Goal: Information Seeking & Learning: Get advice/opinions

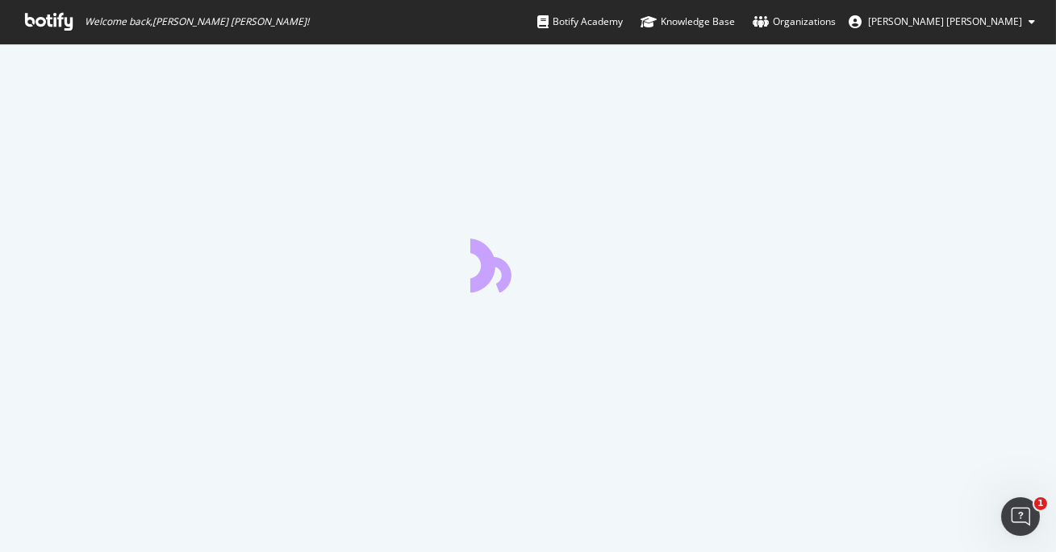
click at [52, 23] on icon at bounding box center [49, 22] width 48 height 18
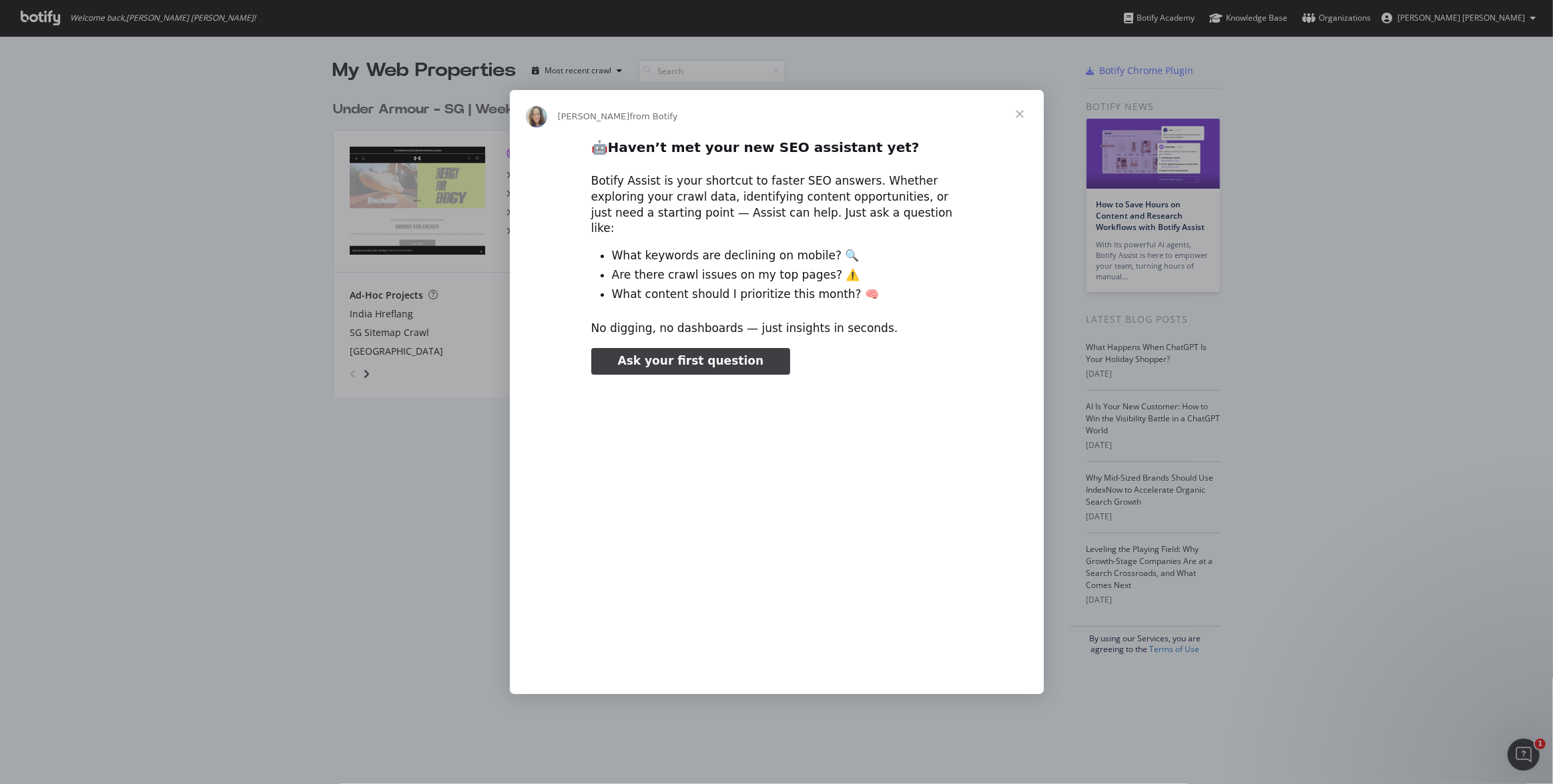
click at [873, 122] on span "Close" at bounding box center [1019, 114] width 48 height 48
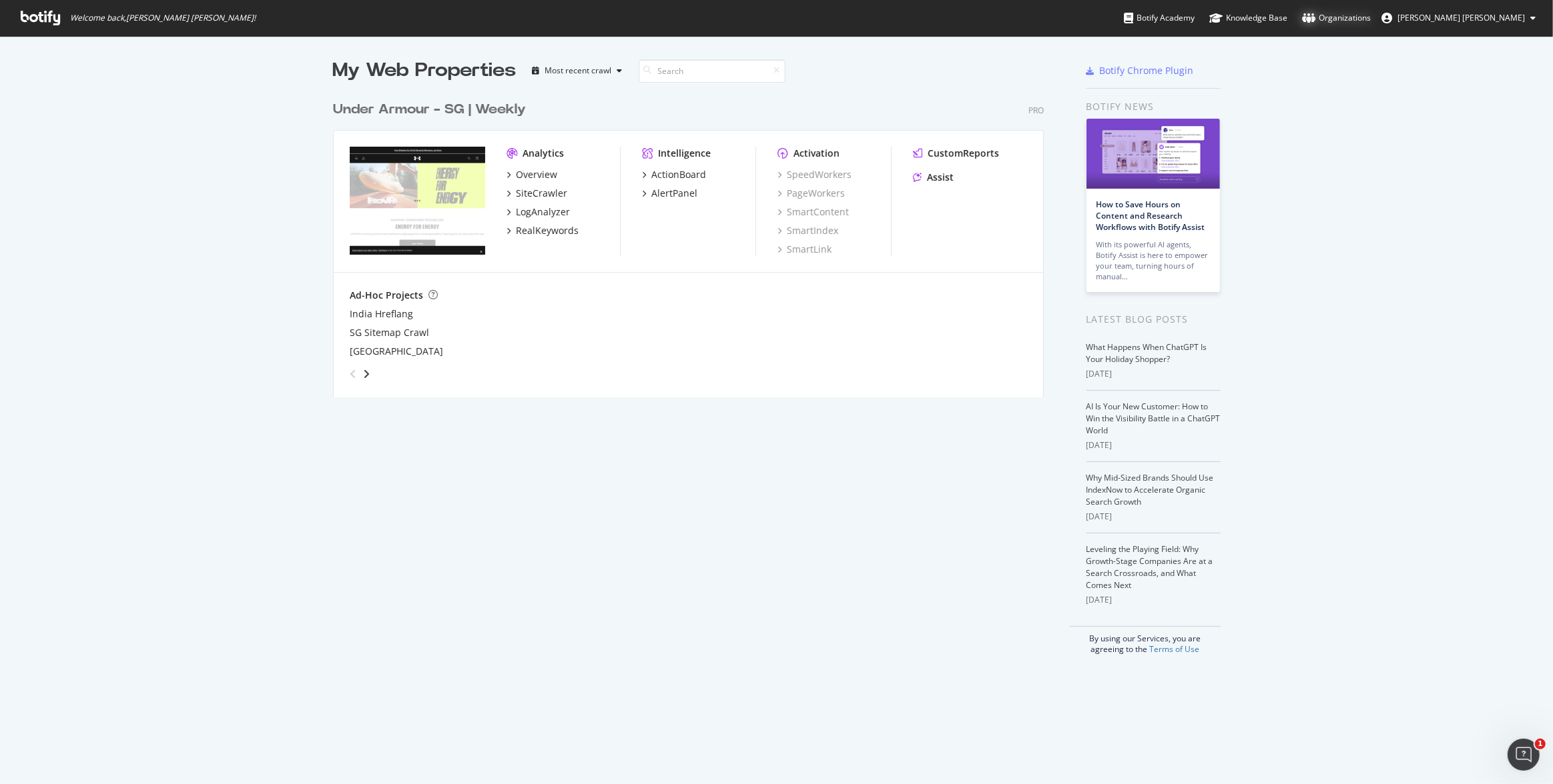
click at [873, 22] on div "Organizations" at bounding box center [1335, 18] width 69 height 13
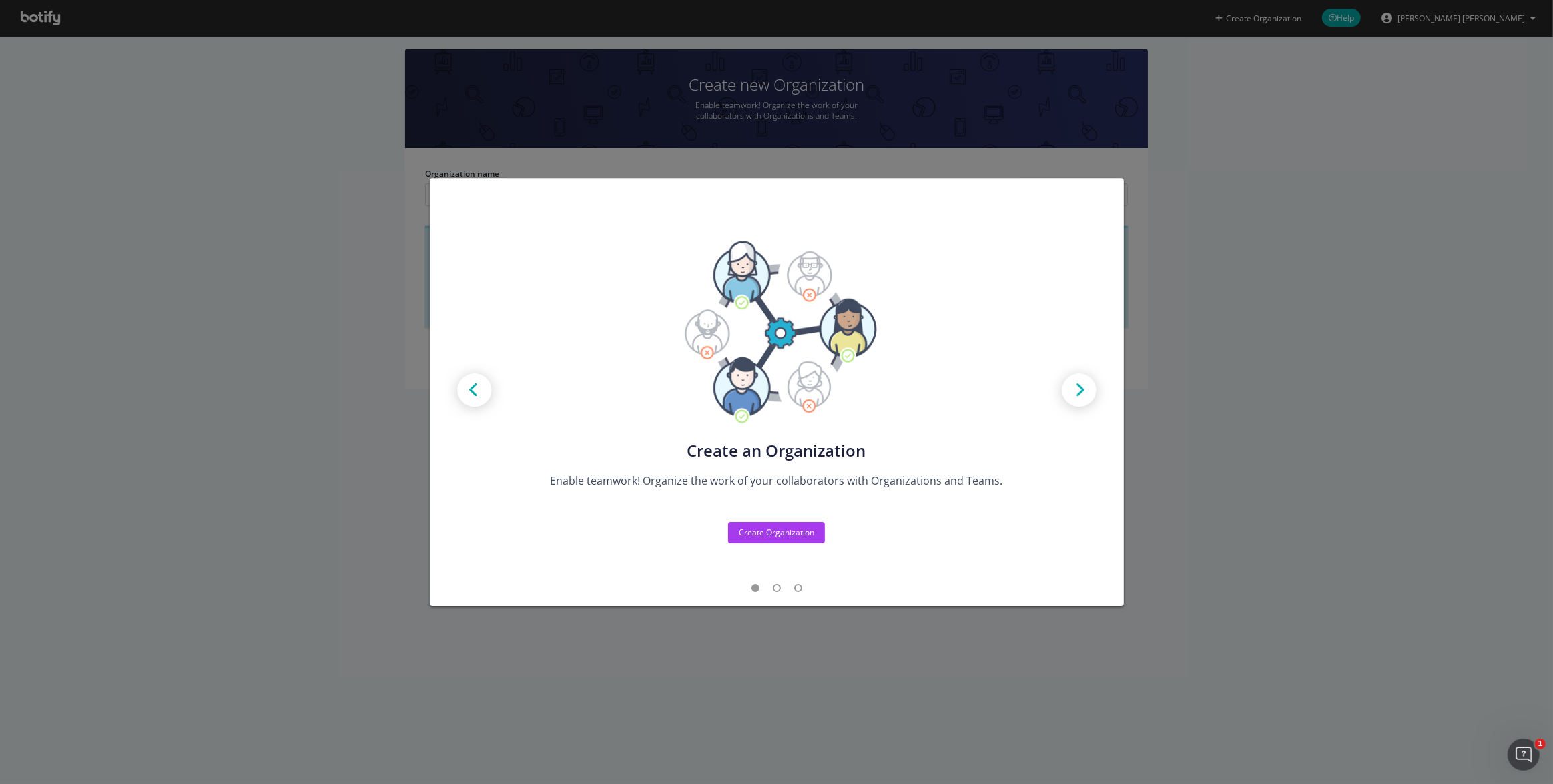
click at [1229, 347] on div "Create new Projects for your Teams Create the exact model that matches your Org…" at bounding box center [776, 392] width 1553 height 784
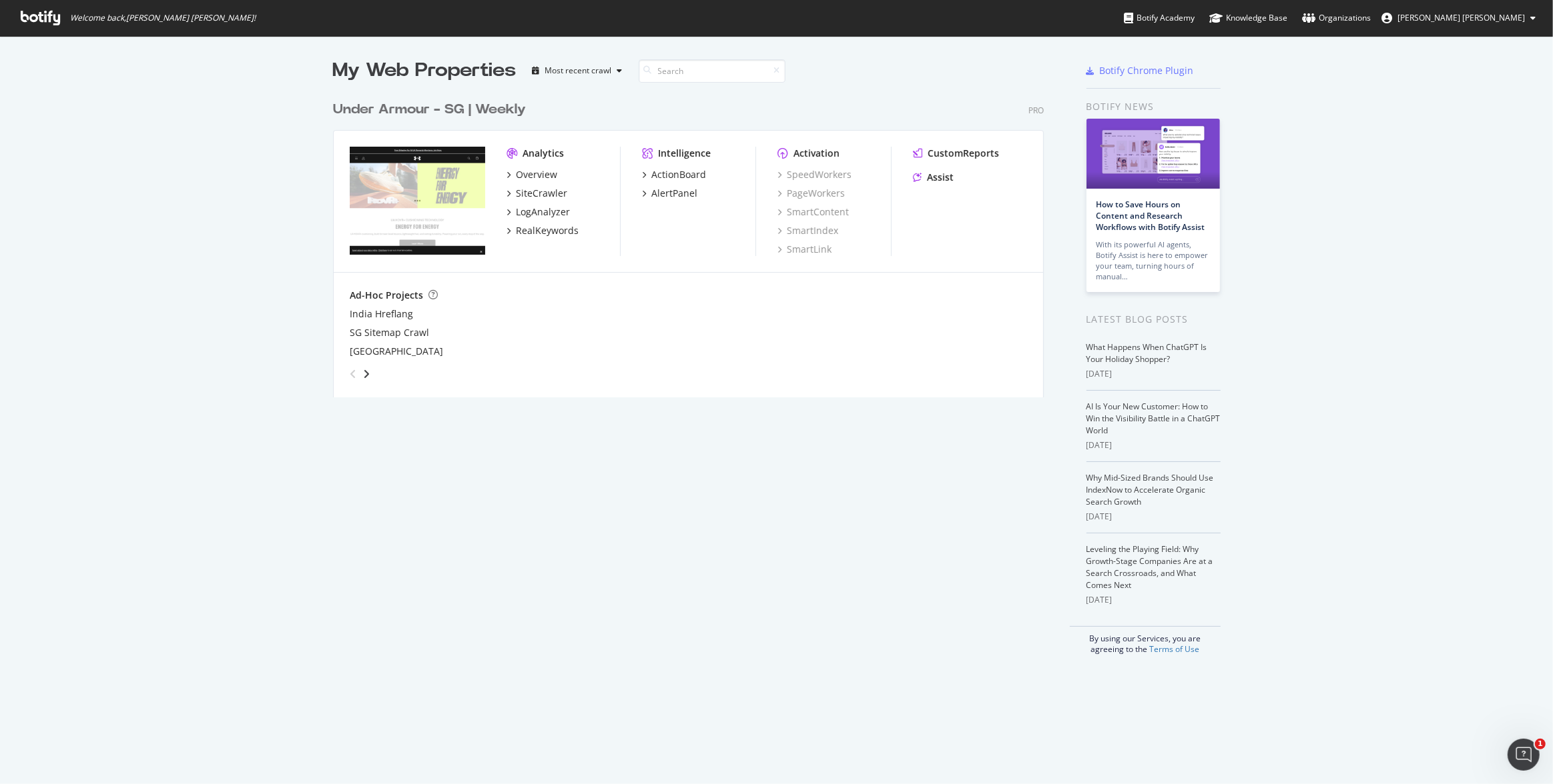
click at [471, 499] on div "My Web Properties Most recent crawl Under Armour - SG | Weekly Pro Analytics Ov…" at bounding box center [701, 356] width 737 height 598
click at [229, 160] on div "My Web Properties Most recent crawl Under Armour - SG | Weekly Pro Analytics Ov…" at bounding box center [776, 356] width 1553 height 640
click at [384, 543] on div "My Web Properties Most recent crawl Under Armour - SG | Weekly Pro Analytics Ov…" at bounding box center [701, 356] width 737 height 598
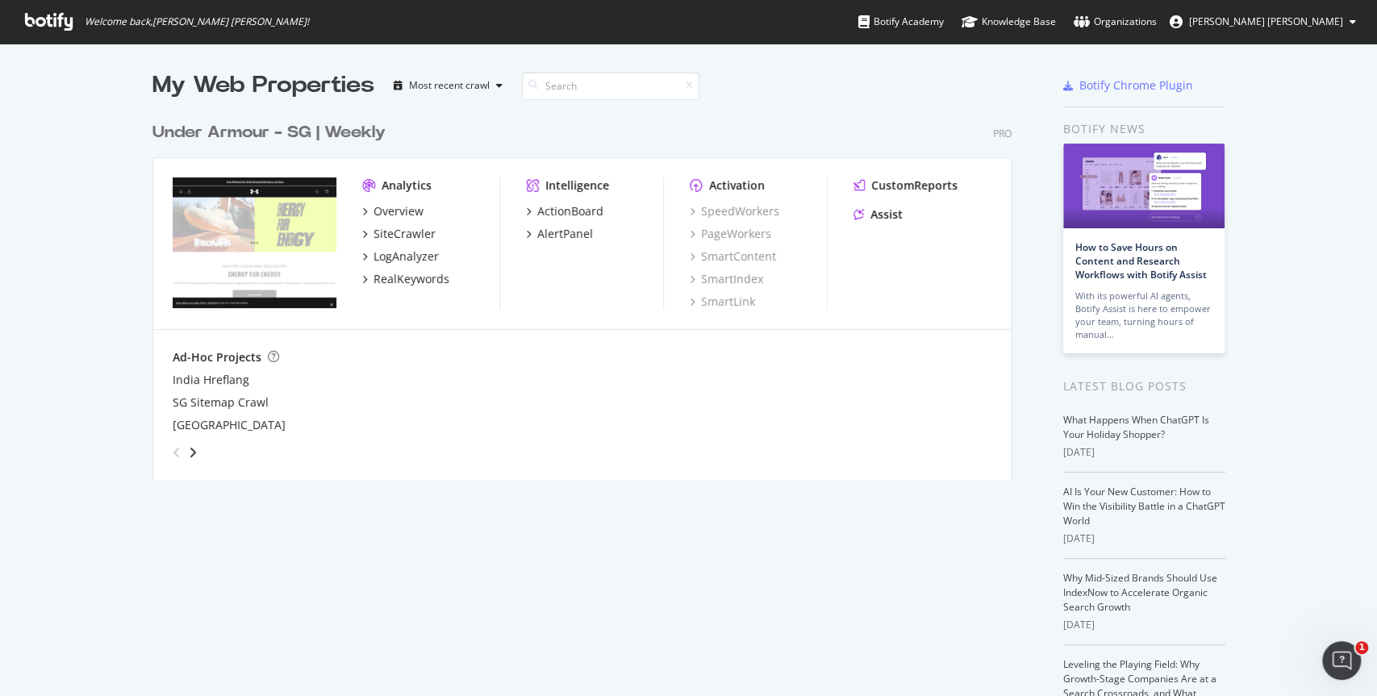
click at [497, 397] on div "SG Sitemap Crawl" at bounding box center [582, 402] width 819 height 16
click at [488, 344] on div "Ad-Hoc Projects India Hreflang SG Sitemap Crawl Indonesia" at bounding box center [581, 407] width 857 height 155
click at [399, 256] on div "LogAnalyzer" at bounding box center [405, 256] width 65 height 16
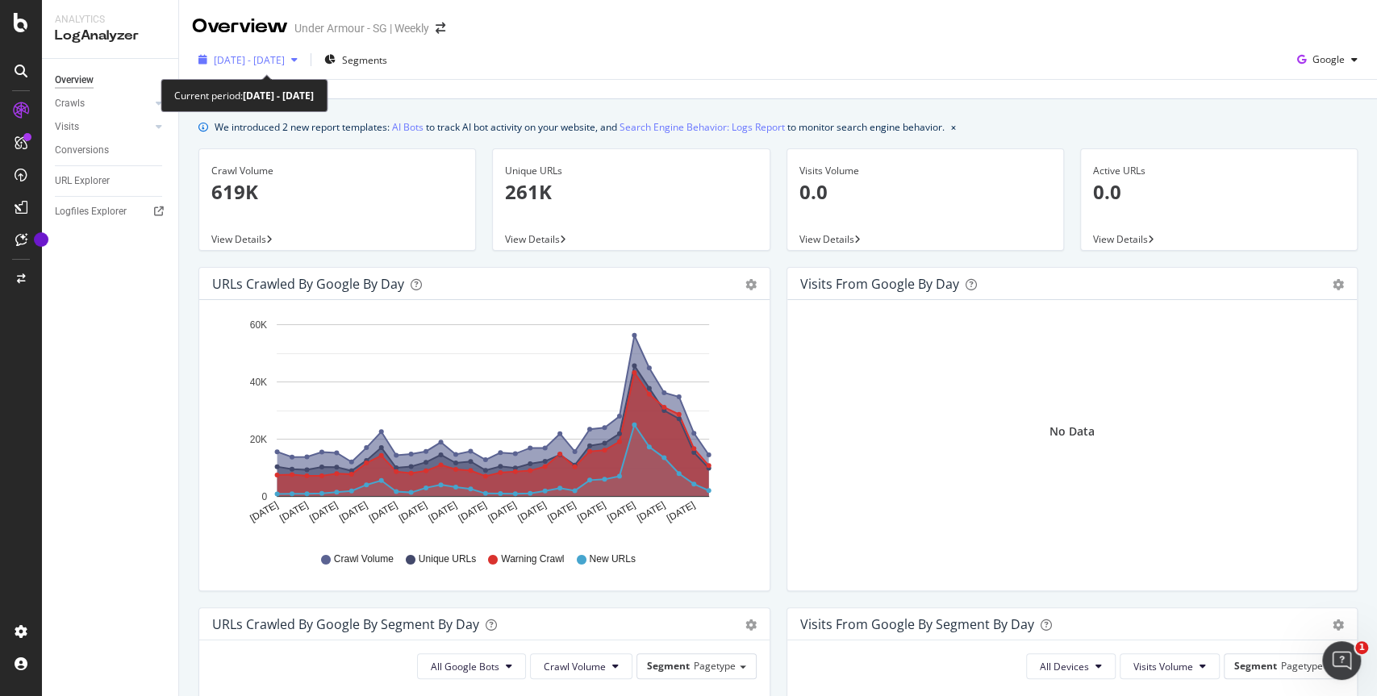
click at [285, 65] on span "2025 Aug. 4th - Sep. 2nd" at bounding box center [249, 60] width 71 height 14
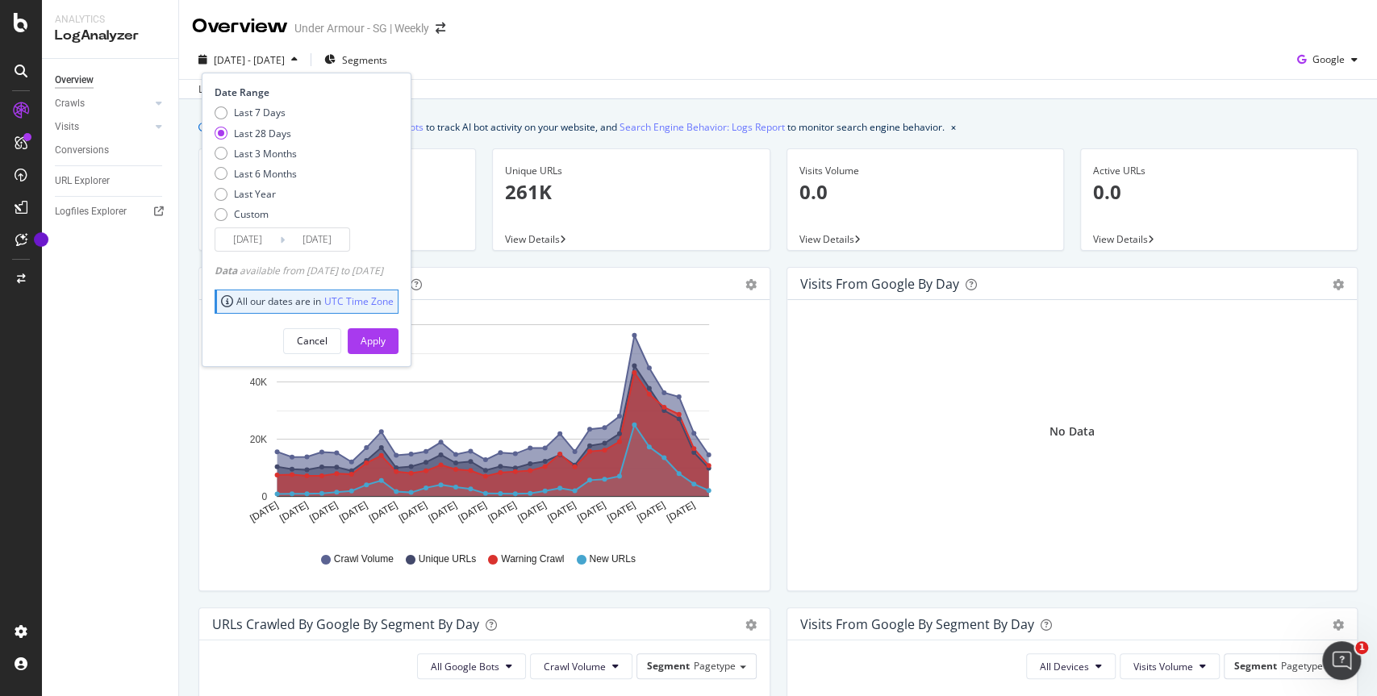
click at [535, 77] on div "2025 Aug. 4th - Sep. 2nd Segments Date Range Last 7 Days Last 28 Days Last 3 Mo…" at bounding box center [778, 63] width 1198 height 32
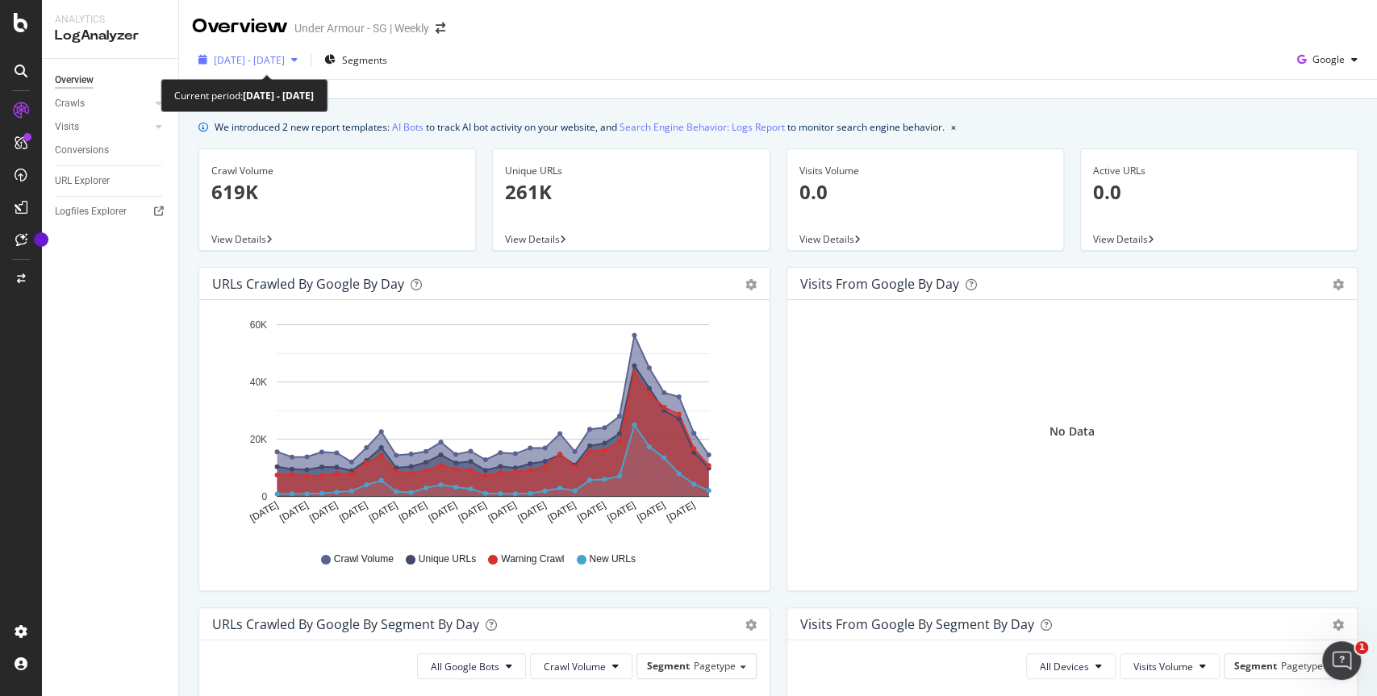
click at [269, 65] on span "2025 Aug. 4th - Sep. 2nd" at bounding box center [249, 60] width 71 height 14
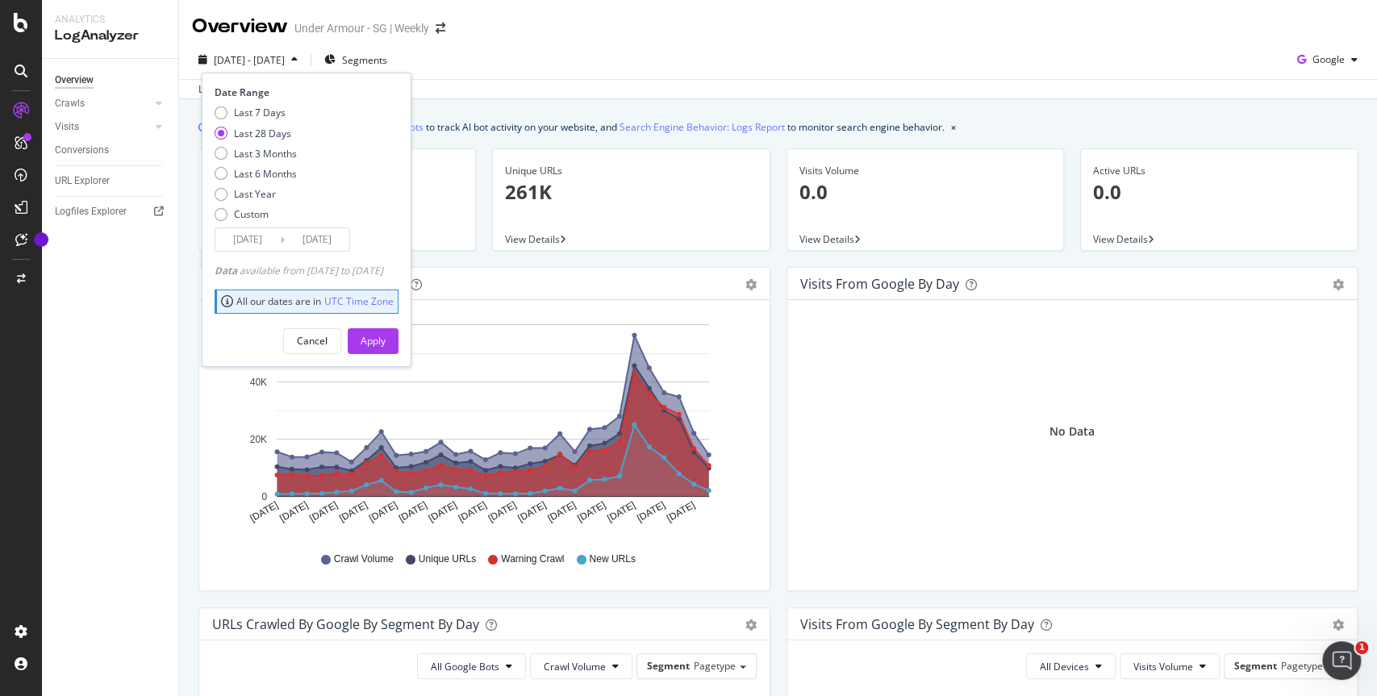
click at [201, 526] on div "Hold CMD (⌘) while clicking to filter the report. Aug 04 2025 Aug 06 2025 Aug 0…" at bounding box center [484, 445] width 570 height 290
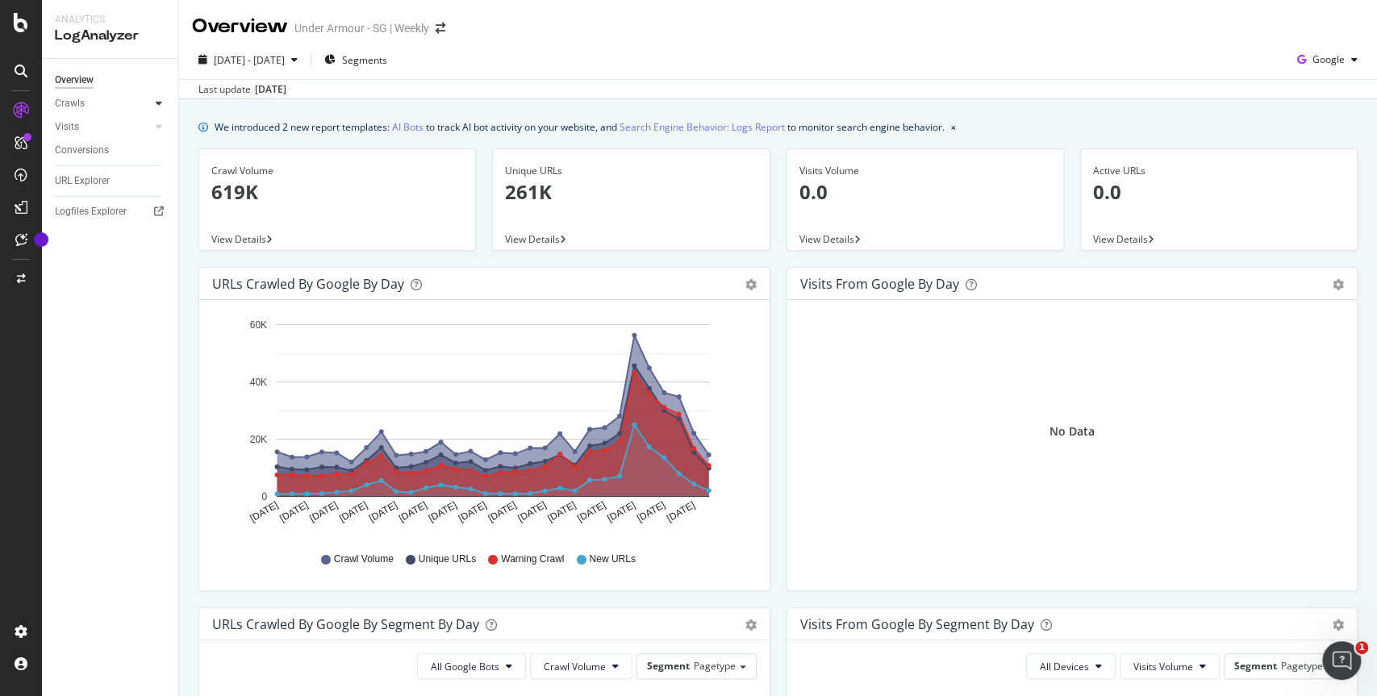
click at [160, 105] on icon at bounding box center [159, 103] width 6 height 10
click at [90, 156] on div "Segments Distribution" at bounding box center [107, 159] width 90 height 34
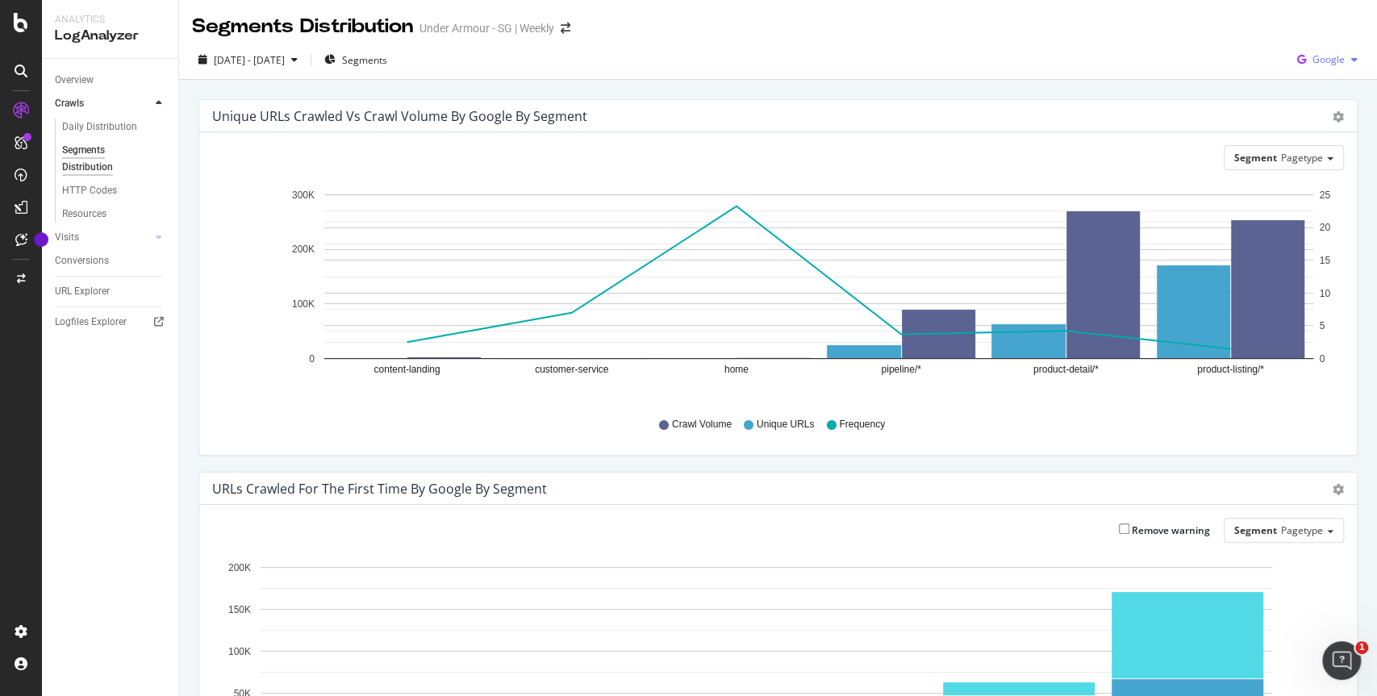
click at [1331, 57] on span "Google" at bounding box center [1328, 59] width 32 height 14
click at [1148, 86] on div "Unique URLs Crawled vs Crawl Volume by google by Segment Chart (by Value) Table…" at bounding box center [778, 677] width 1198 height 1194
click at [186, 136] on div "Unique URLs Crawled vs Crawl Volume by google by Segment Chart (by Value) Table…" at bounding box center [778, 677] width 1198 height 1194
click at [87, 249] on div "CustomReports" at bounding box center [99, 249] width 79 height 16
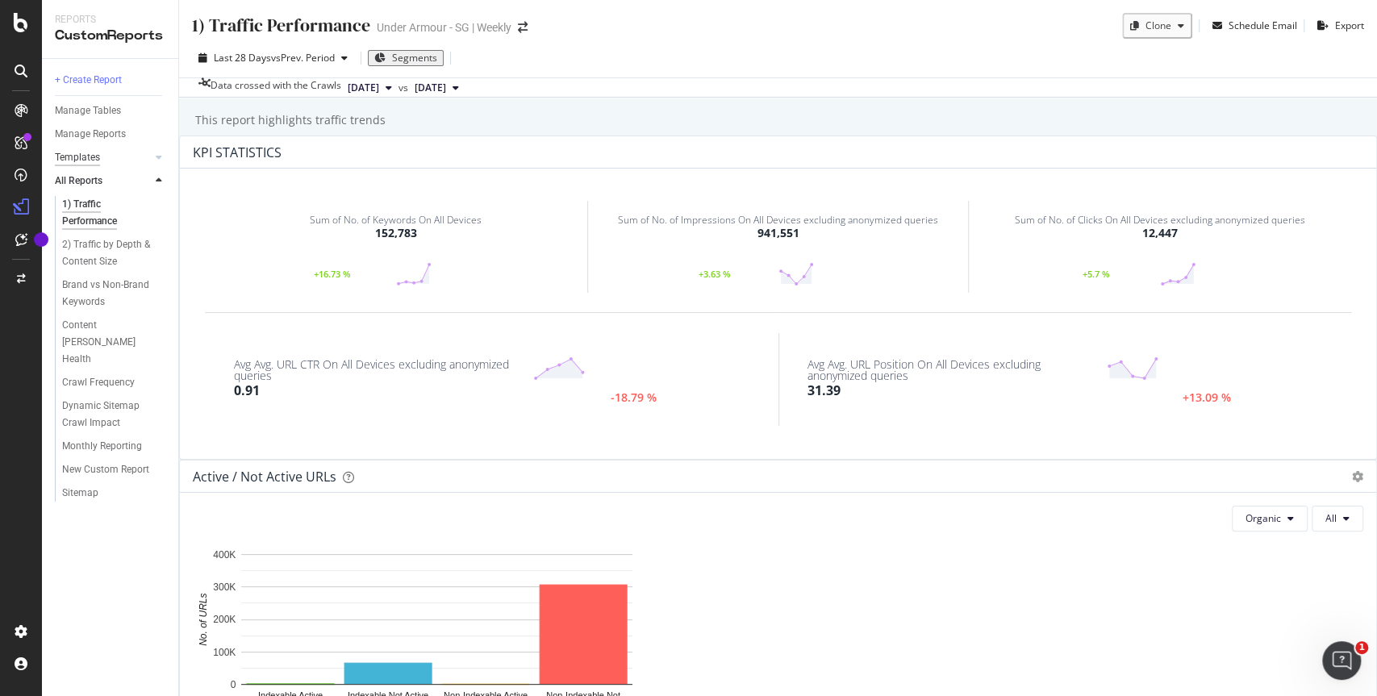
click at [85, 161] on div "Templates" at bounding box center [77, 157] width 45 height 17
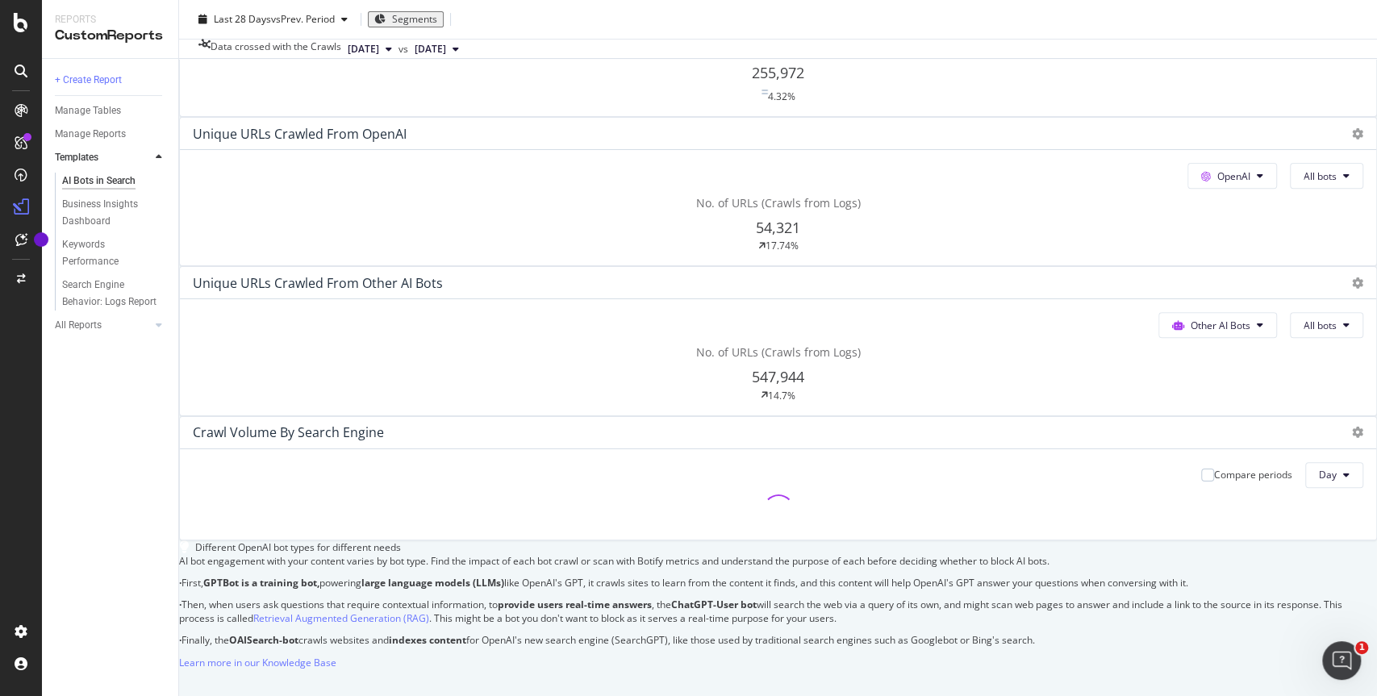
scroll to position [348, 0]
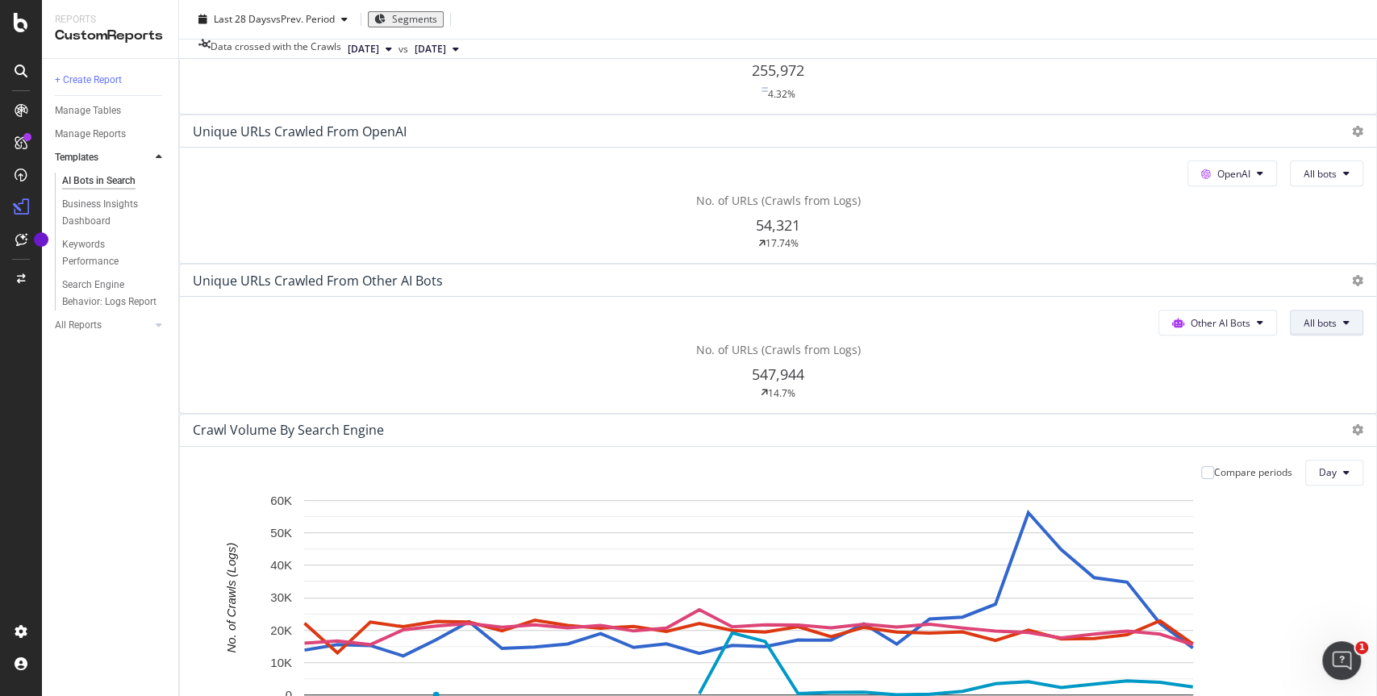
click at [1308, 310] on button "All bots" at bounding box center [1326, 323] width 73 height 26
click at [1307, 342] on div "No. of URLs (Crawls from Logs) 547,944 14.7%" at bounding box center [778, 370] width 1170 height 57
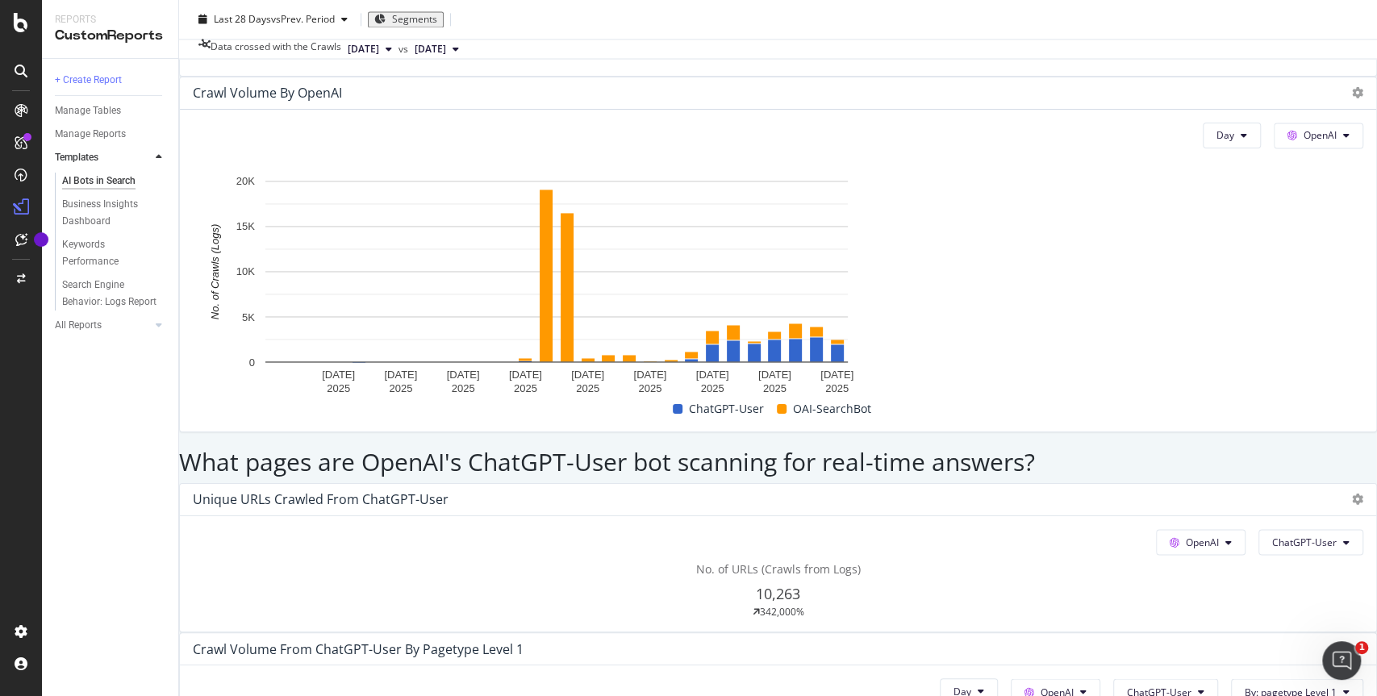
scroll to position [1585, 0]
drag, startPoint x: 386, startPoint y: 305, endPoint x: 472, endPoint y: 308, distance: 85.5
click at [472, 490] on div "Unique URLs Crawled from ChatGPT-User" at bounding box center [764, 498] width 1143 height 16
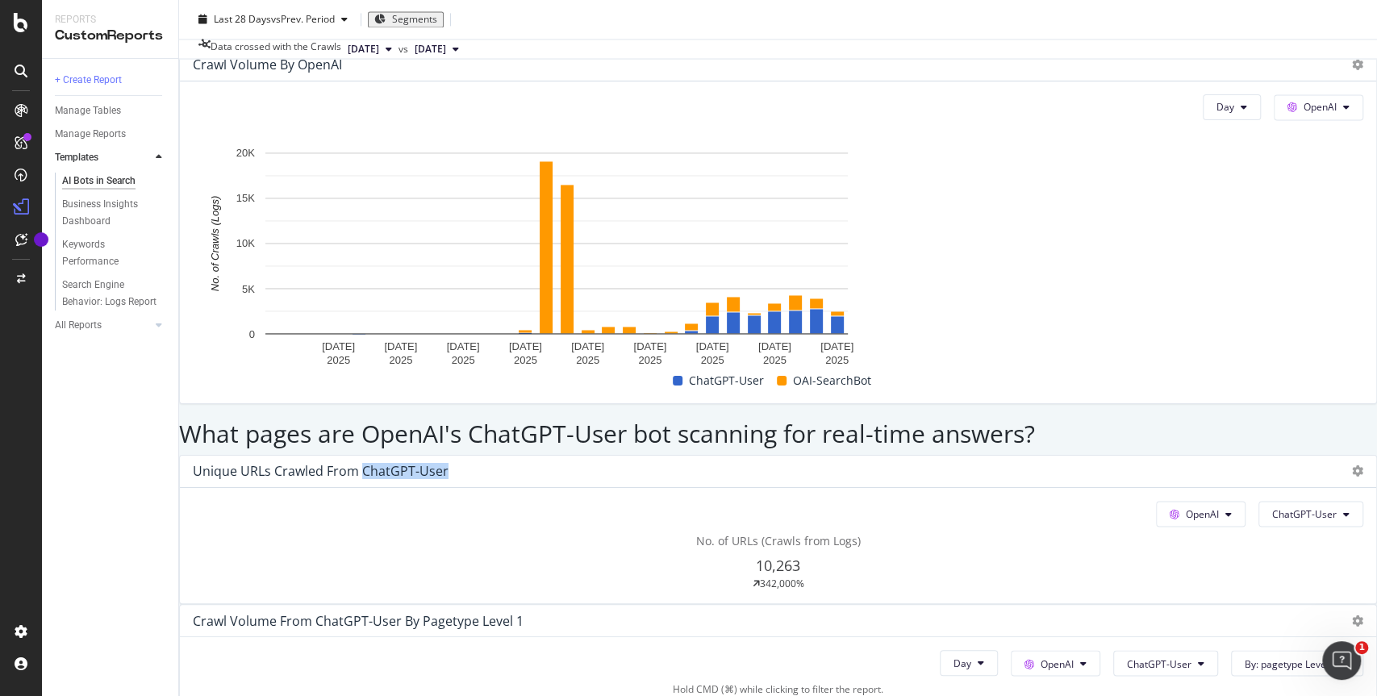
scroll to position [1616, 0]
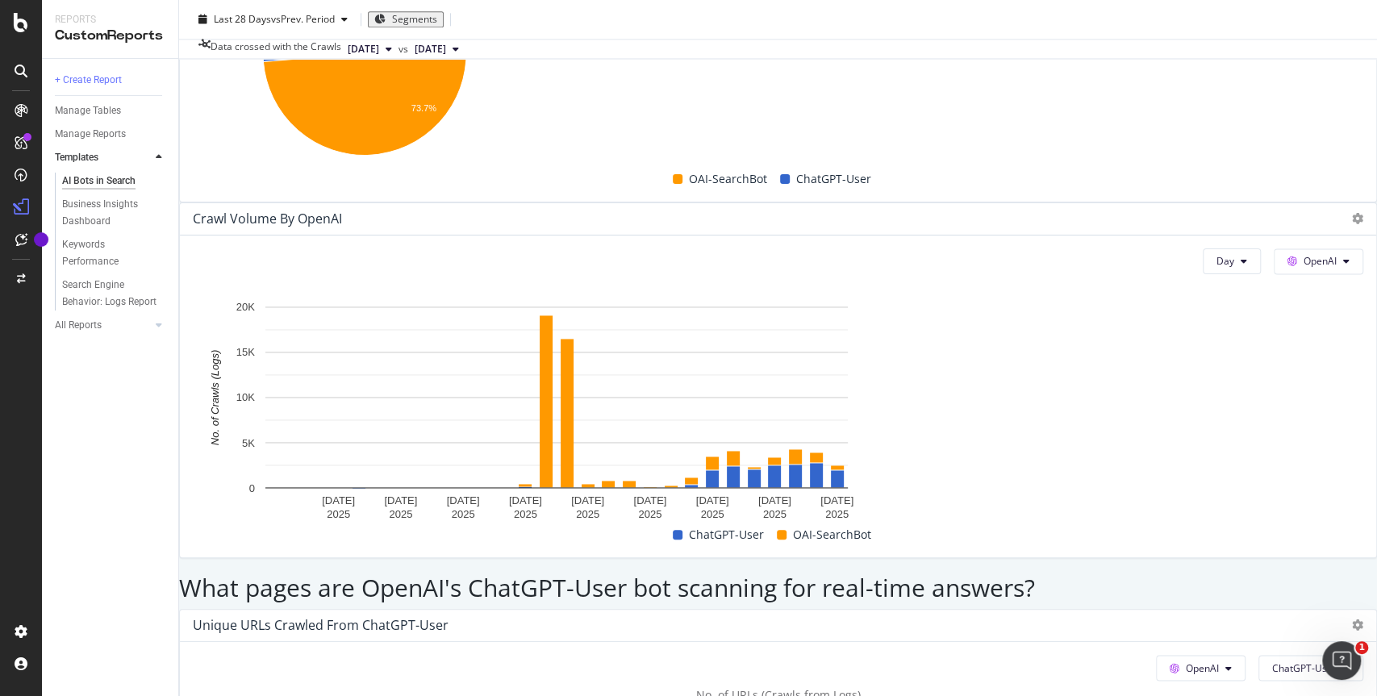
scroll to position [1460, 0]
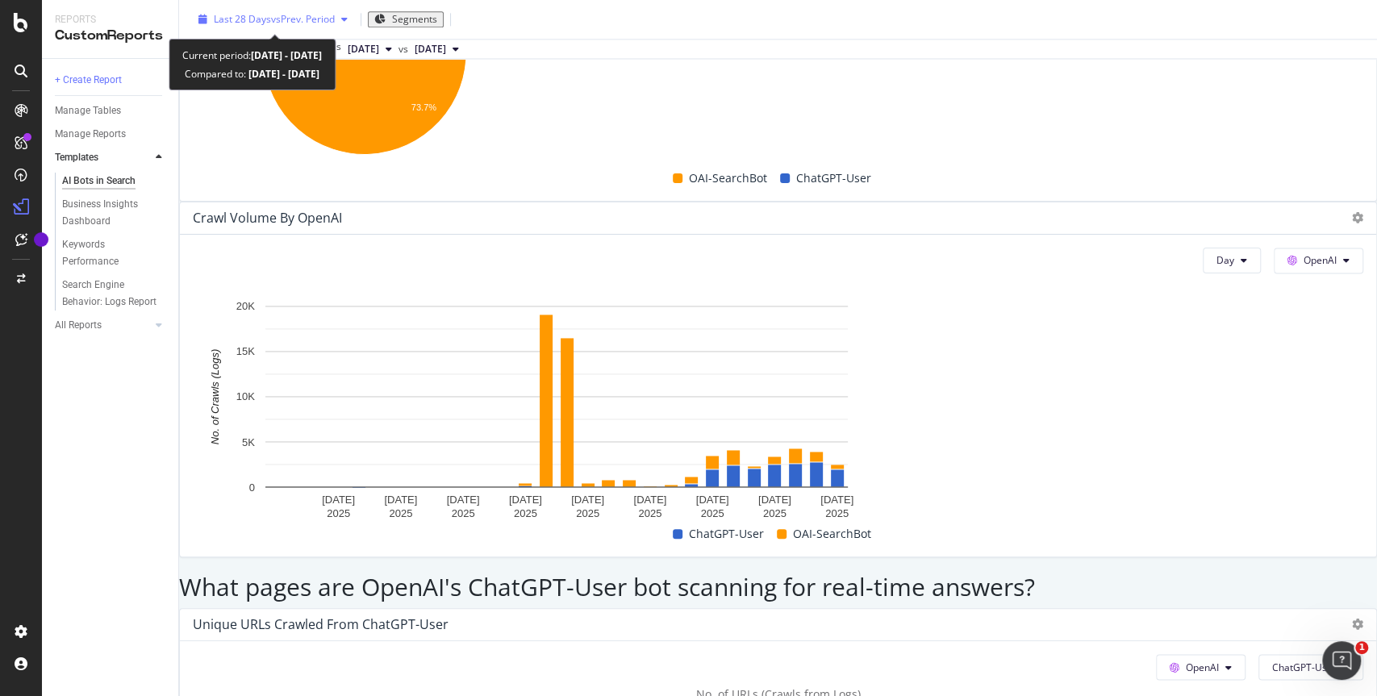
click at [290, 25] on div "Last 28 Days vs Prev. Period" at bounding box center [274, 19] width 121 height 14
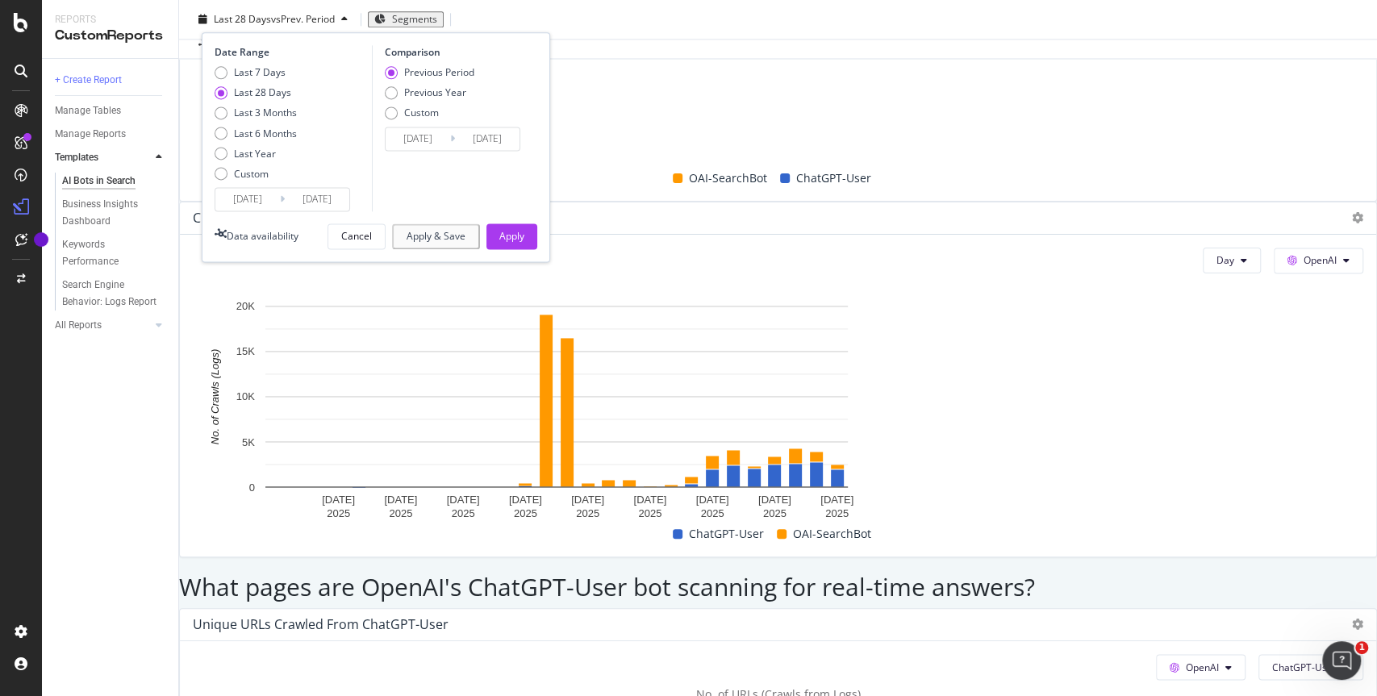
click at [598, 27] on div "Last 28 Days vs Prev. Period Segments Date Range Last 7 Days Last 28 Days Last …" at bounding box center [778, 22] width 1198 height 32
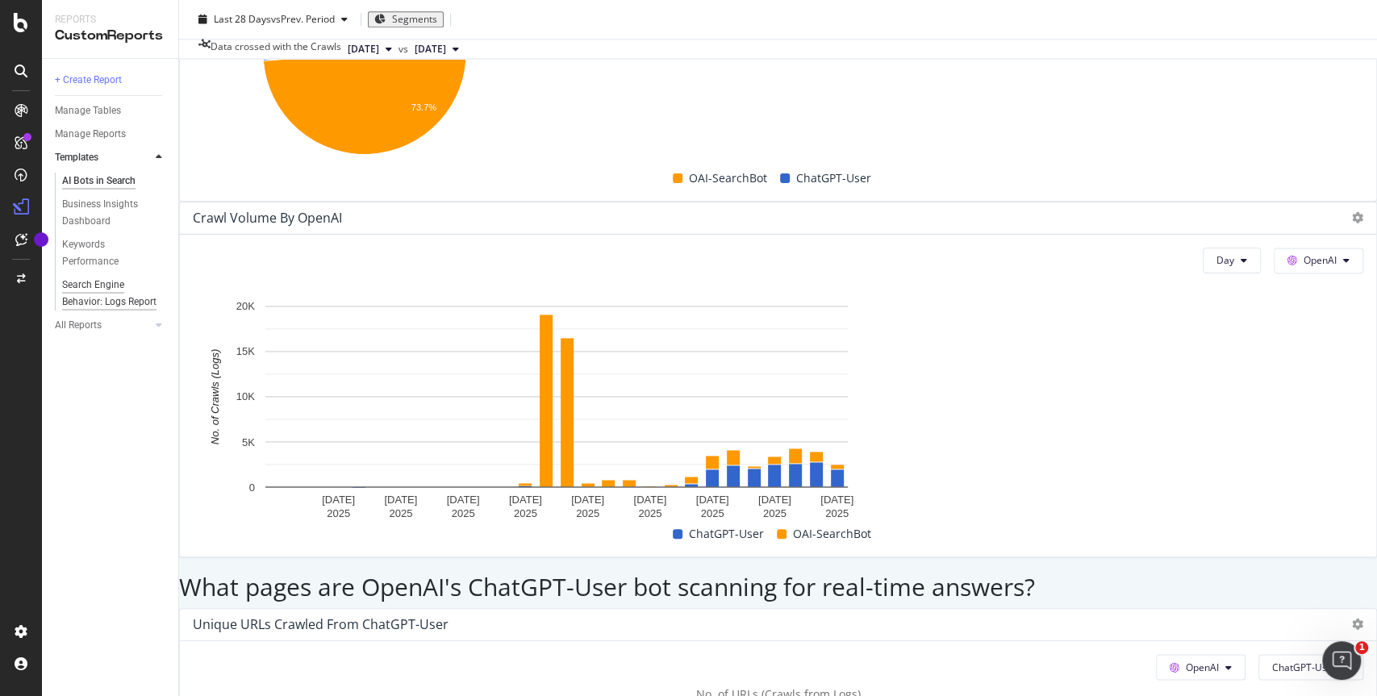
click at [111, 301] on div "Search Engine Behavior: Logs Report" at bounding box center [109, 294] width 95 height 34
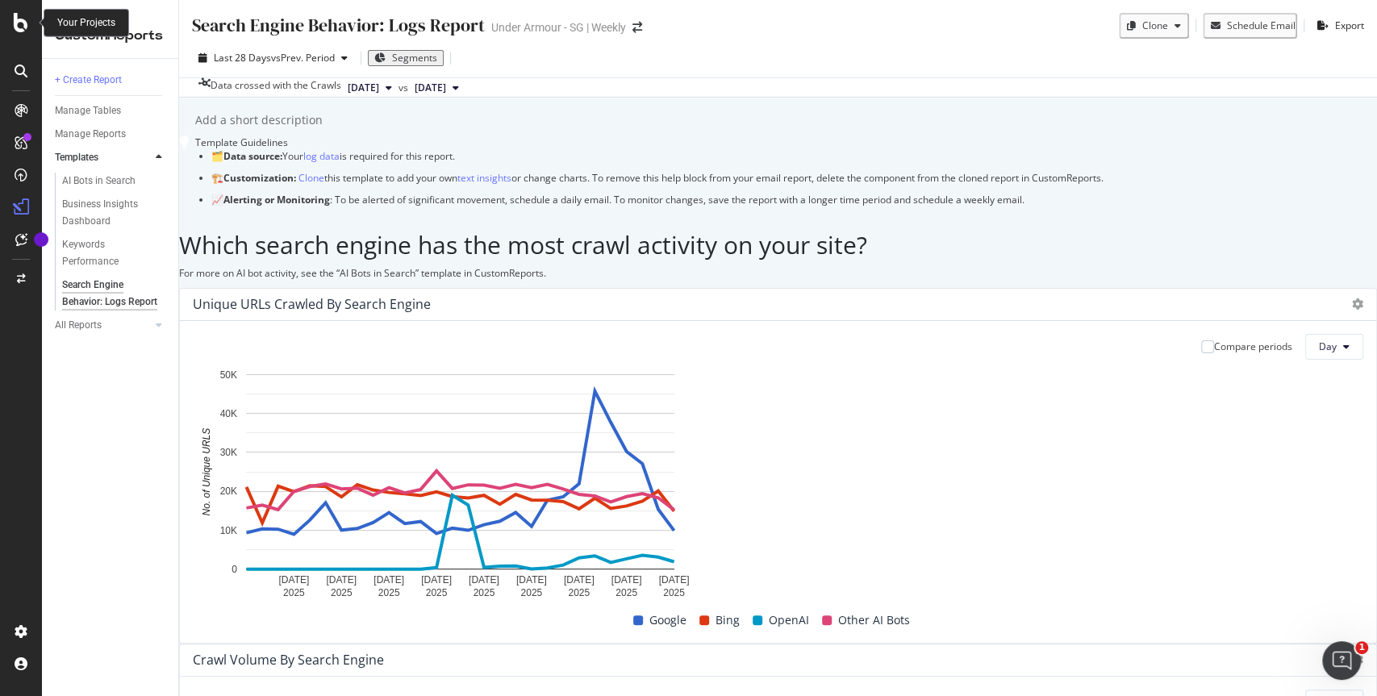
click at [23, 22] on icon at bounding box center [21, 22] width 15 height 19
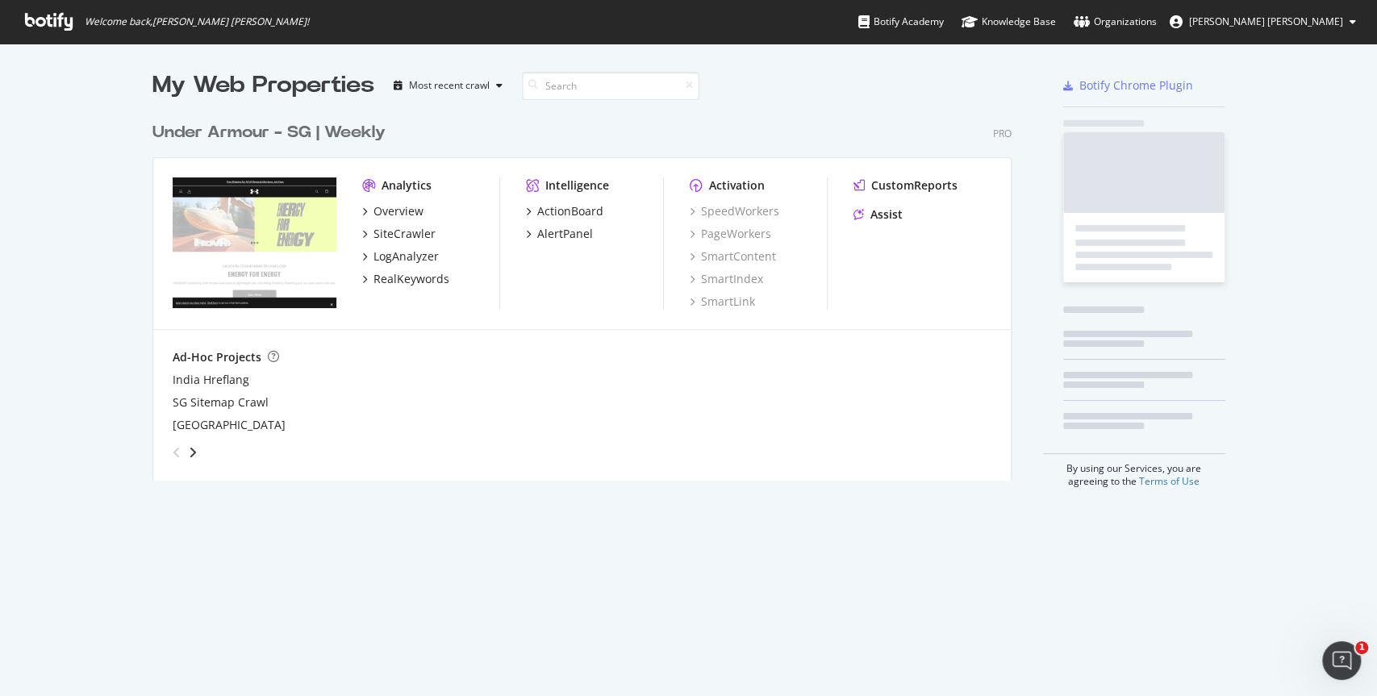
scroll to position [687, 1360]
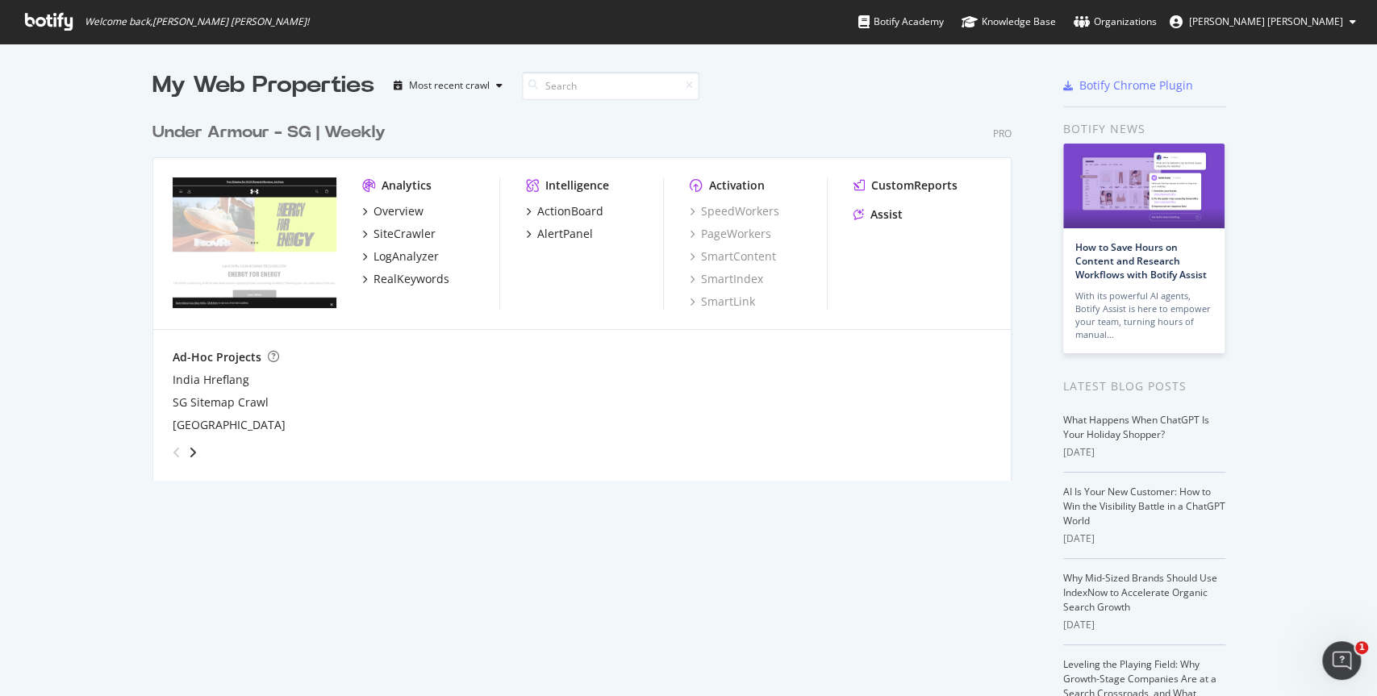
click at [48, 215] on div "My Web Properties Most recent crawl Under Armour - SG | Weekly Pro Analytics Ov…" at bounding box center [688, 431] width 1377 height 774
click at [582, 284] on div "Intelligence ActionBoard AlertPanel" at bounding box center [594, 243] width 137 height 132
click at [554, 233] on div "AlertPanel" at bounding box center [565, 234] width 56 height 16
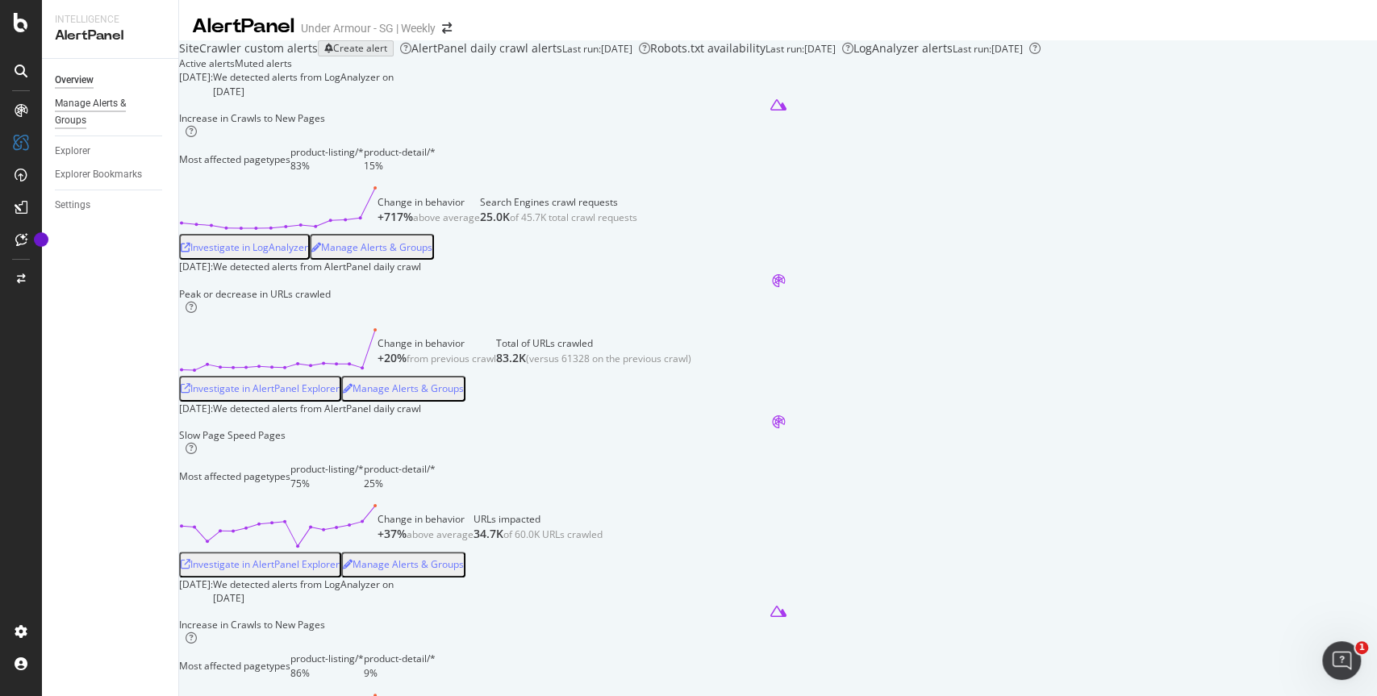
click at [95, 104] on div "Manage Alerts & Groups" at bounding box center [103, 112] width 97 height 34
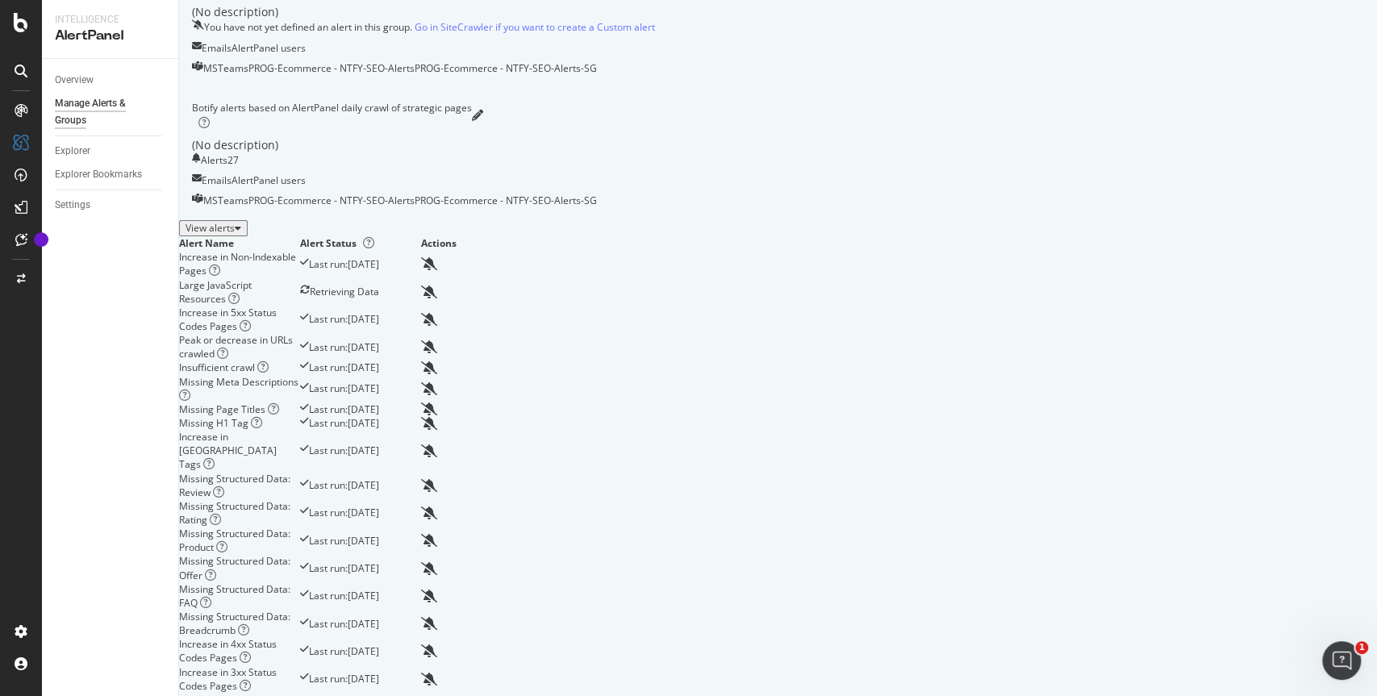
scroll to position [15, 0]
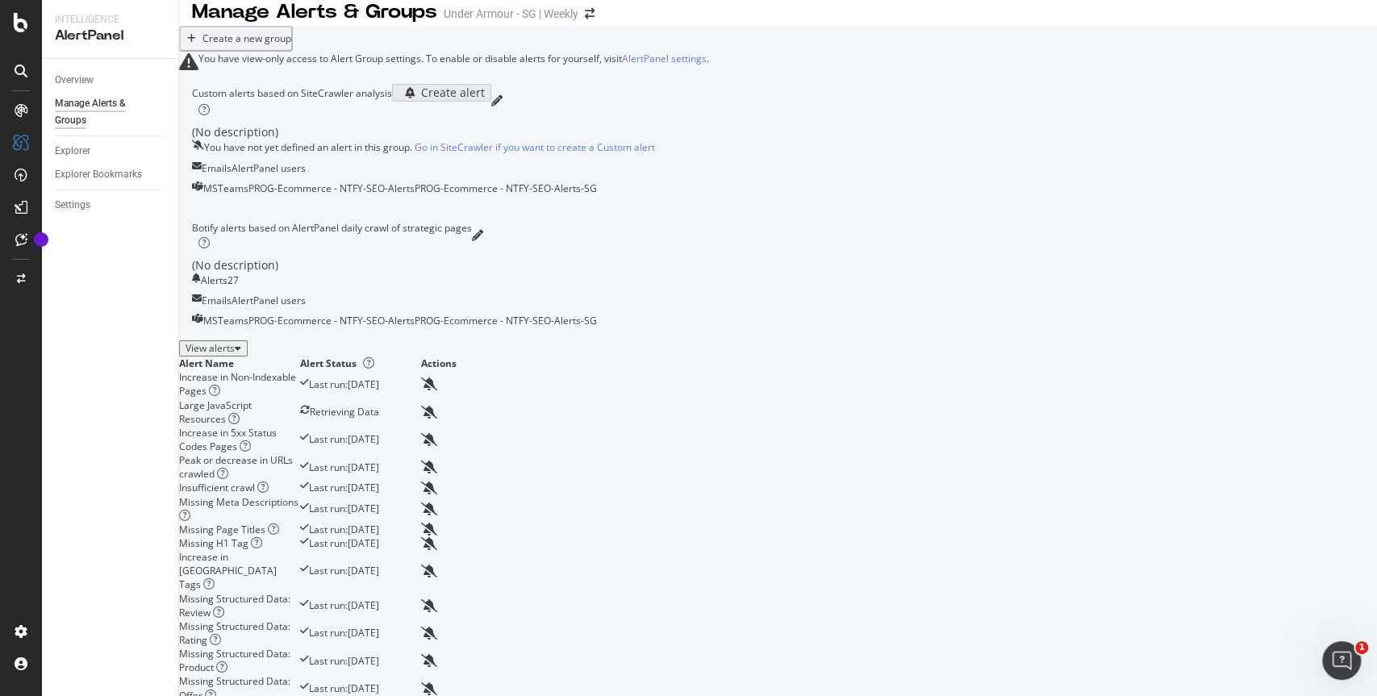
click at [241, 354] on div "View alerts" at bounding box center [213, 348] width 56 height 11
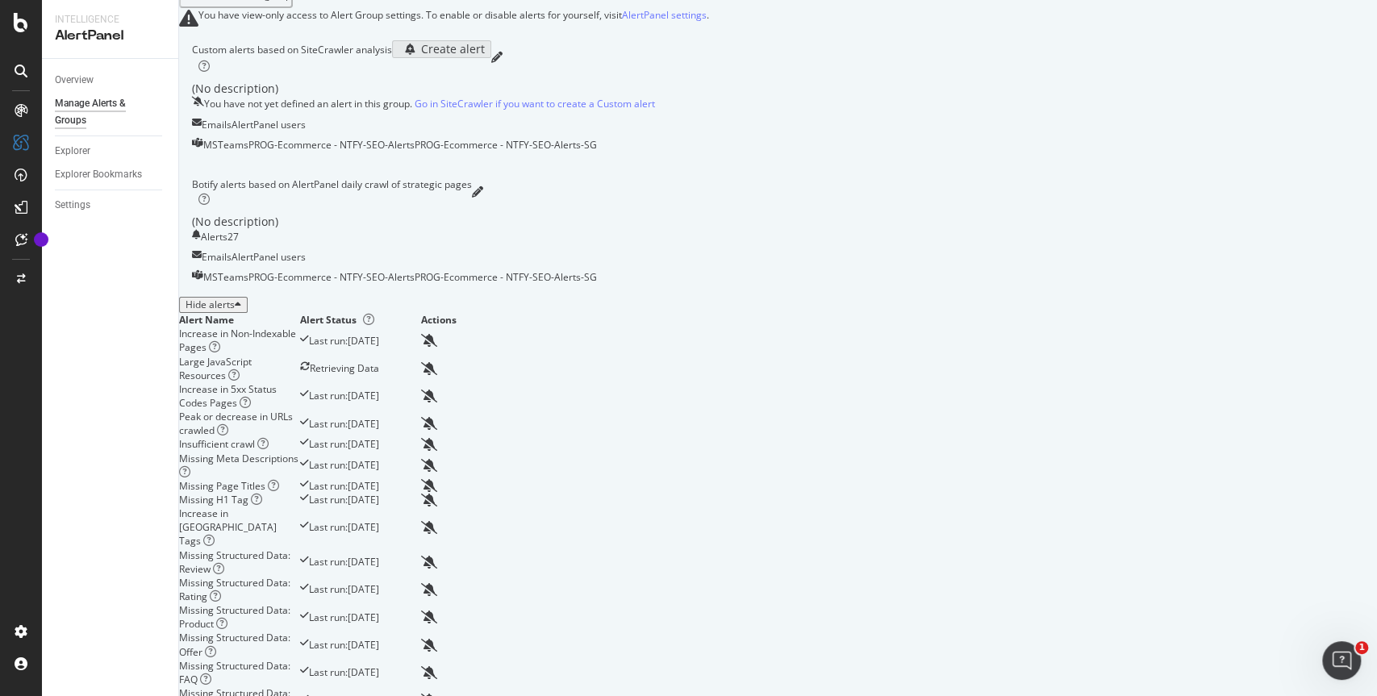
scroll to position [45, 0]
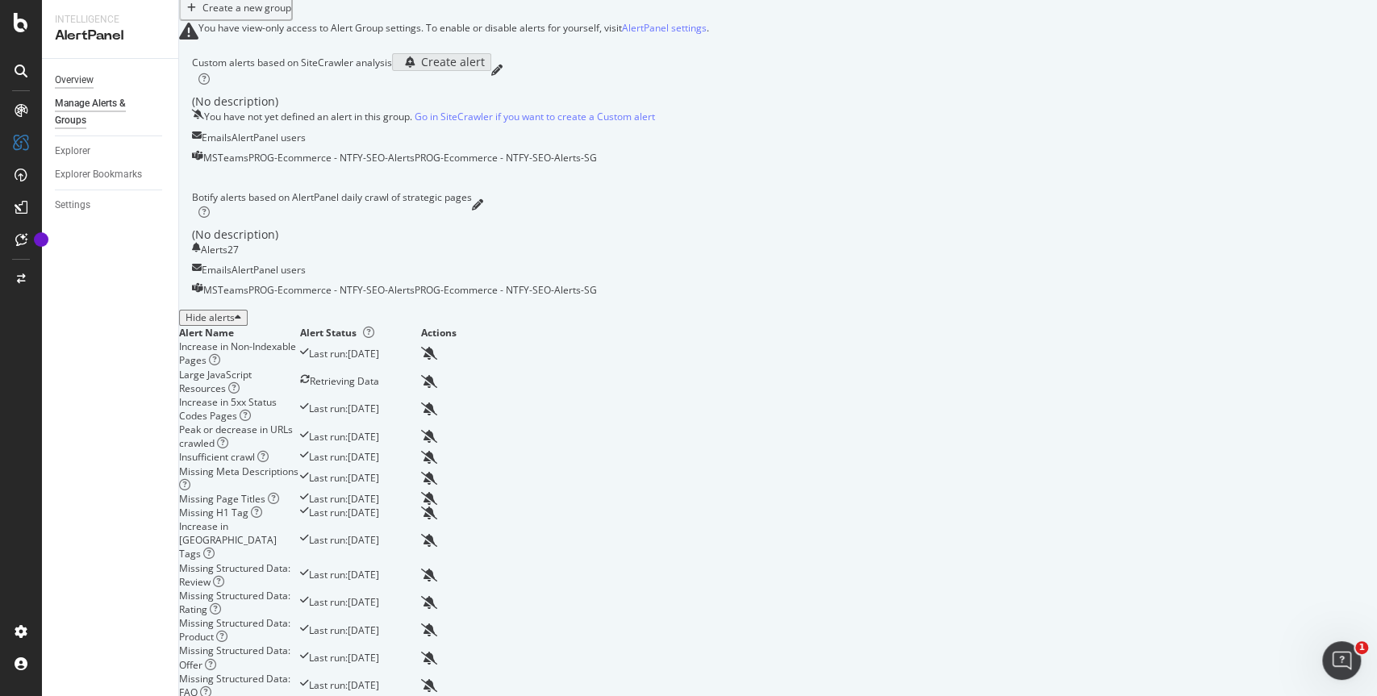
click at [73, 76] on div "Overview" at bounding box center [74, 80] width 39 height 17
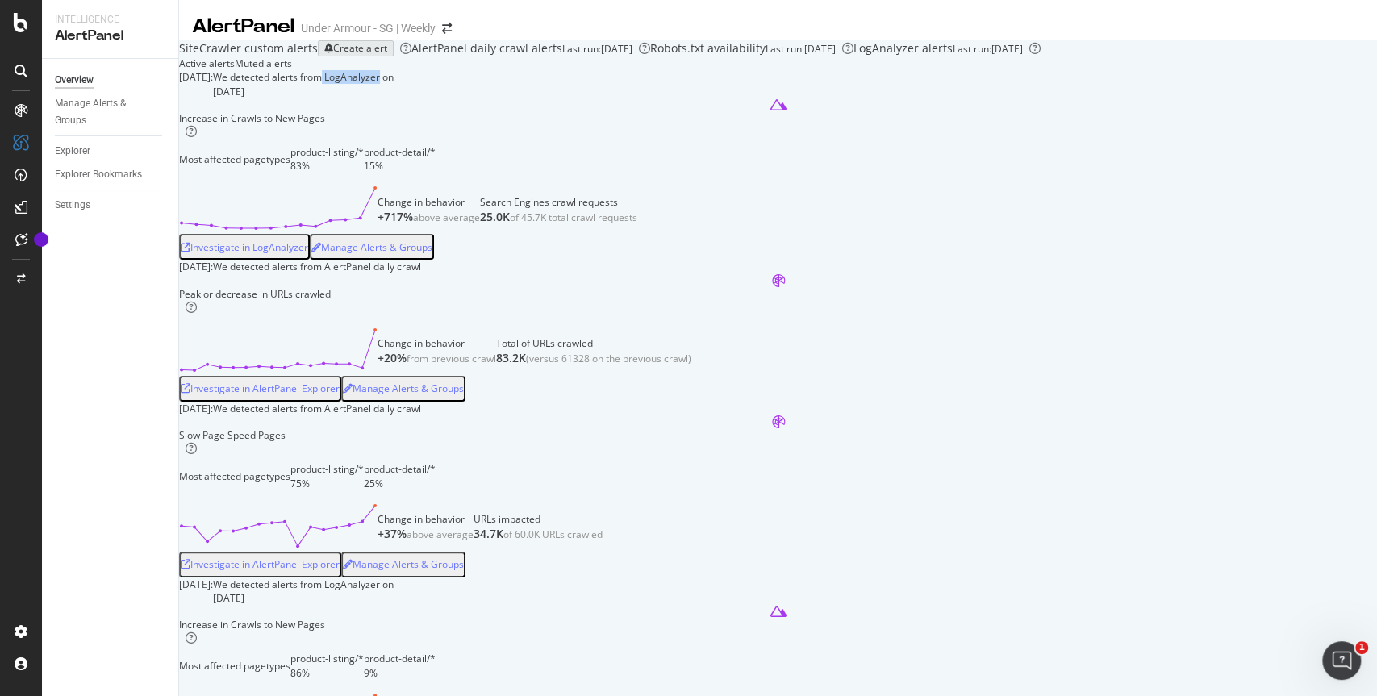
drag, startPoint x: 490, startPoint y: 206, endPoint x: 564, endPoint y: 213, distance: 74.5
click at [394, 98] on div "We detected alerts from LogAnalyzer on August 28th" at bounding box center [303, 83] width 181 height 27
drag, startPoint x: 514, startPoint y: 208, endPoint x: 565, endPoint y: 209, distance: 50.8
click at [394, 98] on div "We detected alerts from LogAnalyzer on August 28th" at bounding box center [303, 83] width 181 height 27
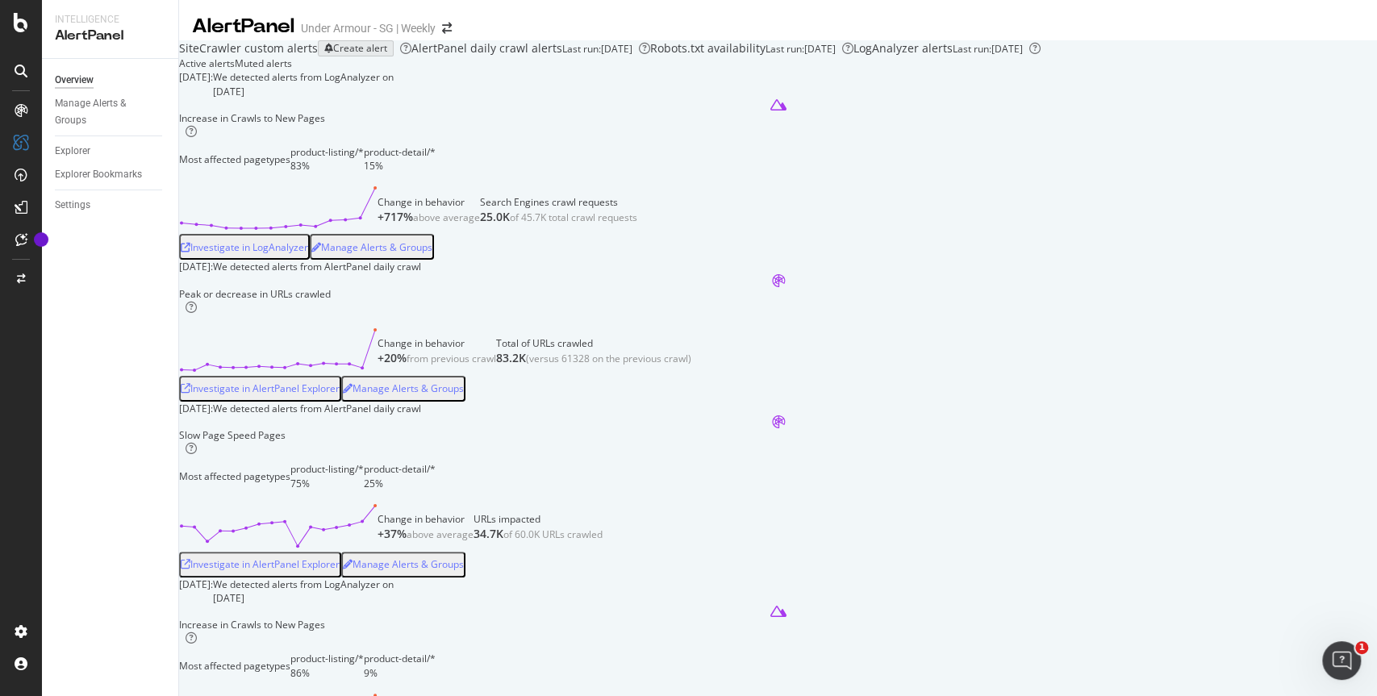
click at [780, 98] on div "August 31st 2025: We detected alerts from LogAnalyzer on August 28th" at bounding box center [778, 83] width 1198 height 27
click at [84, 118] on div "Manage Alerts & Groups" at bounding box center [103, 112] width 97 height 34
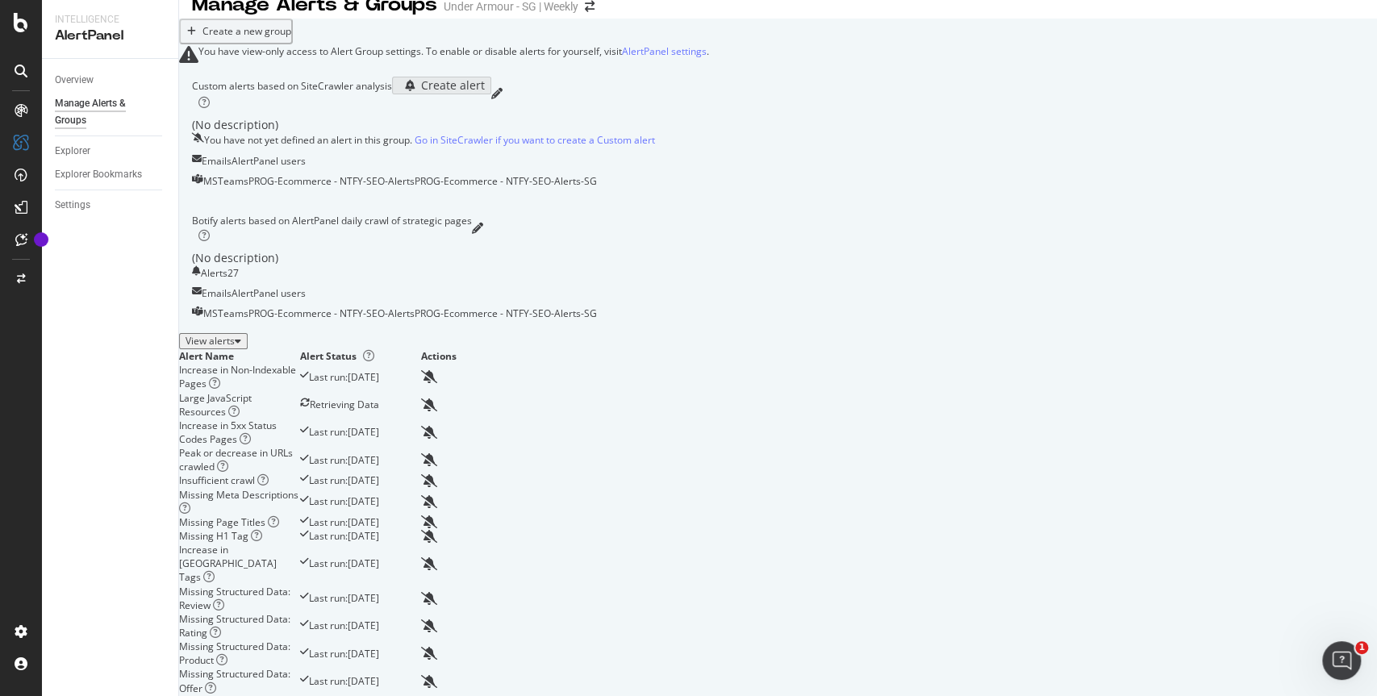
scroll to position [23, 0]
click at [241, 345] on div "View alerts" at bounding box center [213, 339] width 56 height 11
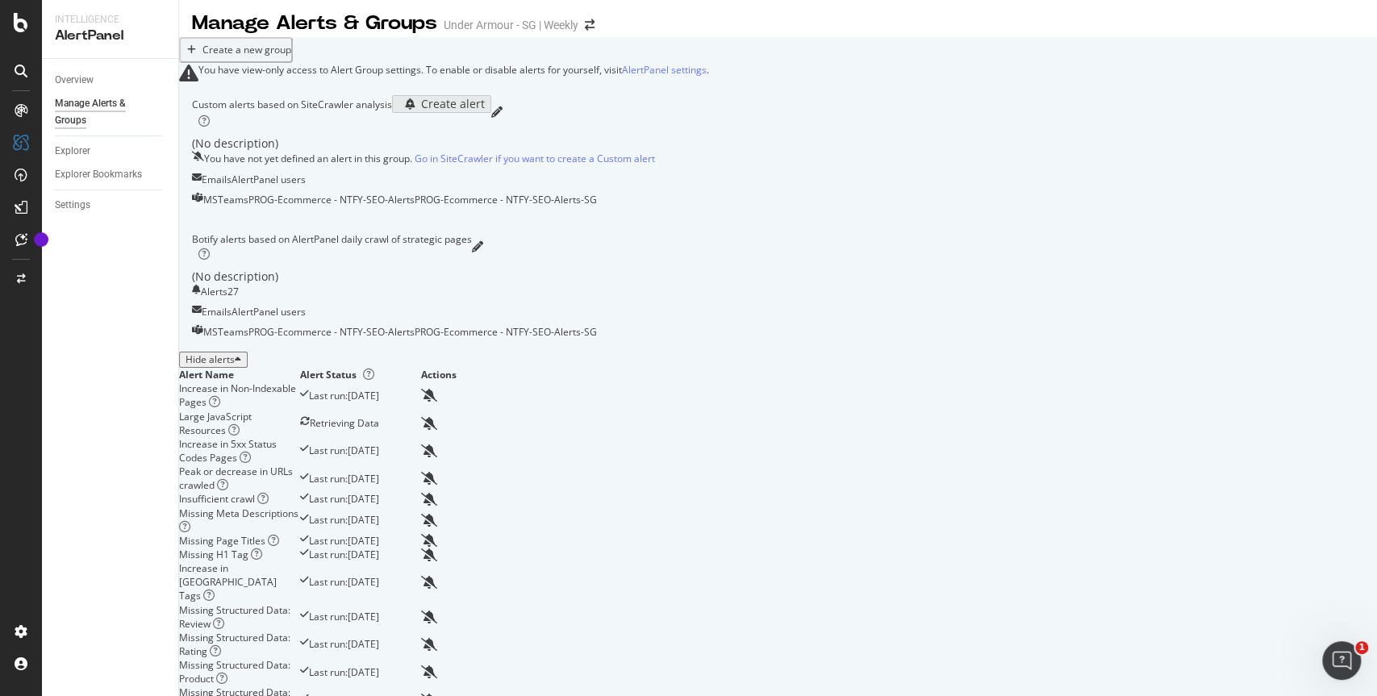
scroll to position [0, 0]
click at [85, 86] on div "Overview" at bounding box center [74, 80] width 39 height 17
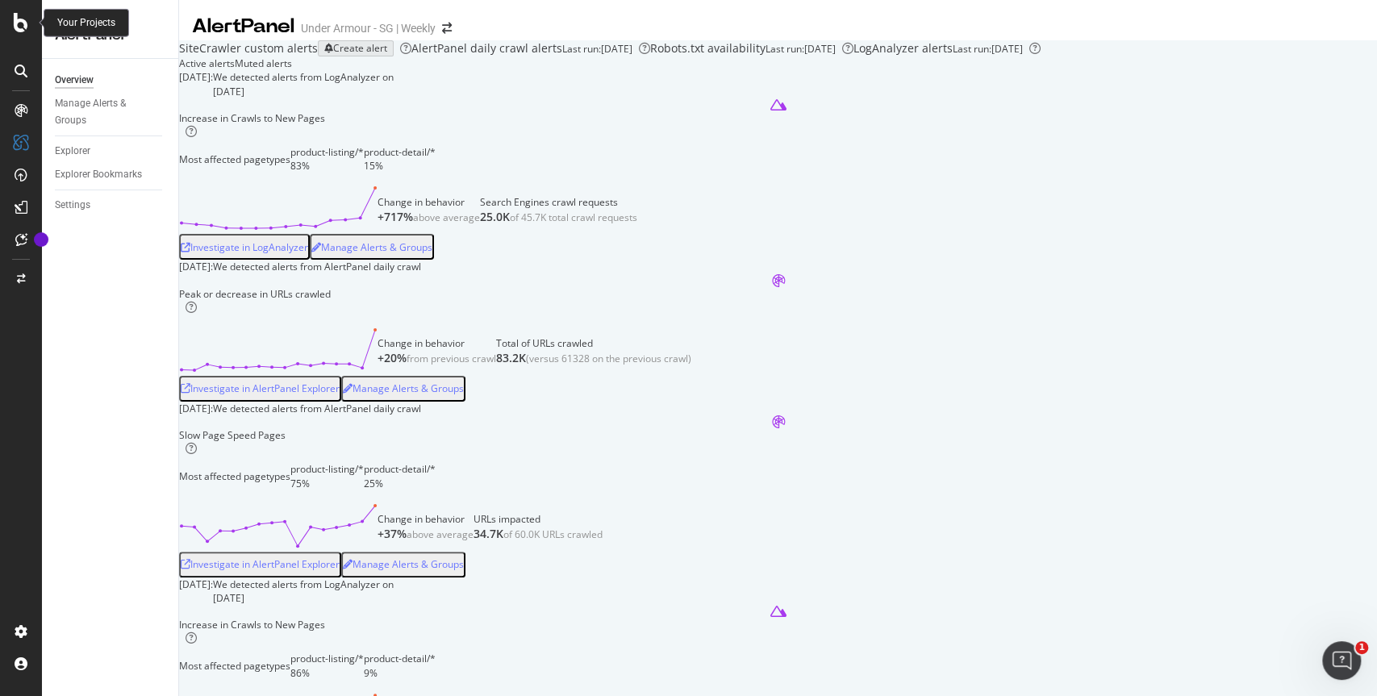
click at [16, 14] on icon at bounding box center [21, 22] width 15 height 19
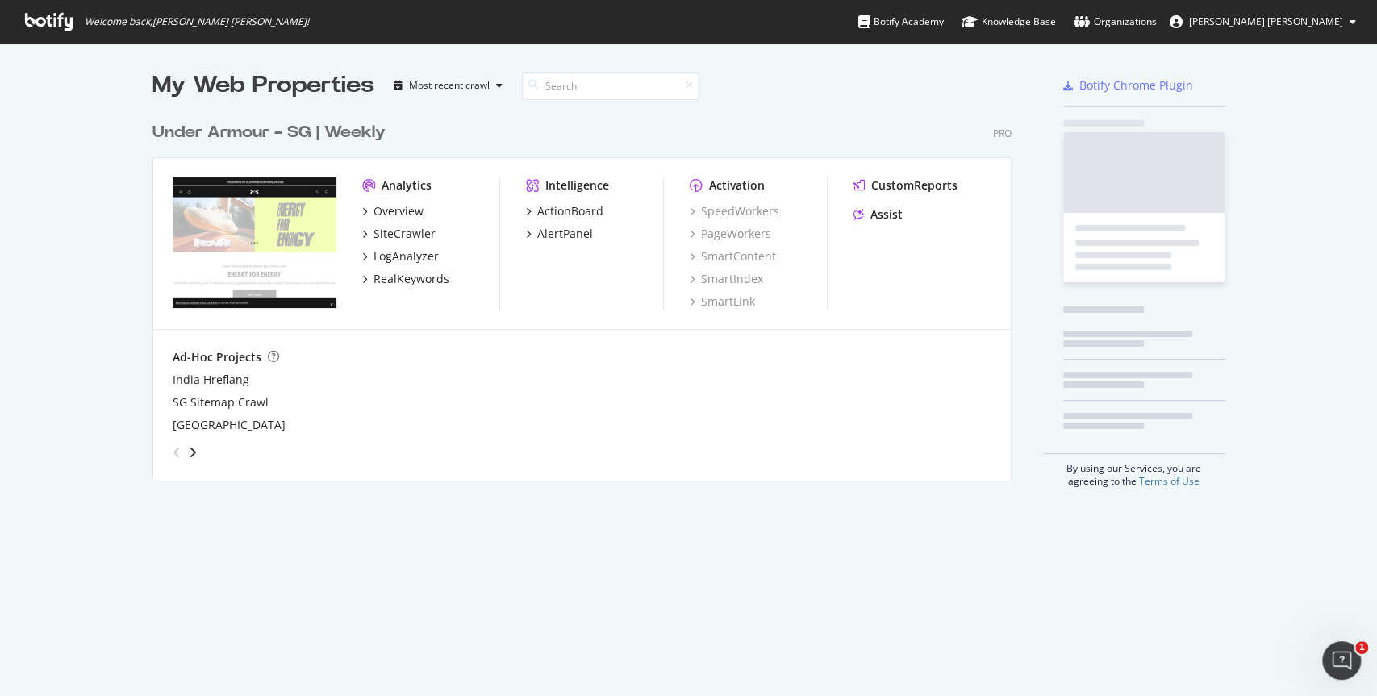
scroll to position [687, 1360]
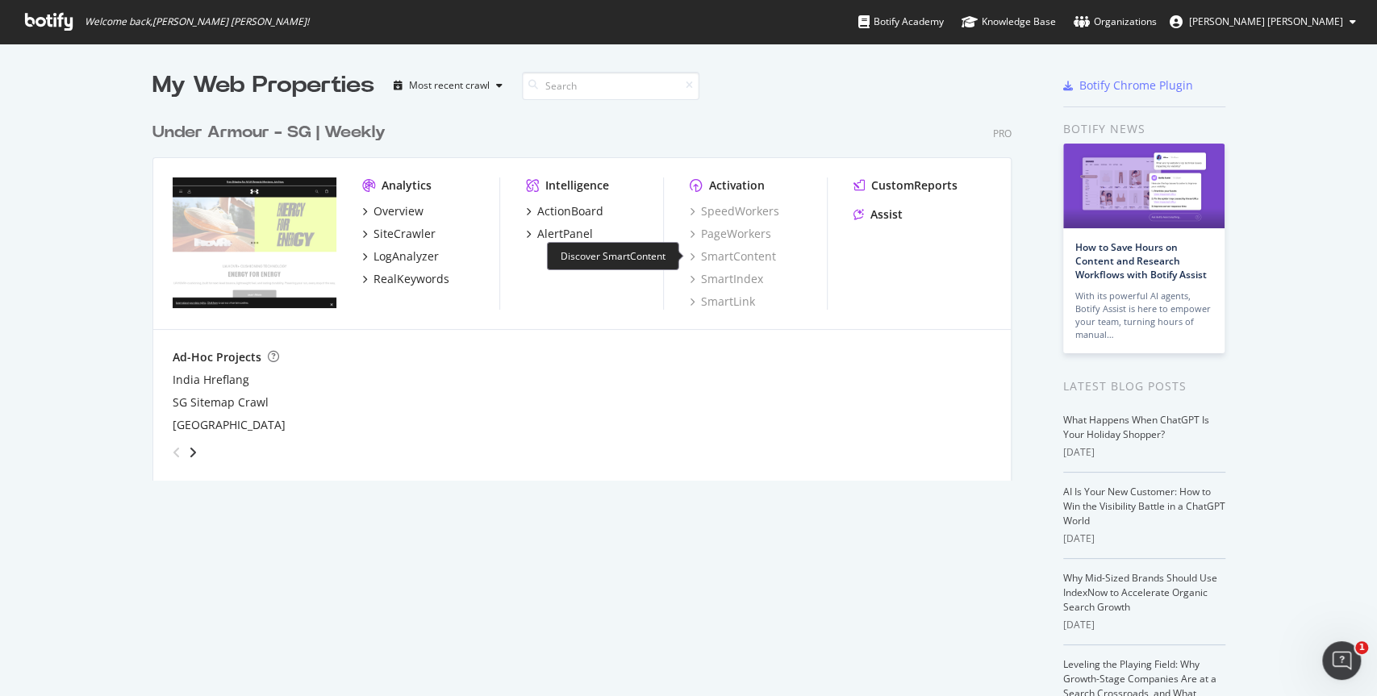
click at [729, 251] on div "SmartContent" at bounding box center [733, 256] width 86 height 16
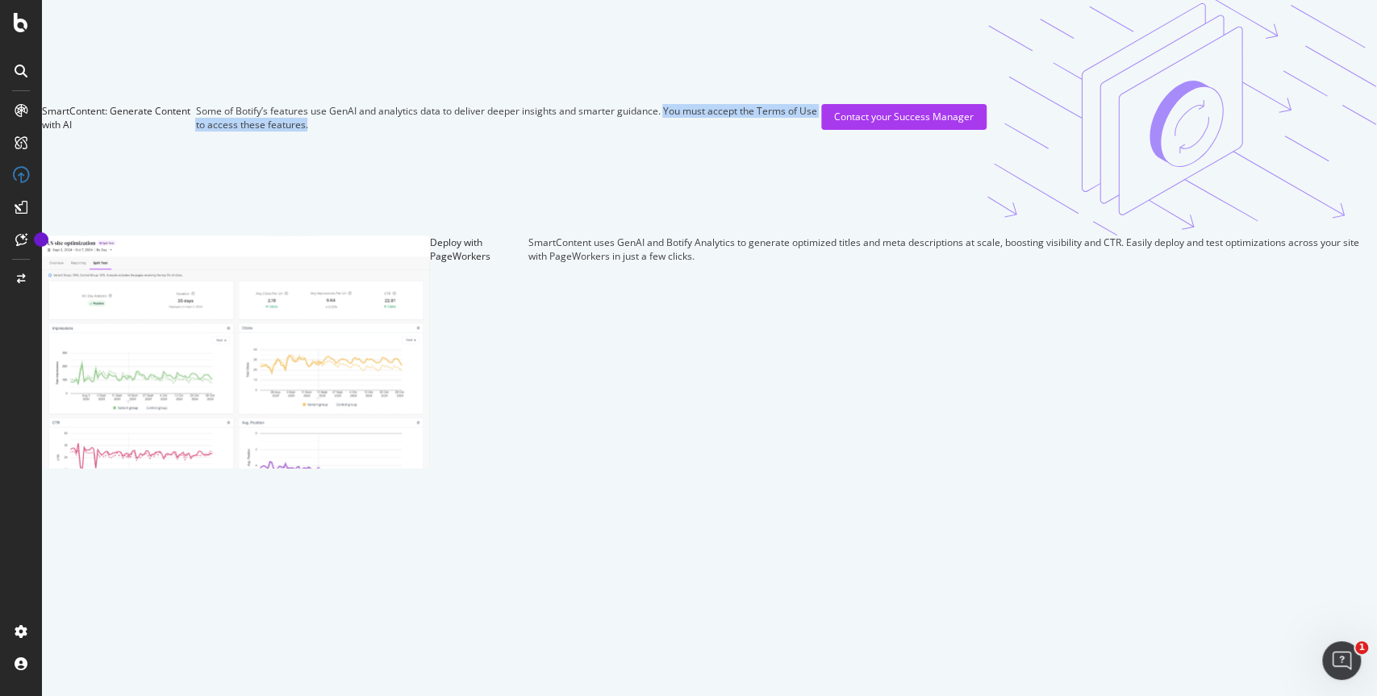
drag, startPoint x: 539, startPoint y: 232, endPoint x: 557, endPoint y: 259, distance: 32.4
click at [557, 131] on div "SmartContent: Generate Content with AI Some of Botify’s features use GenAI and …" at bounding box center [514, 117] width 944 height 27
click at [591, 131] on div "SmartContent: Generate Content with AI Some of Botify’s features use GenAI and …" at bounding box center [514, 117] width 944 height 27
drag, startPoint x: 319, startPoint y: 247, endPoint x: 566, endPoint y: 247, distance: 246.8
click at [566, 131] on div "Some of Botify’s features use GenAI and analytics data to deliver deeper insigh…" at bounding box center [508, 117] width 626 height 27
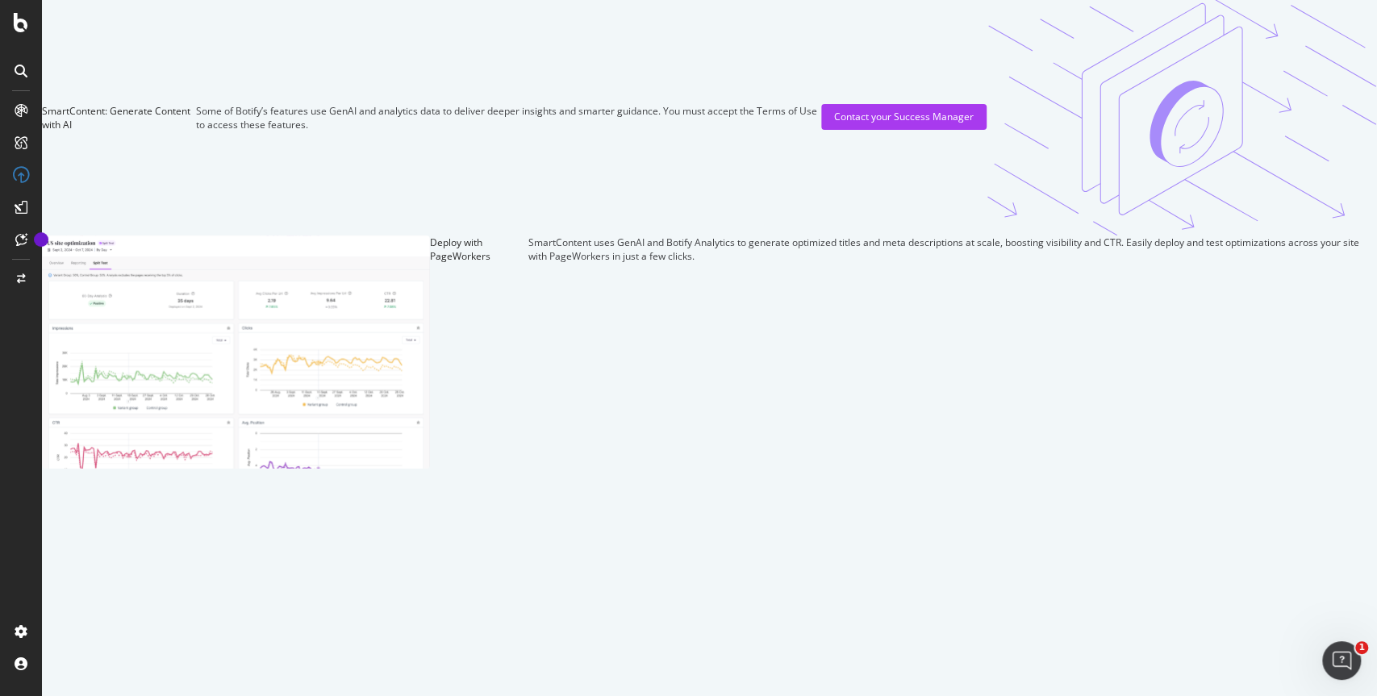
click at [255, 206] on div "SmartContent: Generate Content with AI Some of Botify’s features use GenAI and …" at bounding box center [709, 234] width 1335 height 469
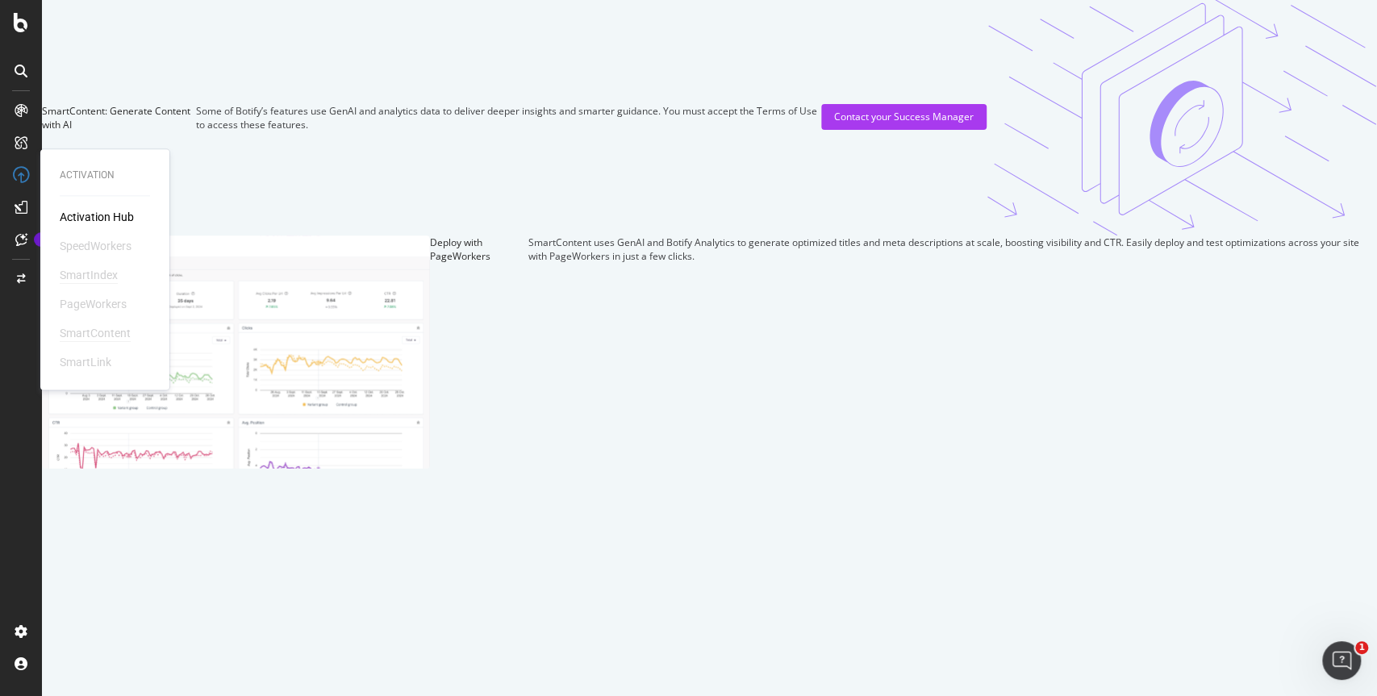
click at [110, 272] on div "SmartIndex" at bounding box center [89, 275] width 58 height 16
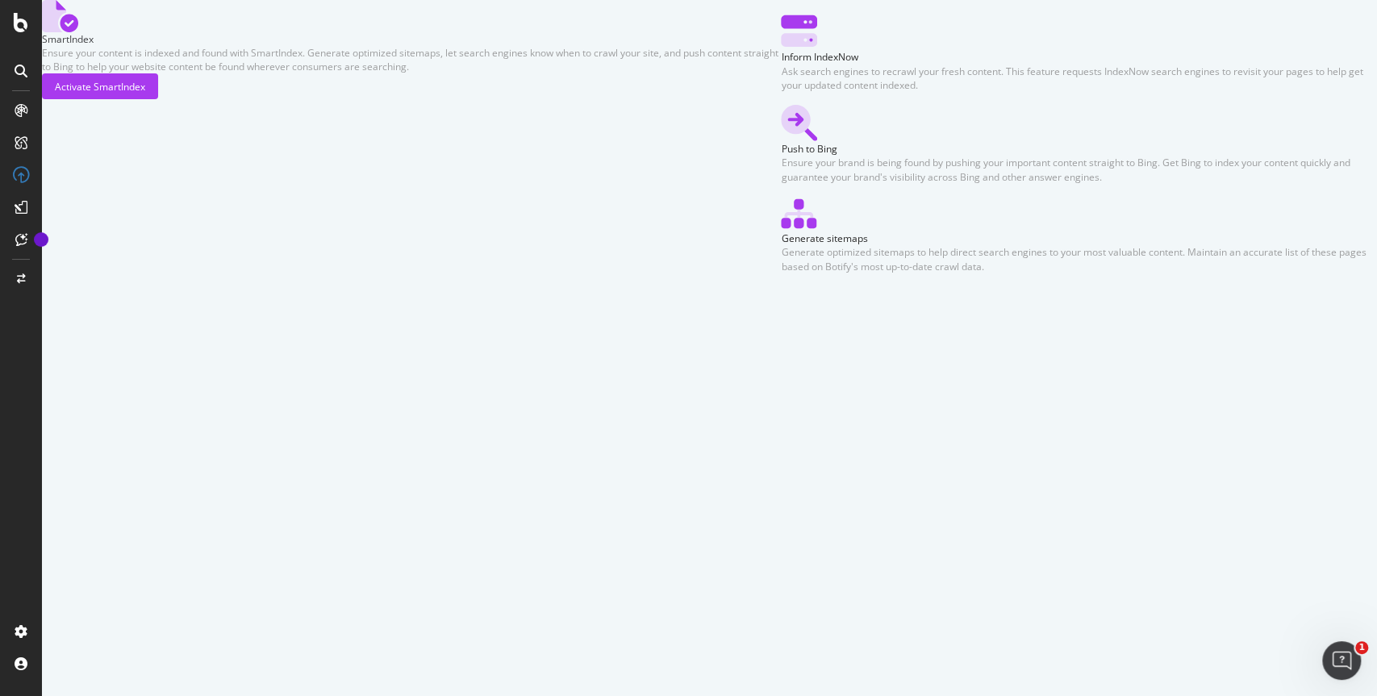
click at [487, 273] on div "SmartIndex Ensure your content is indexed and found with SmartIndex. Generate o…" at bounding box center [709, 136] width 1335 height 273
drag, startPoint x: 545, startPoint y: 340, endPoint x: 724, endPoint y: 335, distance: 179.1
click at [781, 92] on div "Inform IndexNow Ask search engines to recrawl your fresh content. This feature …" at bounding box center [1079, 52] width 596 height 79
click at [781, 64] on div "Inform IndexNow" at bounding box center [1079, 57] width 596 height 14
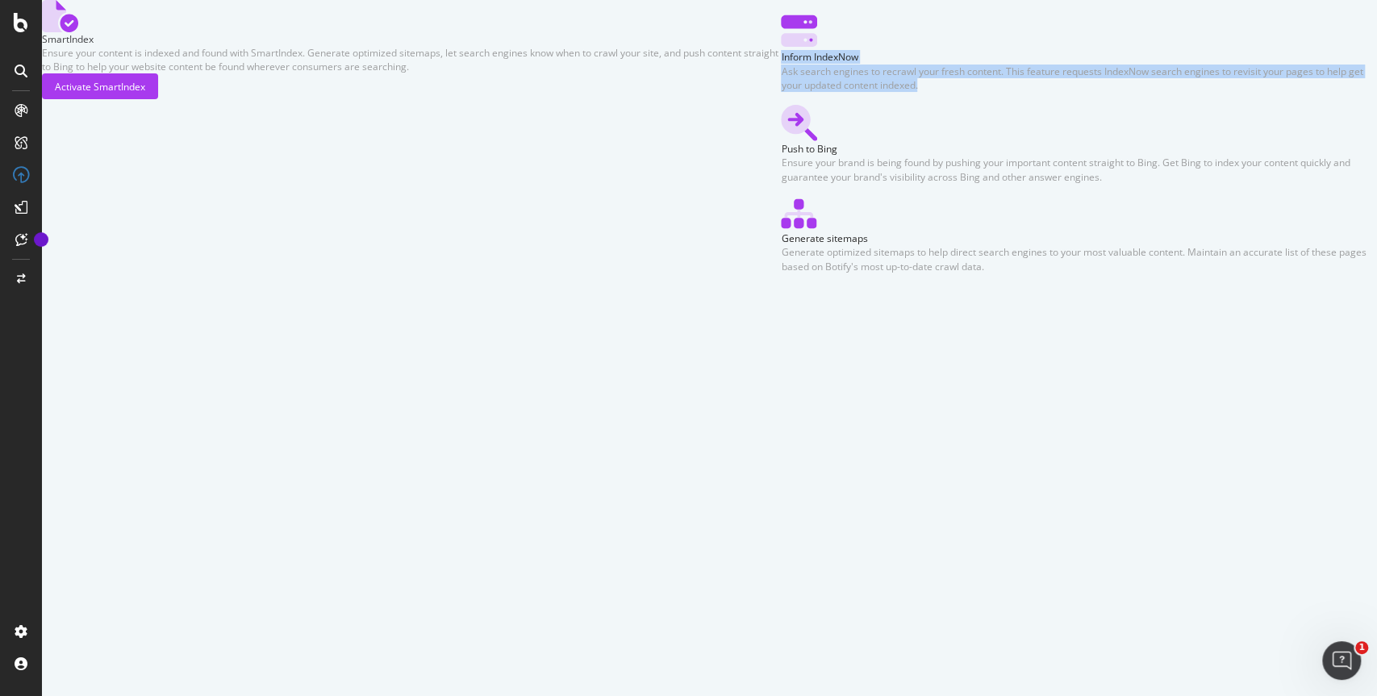
drag, startPoint x: 586, startPoint y: 344, endPoint x: 864, endPoint y: 410, distance: 285.4
click at [864, 92] on div "Inform IndexNow Ask search engines to recrawl your fresh content. This feature …" at bounding box center [1079, 52] width 596 height 79
click at [860, 92] on div "Ask search engines to recrawl your fresh content. This feature requests IndexNo…" at bounding box center [1079, 78] width 596 height 27
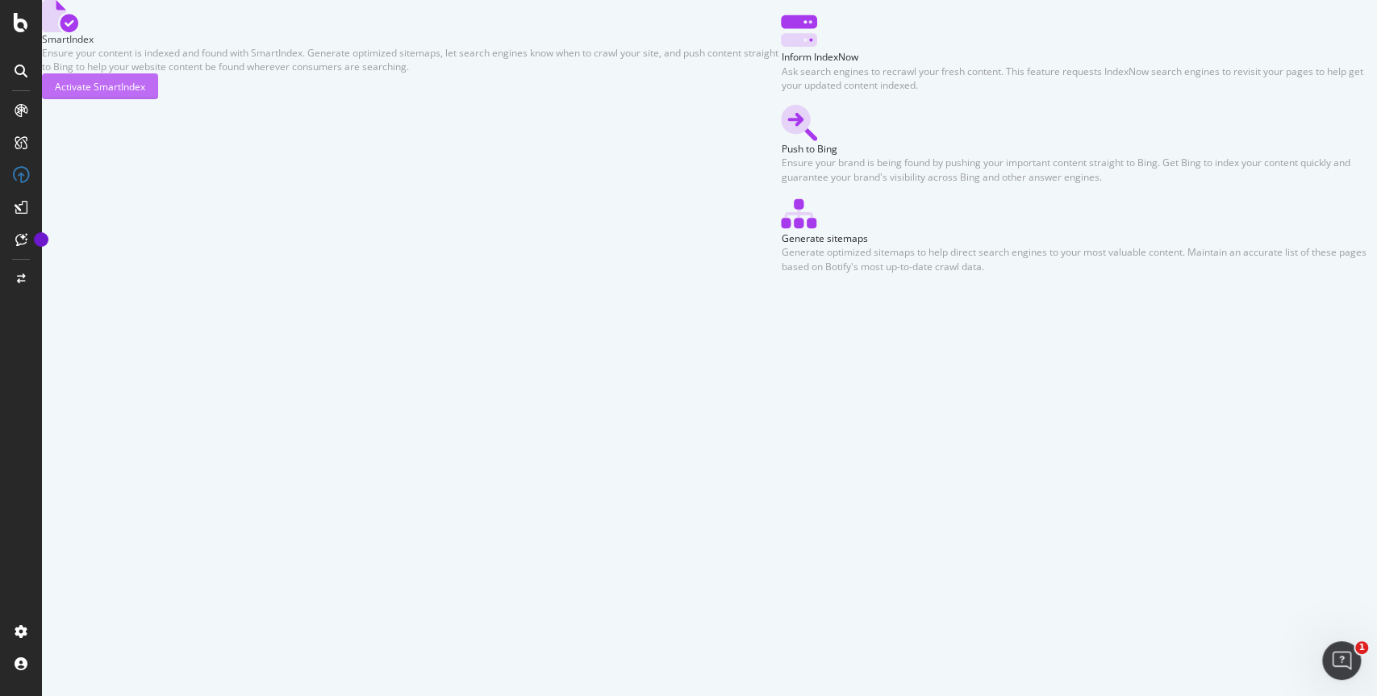
click at [145, 94] on div "Activate SmartIndex" at bounding box center [100, 87] width 90 height 14
click at [7, 696] on icon "close toast" at bounding box center [3, 703] width 7 height 14
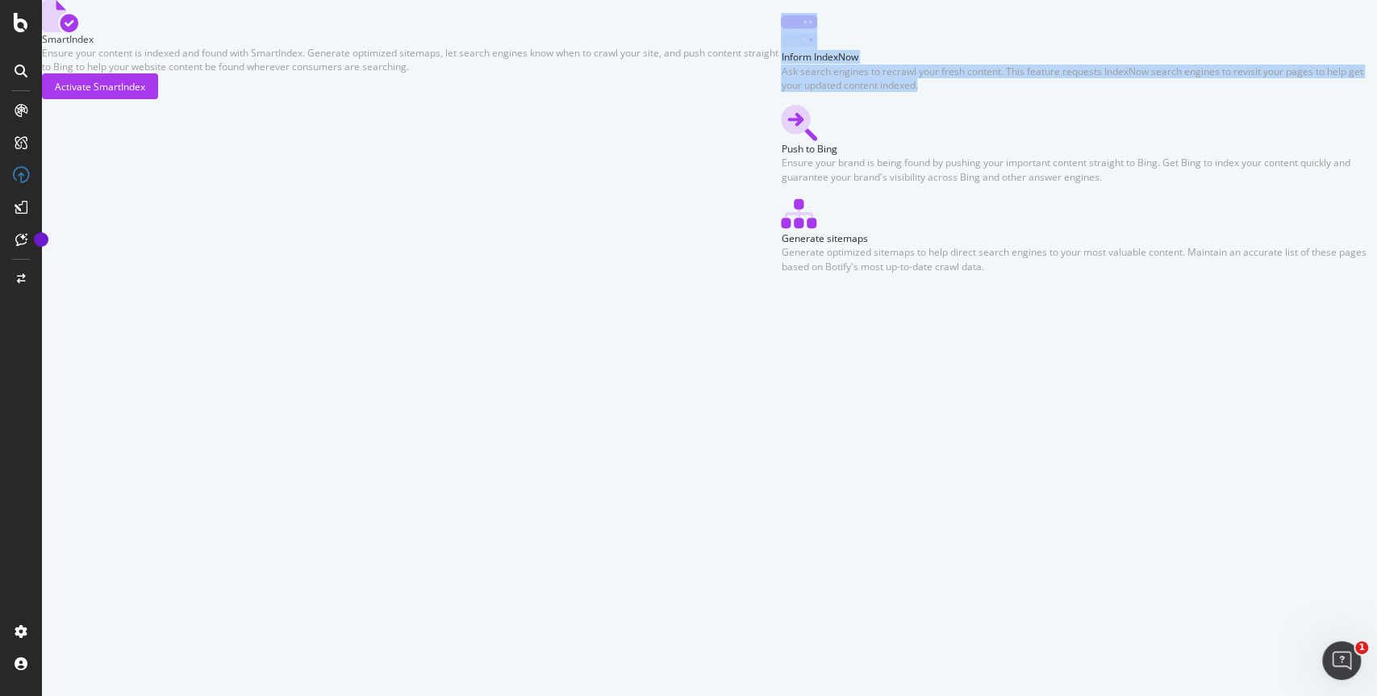
drag, startPoint x: 856, startPoint y: 405, endPoint x: 540, endPoint y: 352, distance: 320.4
click at [781, 92] on div "Inform IndexNow Ask search engines to recrawl your fresh content. This feature …" at bounding box center [1079, 52] width 596 height 79
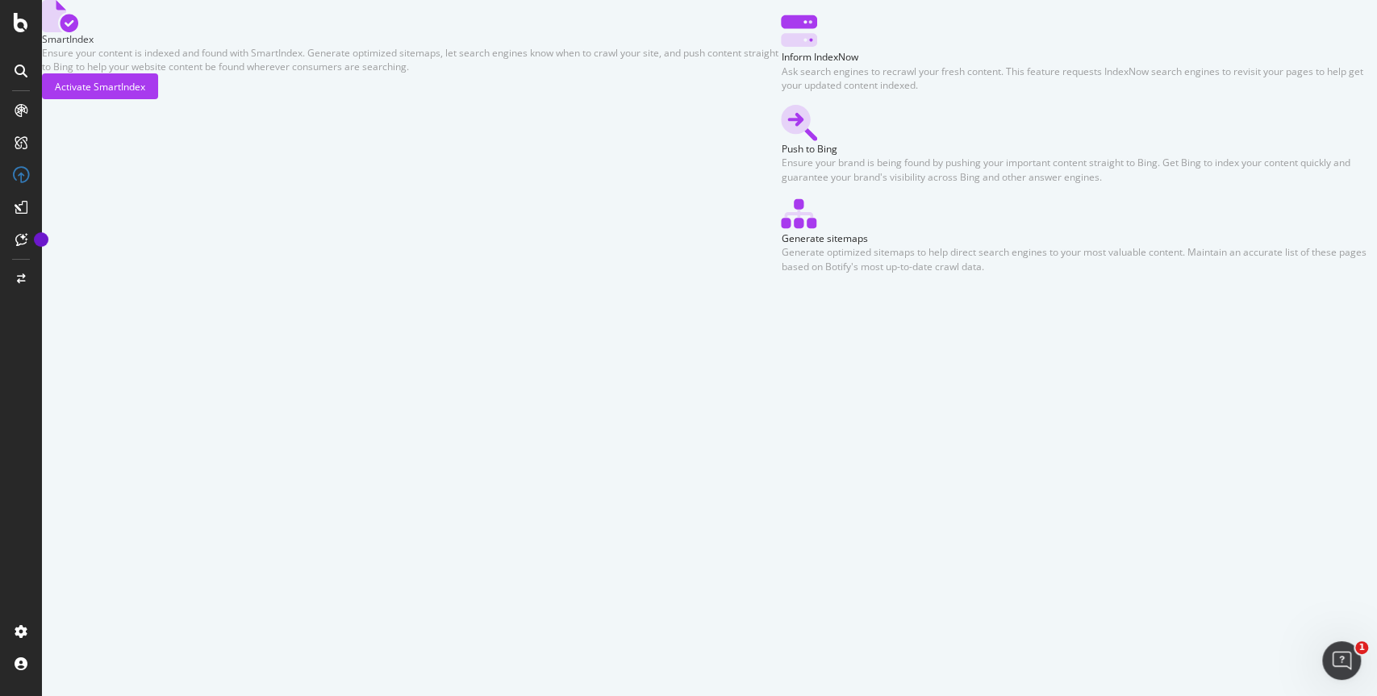
click at [781, 273] on div "Inform IndexNow Ask search engines to recrawl your fresh content. This feature …" at bounding box center [1079, 136] width 596 height 273
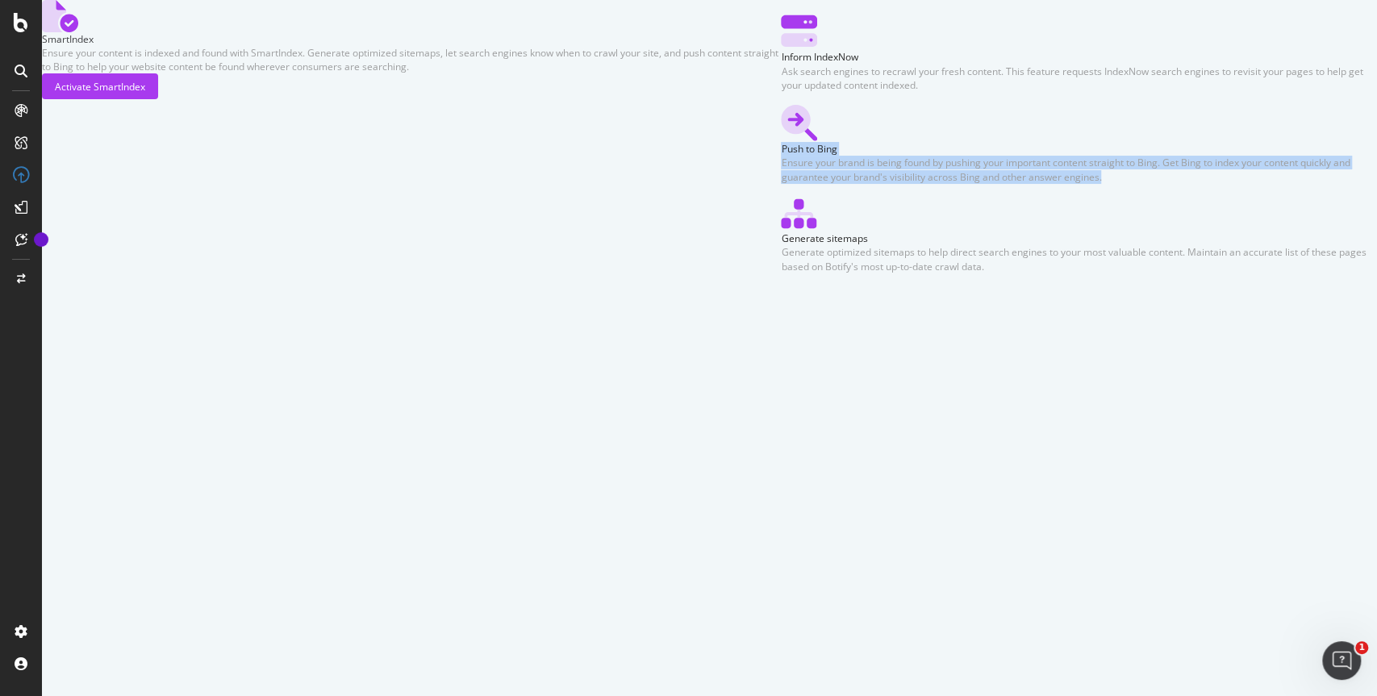
drag, startPoint x: 551, startPoint y: 460, endPoint x: 740, endPoint y: 535, distance: 203.1
click at [781, 183] on div "Push to Bing Ensure your brand is being found by pushing your important content…" at bounding box center [1079, 162] width 596 height 41
click at [781, 183] on div "Ensure your brand is being found by pushing your important content straight to …" at bounding box center [1079, 169] width 596 height 27
drag, startPoint x: 719, startPoint y: 544, endPoint x: 544, endPoint y: 471, distance: 190.5
click at [781, 184] on div "Push to Bing Ensure your brand is being found by pushing your important content…" at bounding box center [1079, 144] width 596 height 79
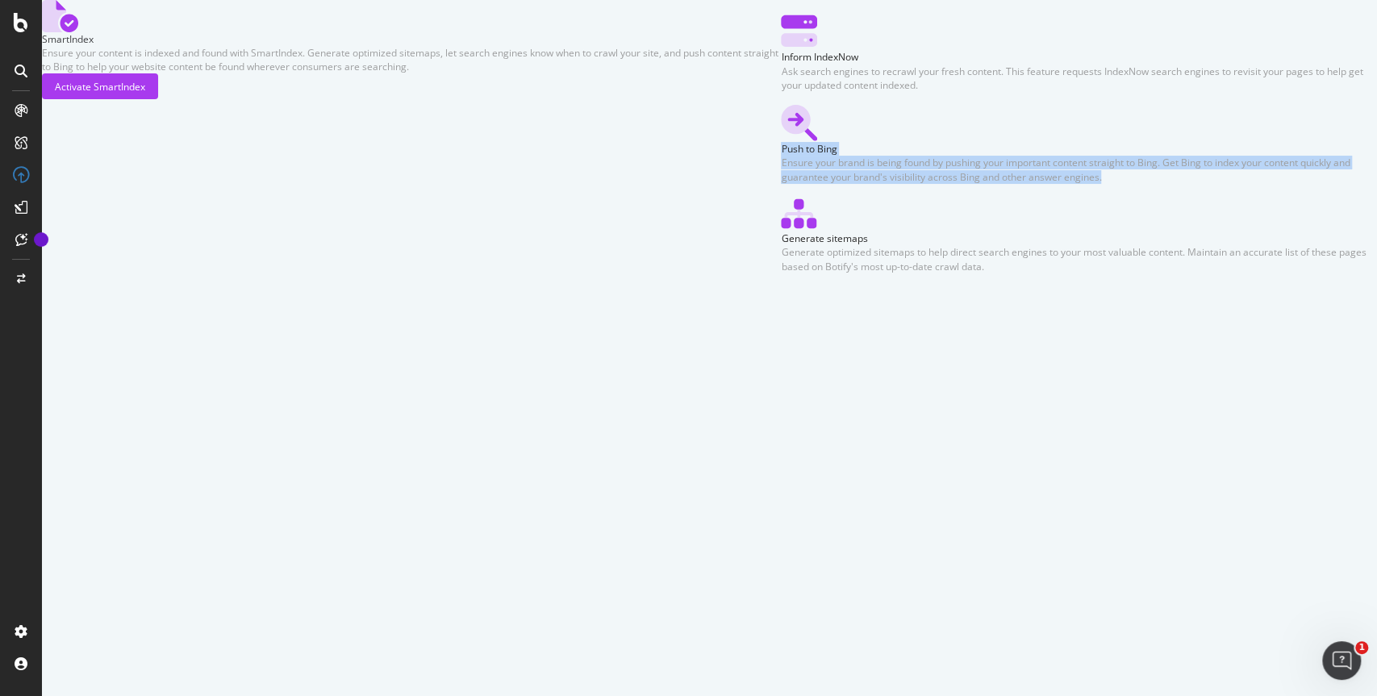
click at [781, 183] on div "Ensure your brand is being found by pushing your important content straight to …" at bounding box center [1079, 169] width 596 height 27
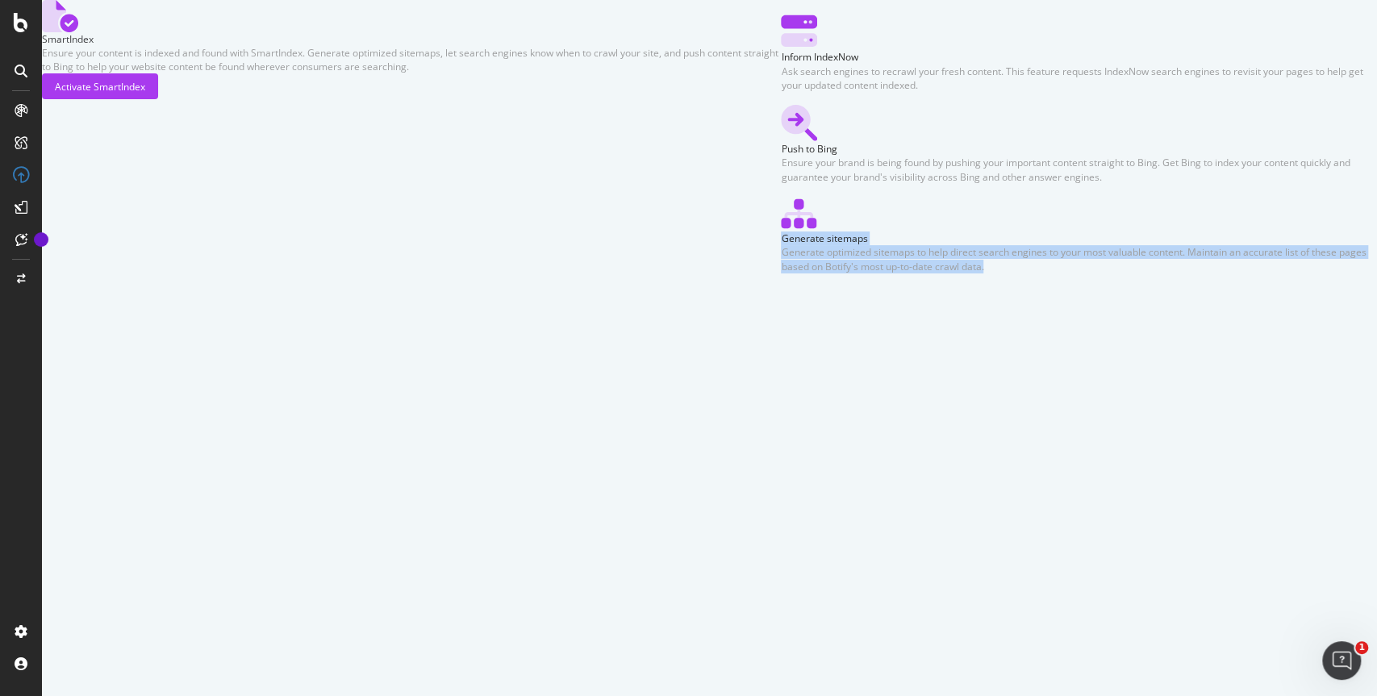
drag, startPoint x: 550, startPoint y: 594, endPoint x: 921, endPoint y: 663, distance: 377.4
click at [921, 273] on div "SmartIndex Ensure your content is indexed and found with SmartIndex. Generate o…" at bounding box center [709, 136] width 1335 height 273
click at [781, 245] on div "Generate sitemaps" at bounding box center [1079, 238] width 596 height 14
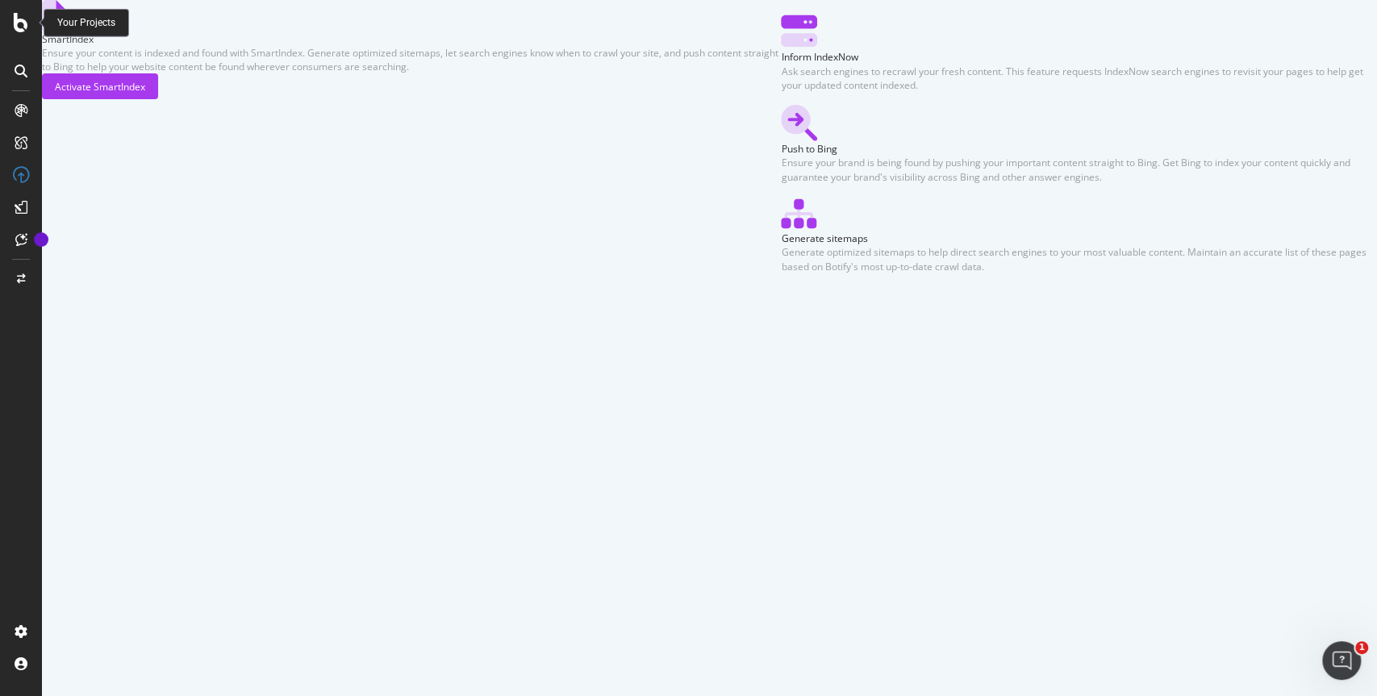
click at [24, 26] on icon at bounding box center [21, 22] width 15 height 19
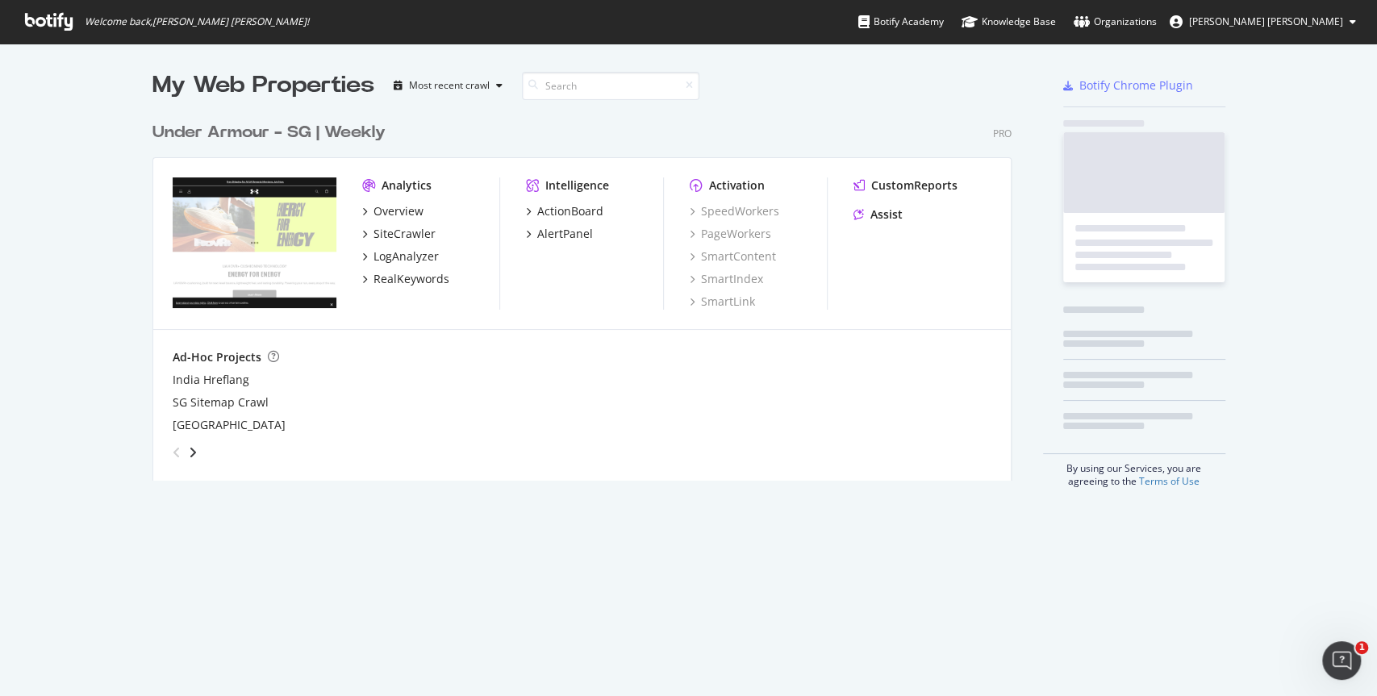
scroll to position [687, 1360]
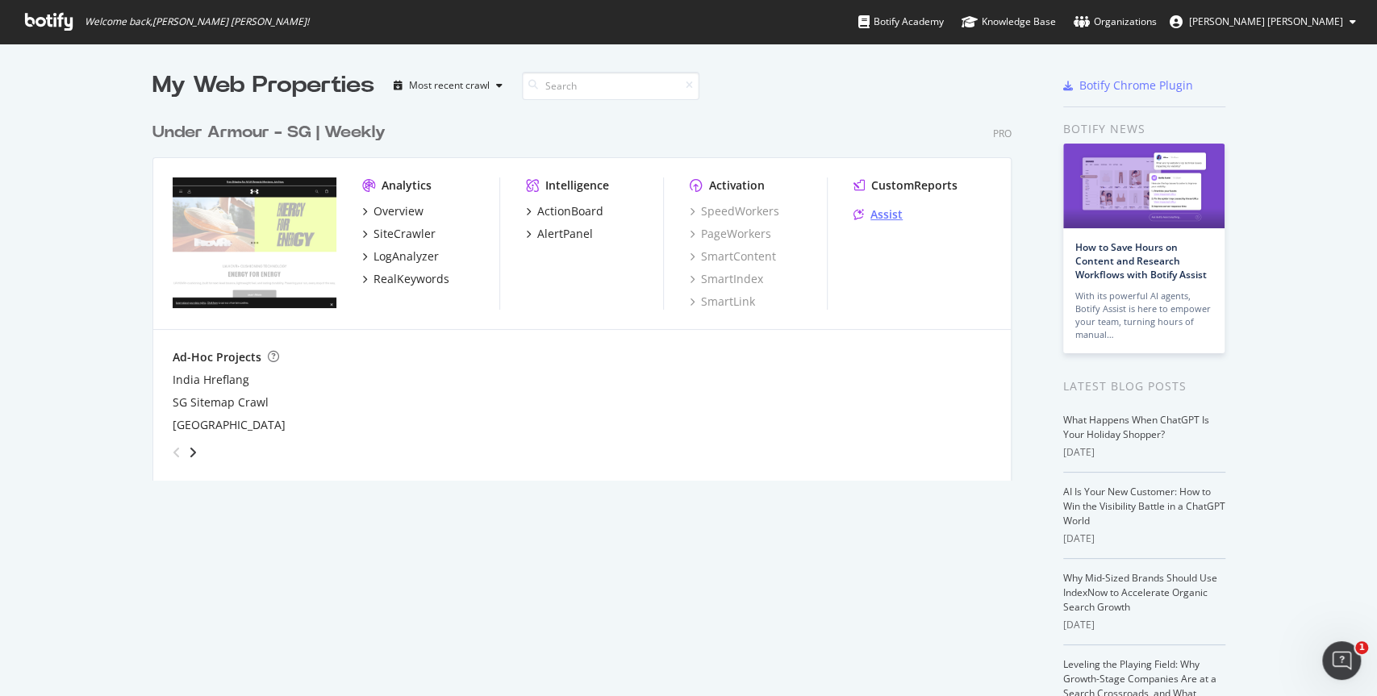
click at [885, 215] on div "Assist" at bounding box center [886, 214] width 32 height 16
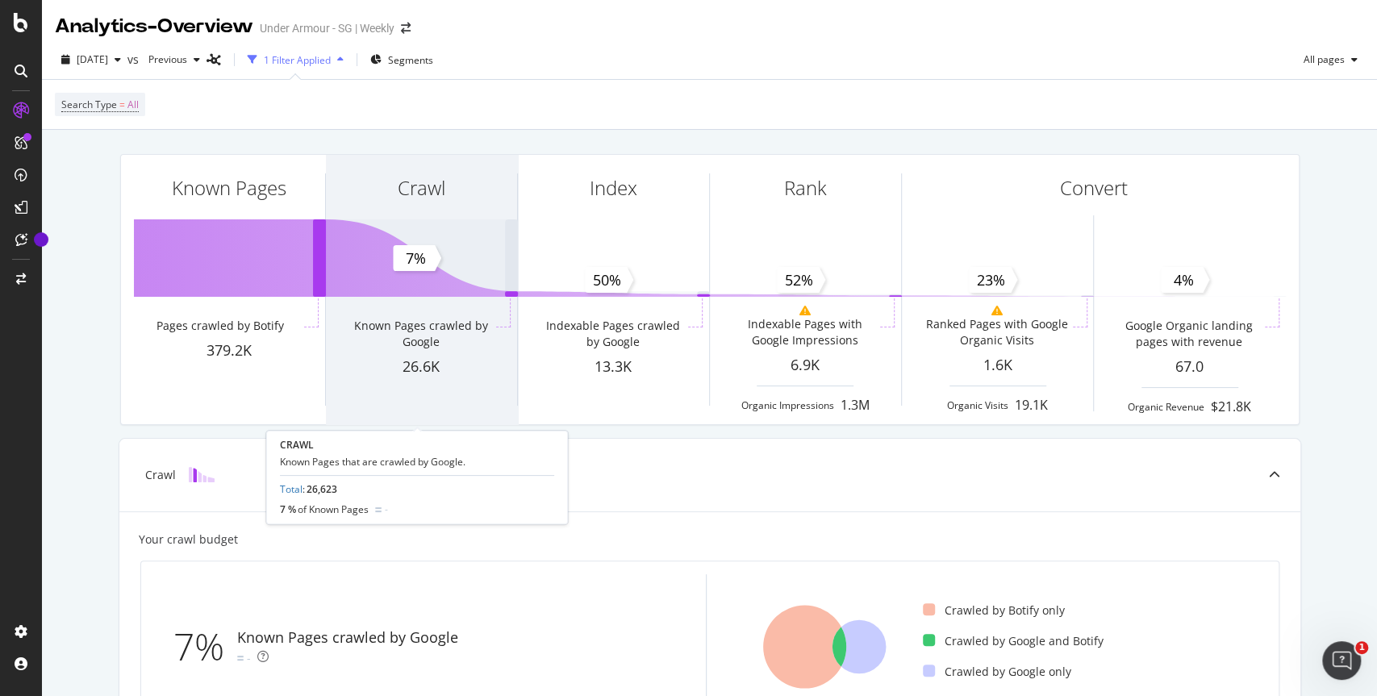
click at [436, 274] on div "Crawl" at bounding box center [421, 217] width 191 height 124
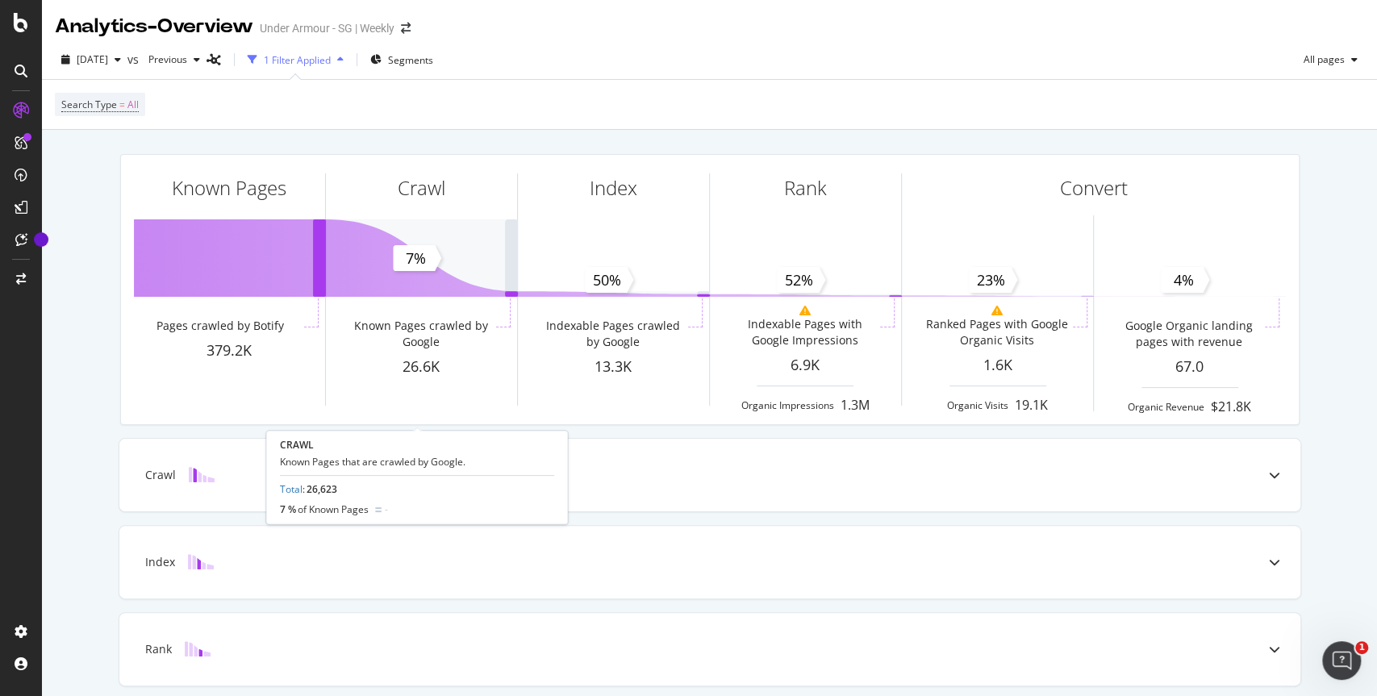
click at [436, 274] on div "Crawl" at bounding box center [421, 217] width 191 height 124
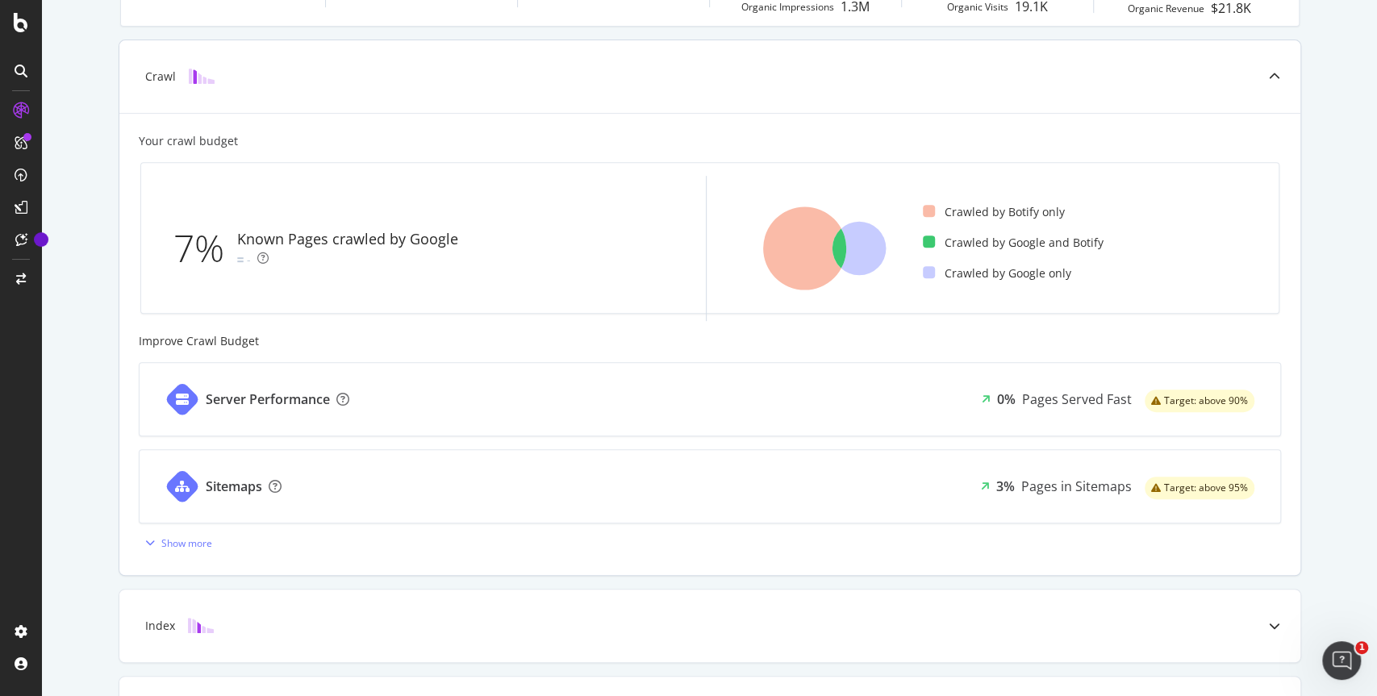
scroll to position [395, 0]
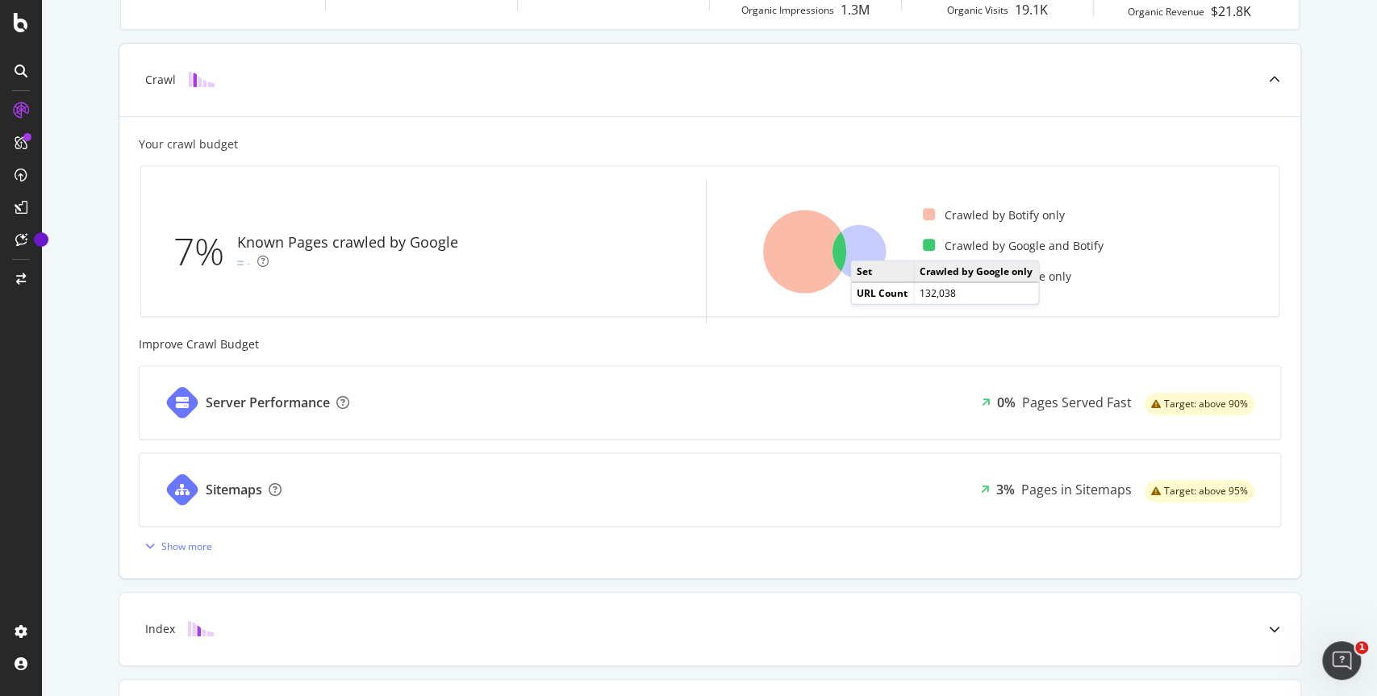
click at [861, 243] on icon at bounding box center [858, 252] width 54 height 54
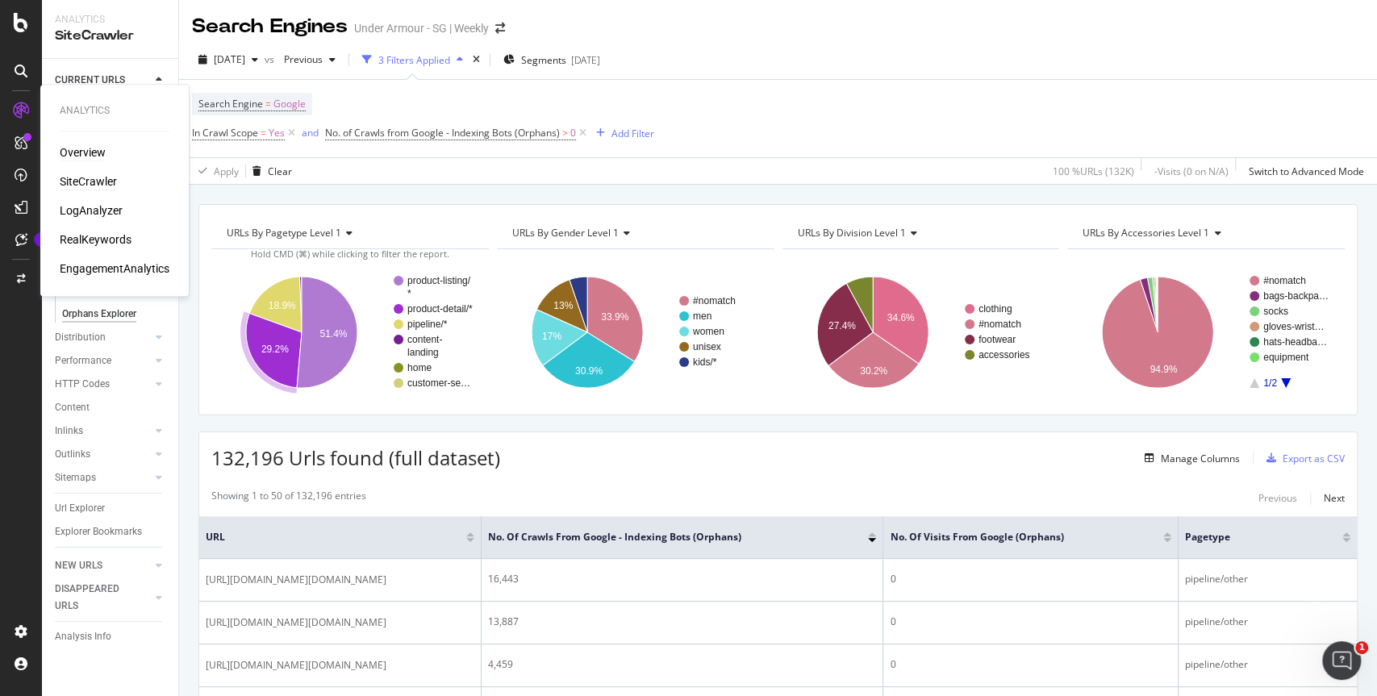
click at [92, 152] on div "Overview" at bounding box center [83, 152] width 46 height 16
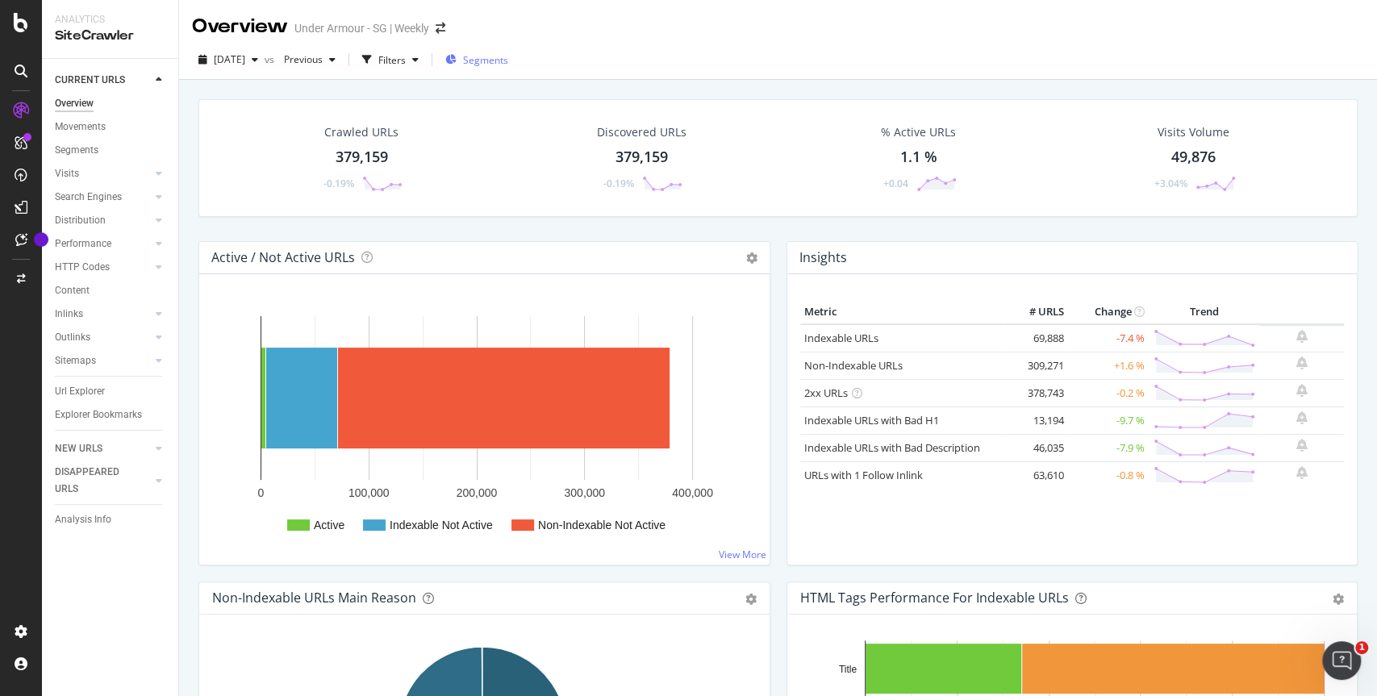
click at [508, 59] on span "Segments" at bounding box center [485, 60] width 45 height 14
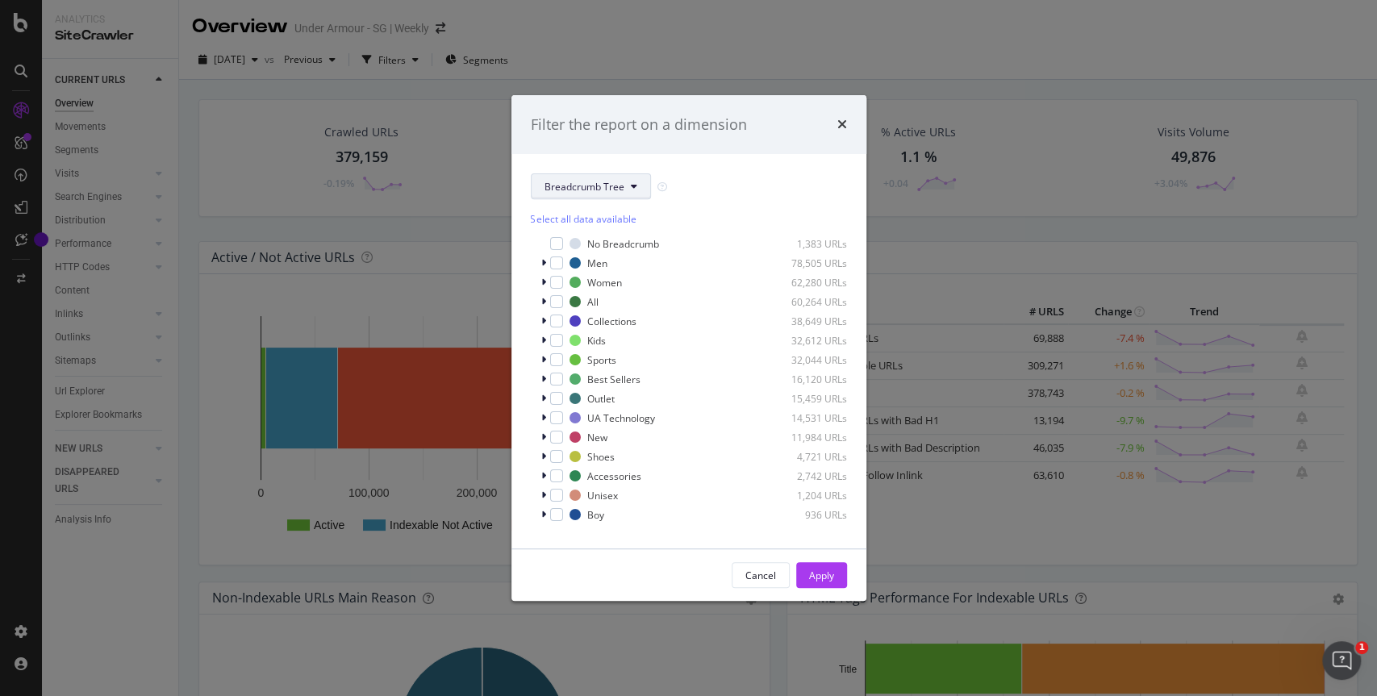
click at [598, 194] on button "Breadcrumb Tree" at bounding box center [591, 186] width 120 height 26
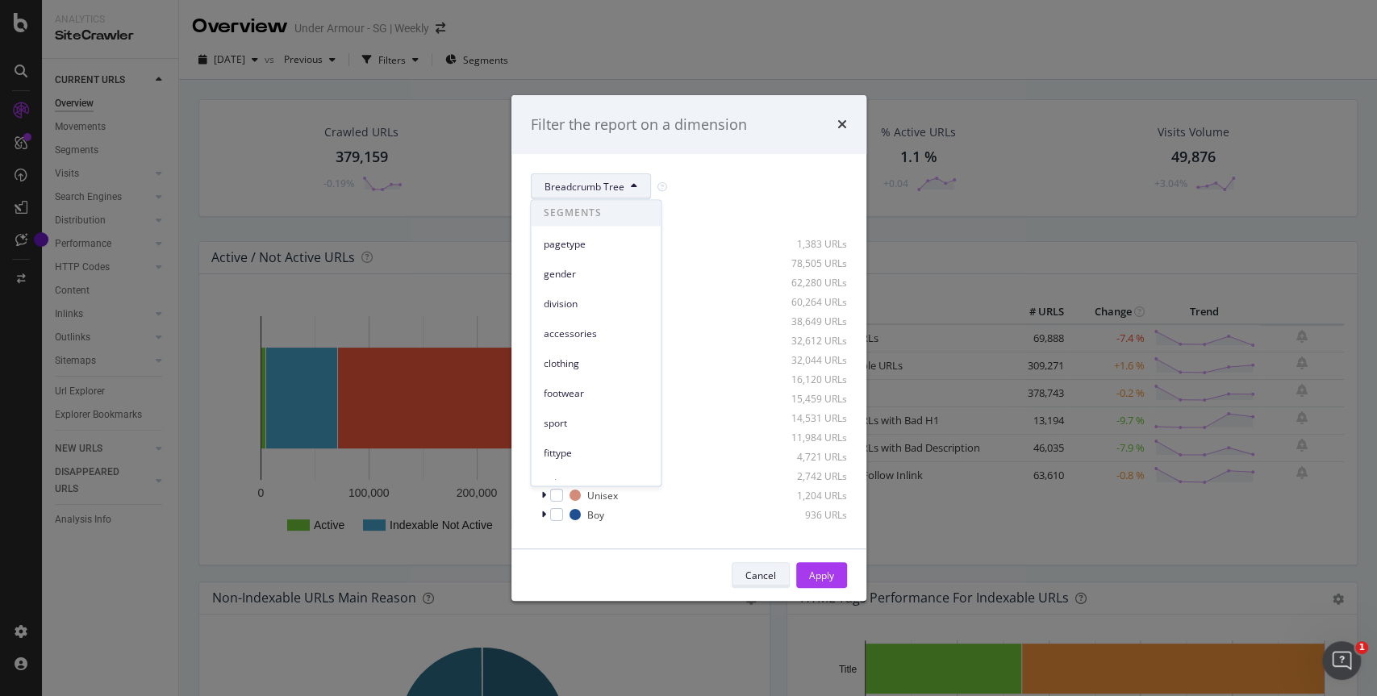
click at [747, 567] on div "Cancel" at bounding box center [760, 575] width 31 height 23
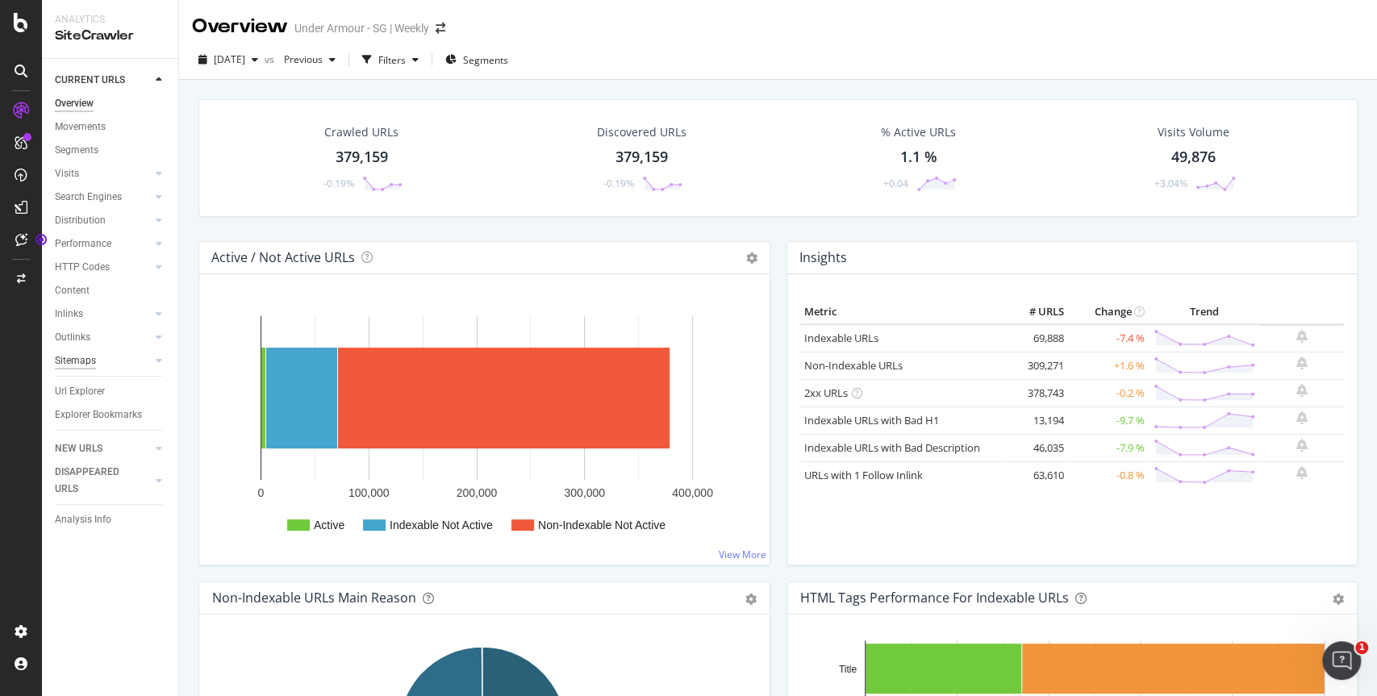
click at [83, 358] on div "Sitemaps" at bounding box center [75, 360] width 41 height 17
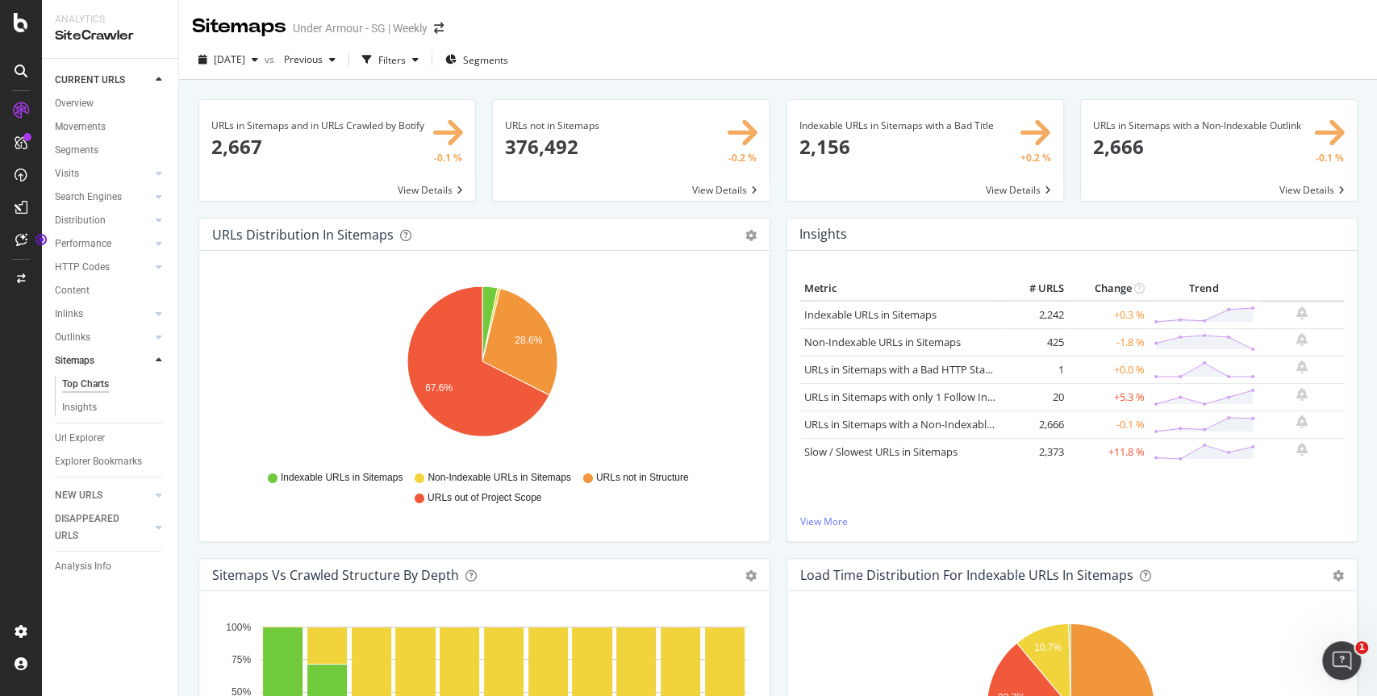
drag, startPoint x: 834, startPoint y: 511, endPoint x: 855, endPoint y: 473, distance: 43.3
click at [835, 510] on div "Metric # URLS Change Trend Indexable URLs in Sitemaps 2,242 +0.3 % Non-Indexabl…" at bounding box center [1072, 396] width 544 height 238
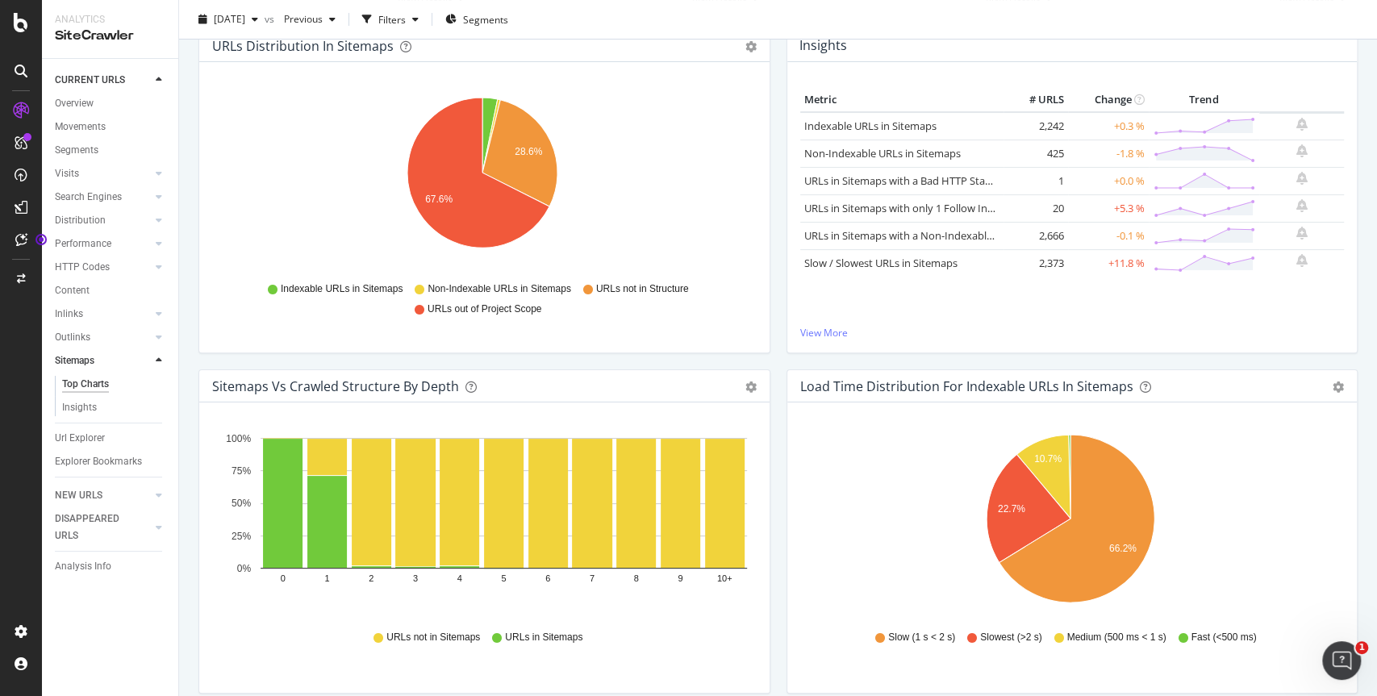
scroll to position [382, 0]
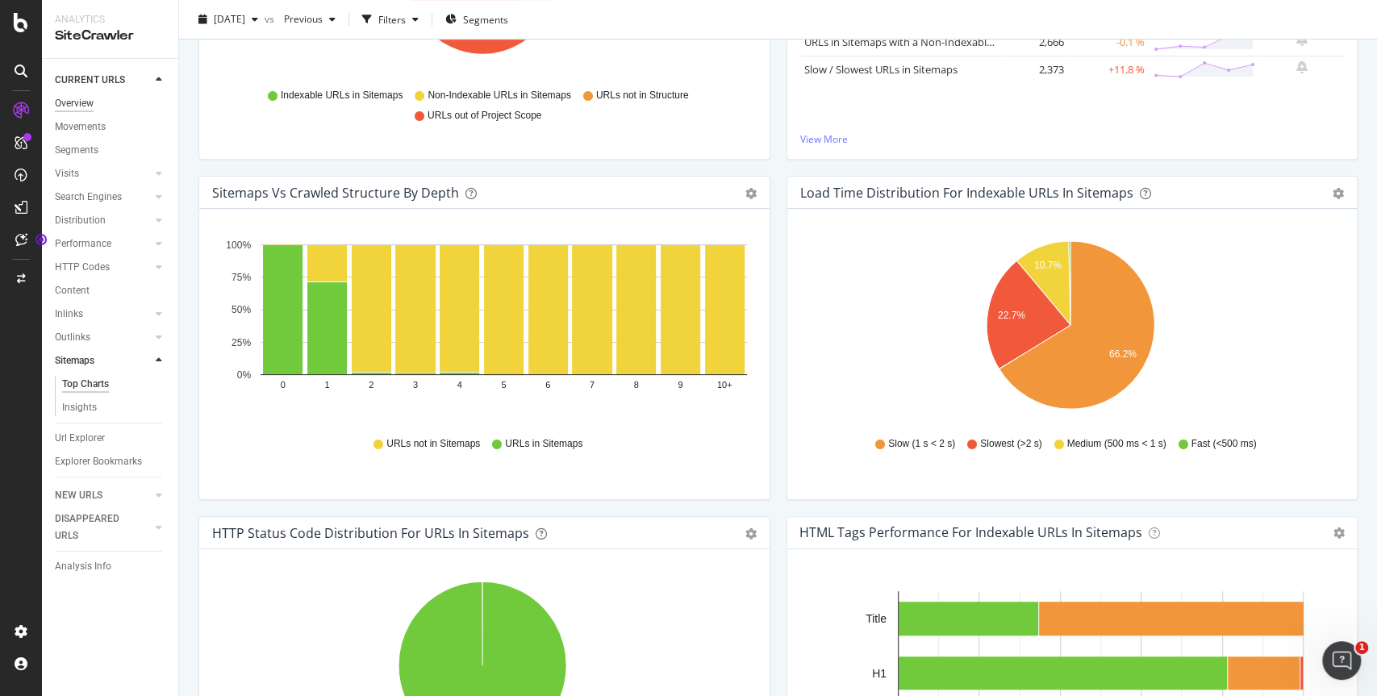
click at [77, 104] on div "Overview" at bounding box center [74, 103] width 39 height 17
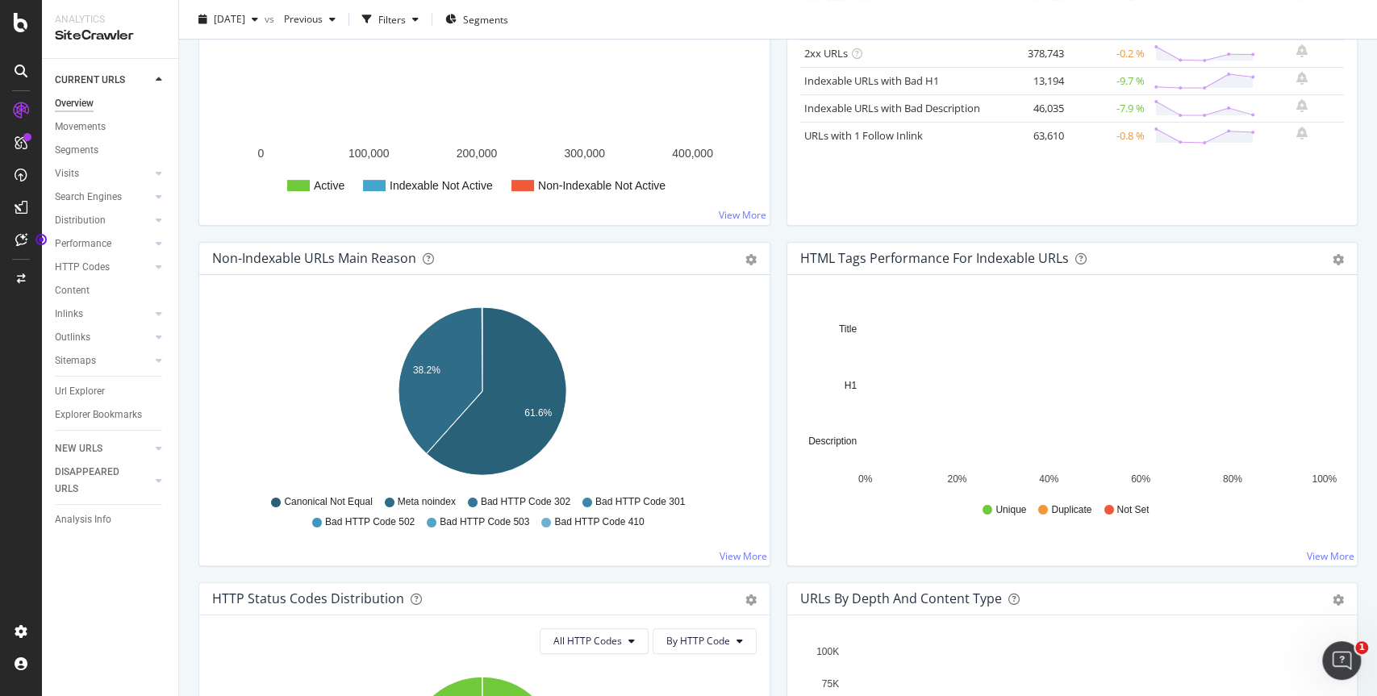
scroll to position [341, 0]
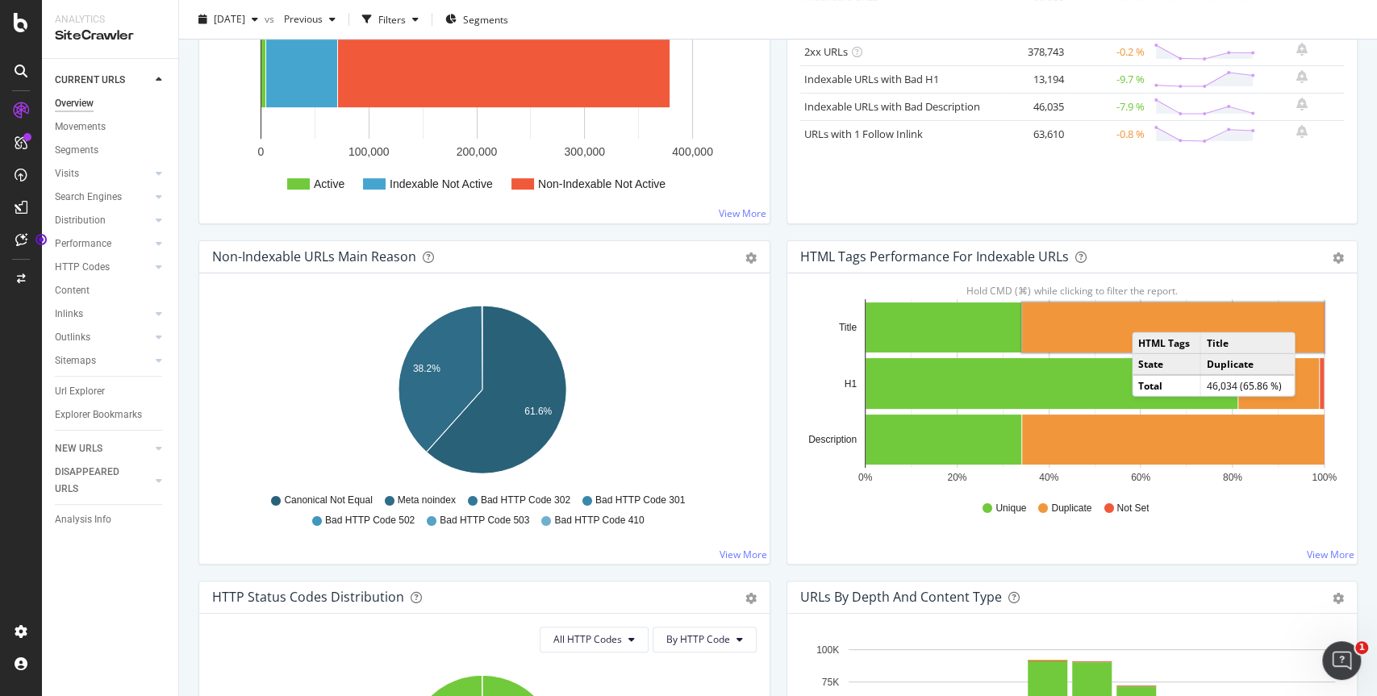
click at [1143, 314] on rect "A chart." at bounding box center [1173, 327] width 302 height 50
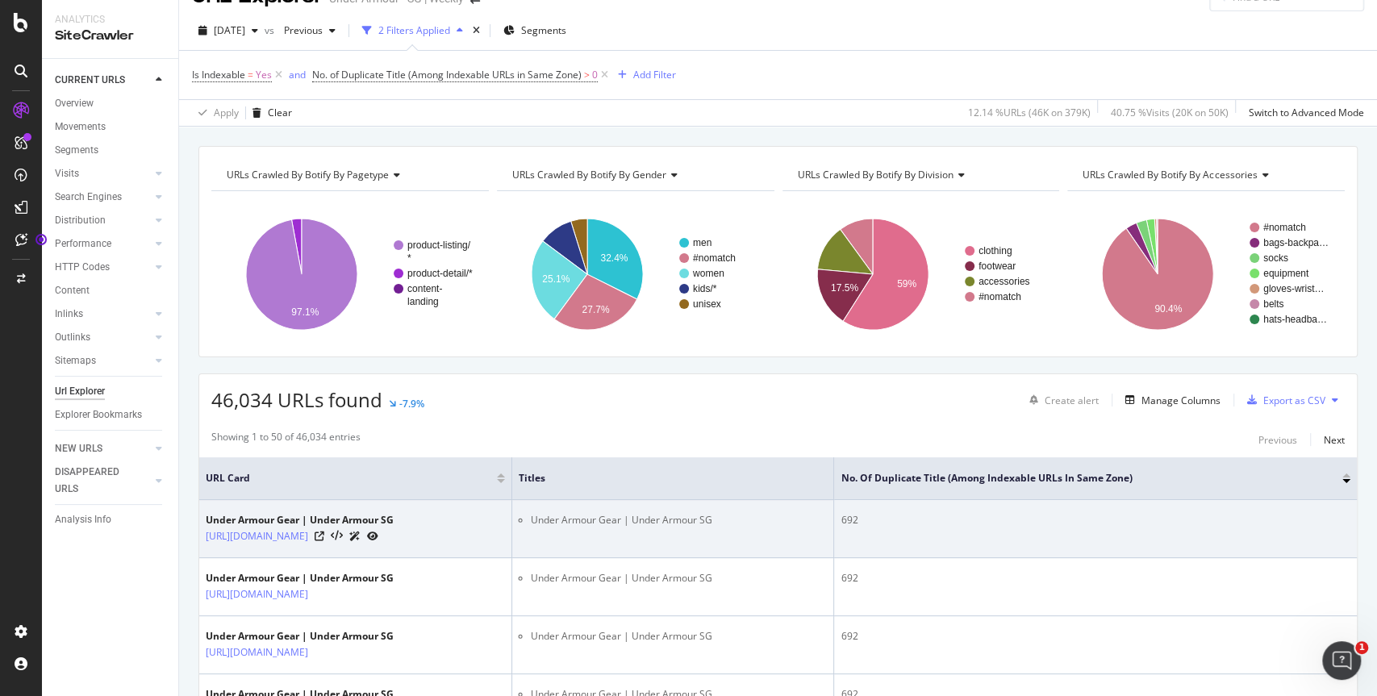
scroll to position [232, 0]
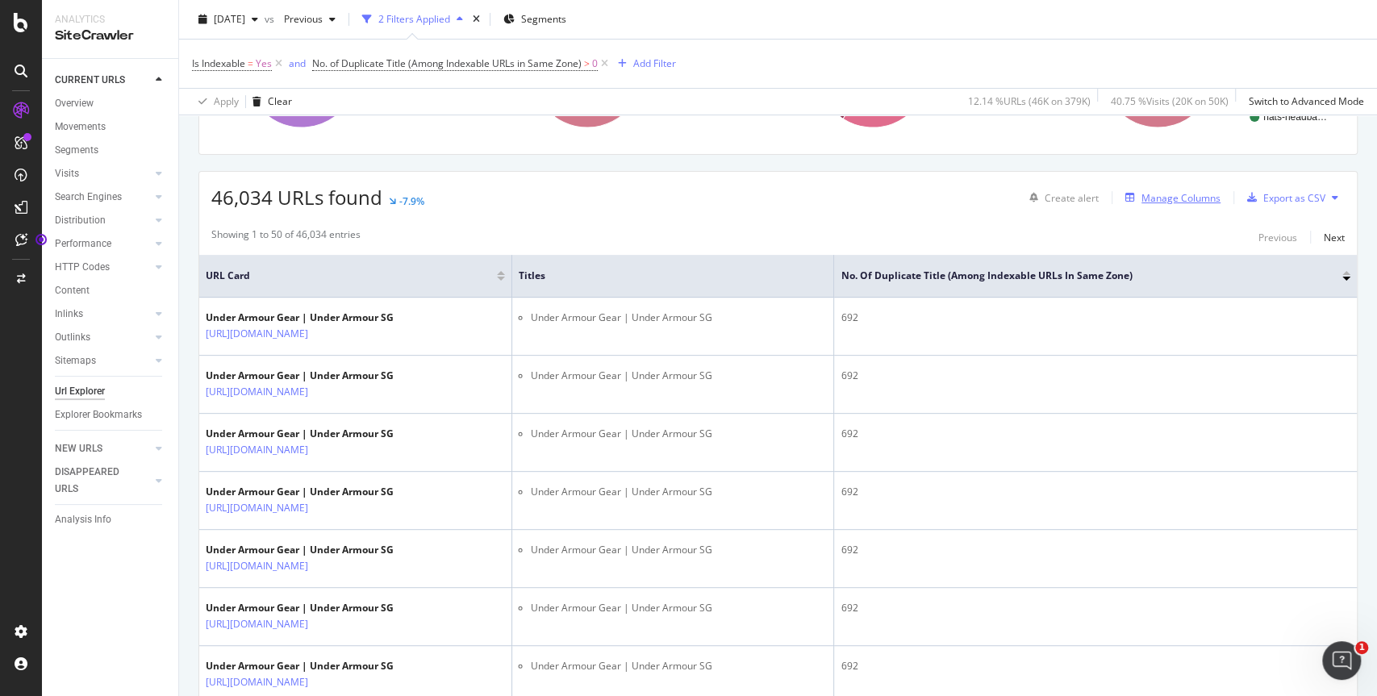
click at [1160, 197] on div "Manage Columns" at bounding box center [1180, 198] width 79 height 14
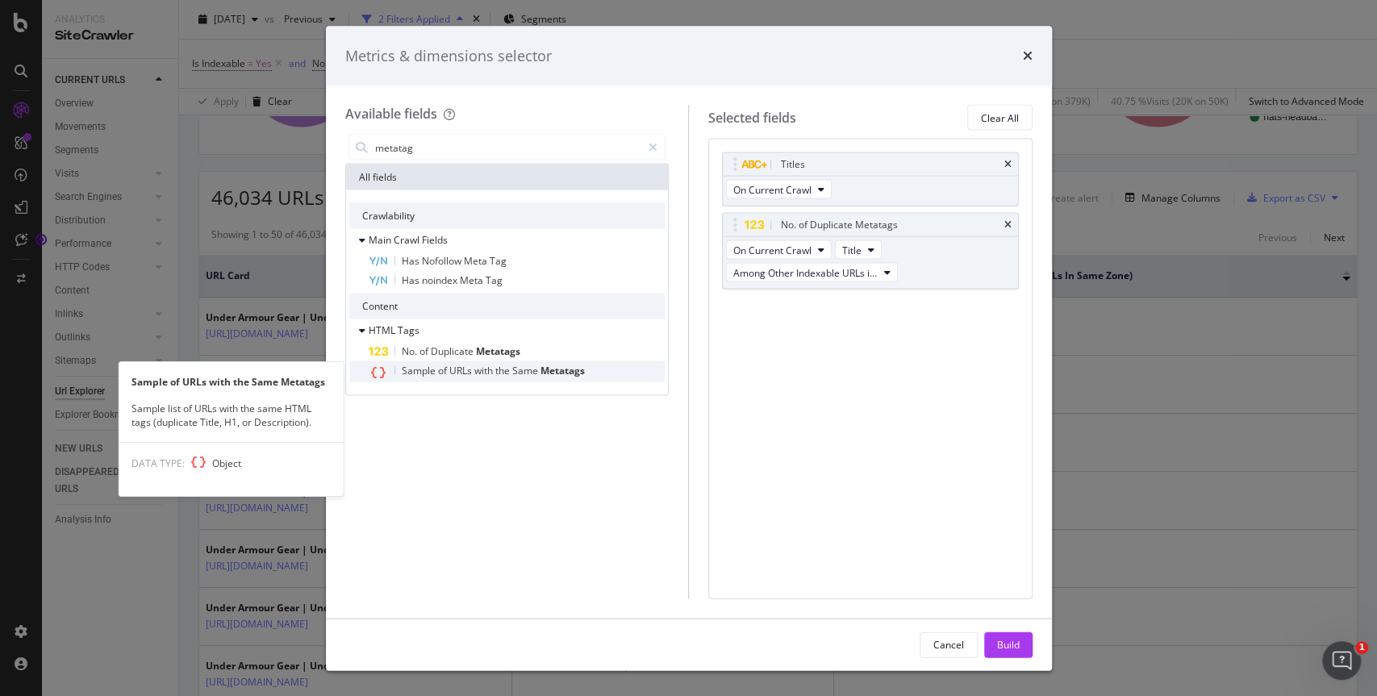
type input "metatag"
click at [416, 374] on span "Sample" at bounding box center [420, 371] width 36 height 14
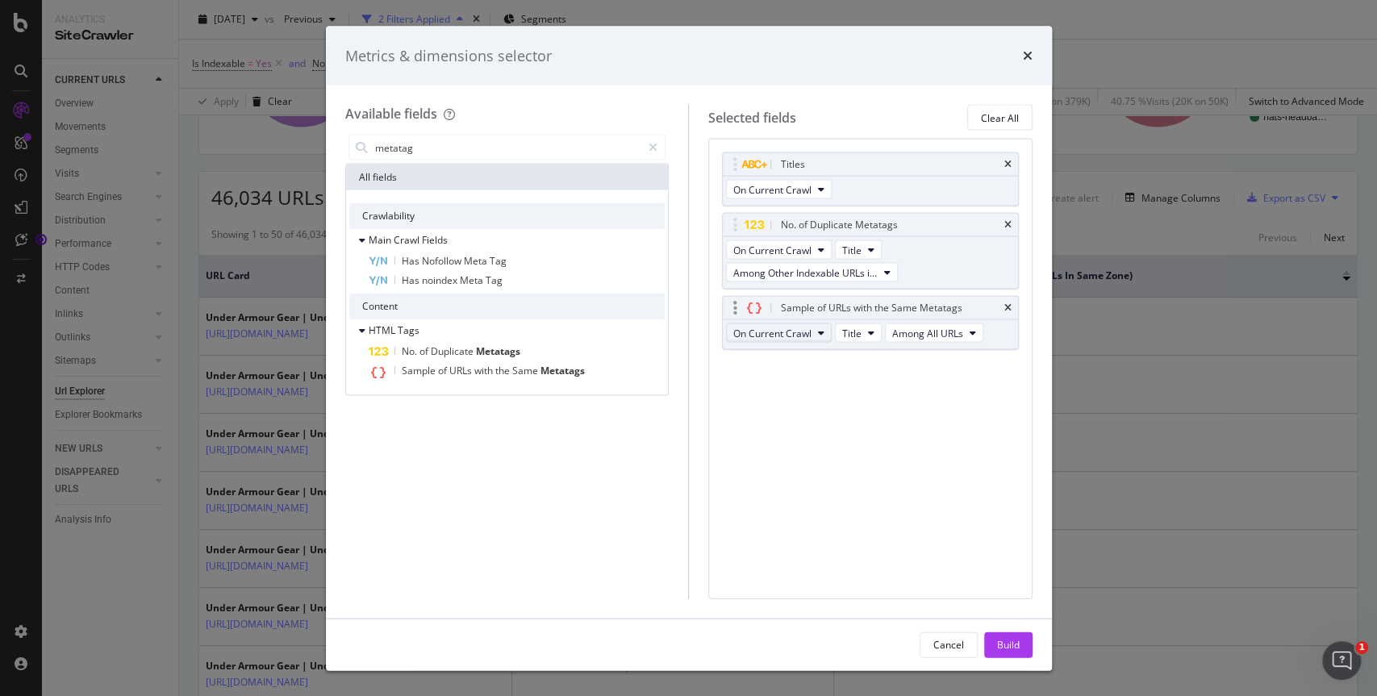
click at [819, 331] on icon "modal" at bounding box center [821, 333] width 6 height 10
click at [902, 388] on div "Titles On Current Crawl No. of Duplicate Metatags On Current Crawl Title Among …" at bounding box center [870, 369] width 324 height 460
click at [869, 328] on icon "modal" at bounding box center [871, 333] width 6 height 10
click at [980, 370] on div "Titles On Current Crawl No. of Duplicate Metatags On Current Crawl Title Among …" at bounding box center [870, 268] width 297 height 232
click at [946, 326] on span "Among All URLs" at bounding box center [927, 333] width 71 height 14
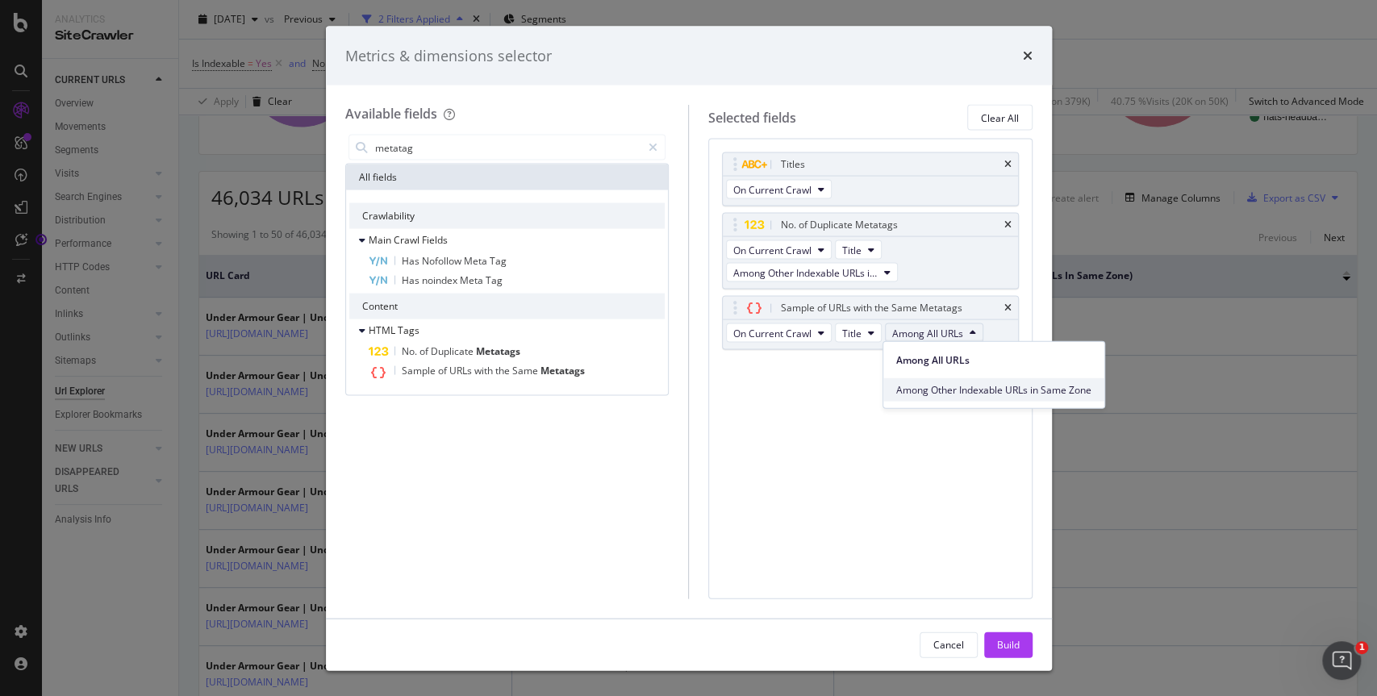
click at [967, 393] on span "Among Other Indexable URLs in Same Zone" at bounding box center [993, 389] width 195 height 15
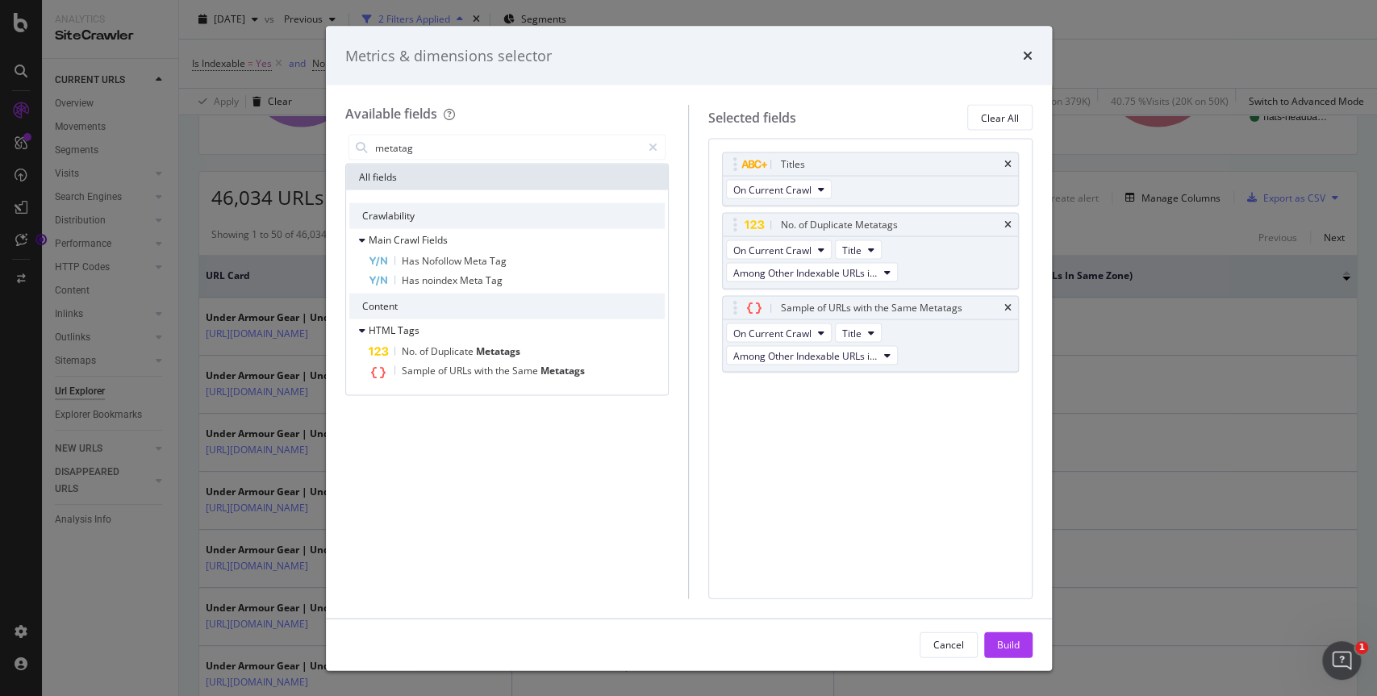
drag, startPoint x: 1023, startPoint y: 644, endPoint x: 1031, endPoint y: 640, distance: 9.7
click at [1023, 644] on button "Build" at bounding box center [1008, 644] width 48 height 26
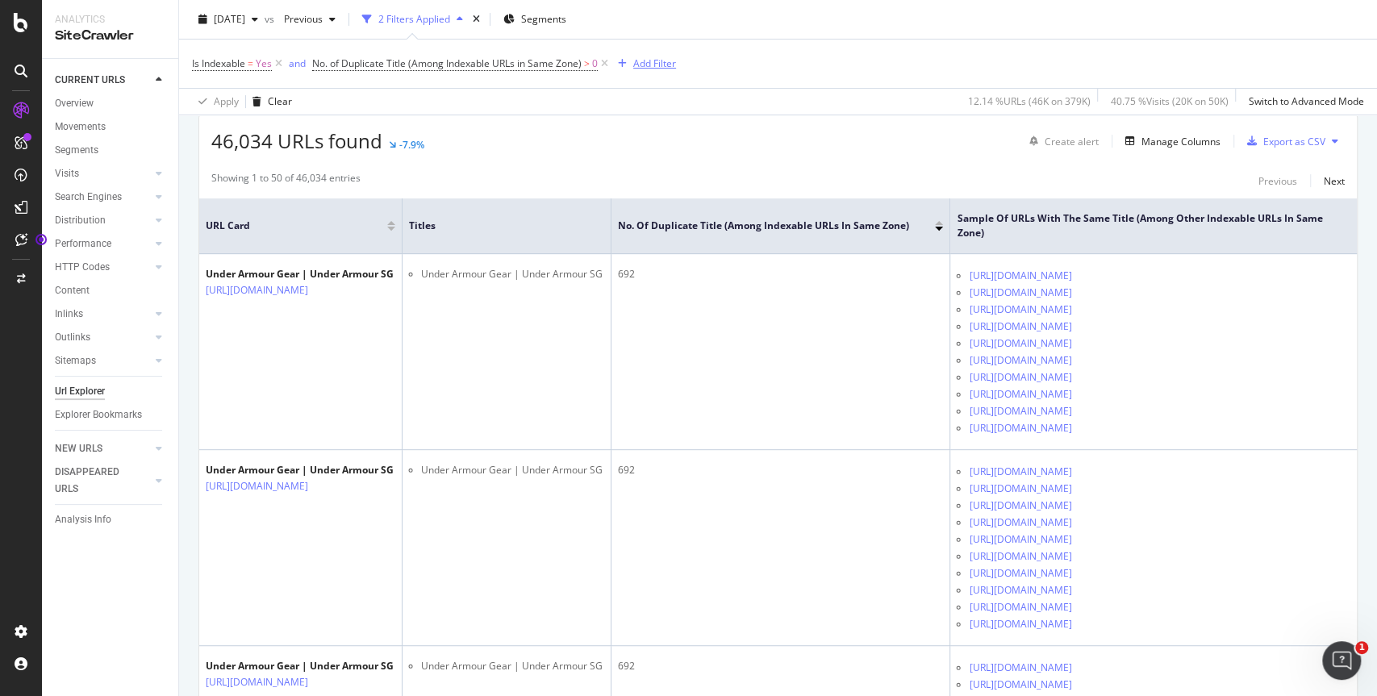
click at [656, 68] on div "Add Filter" at bounding box center [654, 63] width 43 height 14
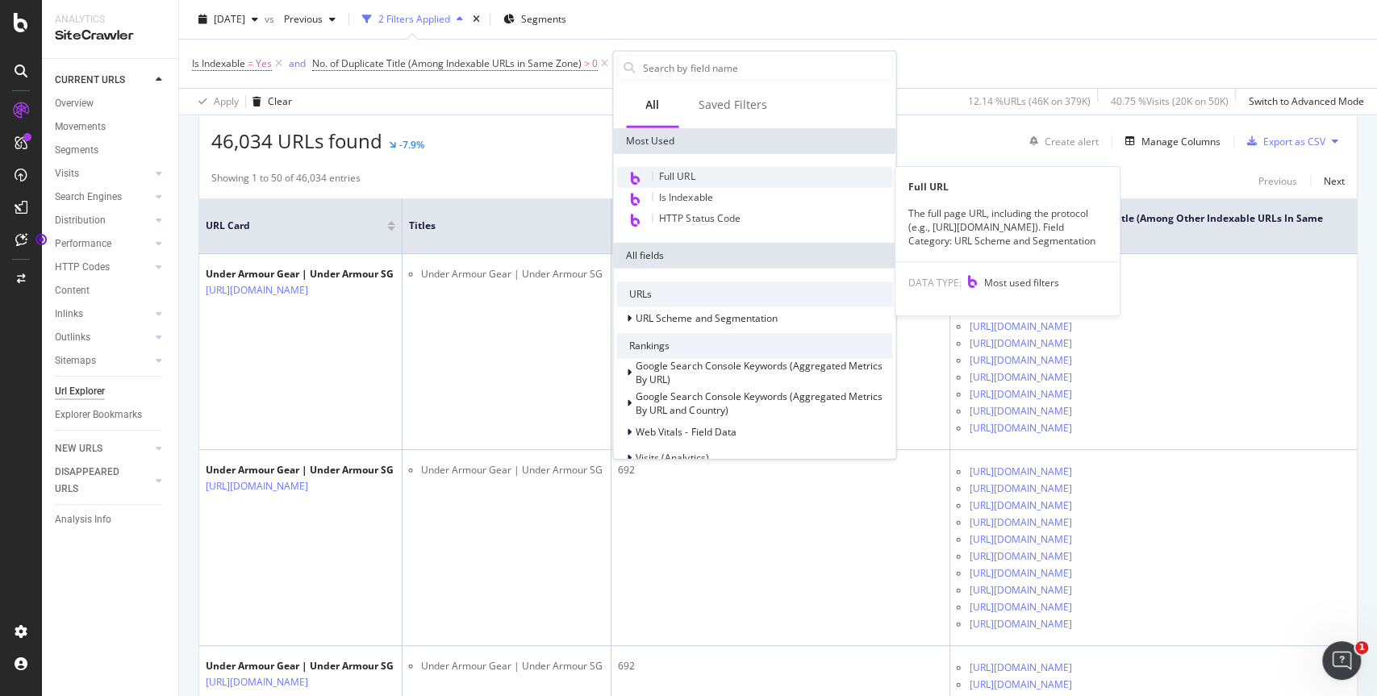
click at [670, 171] on span "Full URL" at bounding box center [676, 176] width 35 height 14
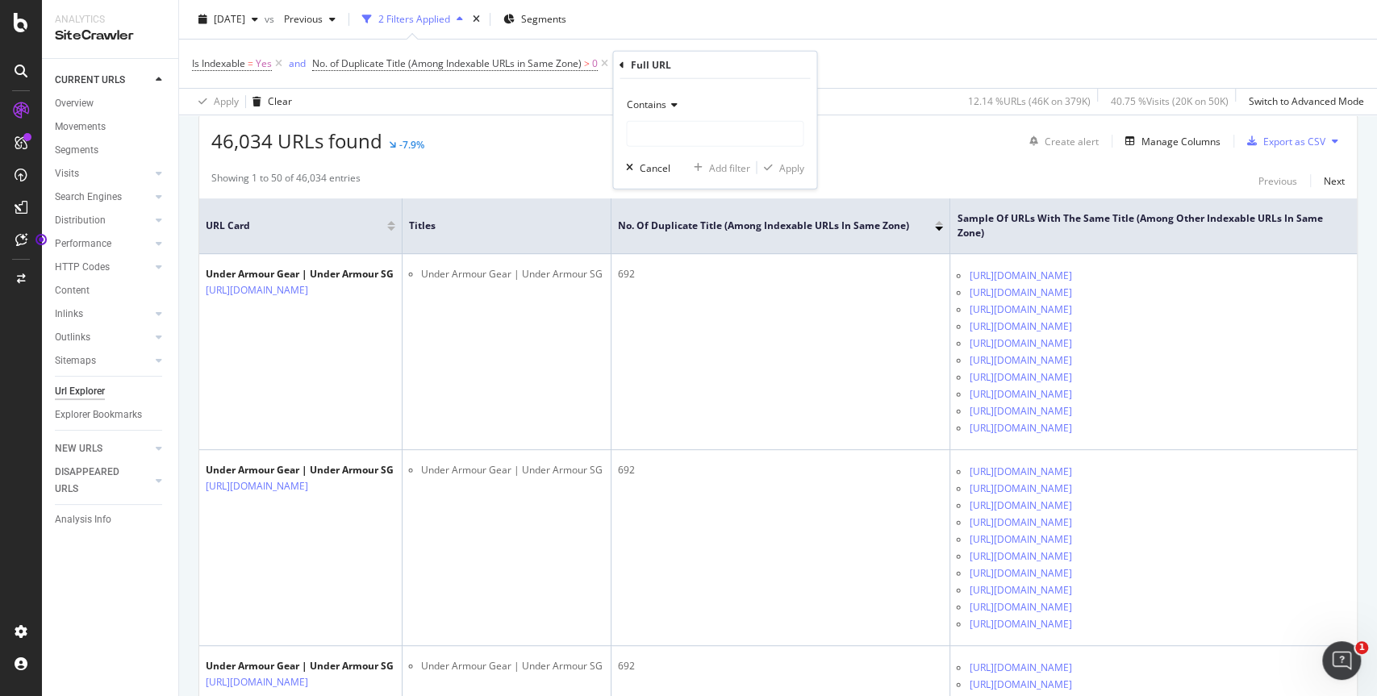
click at [662, 109] on span "Contains" at bounding box center [647, 105] width 40 height 14
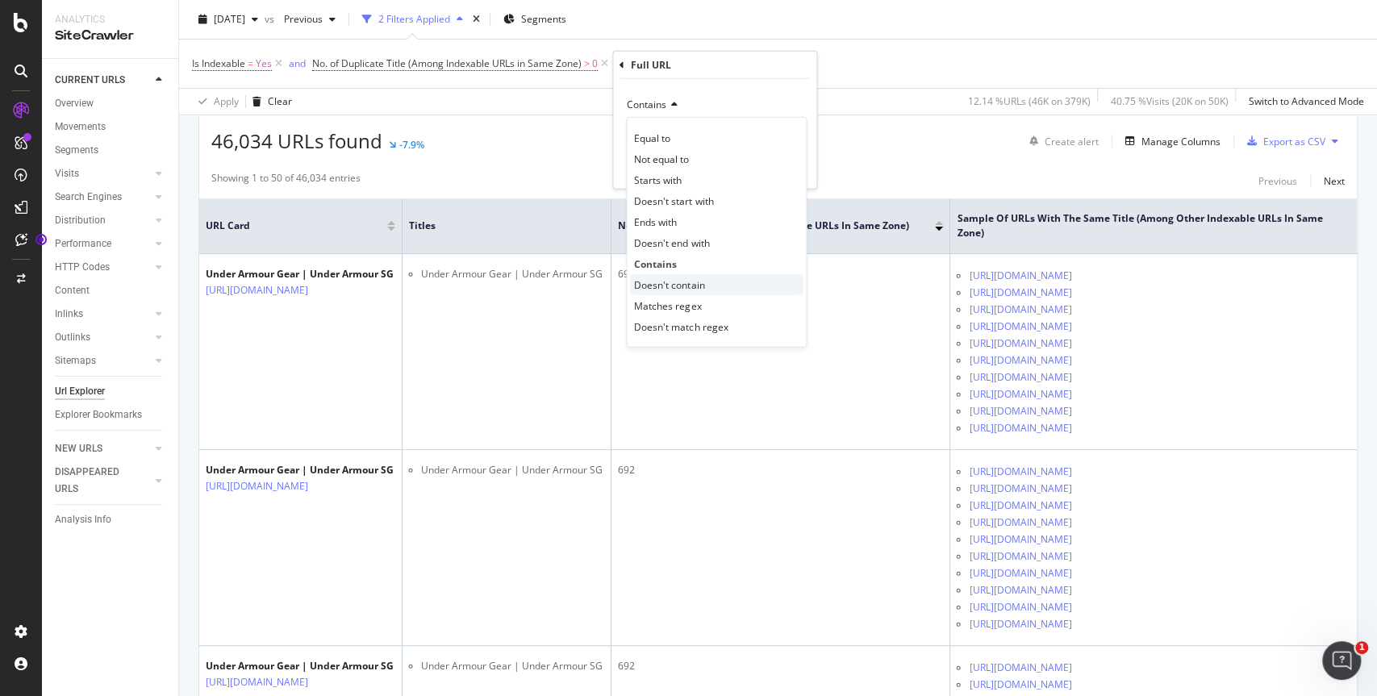
click at [665, 281] on span "Doesn't contain" at bounding box center [669, 284] width 70 height 14
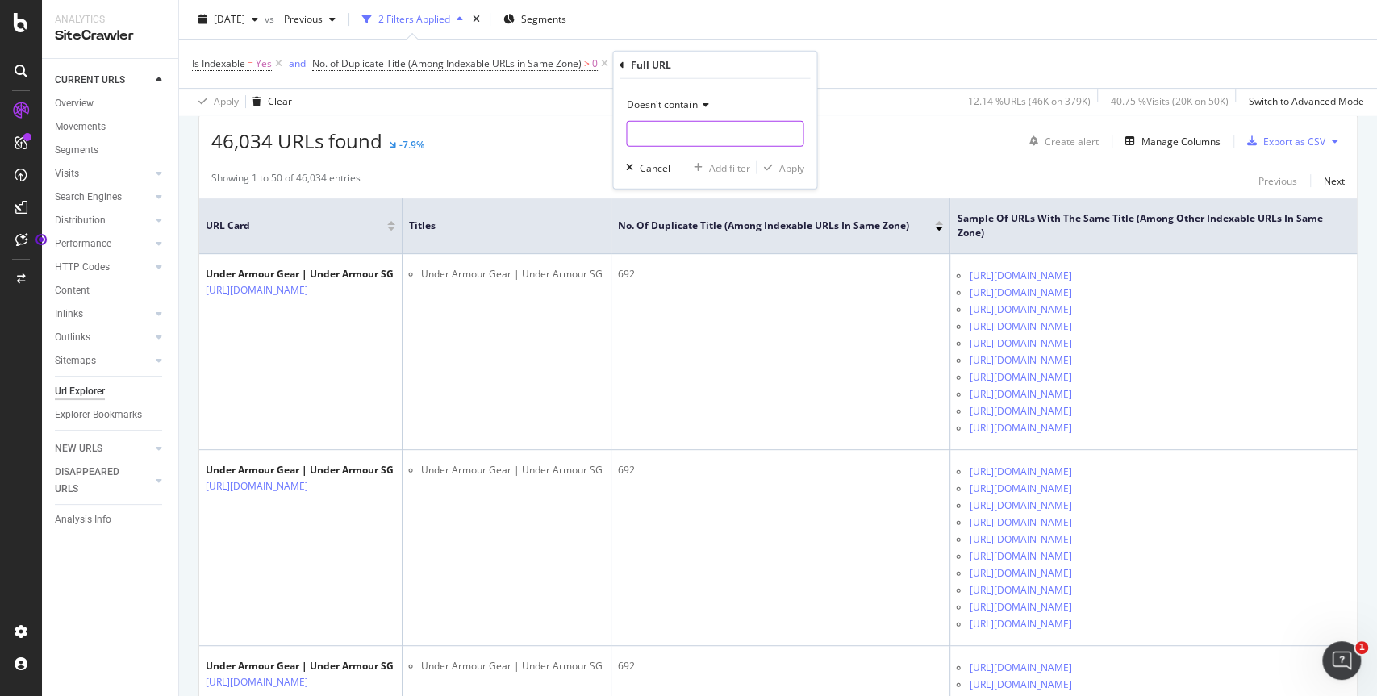
click at [654, 129] on input "text" at bounding box center [715, 134] width 176 height 26
type input "start="
click at [778, 166] on div "Apply" at bounding box center [790, 167] width 25 height 14
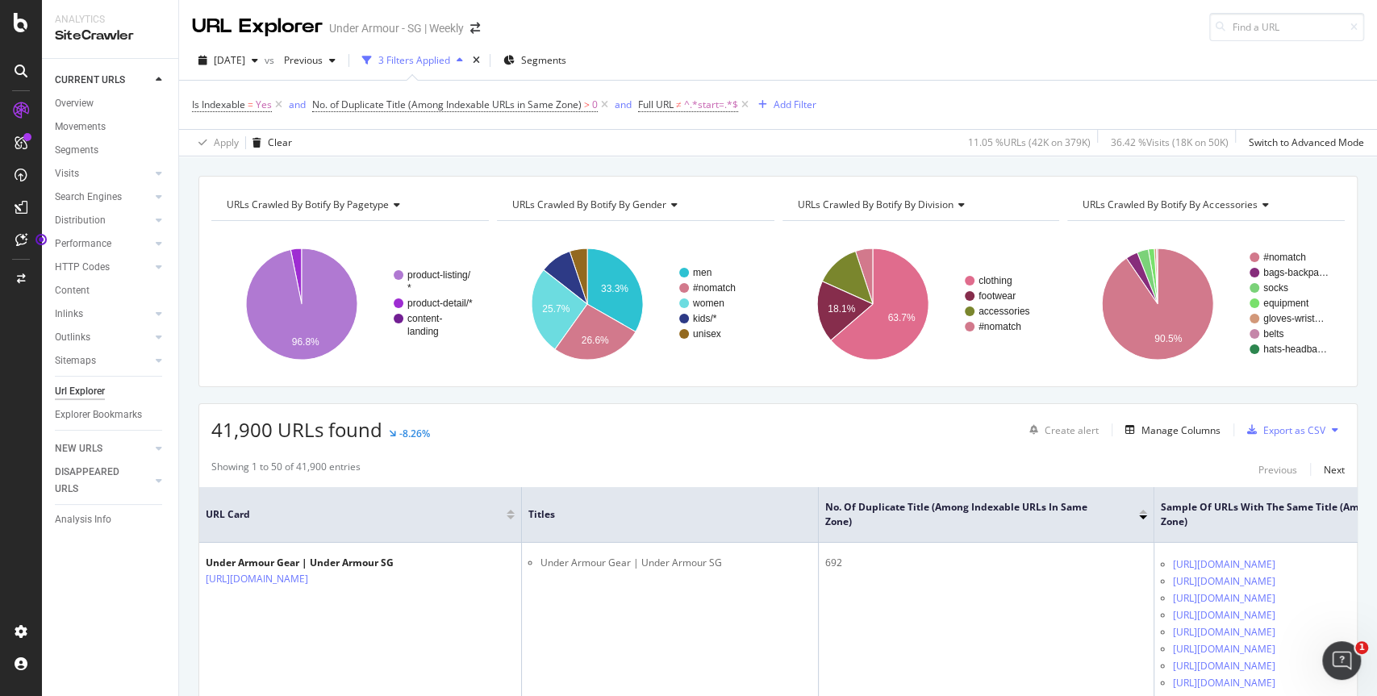
click at [725, 161] on div "URLs Crawled By Botify By pagetype Chart (by Value) Table Expand Export as CSV …" at bounding box center [778, 175] width 1198 height 39
click at [245, 62] on span "2025 Aug. 28th" at bounding box center [229, 60] width 31 height 14
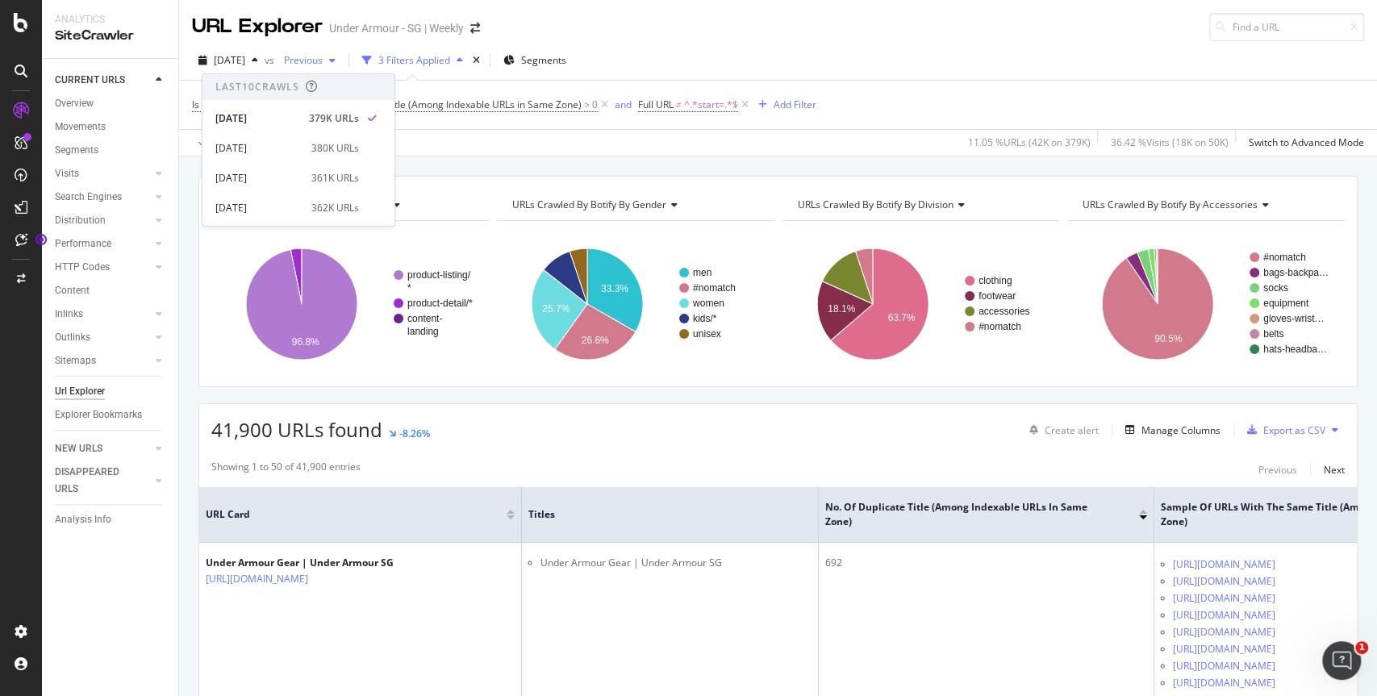
click at [323, 58] on span "Previous" at bounding box center [299, 60] width 45 height 14
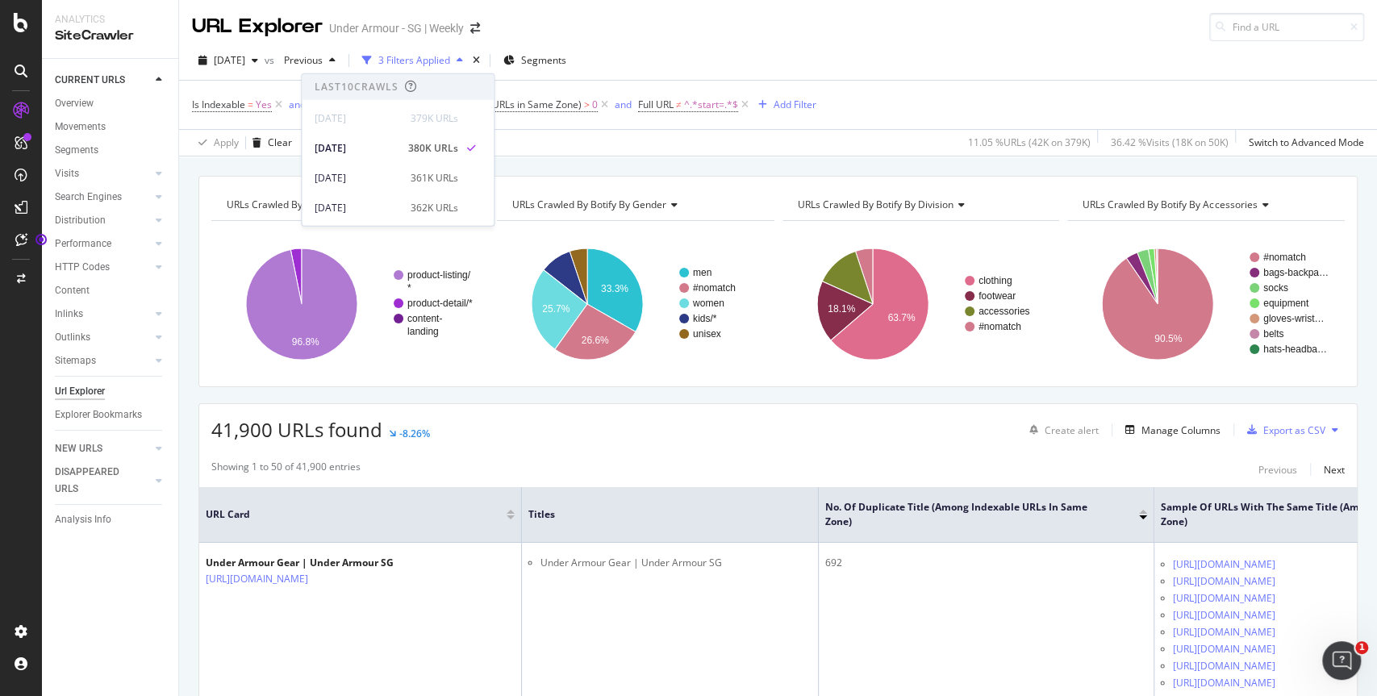
click at [669, 50] on div "2025 Aug. 28th vs Previous 3 Filters Applied Segments" at bounding box center [778, 64] width 1198 height 32
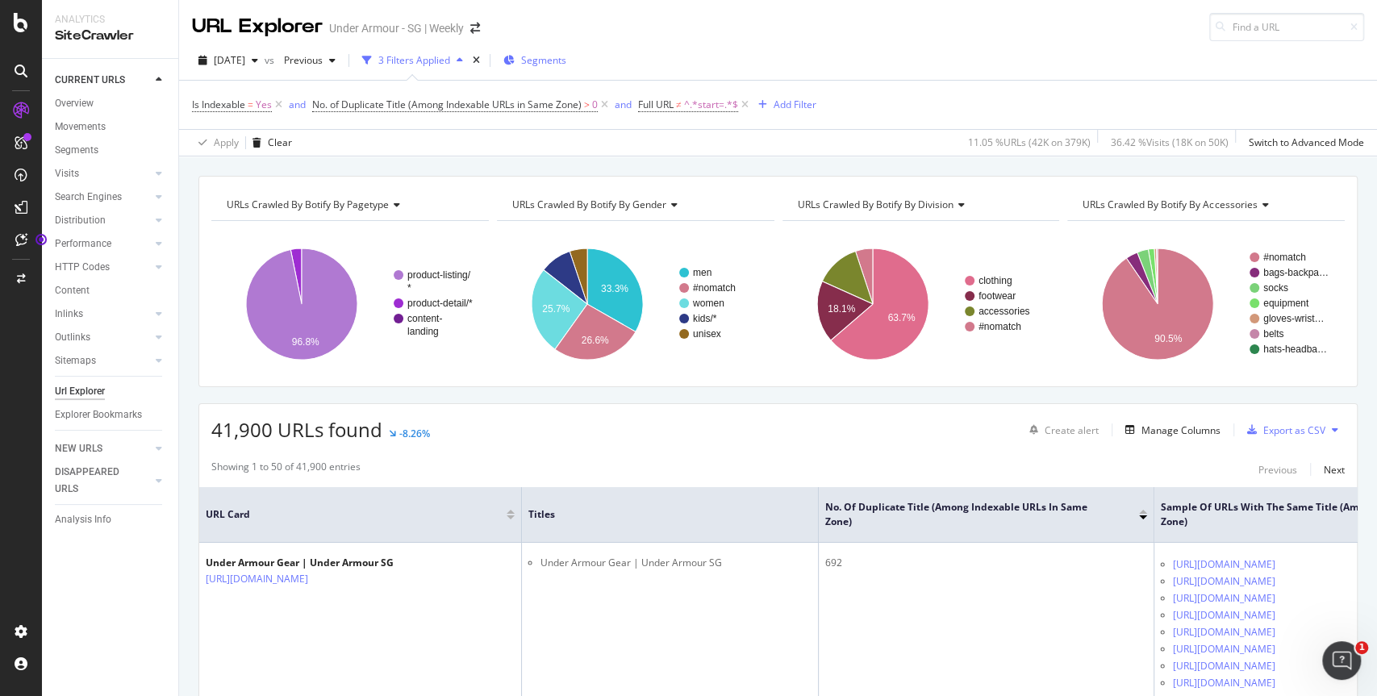
click at [566, 61] on span "Segments" at bounding box center [543, 60] width 45 height 14
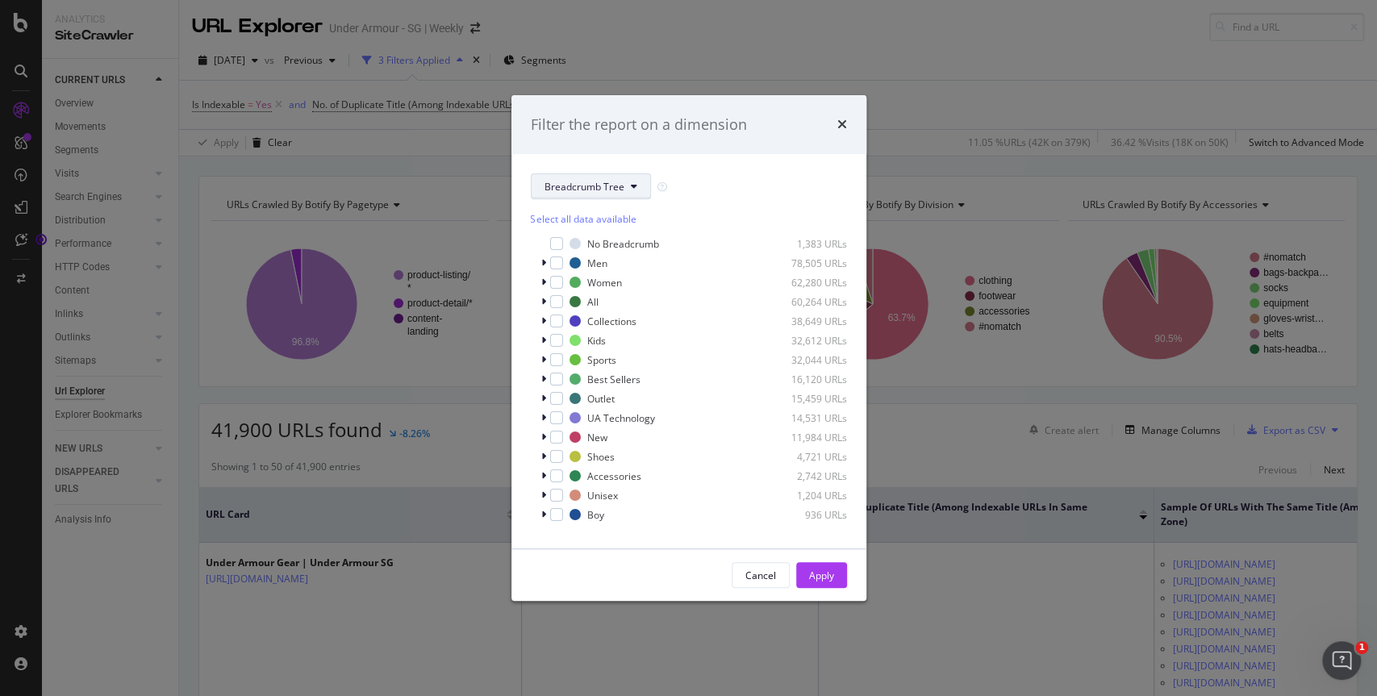
click at [577, 186] on span "Breadcrumb Tree" at bounding box center [584, 187] width 80 height 14
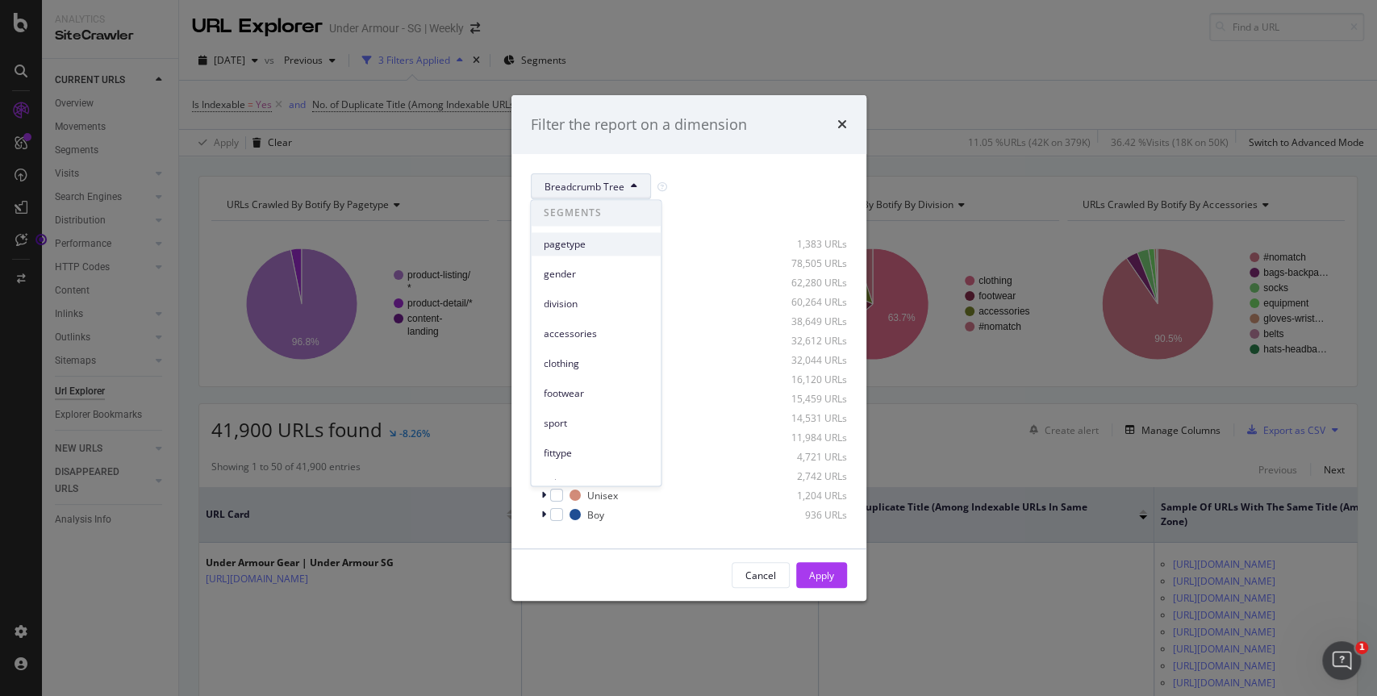
click at [567, 233] on div "pagetype" at bounding box center [596, 243] width 130 height 23
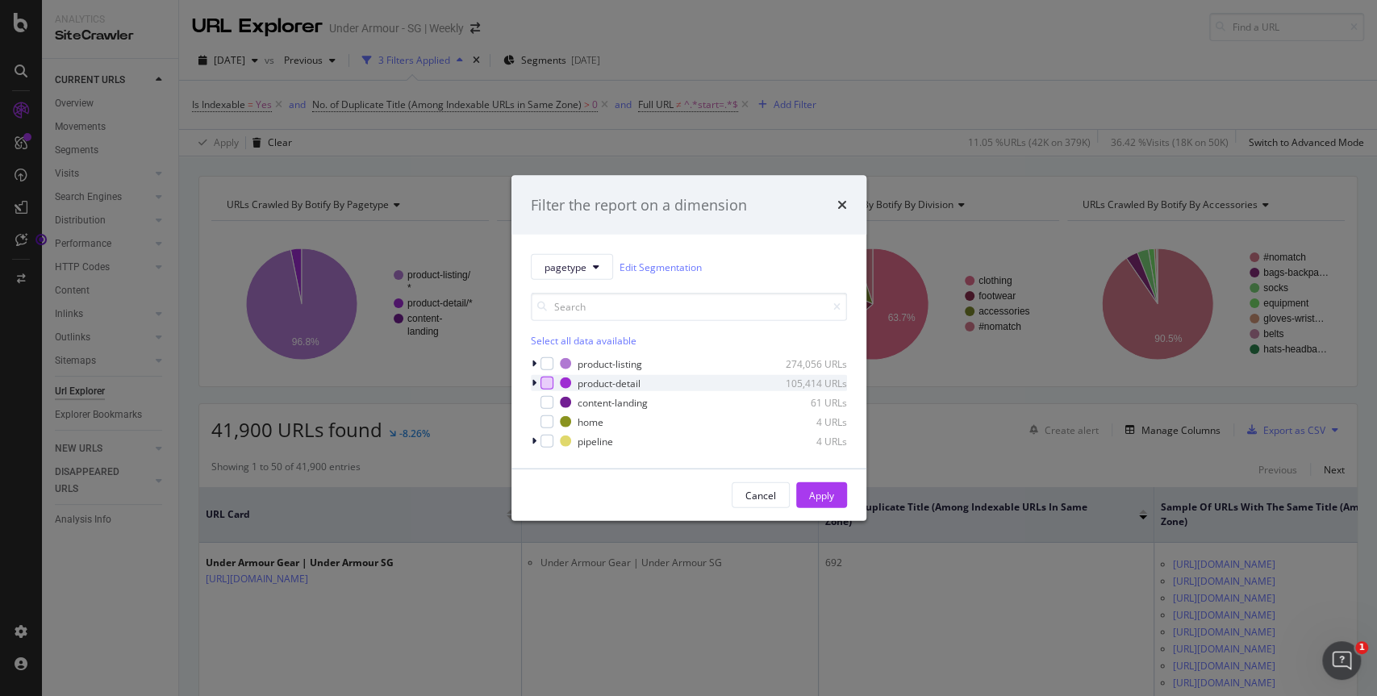
click at [548, 380] on div "modal" at bounding box center [546, 383] width 13 height 13
click at [810, 494] on div "Apply" at bounding box center [821, 495] width 25 height 14
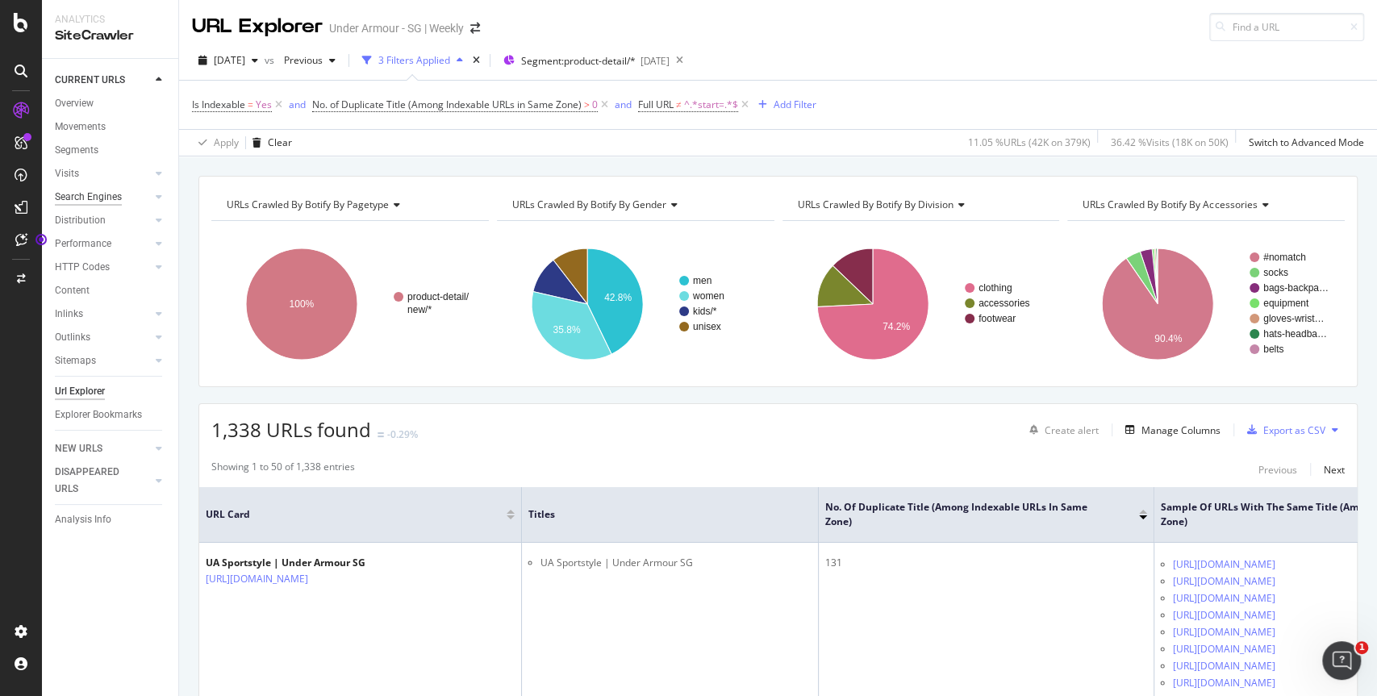
click at [81, 202] on div "Search Engines" at bounding box center [88, 197] width 67 height 17
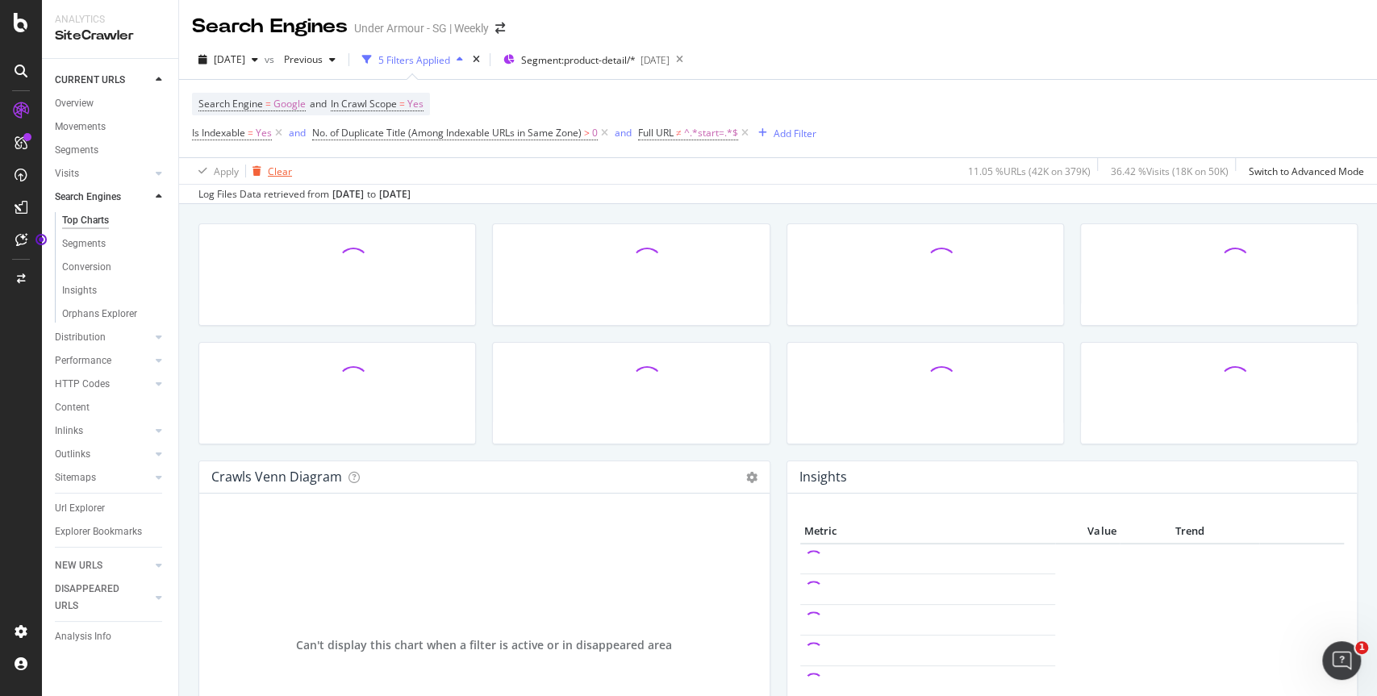
click at [275, 180] on div "Clear" at bounding box center [269, 171] width 46 height 24
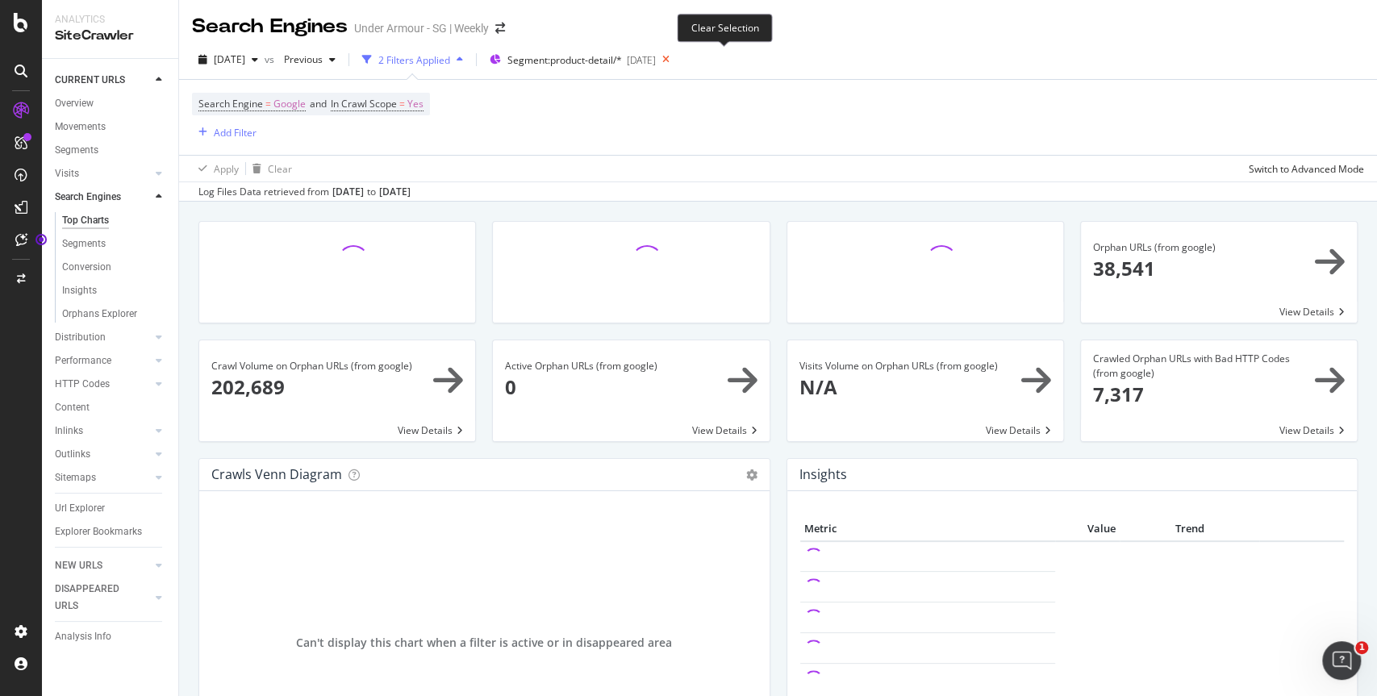
click at [676, 58] on icon at bounding box center [666, 59] width 20 height 23
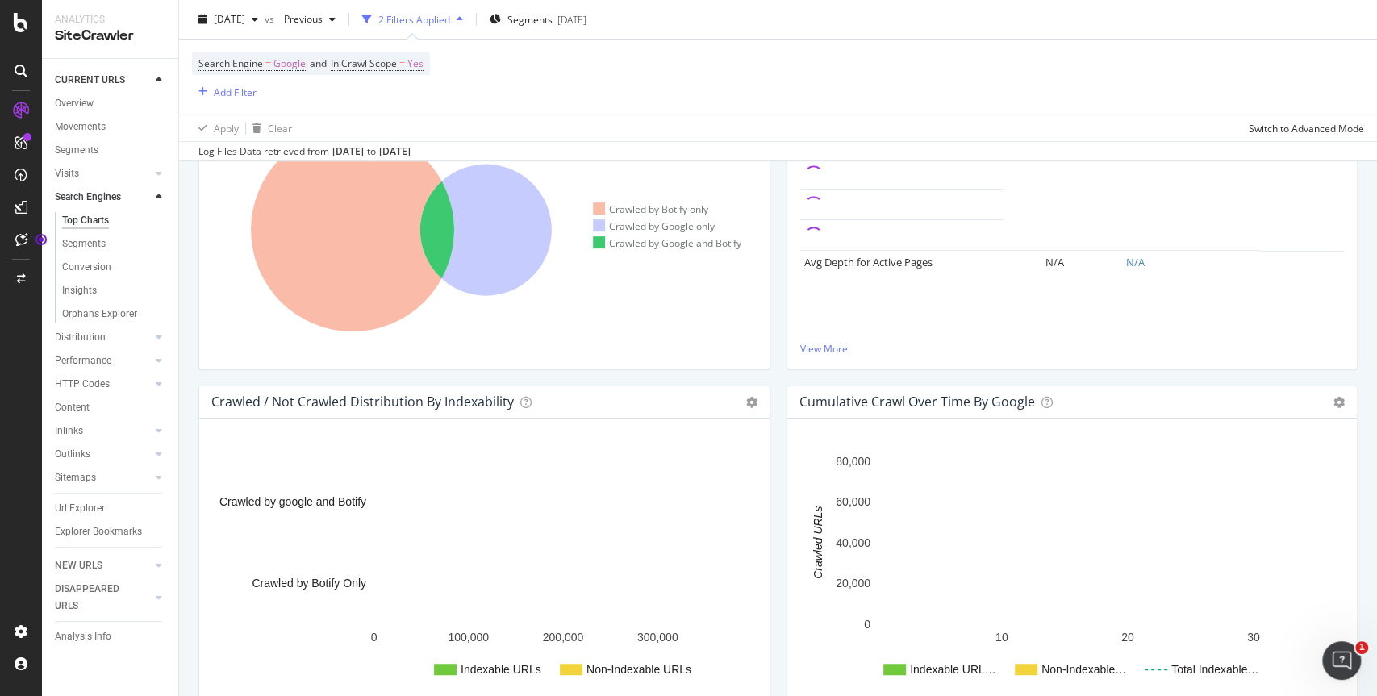
scroll to position [634, 0]
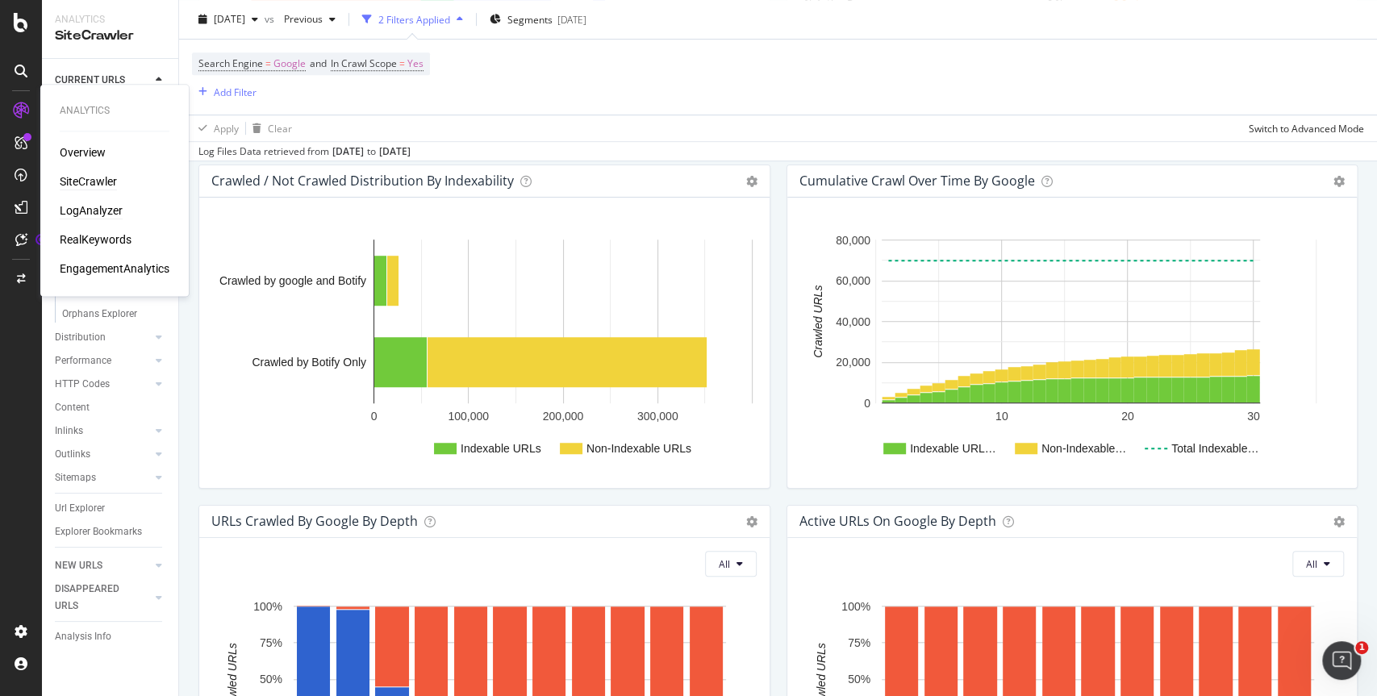
click at [104, 212] on div "LogAnalyzer" at bounding box center [91, 210] width 63 height 16
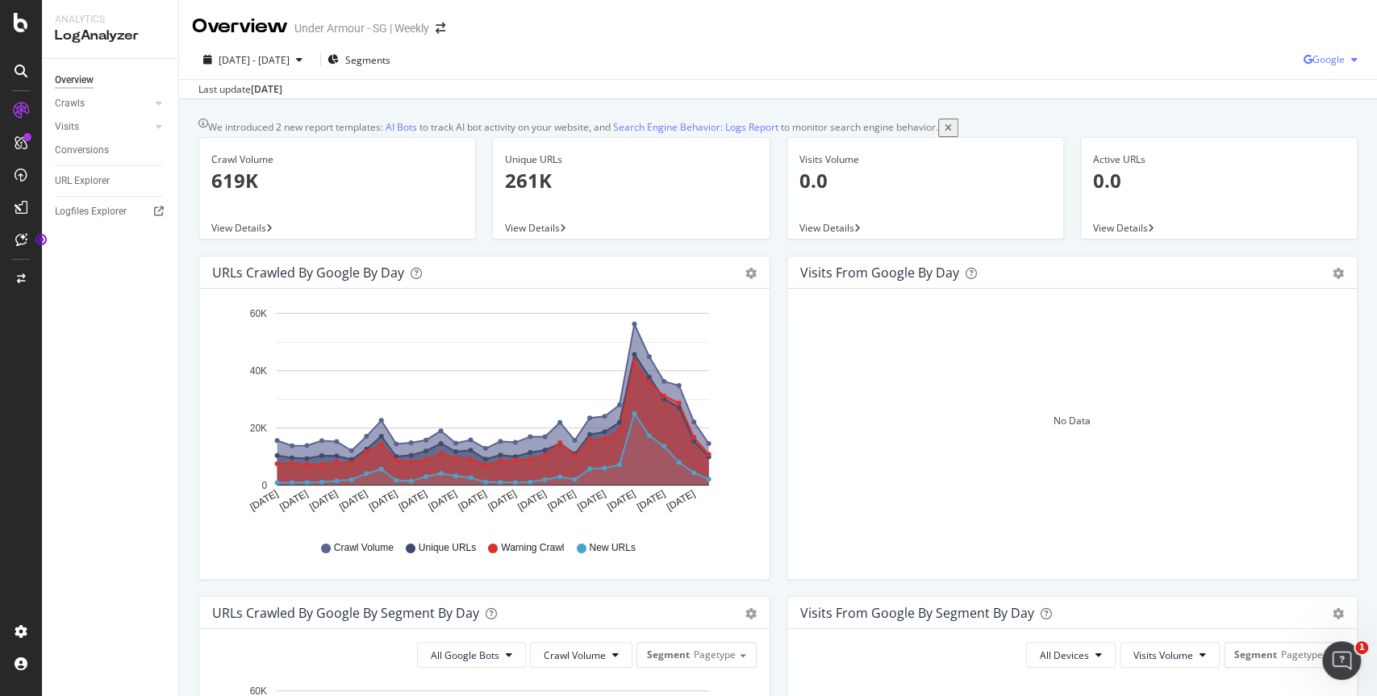
click at [1331, 60] on span "Google" at bounding box center [1328, 59] width 32 height 14
click at [1315, 149] on span "OpenAI" at bounding box center [1328, 151] width 60 height 15
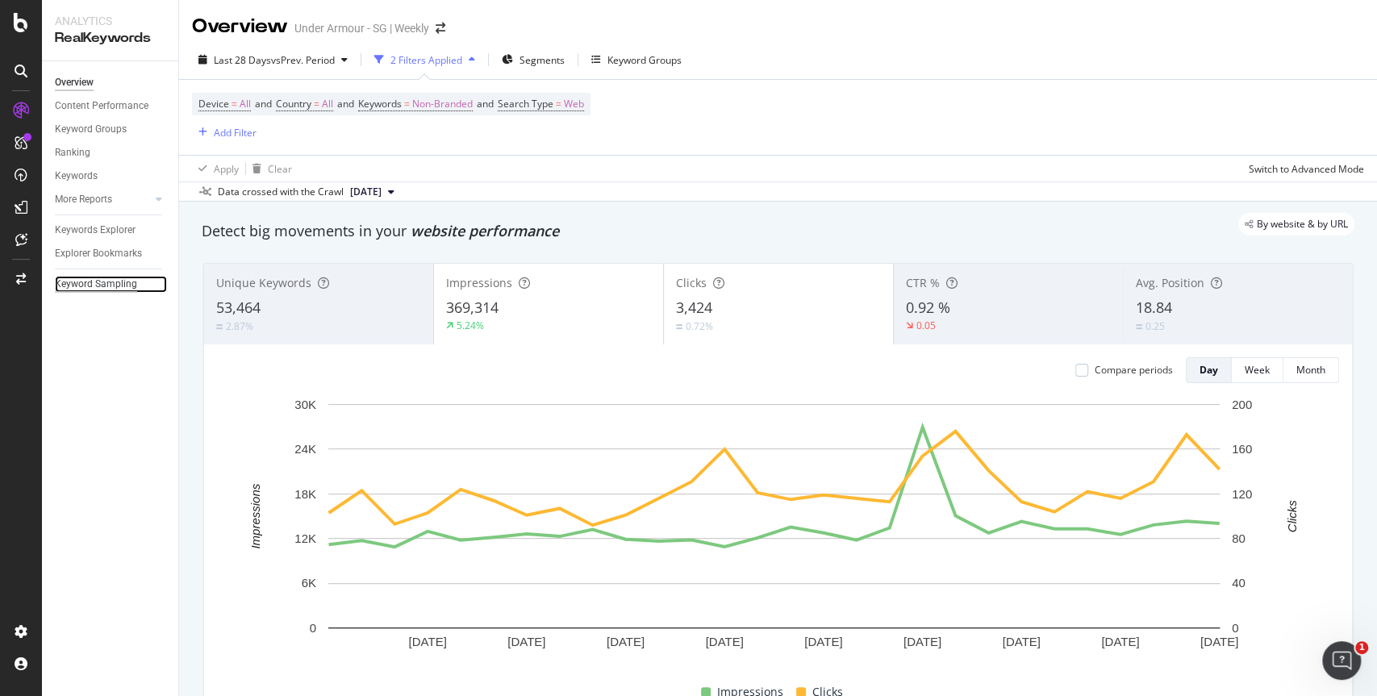
click at [122, 286] on div "Keyword Sampling" at bounding box center [96, 284] width 82 height 17
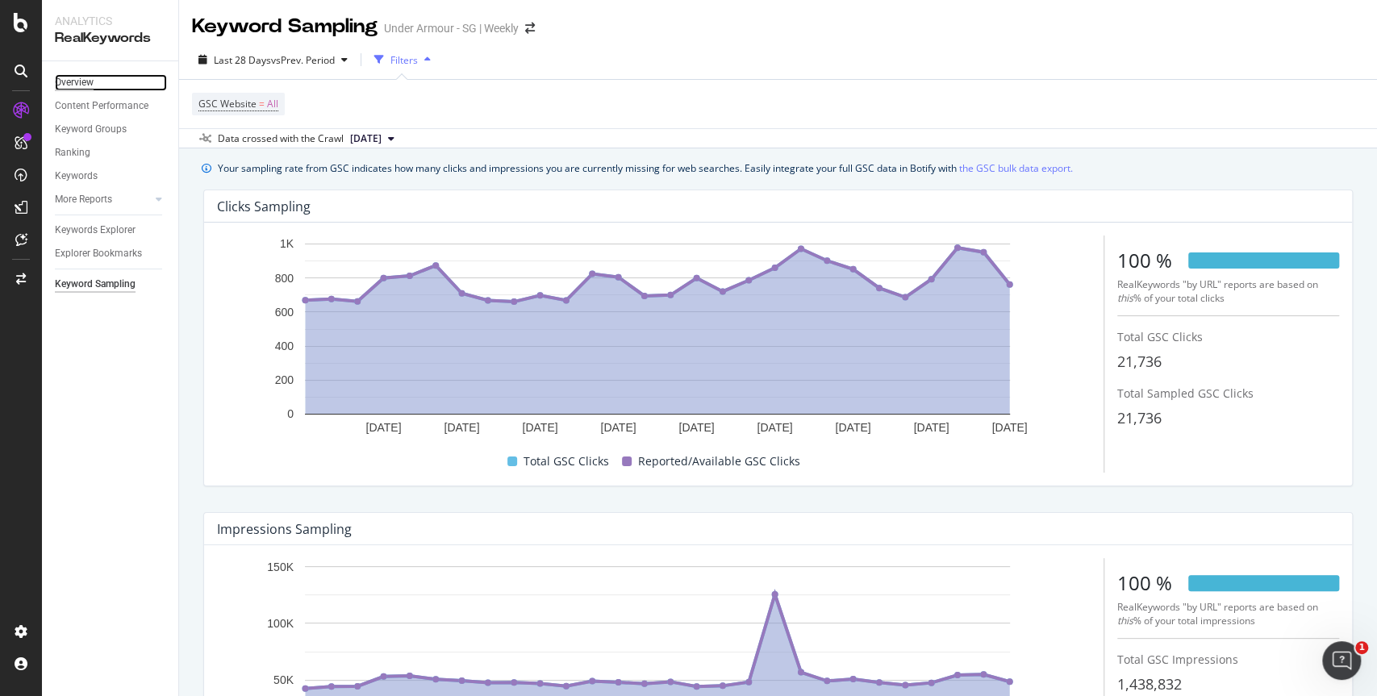
click at [72, 87] on div "Overview" at bounding box center [74, 82] width 39 height 17
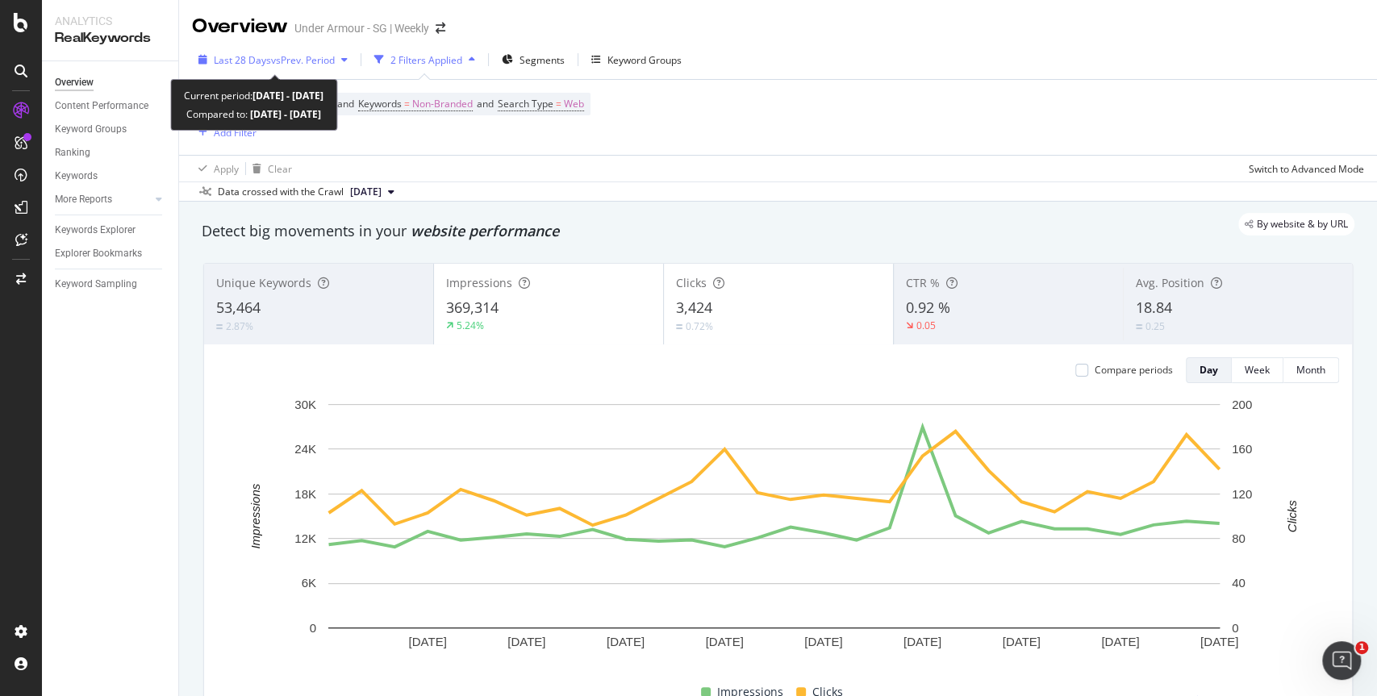
click at [313, 63] on span "vs Prev. Period" at bounding box center [303, 60] width 64 height 14
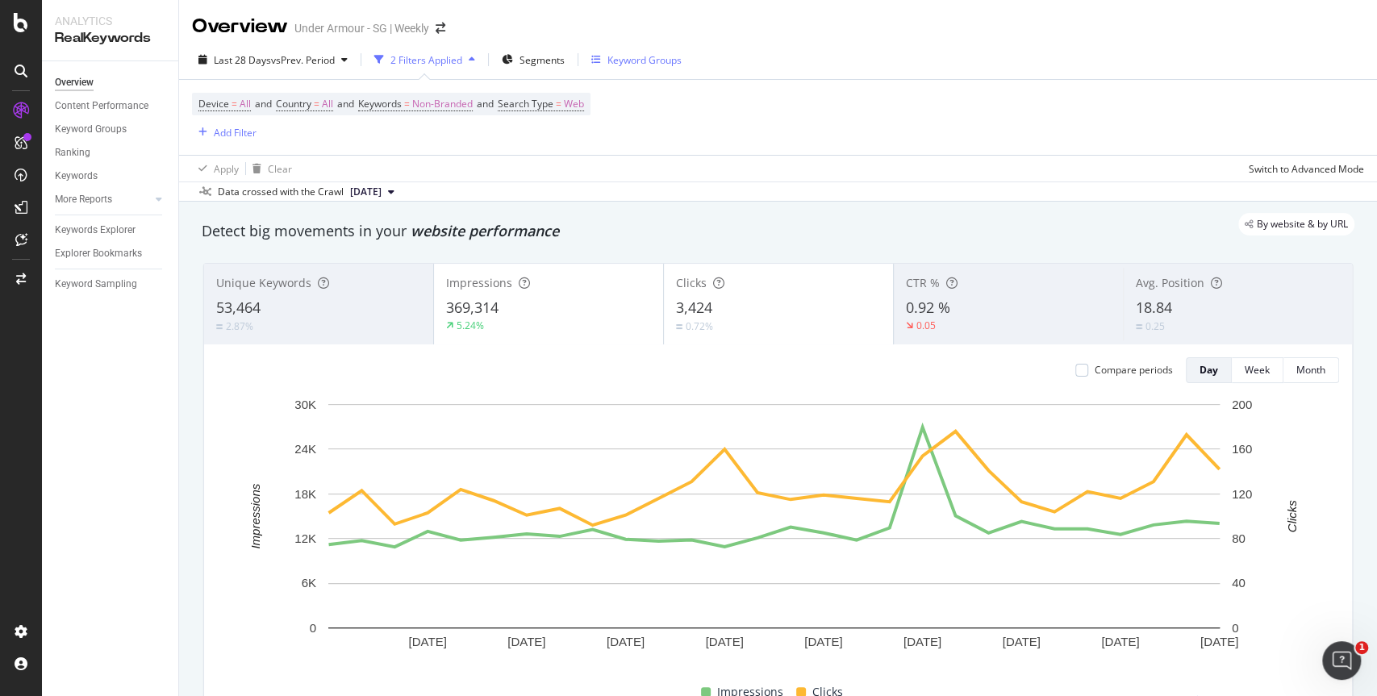
click at [630, 58] on div "Keyword Groups" at bounding box center [644, 60] width 74 height 14
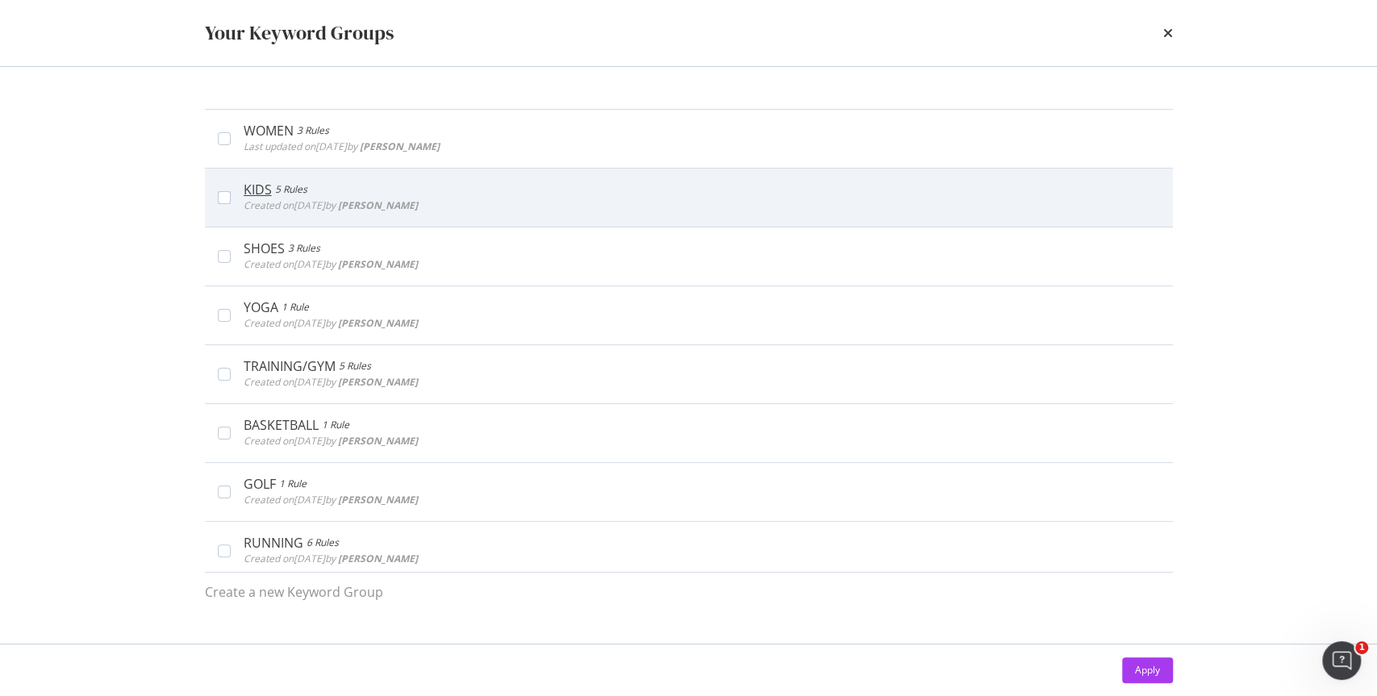
scroll to position [366, 0]
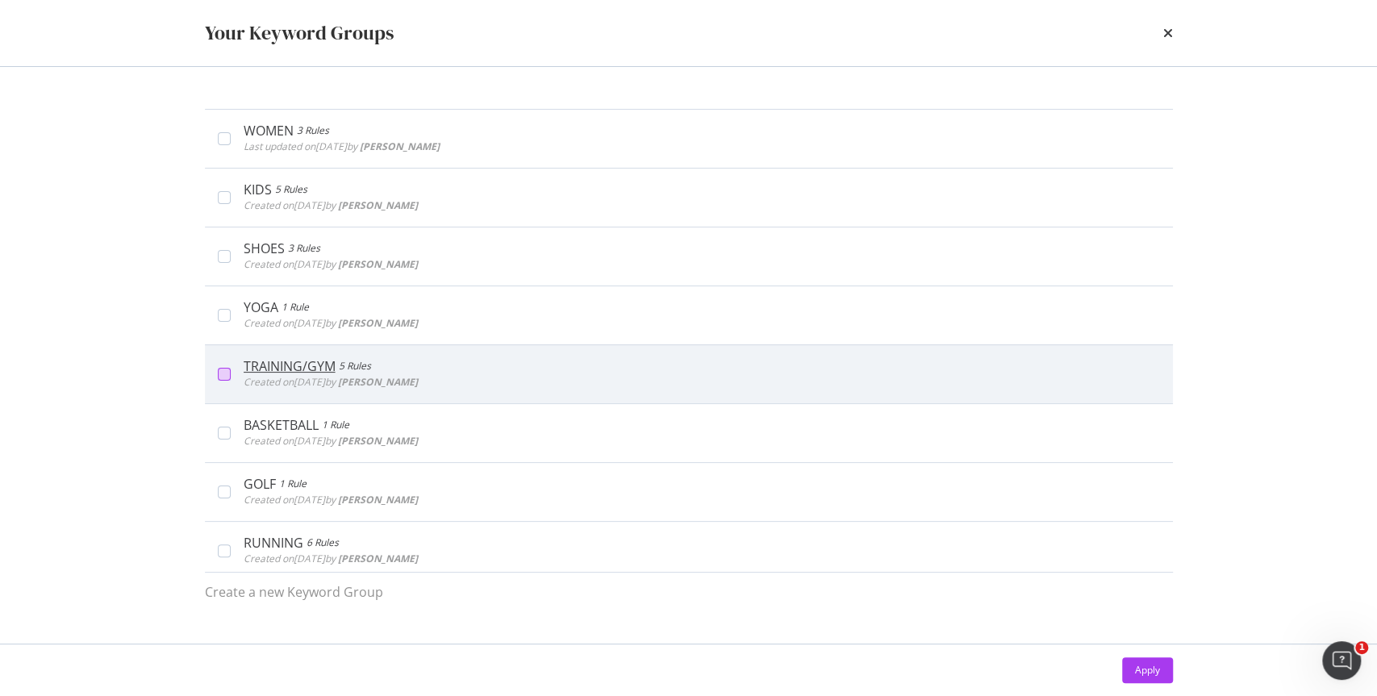
click at [223, 369] on div "modal" at bounding box center [224, 374] width 13 height 13
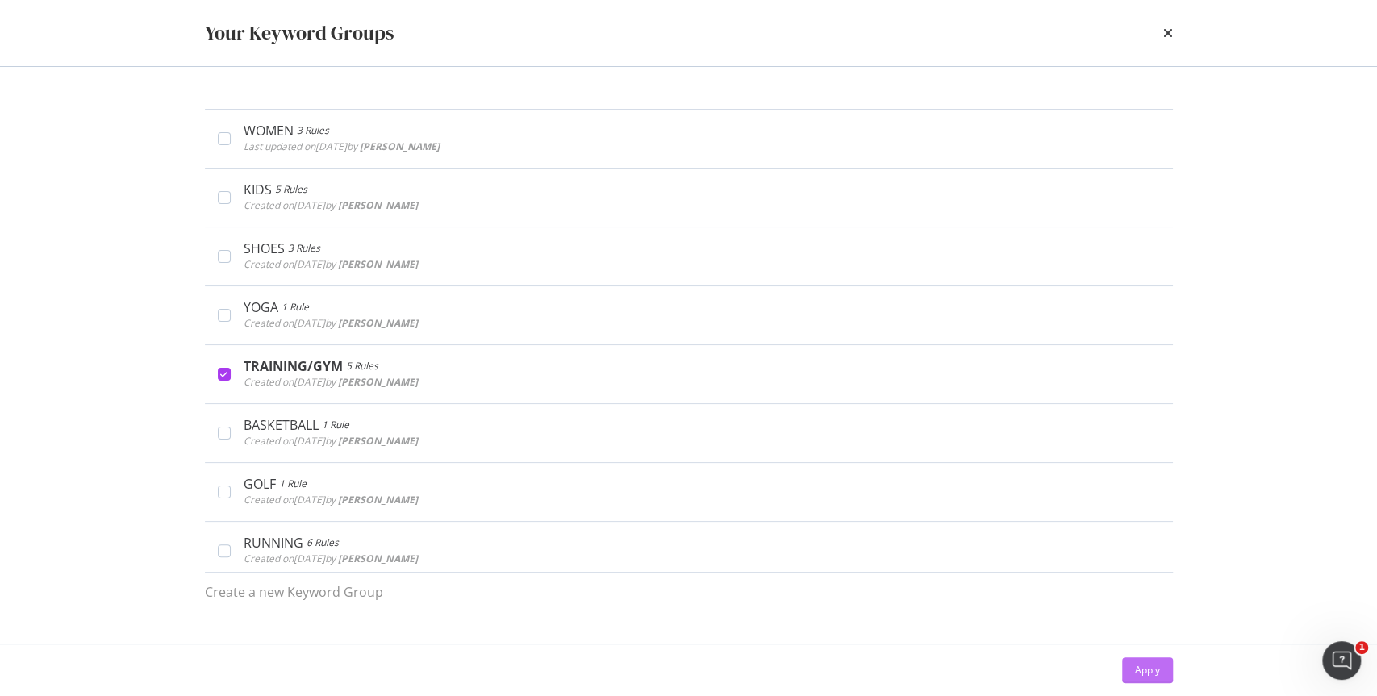
click at [1135, 666] on div "Apply" at bounding box center [1147, 670] width 25 height 14
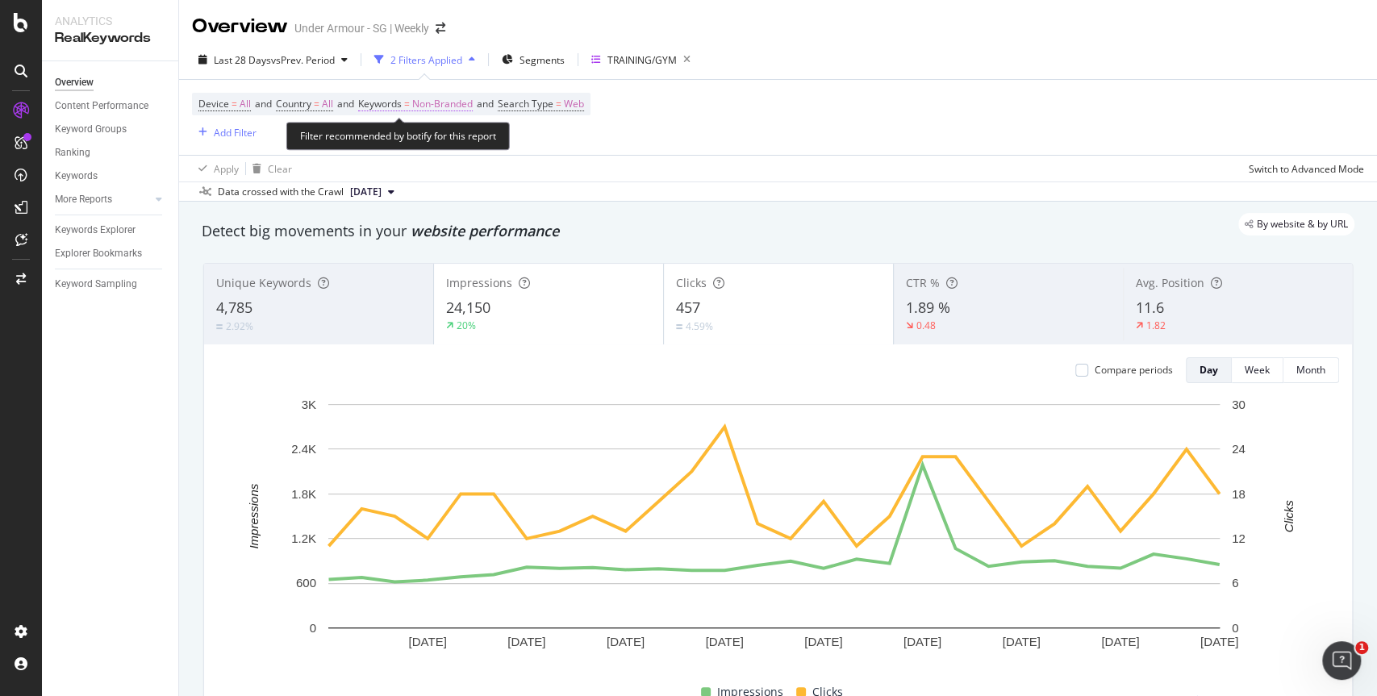
click at [447, 105] on span "Non-Branded" at bounding box center [442, 104] width 60 height 23
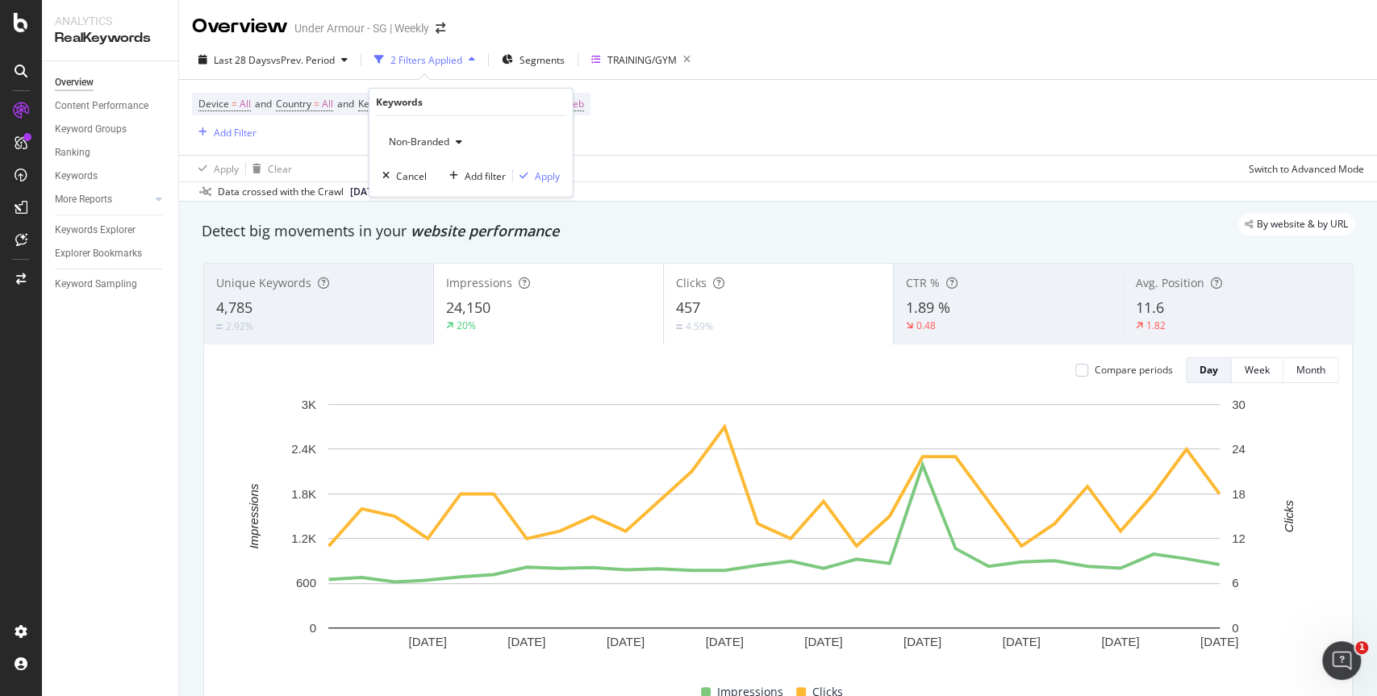
click at [451, 140] on div "button" at bounding box center [458, 142] width 19 height 10
click at [623, 226] on div "By website & by URL" at bounding box center [769, 224] width 1169 height 23
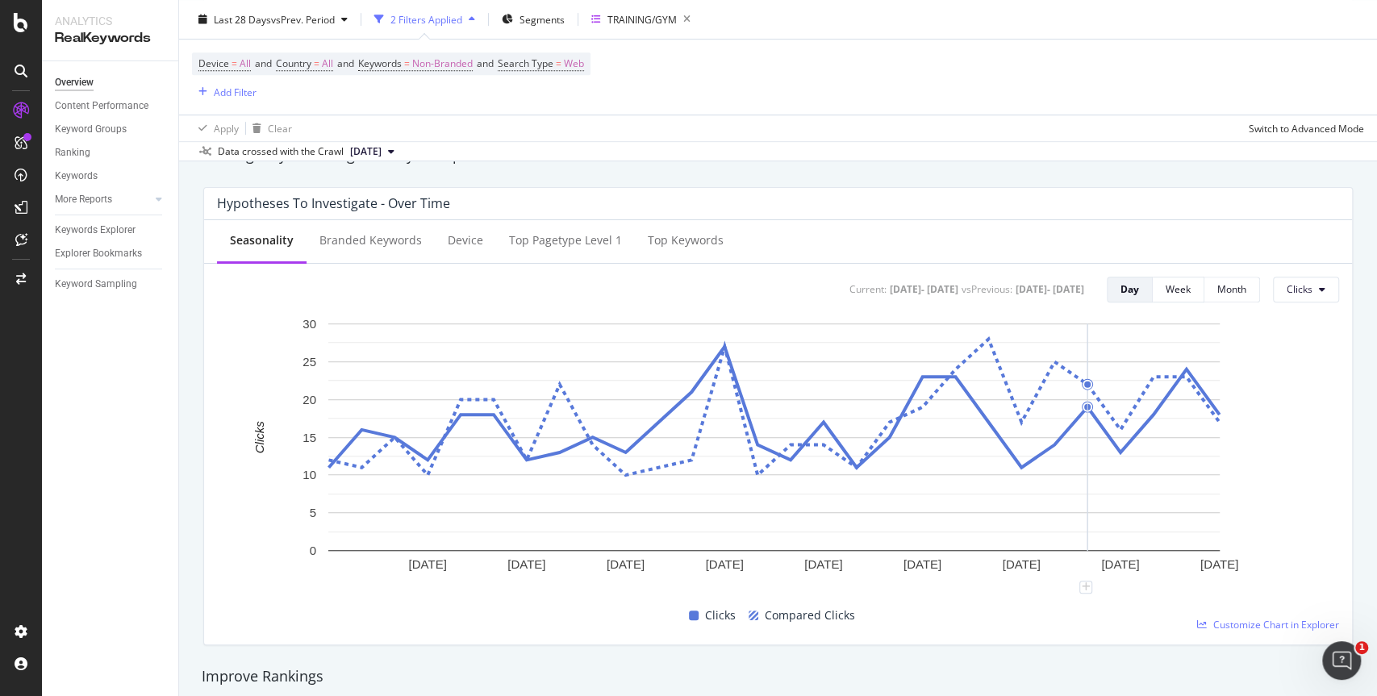
scroll to position [597, 0]
click at [435, 64] on span "Non-Branded" at bounding box center [442, 63] width 60 height 23
drag, startPoint x: 752, startPoint y: 127, endPoint x: 530, endPoint y: 193, distance: 232.0
click at [752, 127] on div "Apply Clear Switch to Advanced Mode" at bounding box center [778, 128] width 1198 height 27
click at [394, 235] on div "Branded Keywords" at bounding box center [370, 240] width 102 height 16
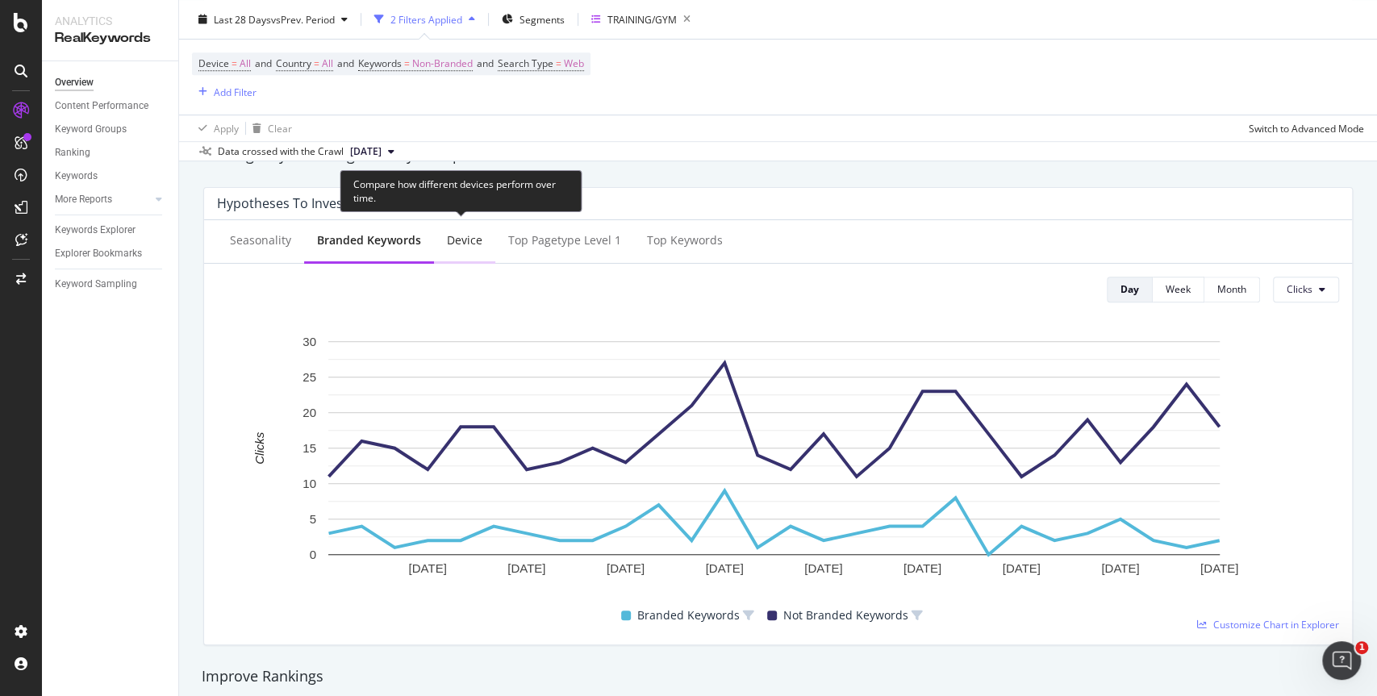
click at [455, 248] on div "Device" at bounding box center [464, 241] width 61 height 44
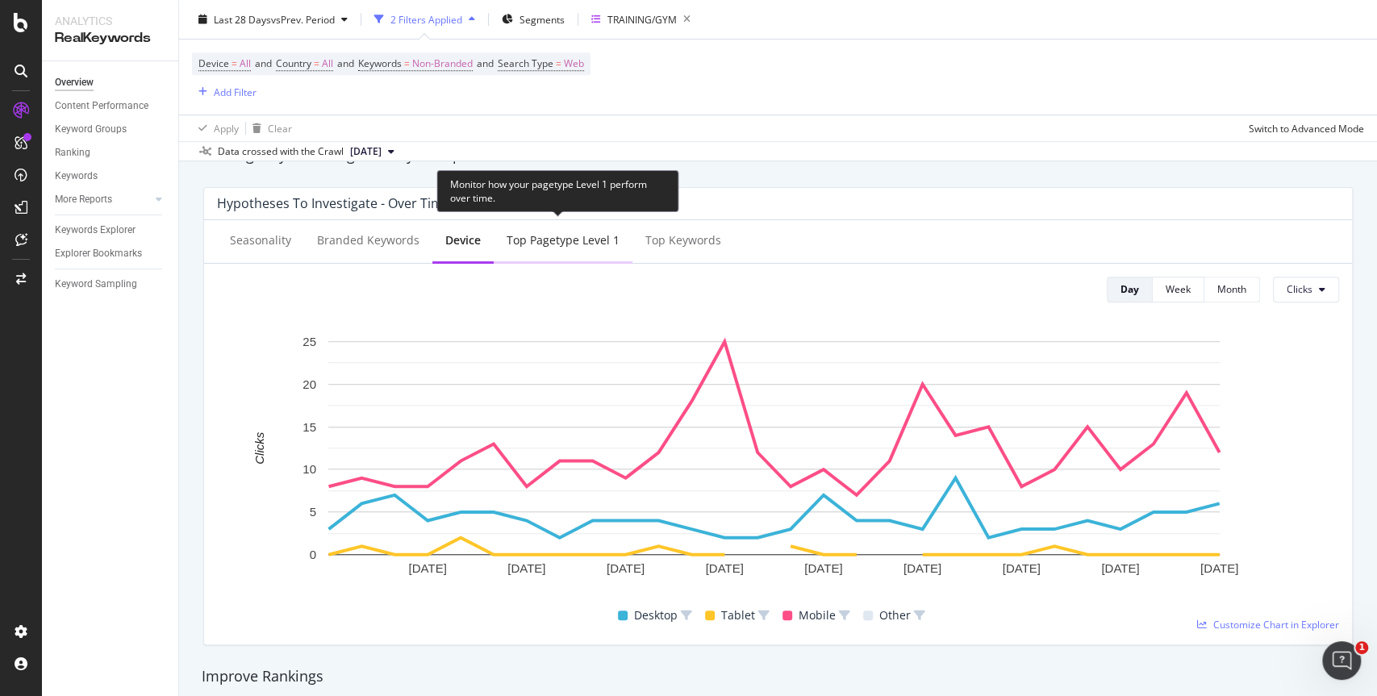
click at [578, 244] on div "Top pagetype Level 1" at bounding box center [562, 240] width 113 height 16
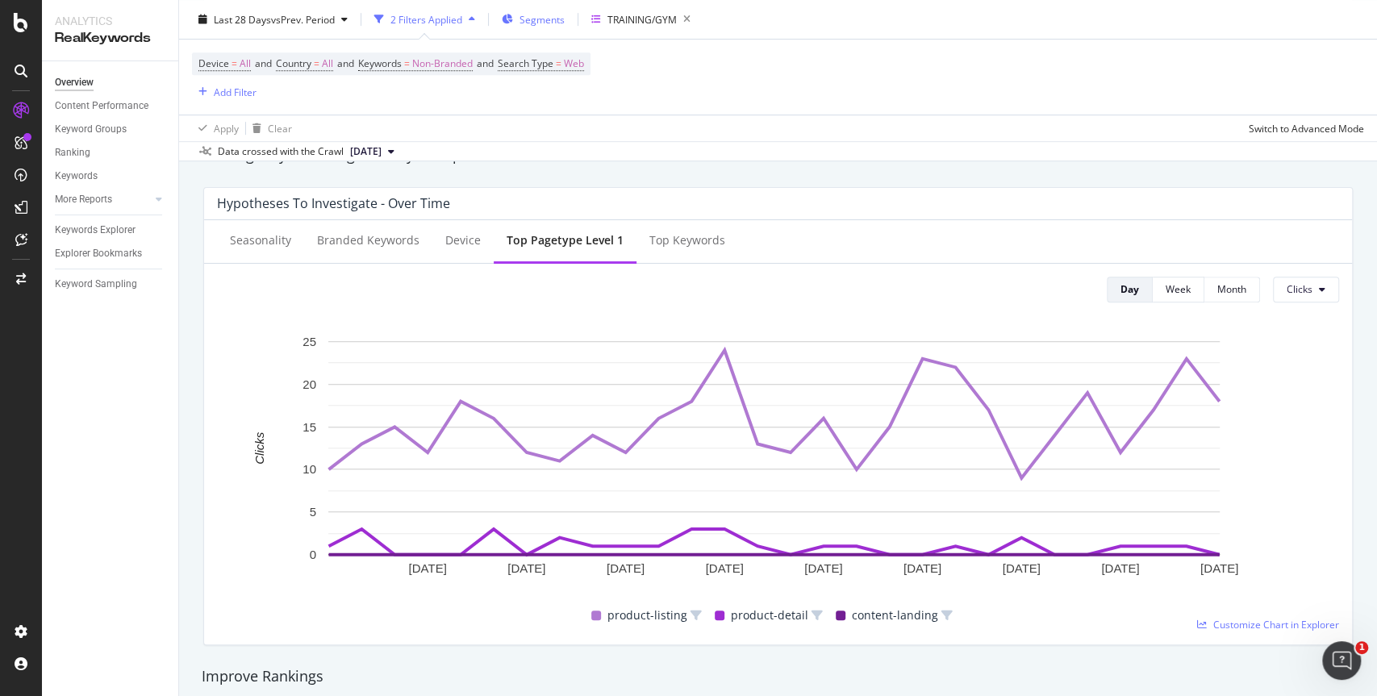
click at [541, 19] on span "Segments" at bounding box center [541, 19] width 45 height 14
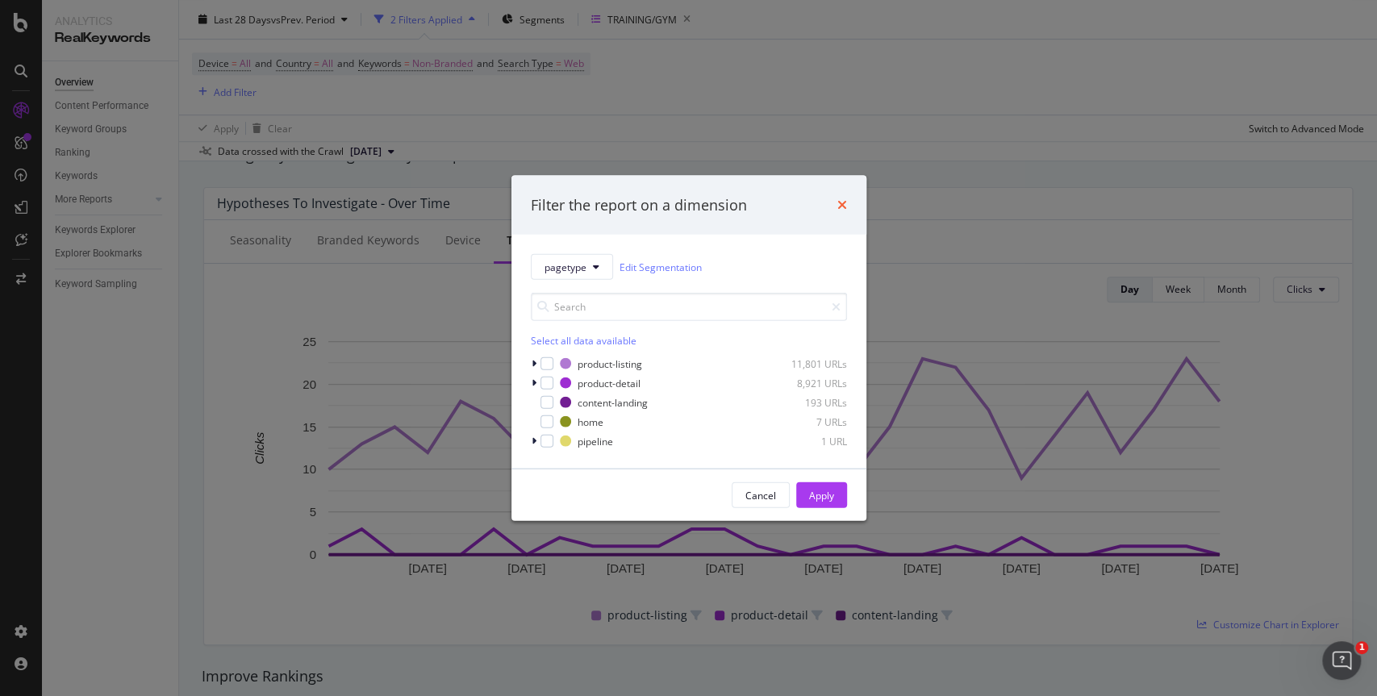
click at [837, 203] on icon "times" at bounding box center [842, 204] width 10 height 13
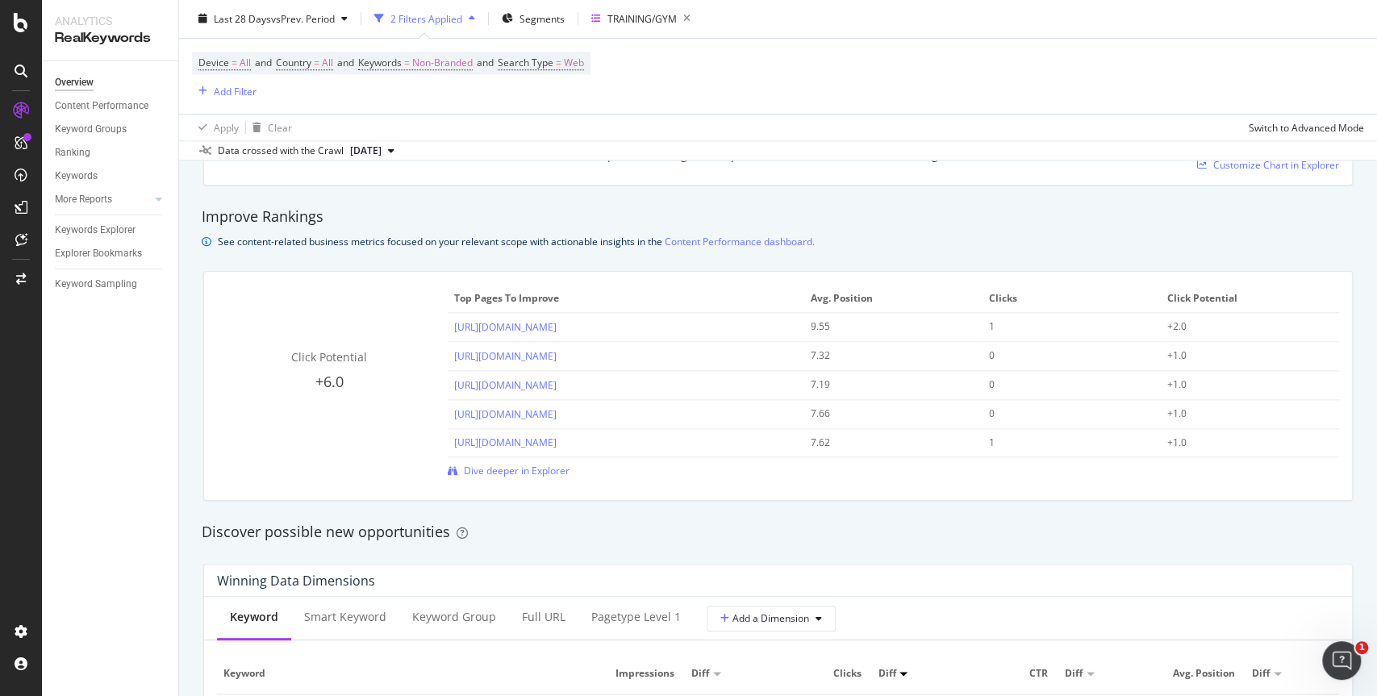
scroll to position [1068, 0]
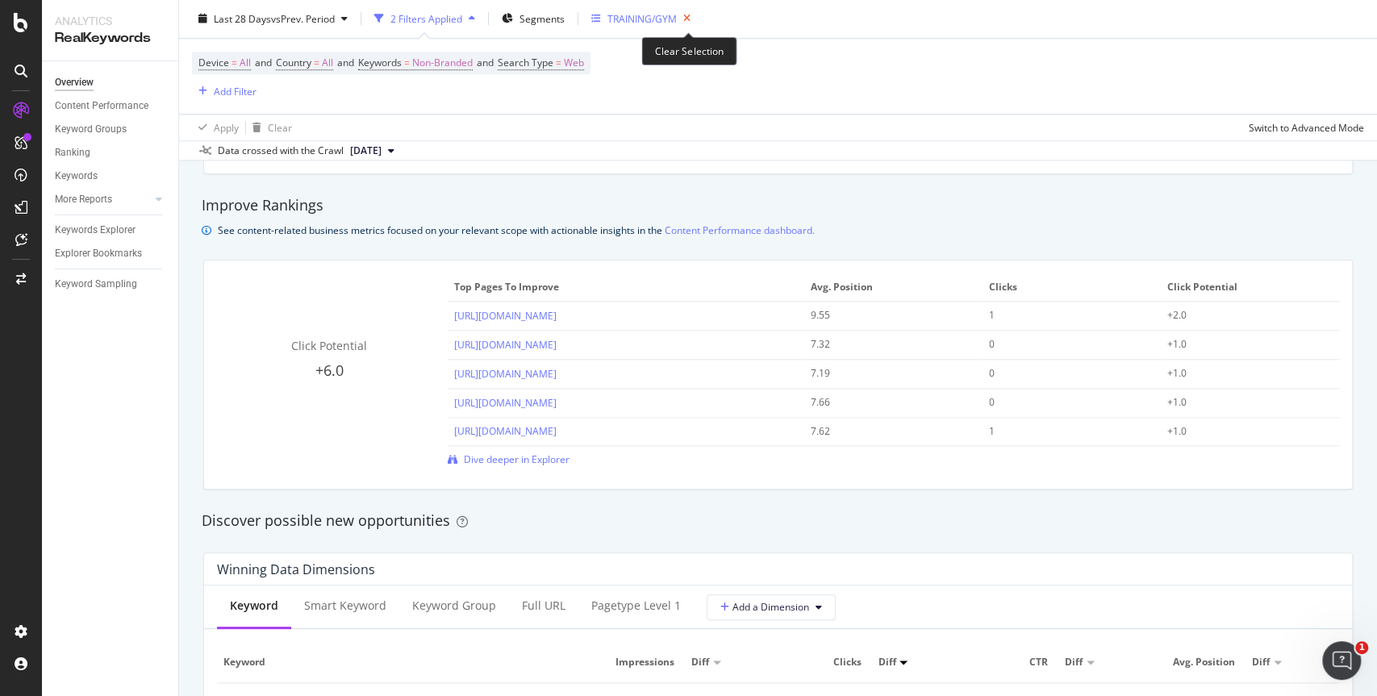
click at [688, 19] on icon "button" at bounding box center [687, 19] width 20 height 23
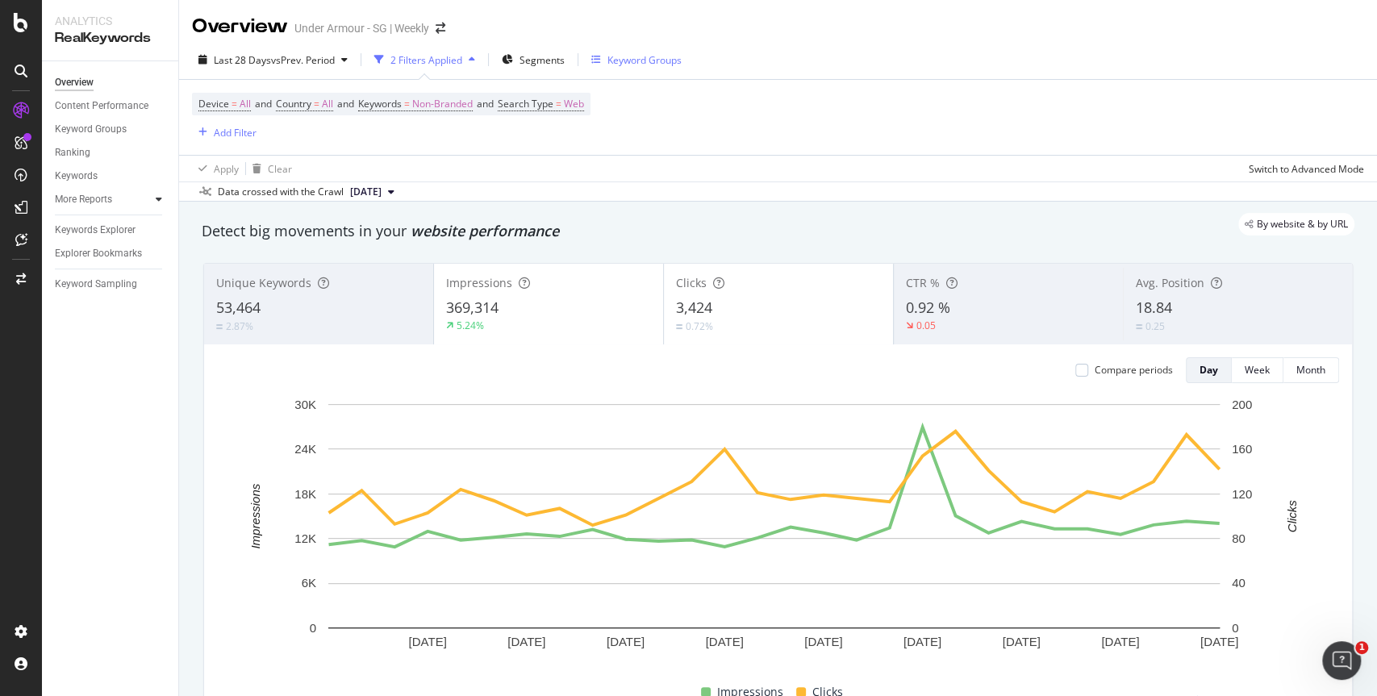
click at [161, 198] on icon at bounding box center [159, 199] width 6 height 10
click at [86, 273] on div "Content" at bounding box center [79, 269] width 35 height 17
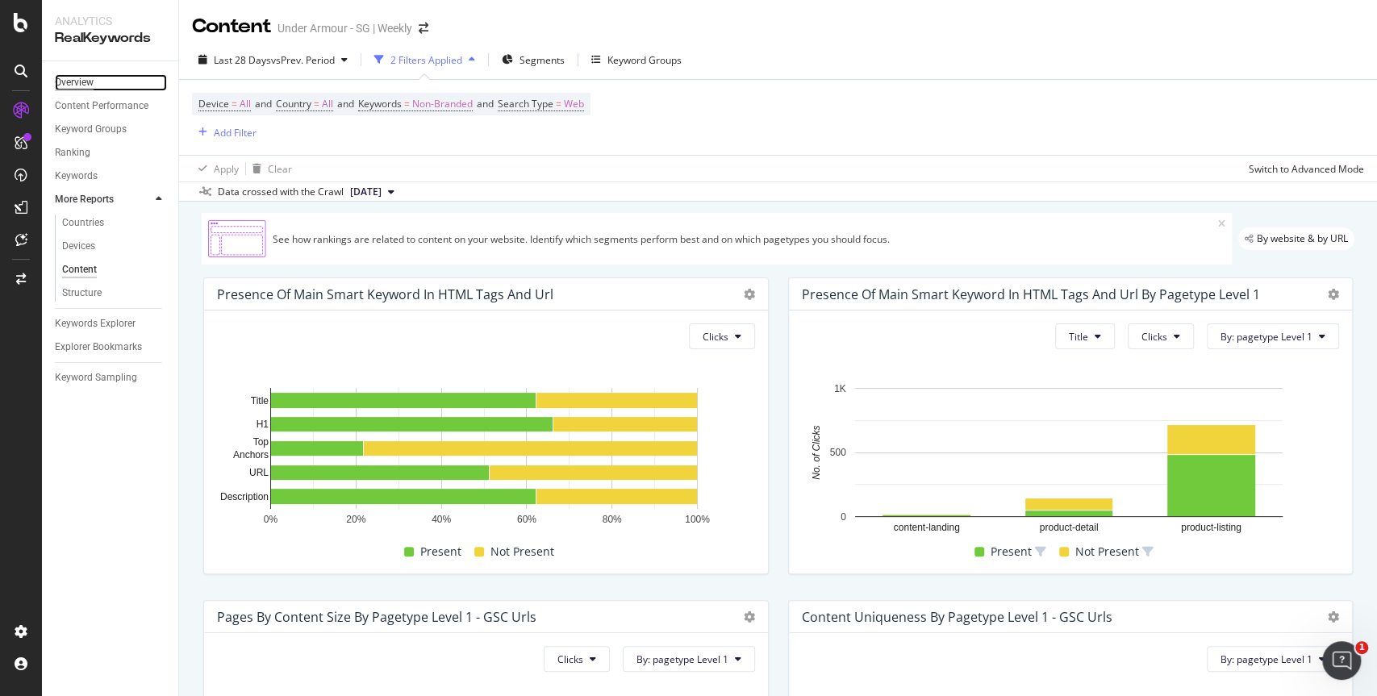
click at [77, 85] on div "Overview" at bounding box center [74, 82] width 39 height 17
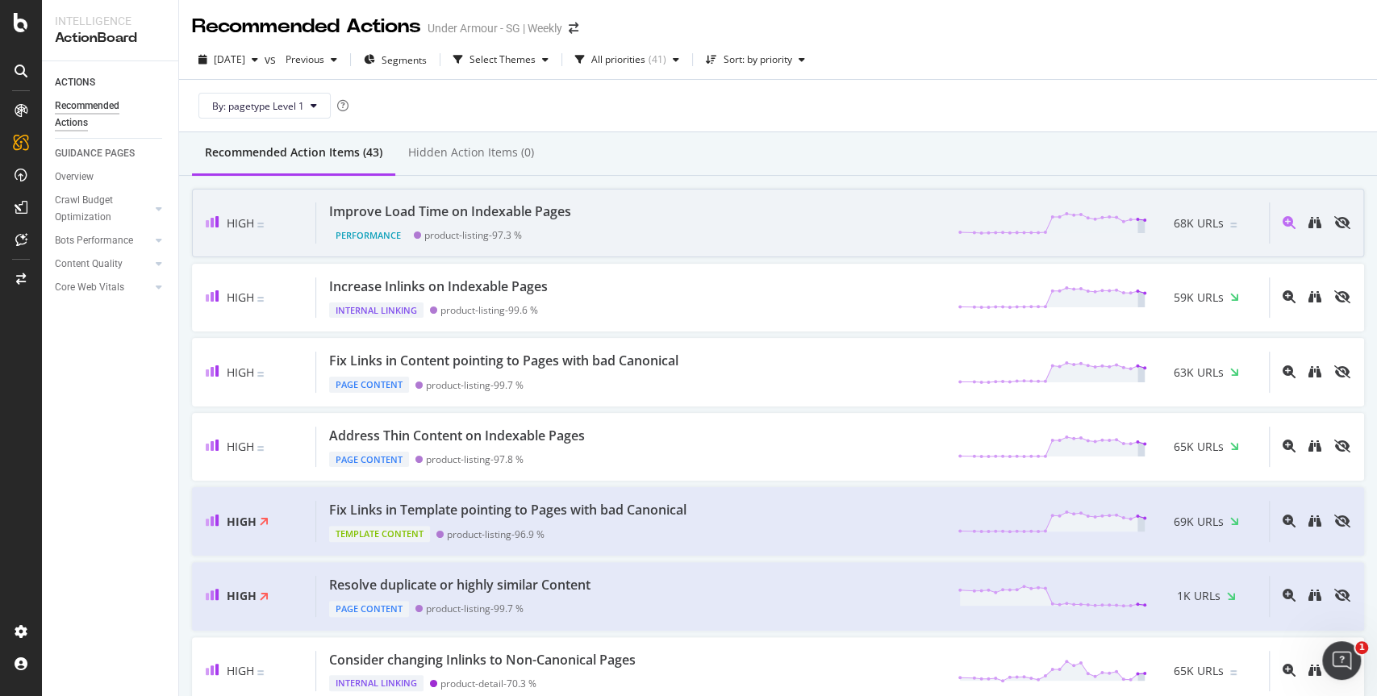
click at [670, 223] on div "Improve Load Time on Indexable Pages Performance product-listing - 97.3 % 68K U…" at bounding box center [792, 222] width 952 height 41
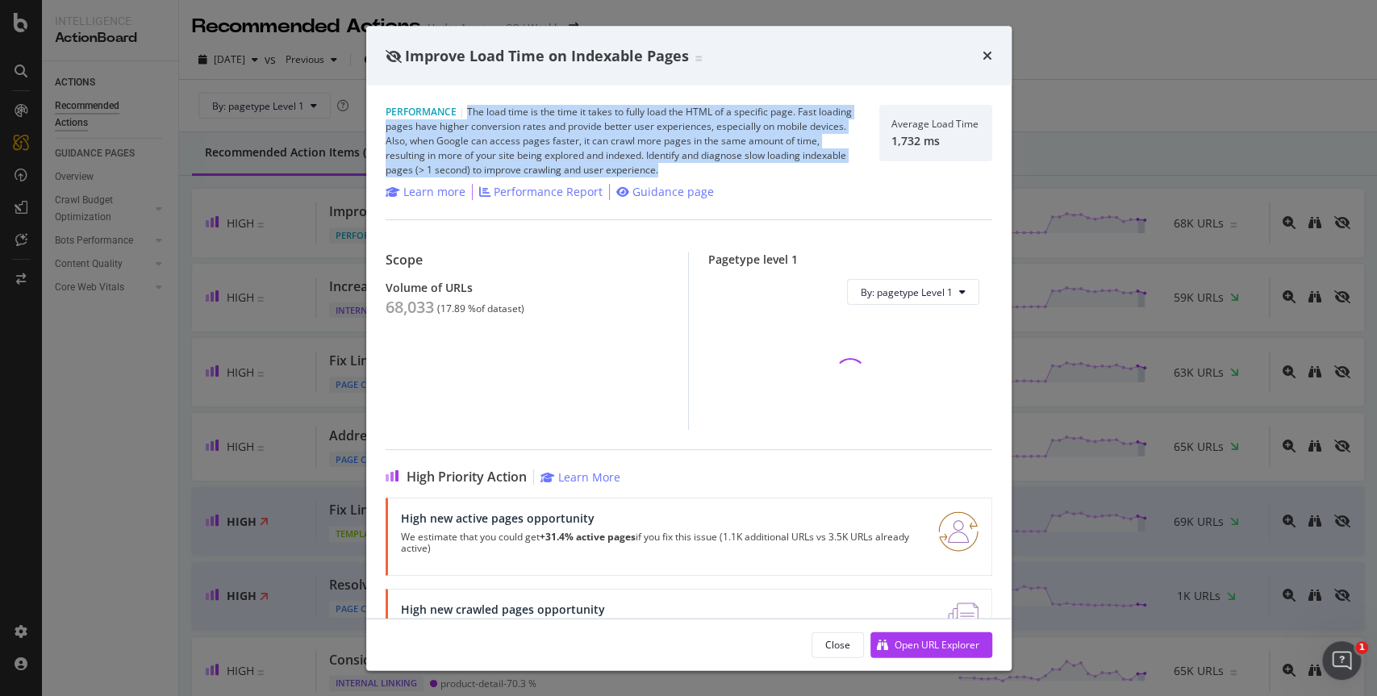
drag, startPoint x: 465, startPoint y: 108, endPoint x: 738, endPoint y: 168, distance: 279.0
click at [738, 168] on div "Performance | The load time is the time it takes to fully load the HTML of a sp…" at bounding box center [622, 141] width 474 height 73
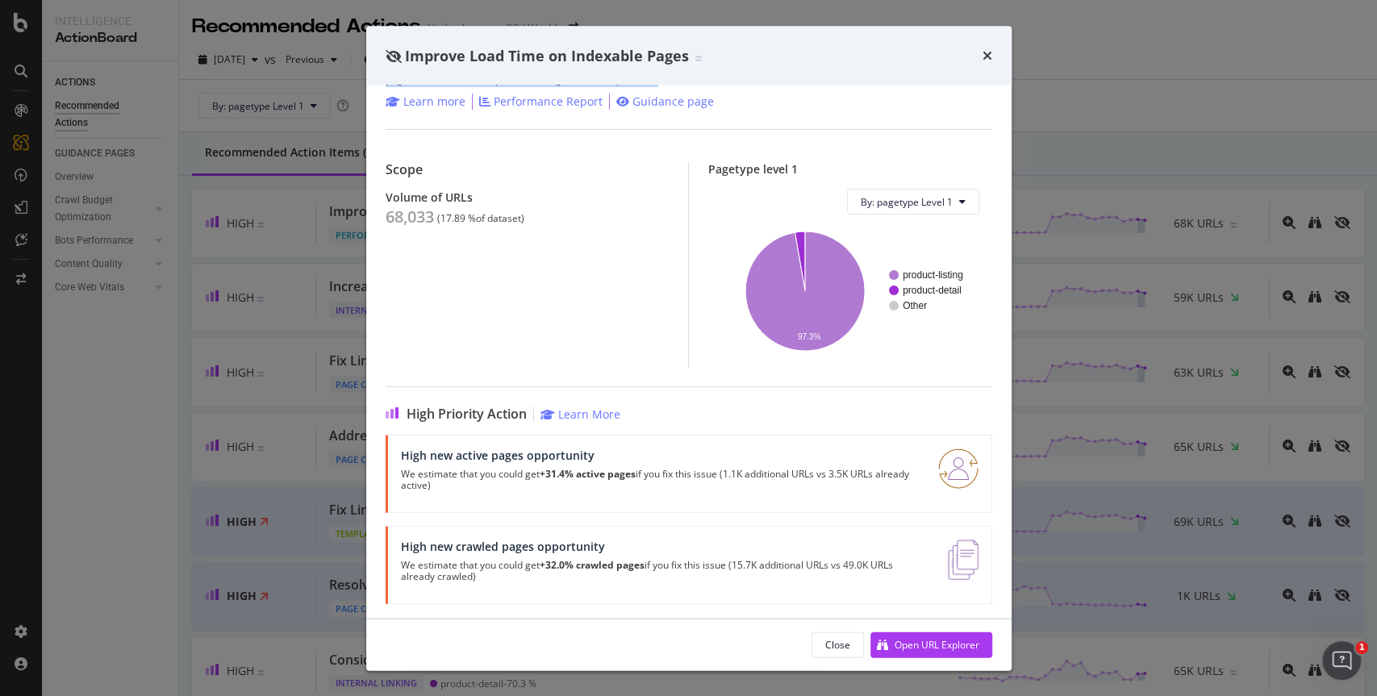
scroll to position [94, 0]
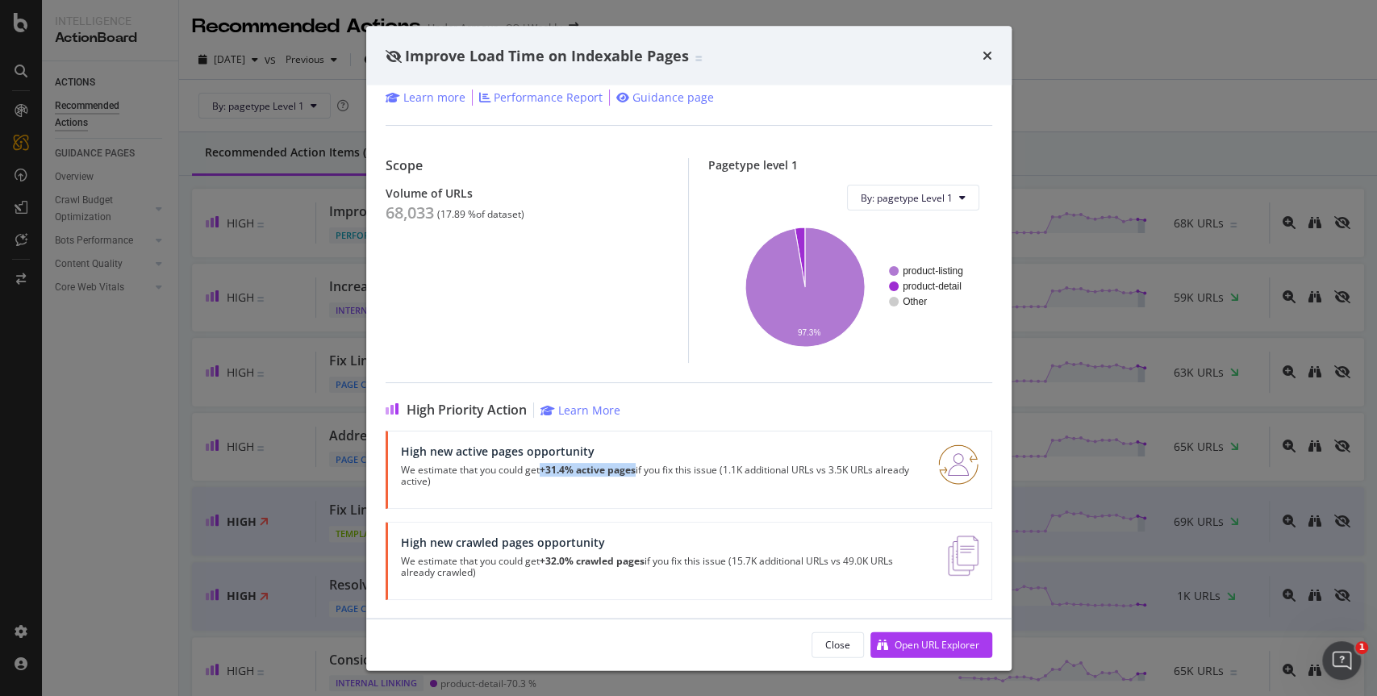
drag, startPoint x: 544, startPoint y: 469, endPoint x: 638, endPoint y: 473, distance: 94.4
click at [638, 473] on p "We estimate that you could get +31.4% active pages if you fix this issue (1.1K …" at bounding box center [660, 476] width 518 height 23
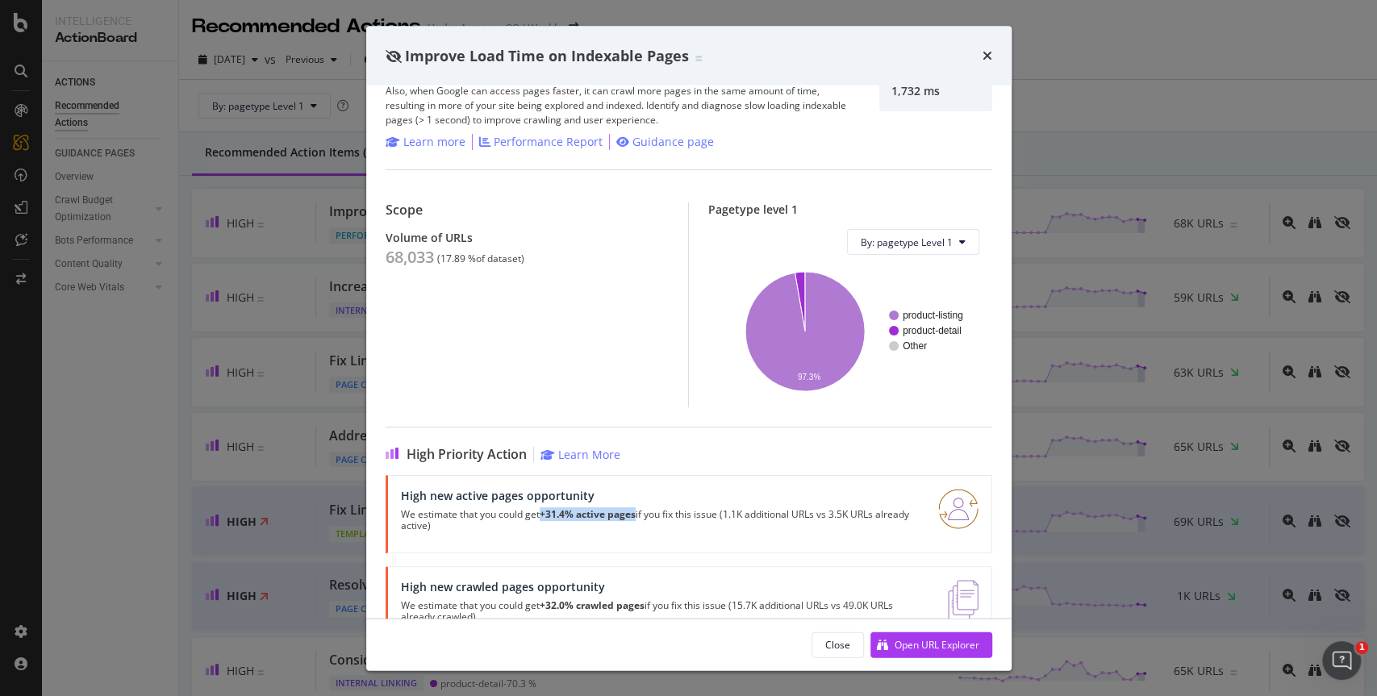
scroll to position [0, 0]
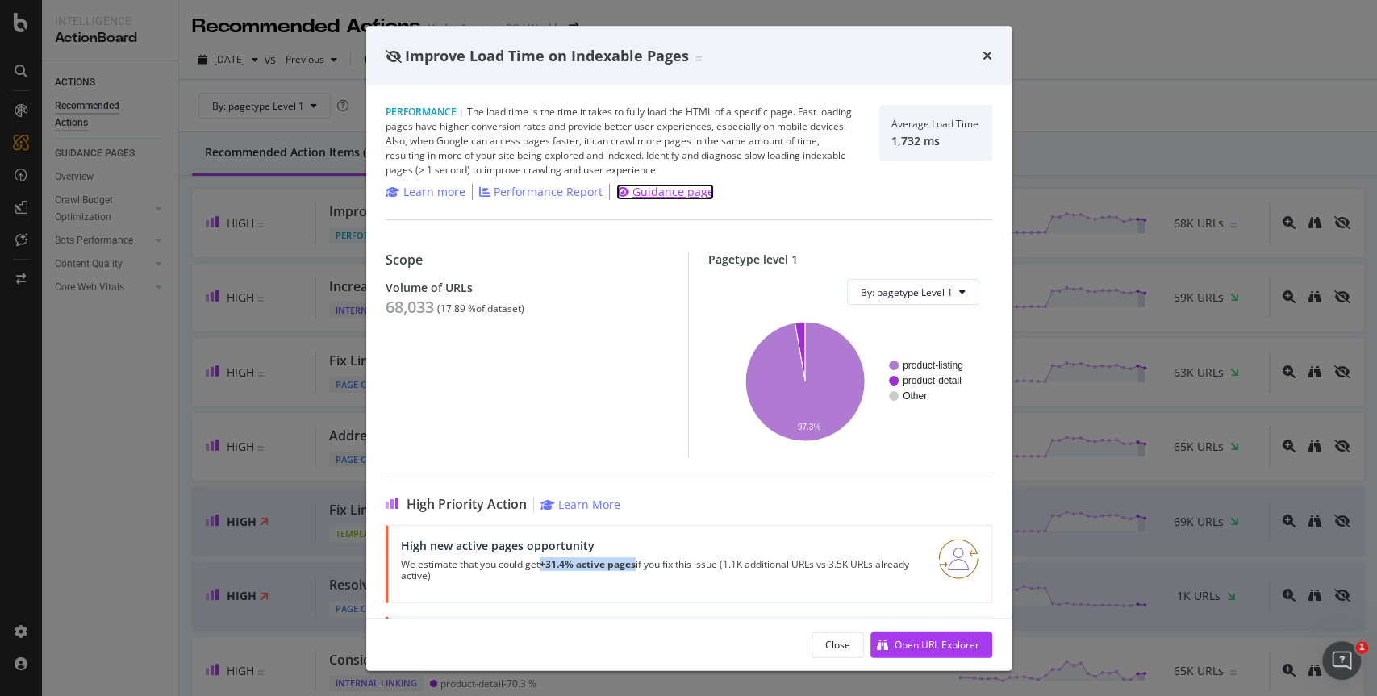
click at [650, 190] on div "Guidance page" at bounding box center [672, 192] width 81 height 16
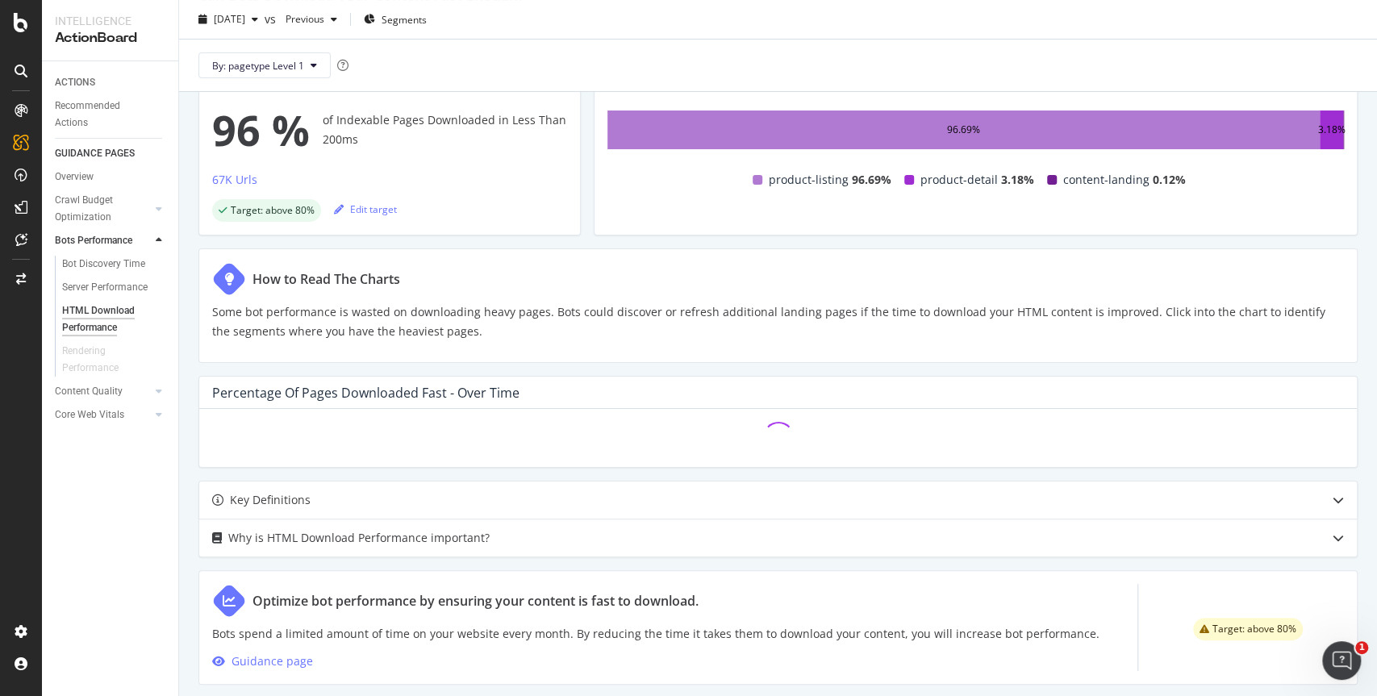
scroll to position [334, 0]
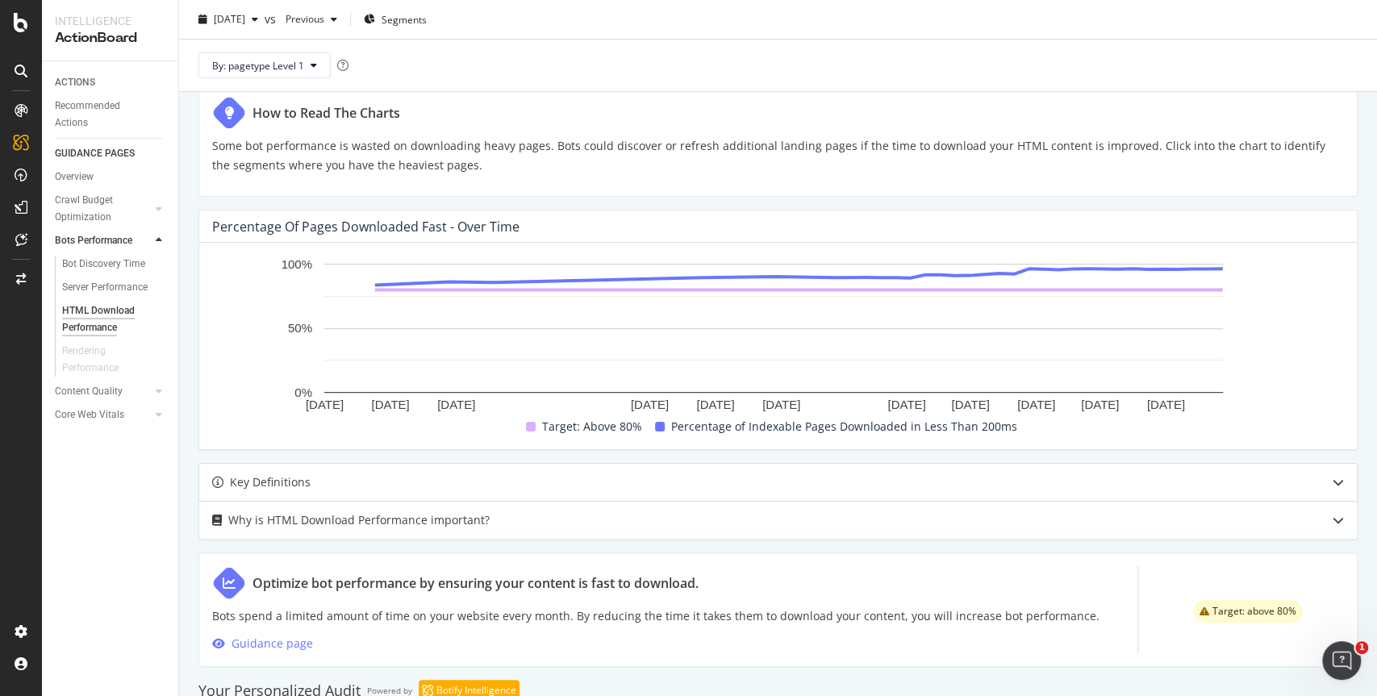
click at [398, 490] on div "Key Definitions" at bounding box center [777, 482] width 1157 height 37
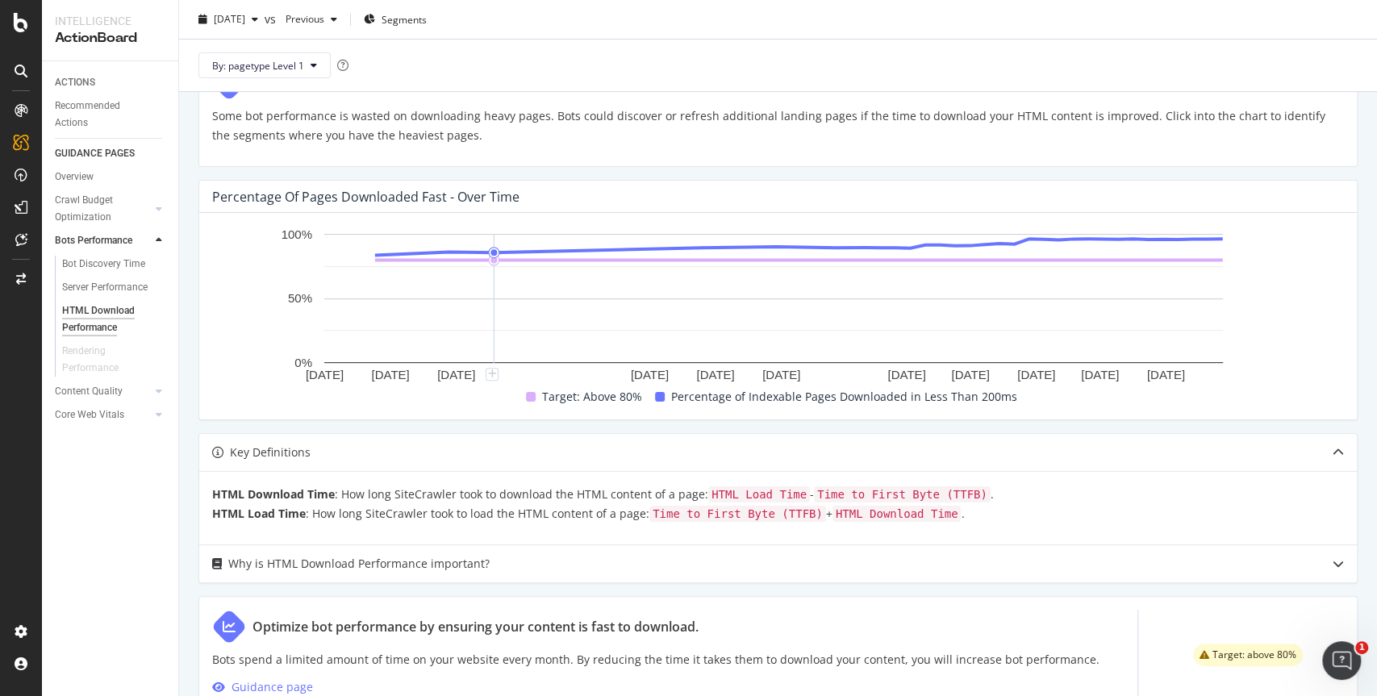
scroll to position [429, 0]
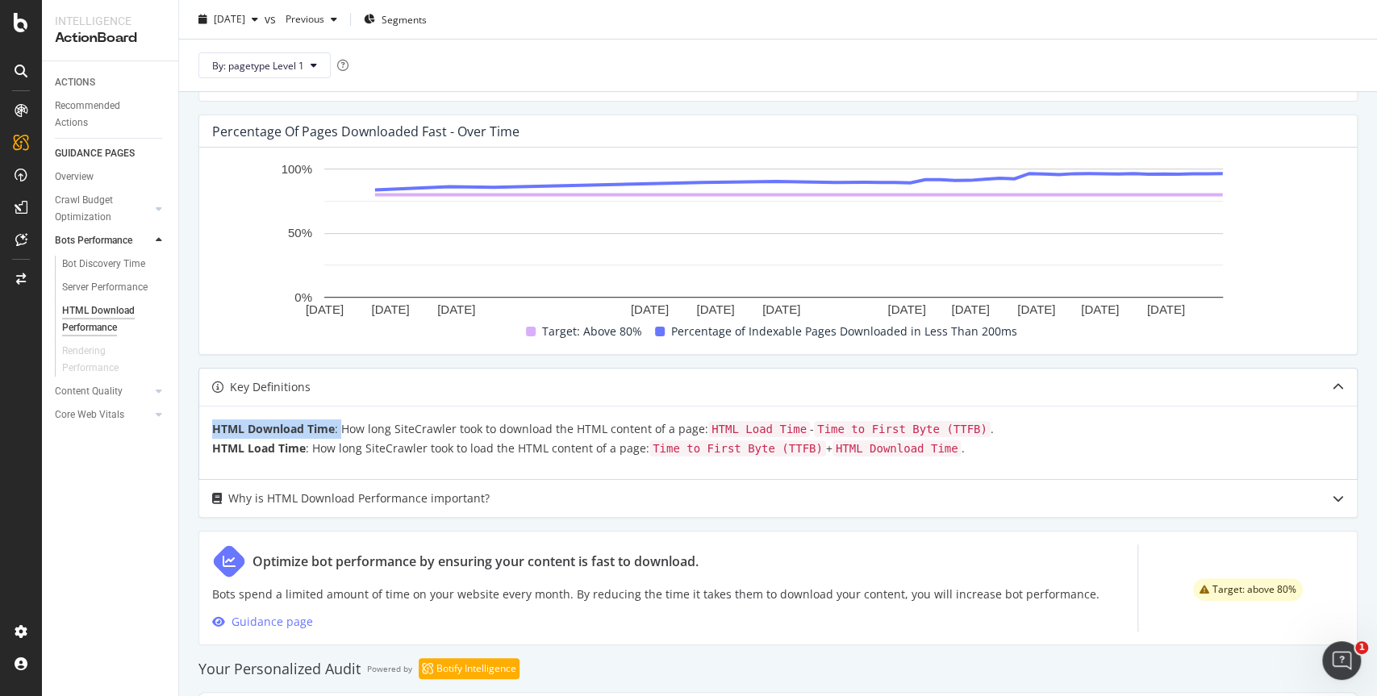
drag, startPoint x: 212, startPoint y: 424, endPoint x: 344, endPoint y: 431, distance: 131.7
click at [344, 431] on p "HTML Download Time : How long SiteCrawler took to download the HTML content of …" at bounding box center [777, 438] width 1131 height 39
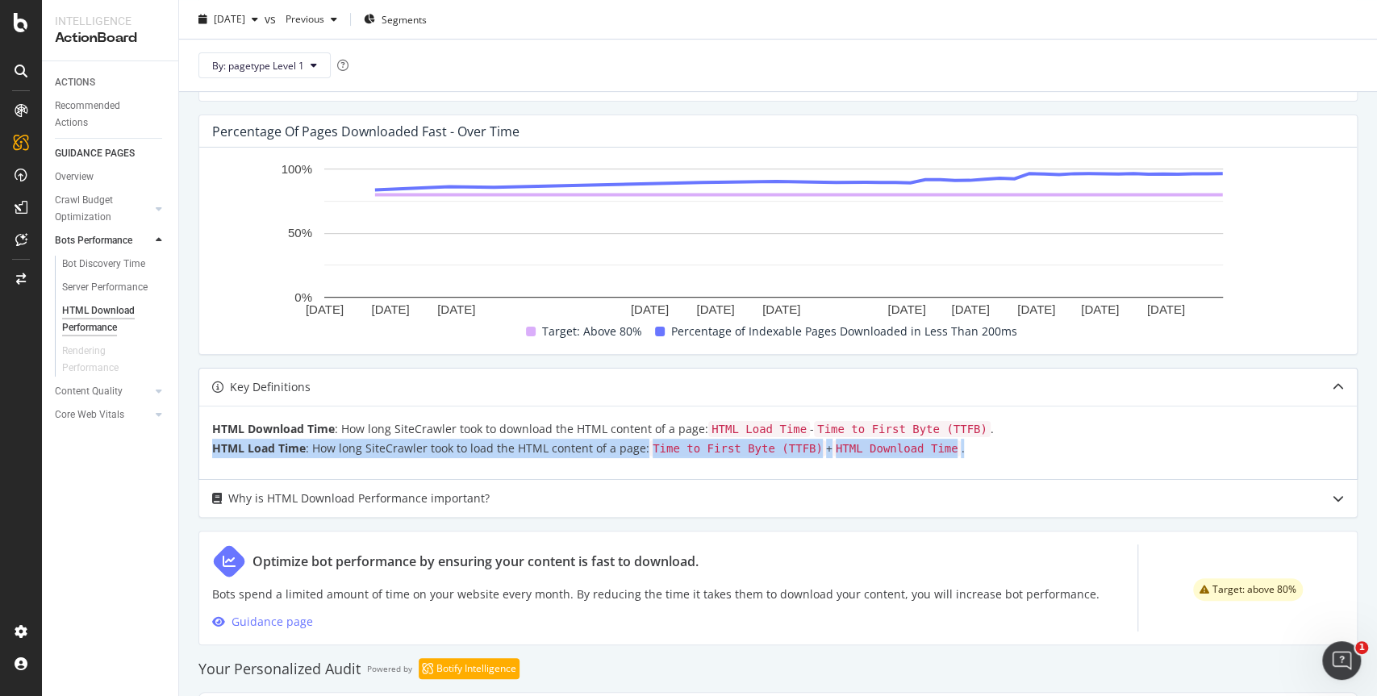
drag, startPoint x: 214, startPoint y: 445, endPoint x: 304, endPoint y: 457, distance: 91.1
click at [304, 457] on div "HTML Download Time : How long SiteCrawler took to download the HTML content of …" at bounding box center [777, 442] width 1157 height 73
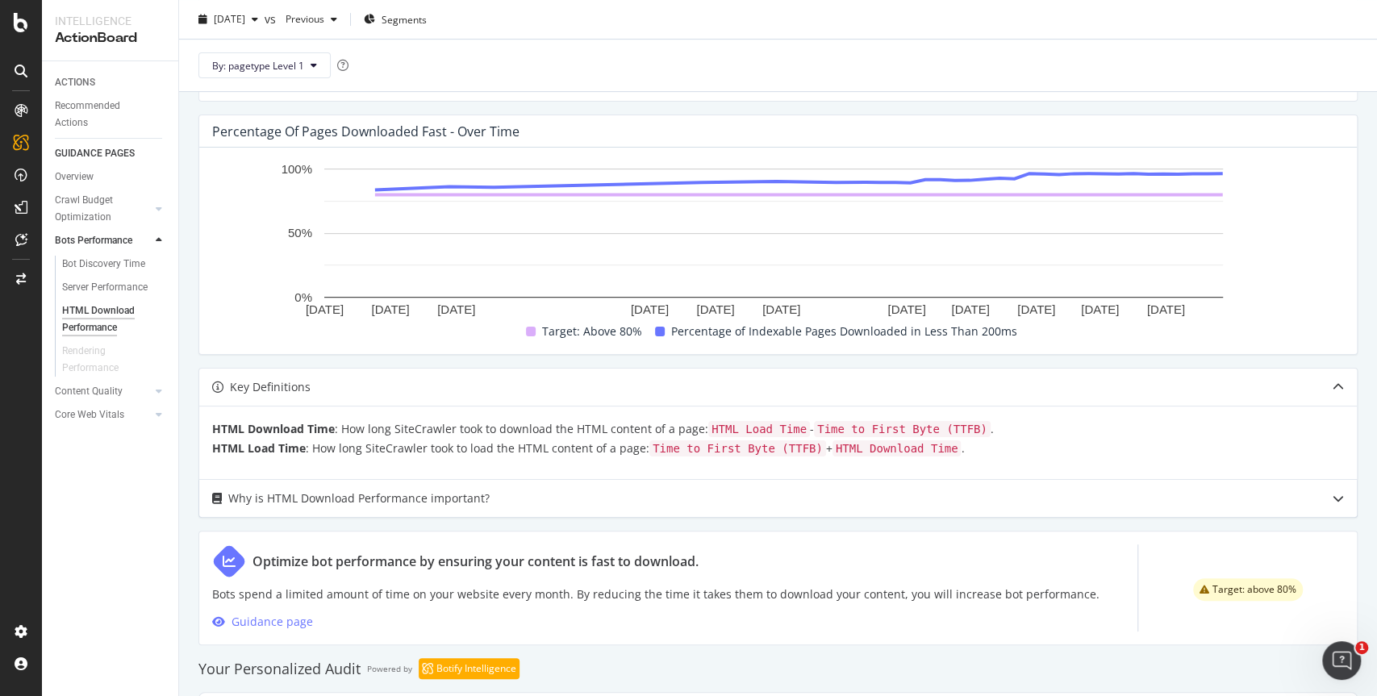
click at [344, 498] on div "Why is HTML Download Performance important?" at bounding box center [358, 498] width 261 height 19
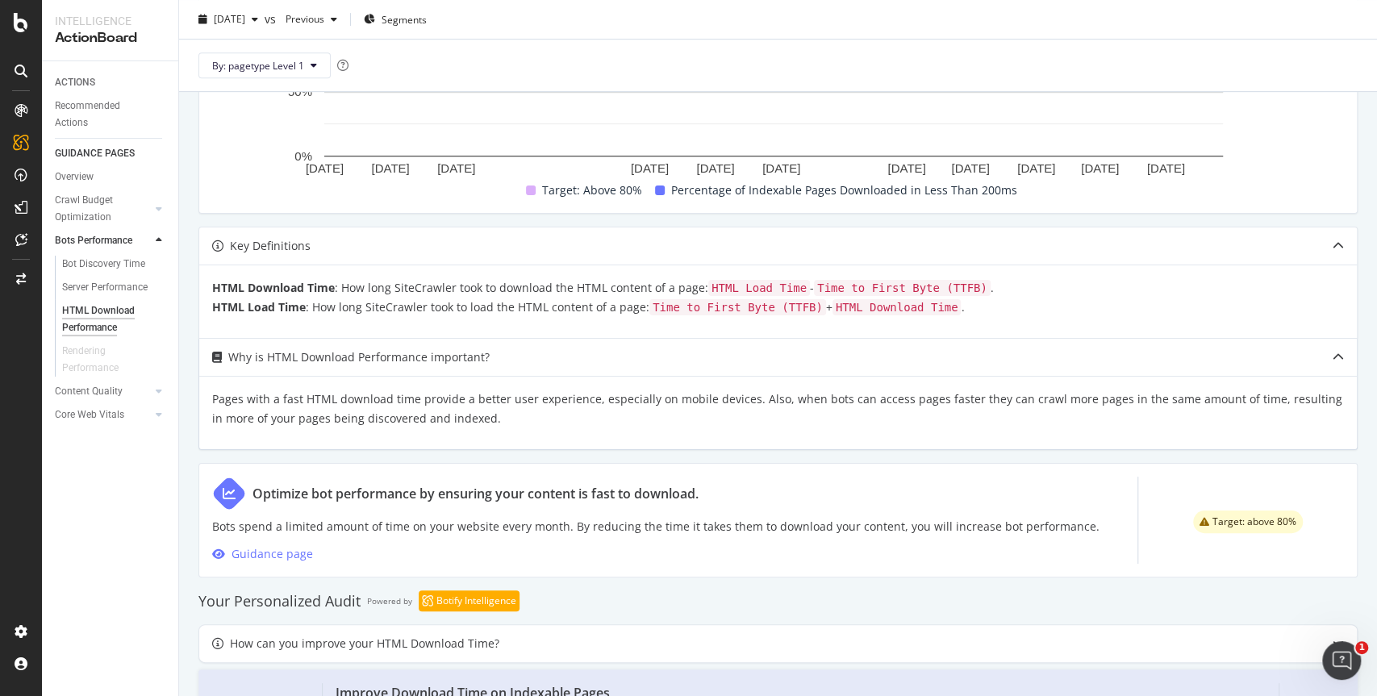
scroll to position [634, 0]
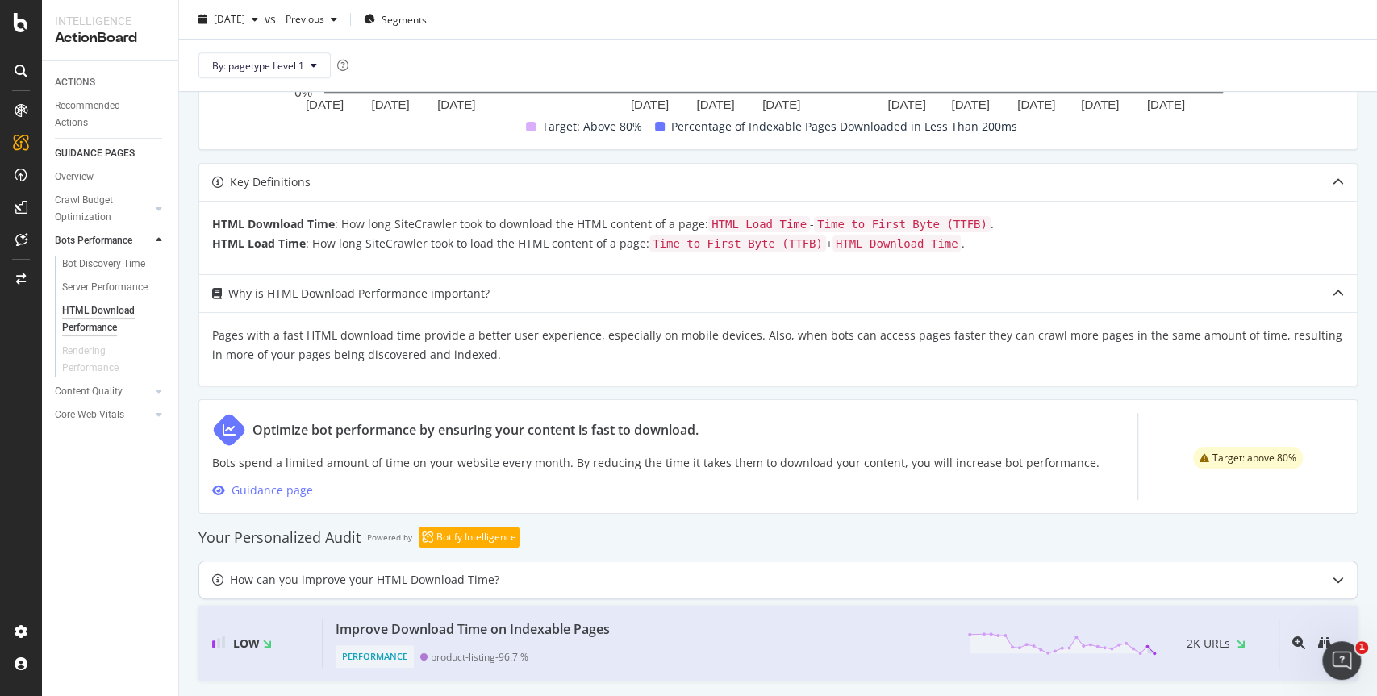
click at [518, 573] on div "How can you improve your HTML Download Time?" at bounding box center [746, 579] width 1094 height 19
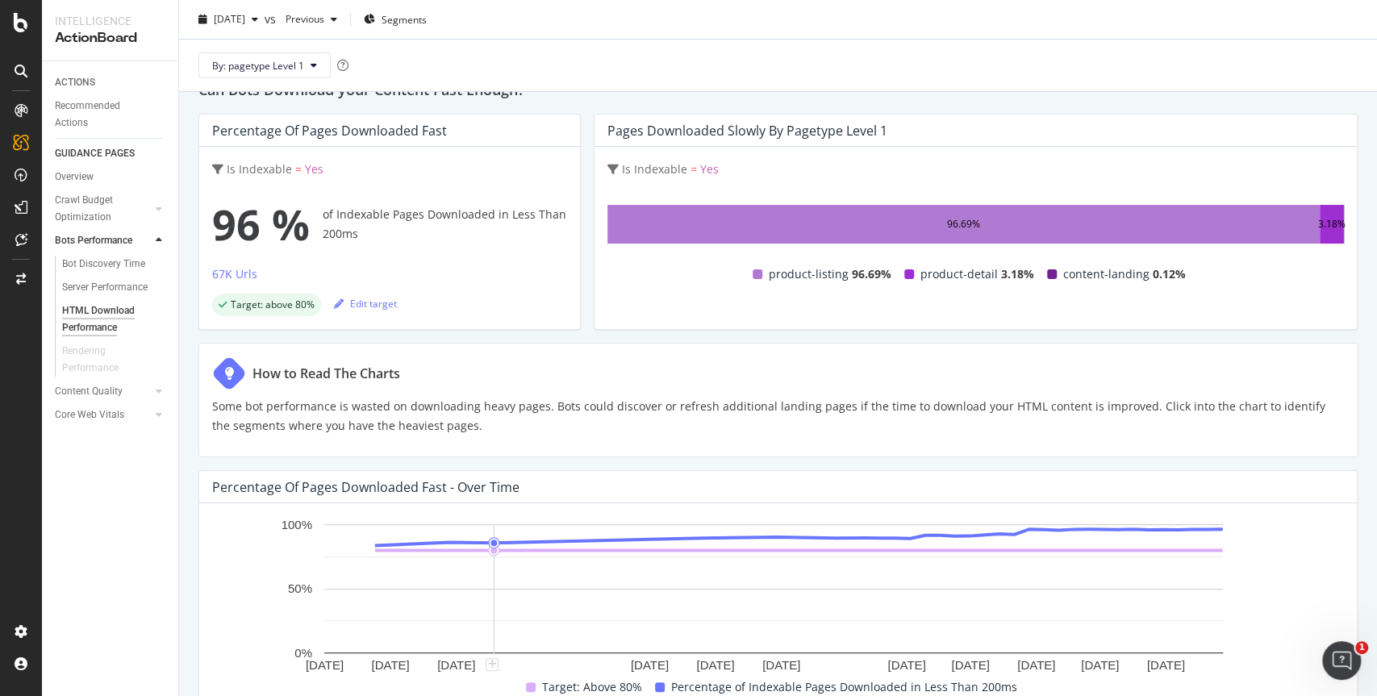
scroll to position [0, 0]
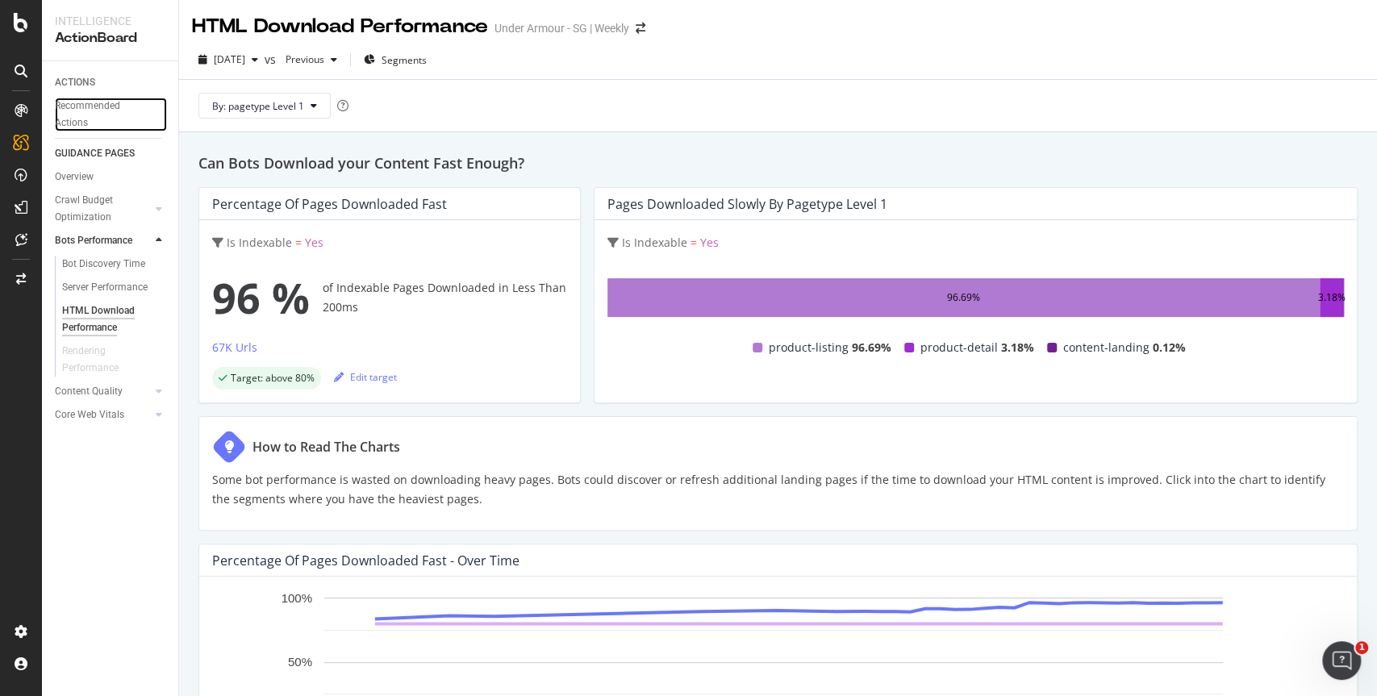
click at [85, 110] on div "Recommended Actions" at bounding box center [103, 115] width 97 height 34
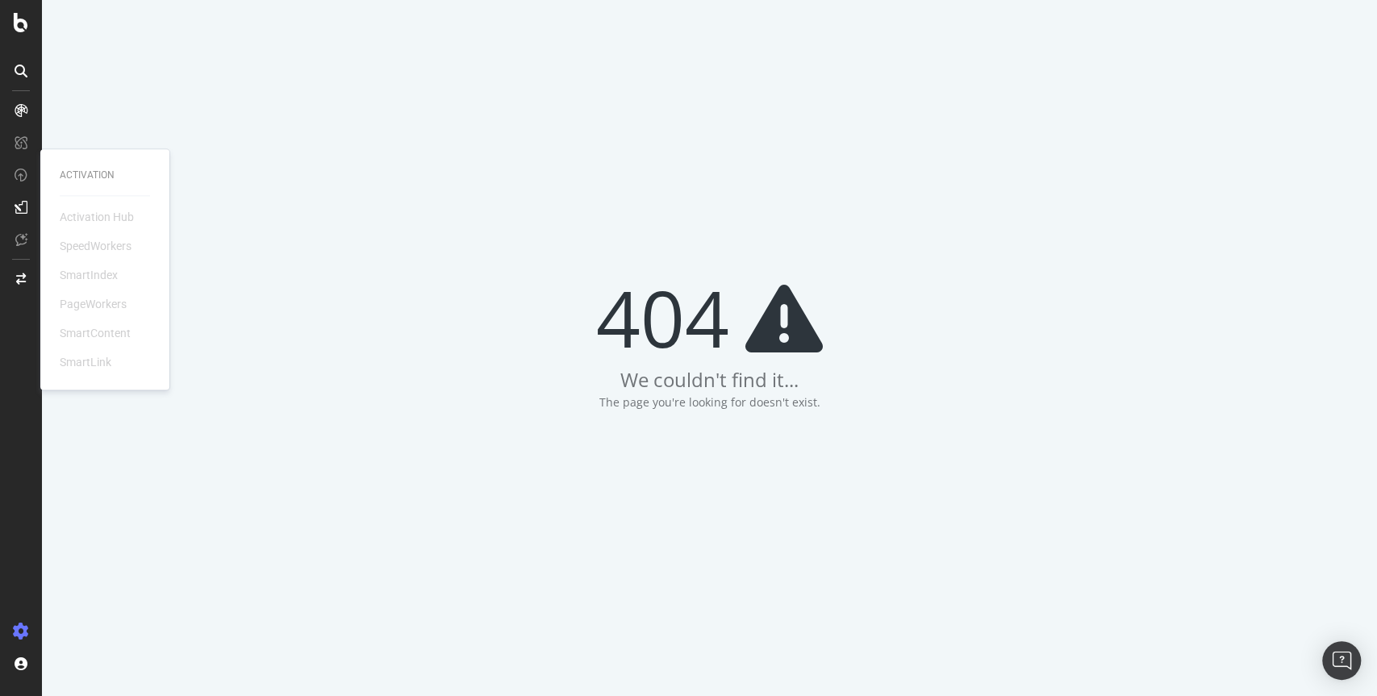
click at [432, 204] on div "404 We couldn't find it... The page you're looking for doesn't exist." at bounding box center [709, 348] width 1335 height 696
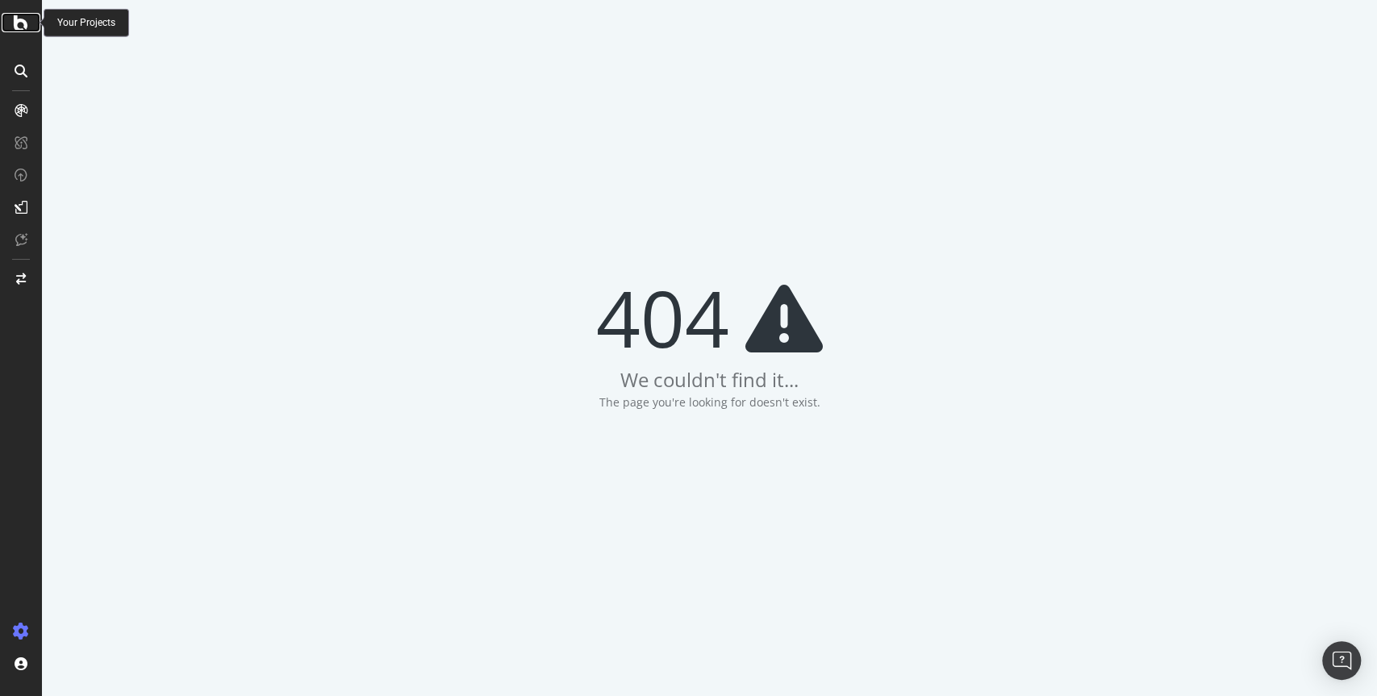
click at [23, 26] on icon at bounding box center [21, 22] width 15 height 19
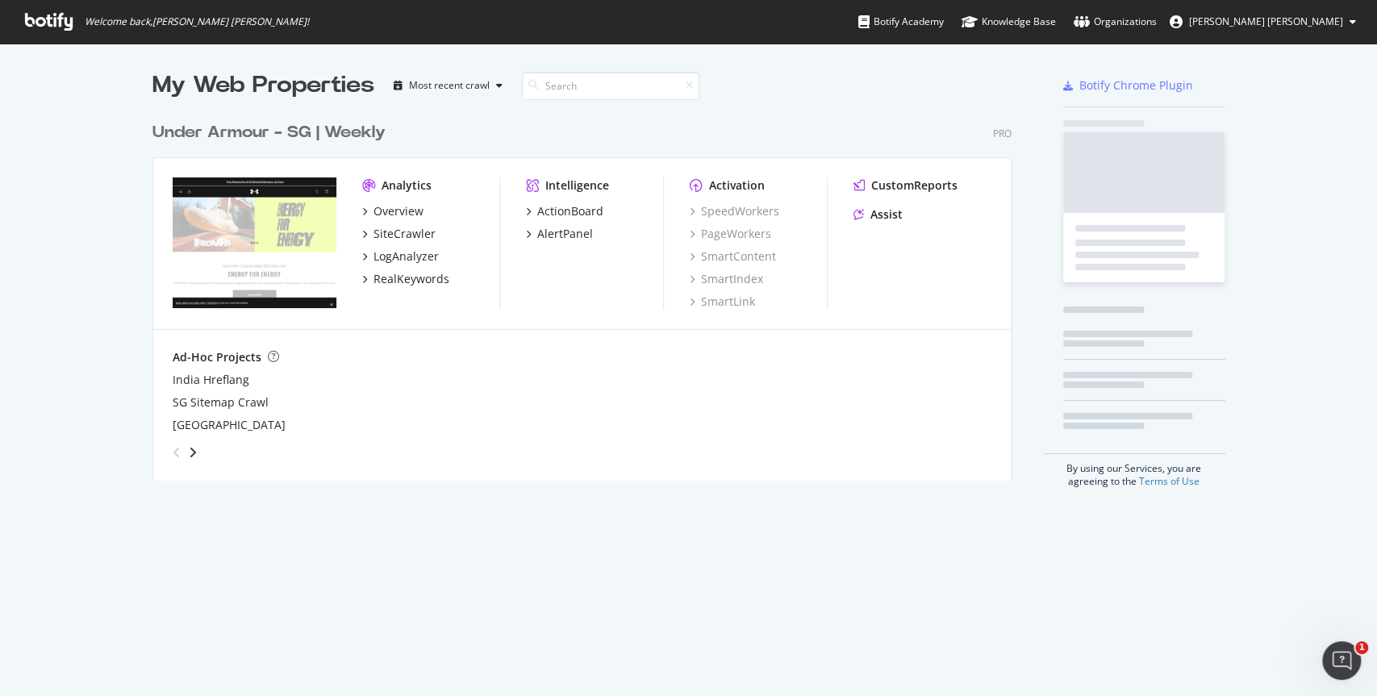
scroll to position [371, 863]
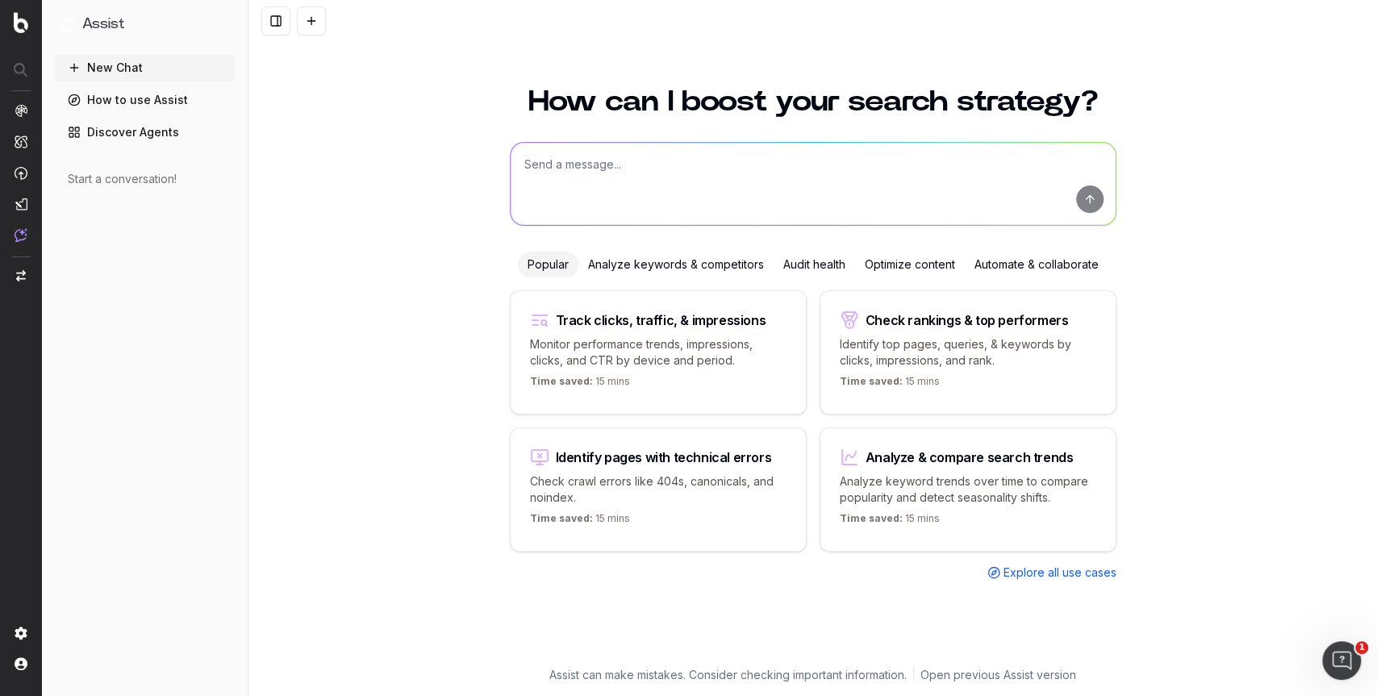
click at [176, 138] on link "Discover Agents" at bounding box center [145, 132] width 180 height 26
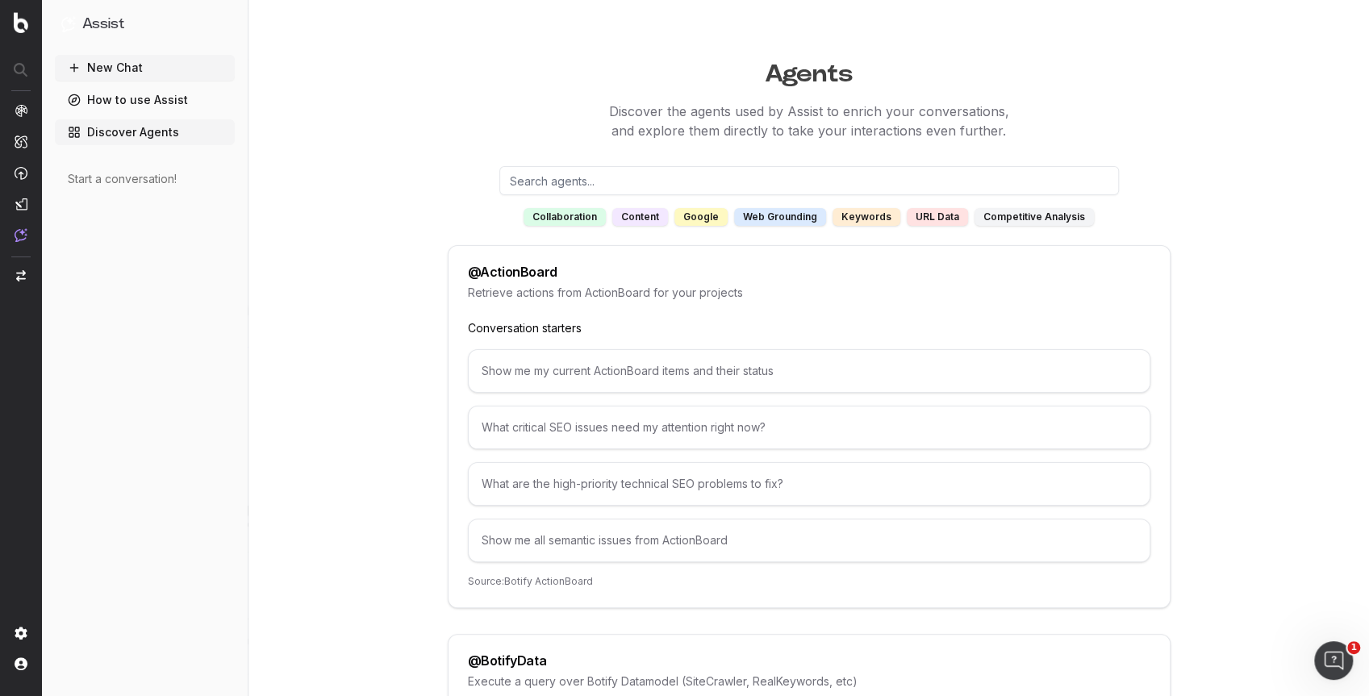
click at [123, 70] on button "New Chat" at bounding box center [145, 68] width 180 height 26
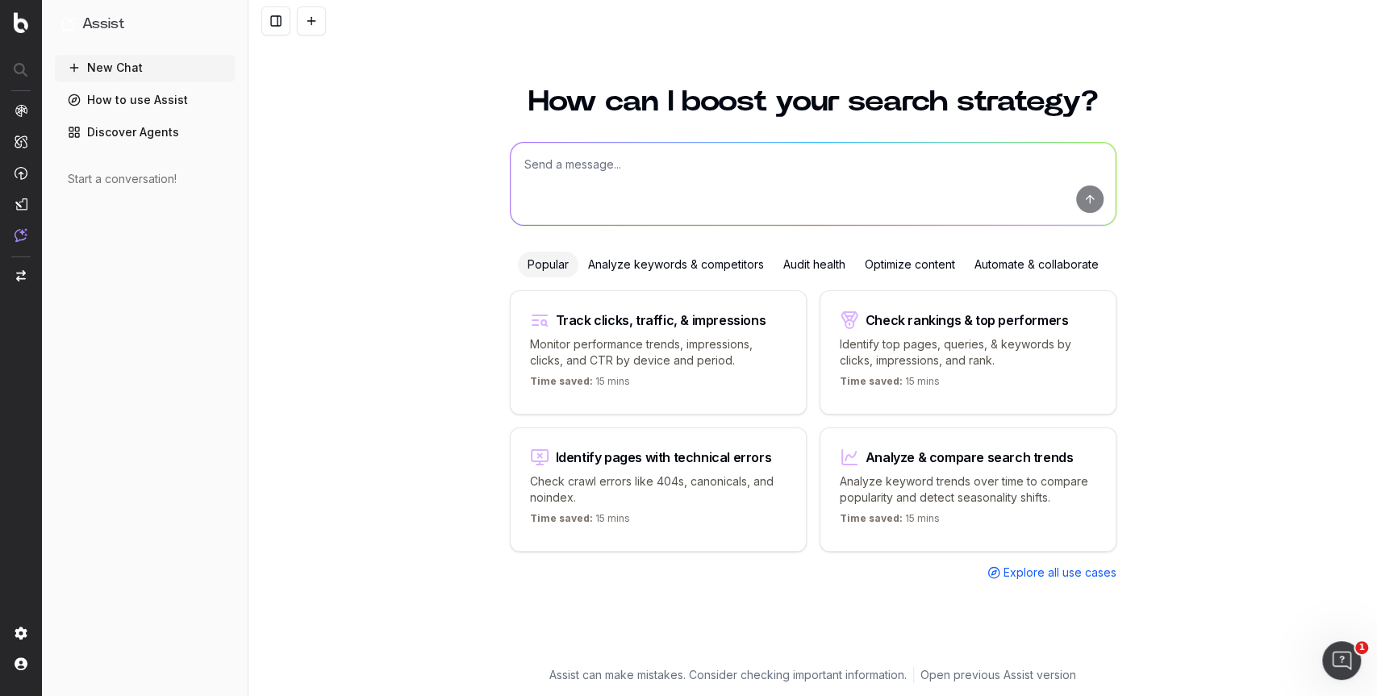
click at [584, 165] on textarea at bounding box center [812, 184] width 605 height 82
type textarea "who are the top 5 sites ranking for running shoes?"
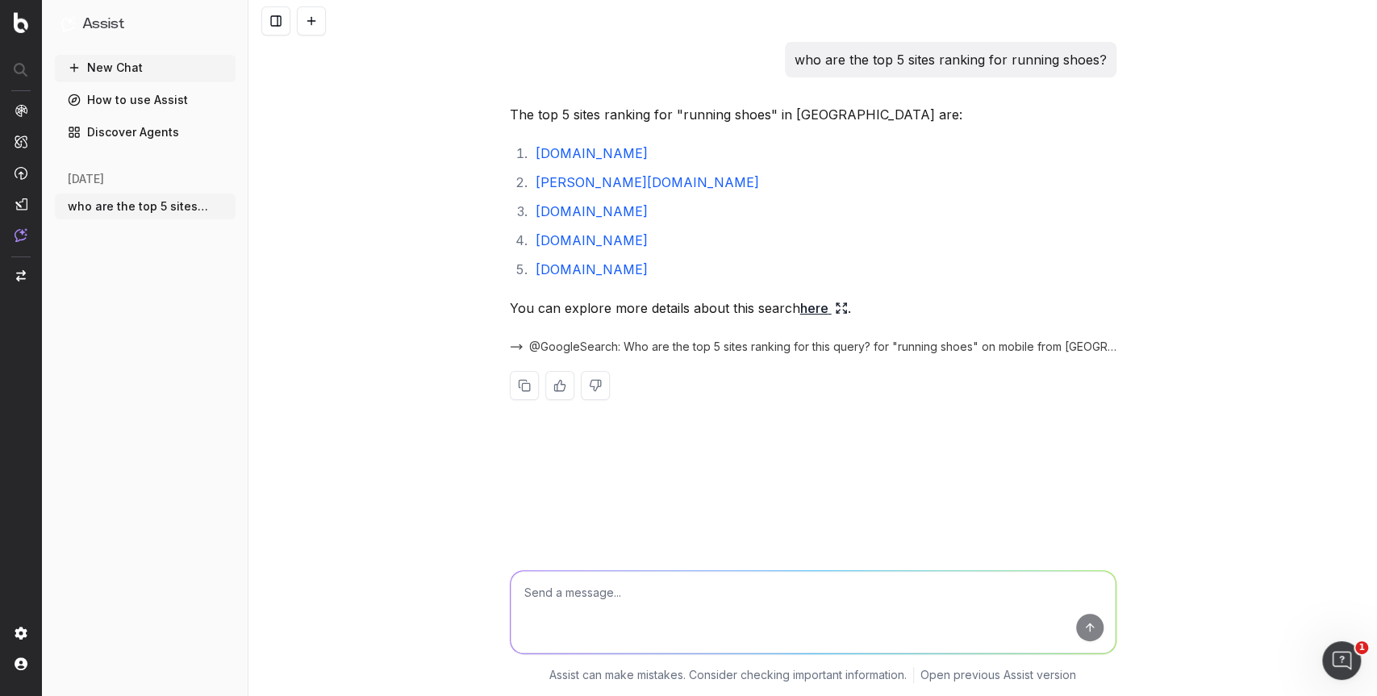
click at [836, 310] on icon at bounding box center [837, 311] width 2 height 2
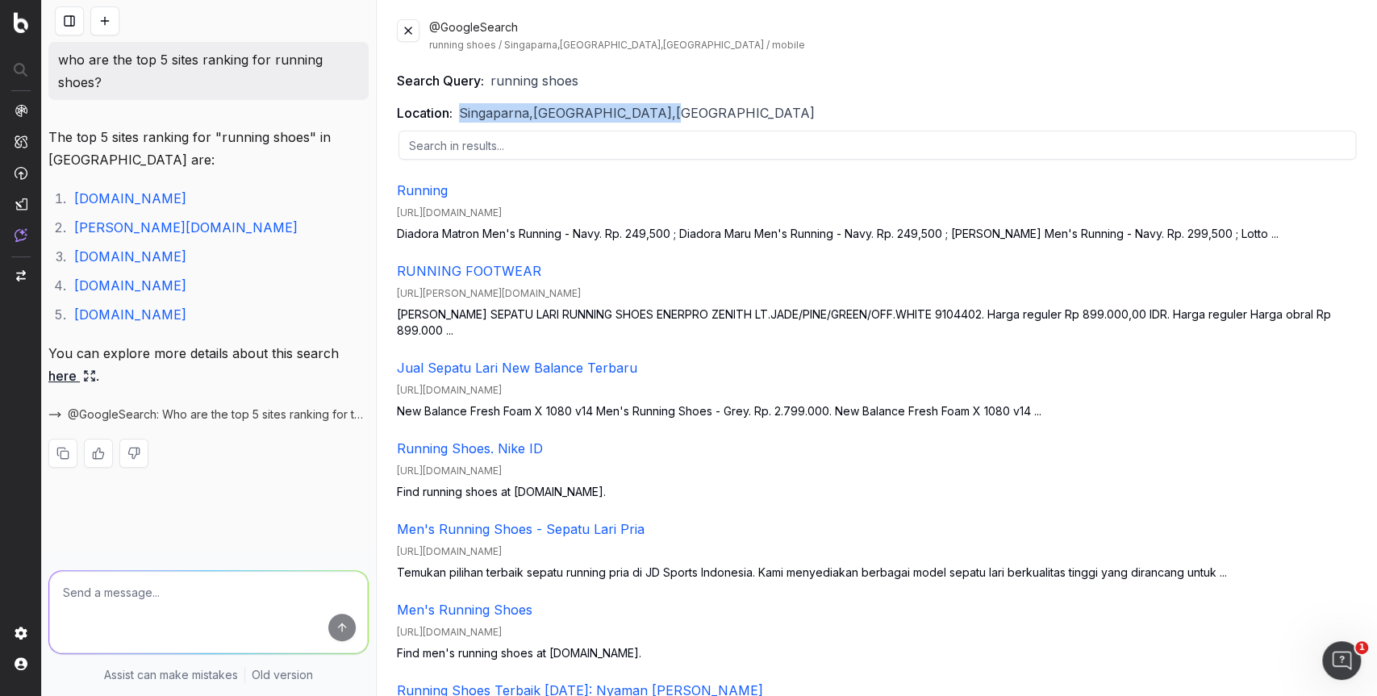
drag, startPoint x: 668, startPoint y: 106, endPoint x: 460, endPoint y: 112, distance: 207.3
click at [460, 112] on div "Location: [GEOGRAPHIC_DATA],[GEOGRAPHIC_DATA],[GEOGRAPHIC_DATA]" at bounding box center [877, 112] width 960 height 19
click at [410, 33] on button at bounding box center [408, 30] width 23 height 23
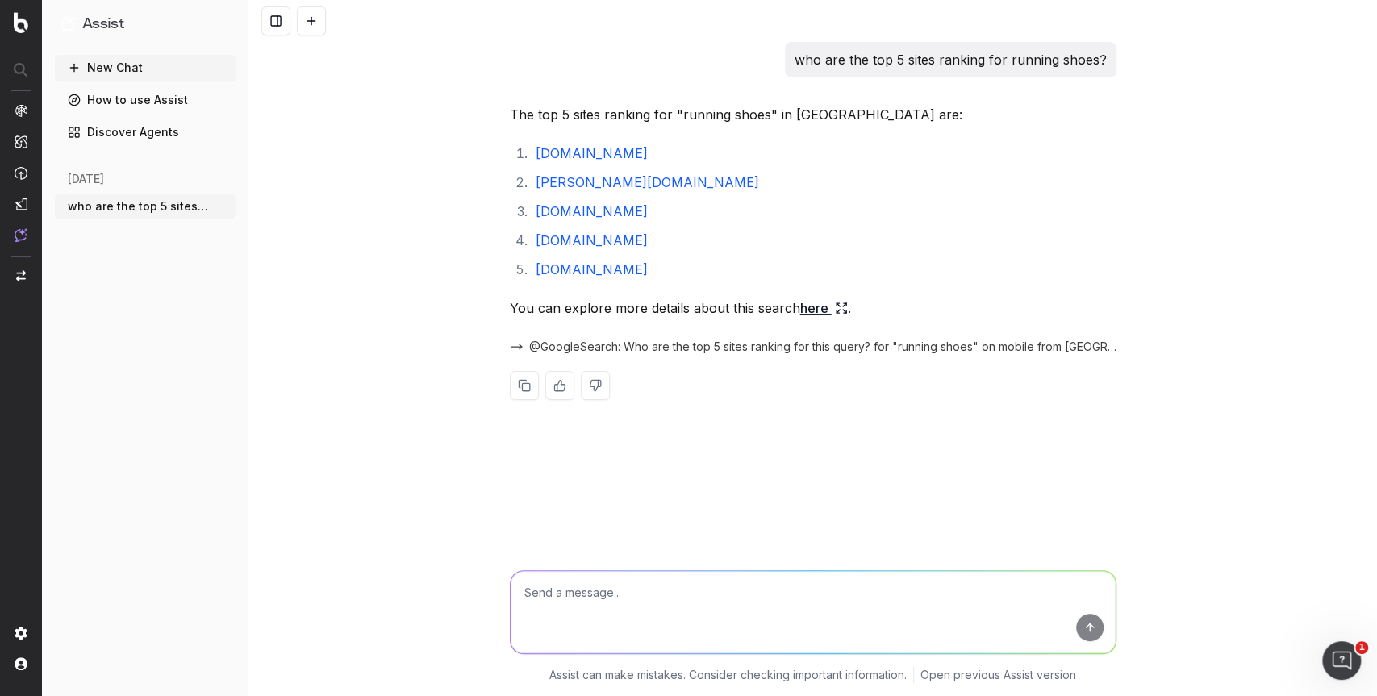
click at [673, 600] on textarea at bounding box center [812, 612] width 605 height 82
type textarea "what schema sturcutured data are they each using?"
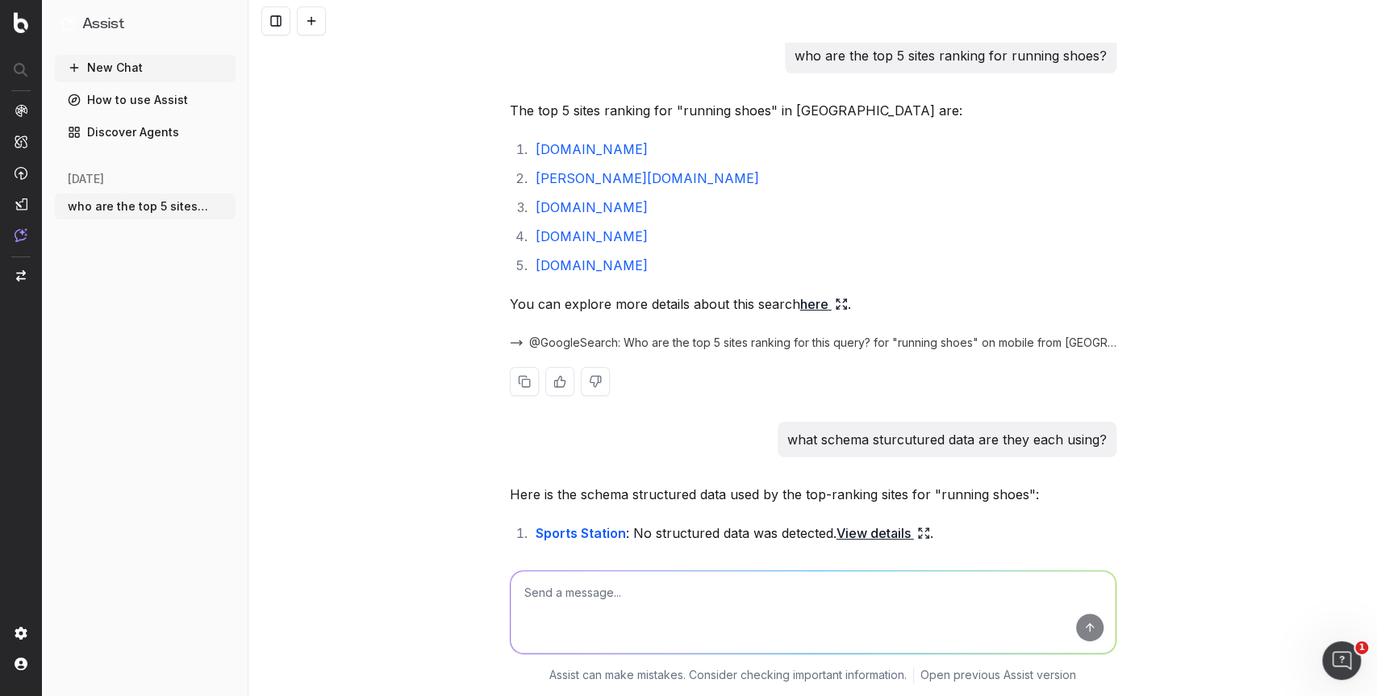
click at [592, 380] on button at bounding box center [595, 381] width 29 height 29
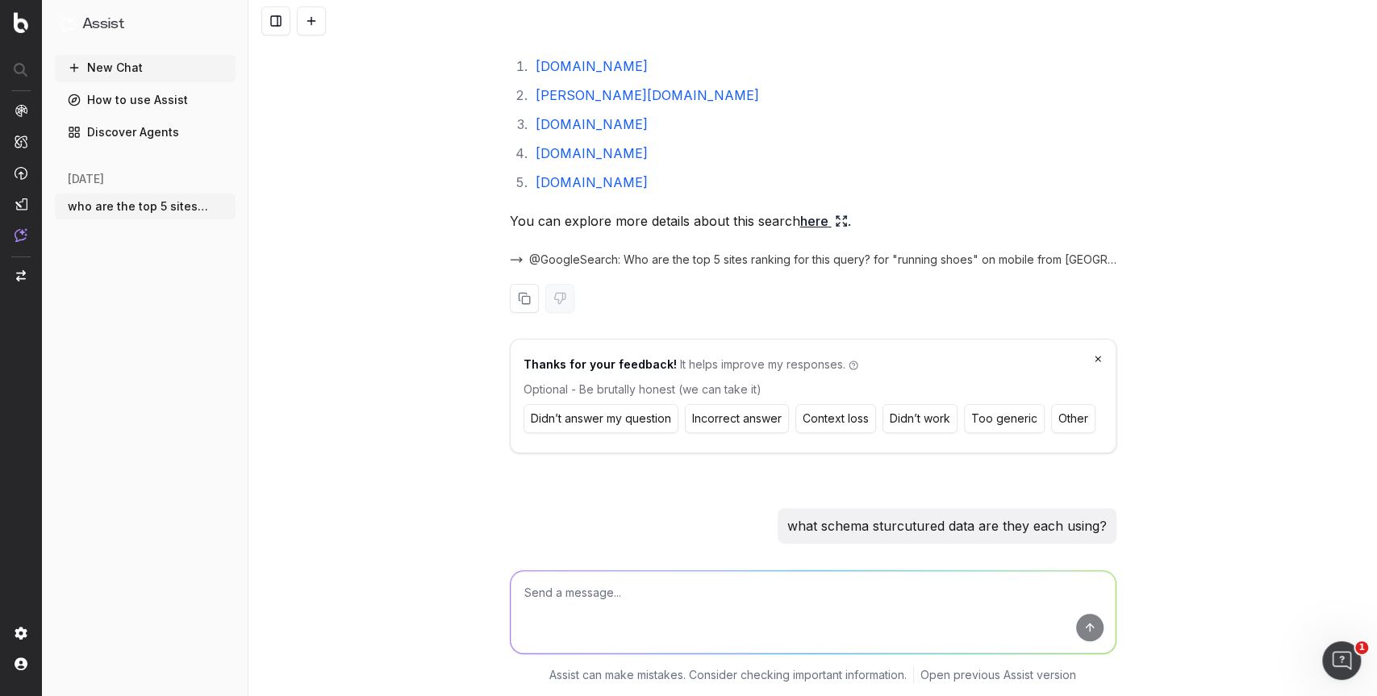
scroll to position [100, 0]
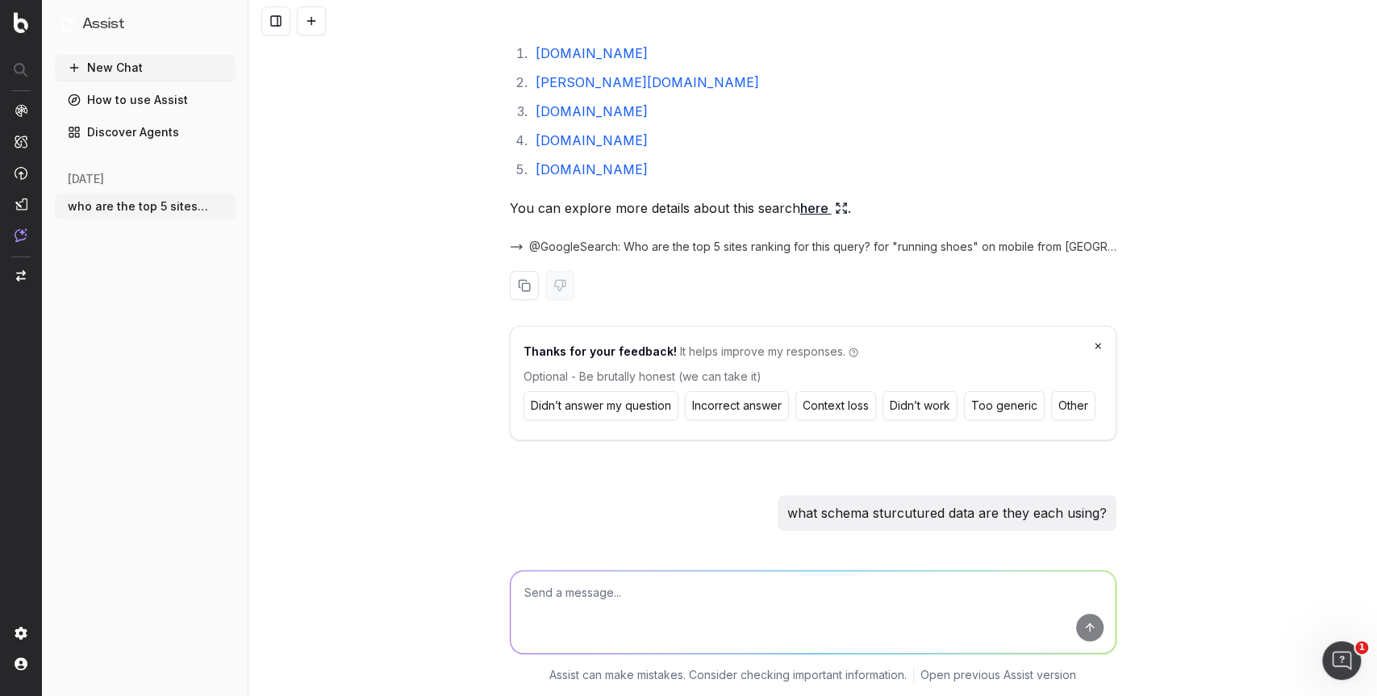
click at [756, 403] on button "Incorrect answer" at bounding box center [737, 405] width 104 height 29
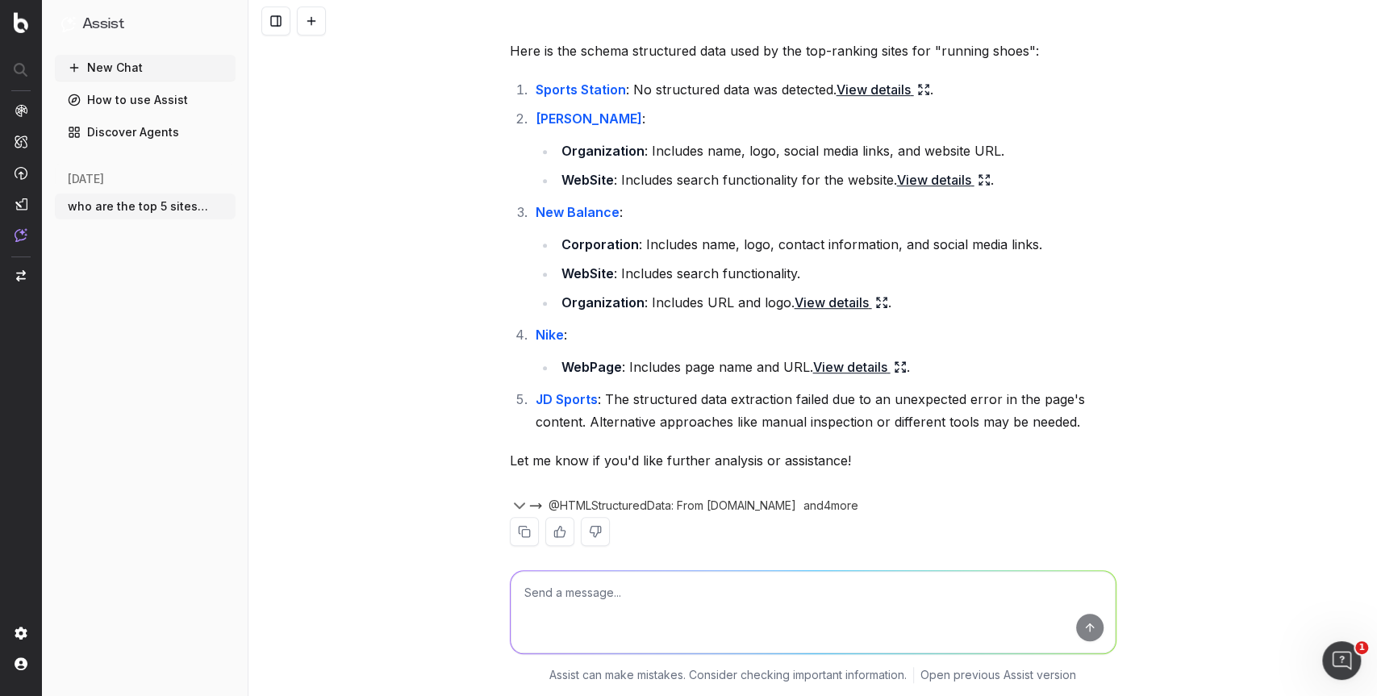
scroll to position [573, 0]
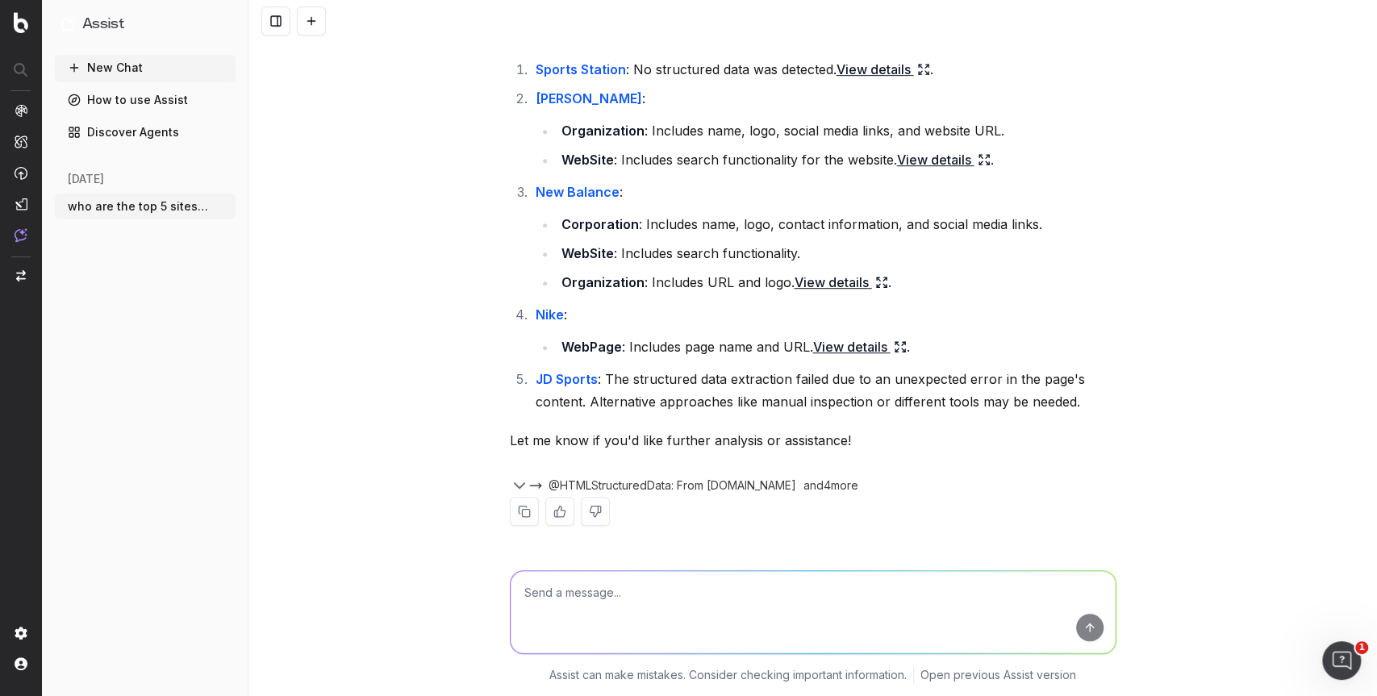
click at [979, 156] on icon at bounding box center [980, 156] width 3 height 3
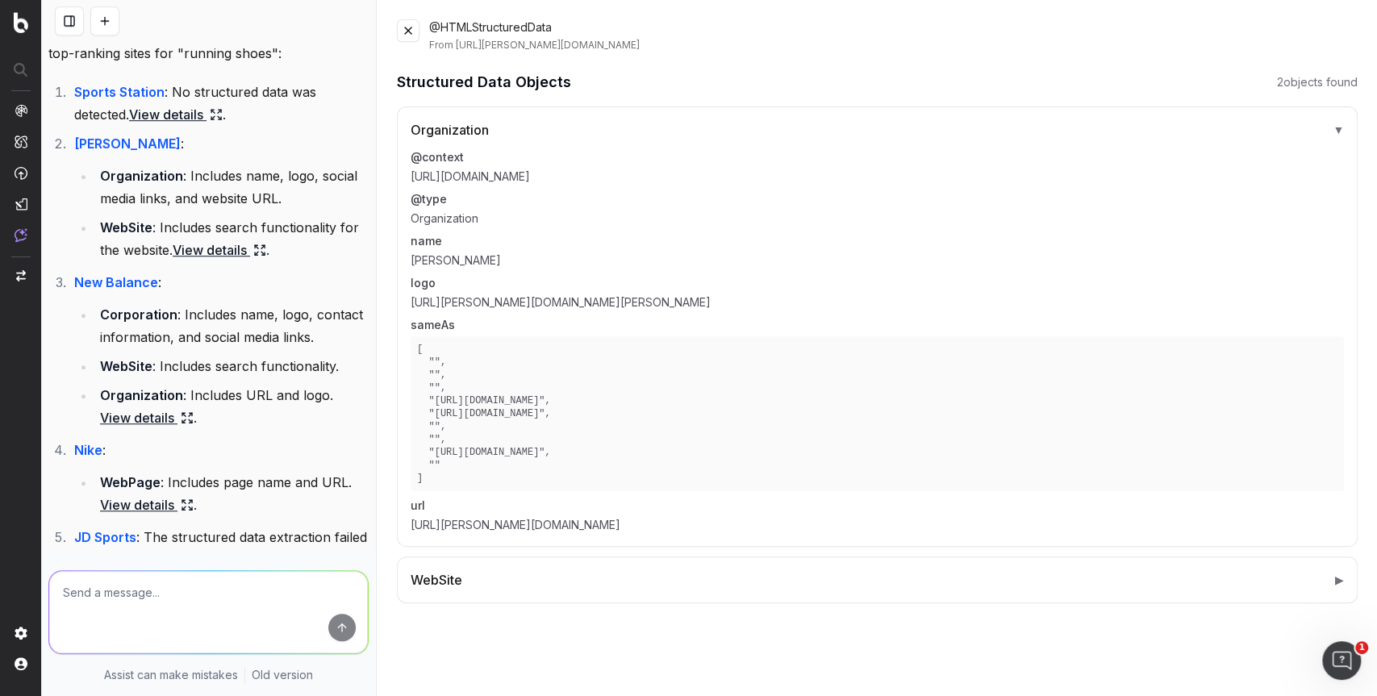
scroll to position [0, 0]
click at [589, 588] on button "WebSite ▶" at bounding box center [876, 579] width 933 height 19
click at [402, 32] on button at bounding box center [408, 30] width 23 height 23
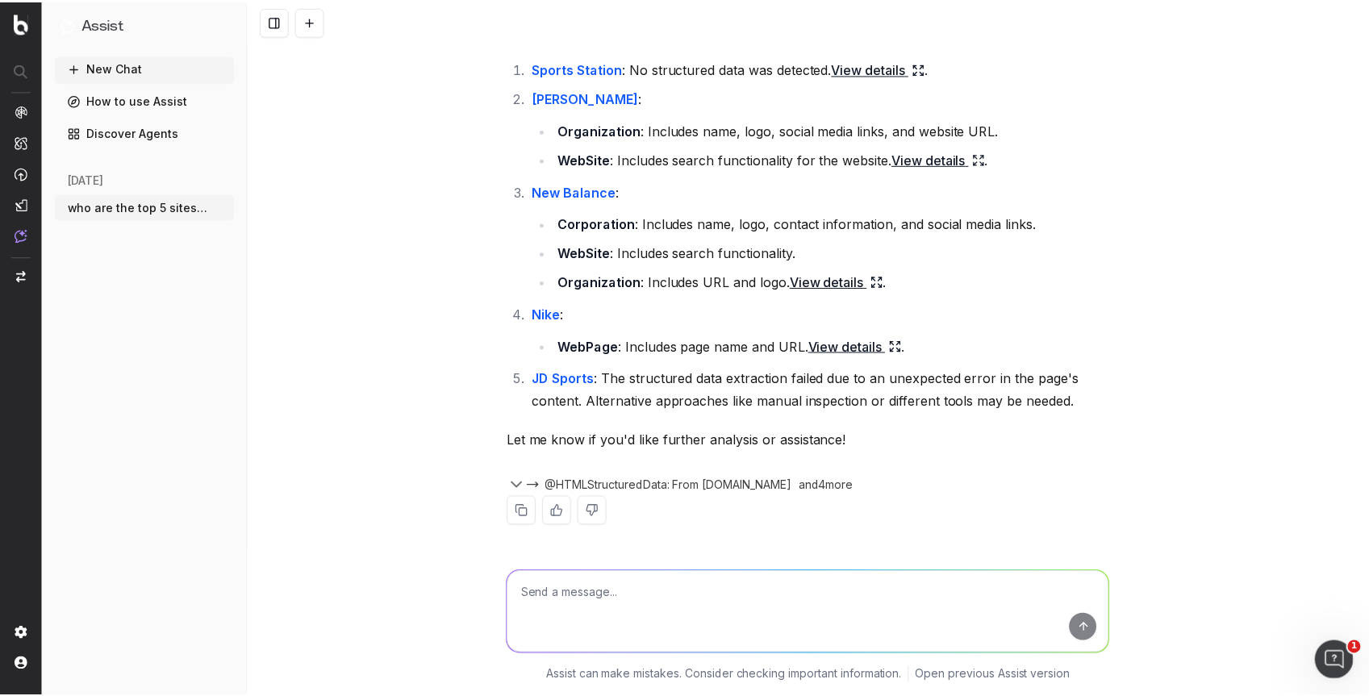
scroll to position [573, 0]
click at [172, 131] on link "Discover Agents" at bounding box center [145, 132] width 181 height 26
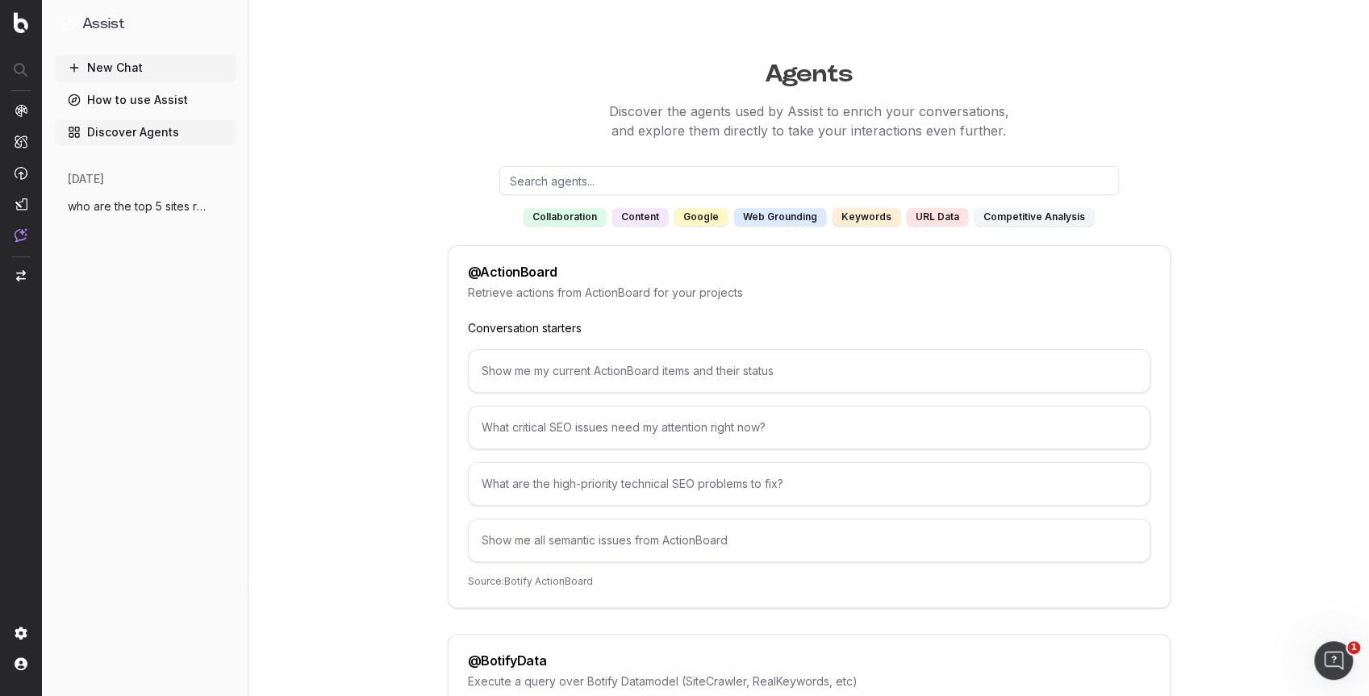
click at [860, 221] on div "keywords" at bounding box center [866, 217] width 68 height 18
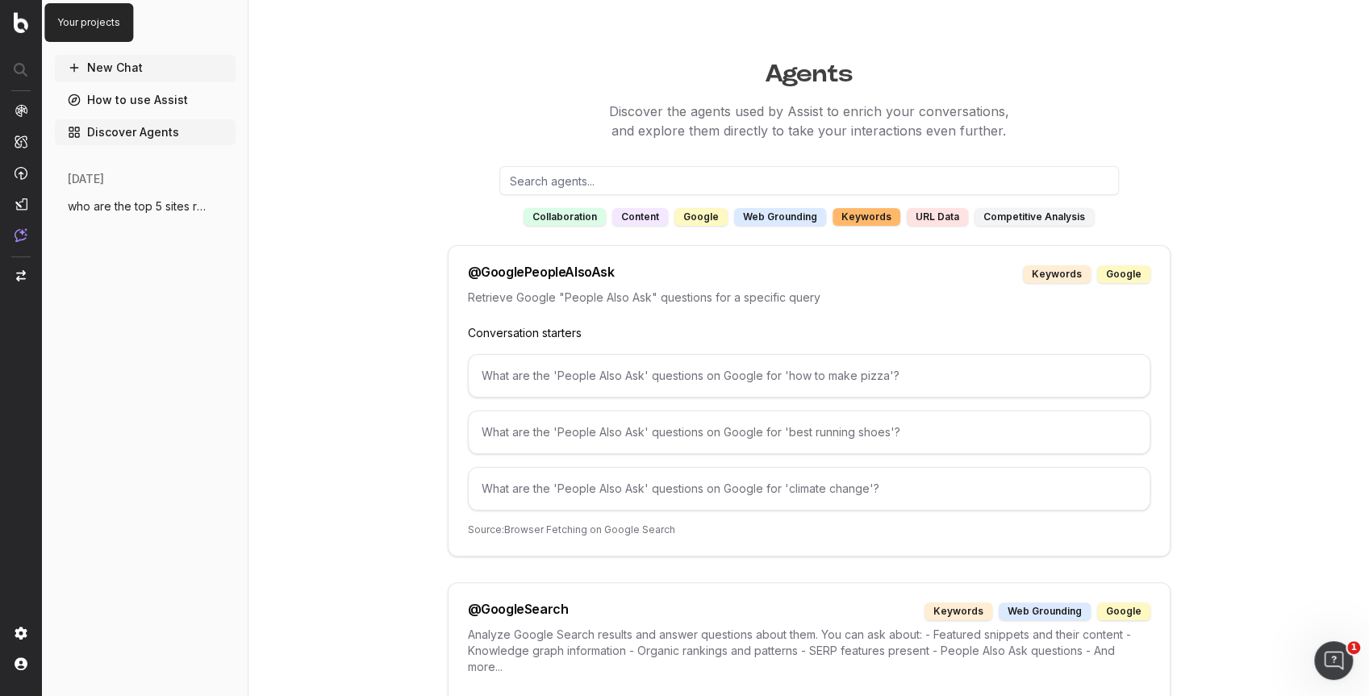
click at [23, 29] on img at bounding box center [21, 22] width 15 height 21
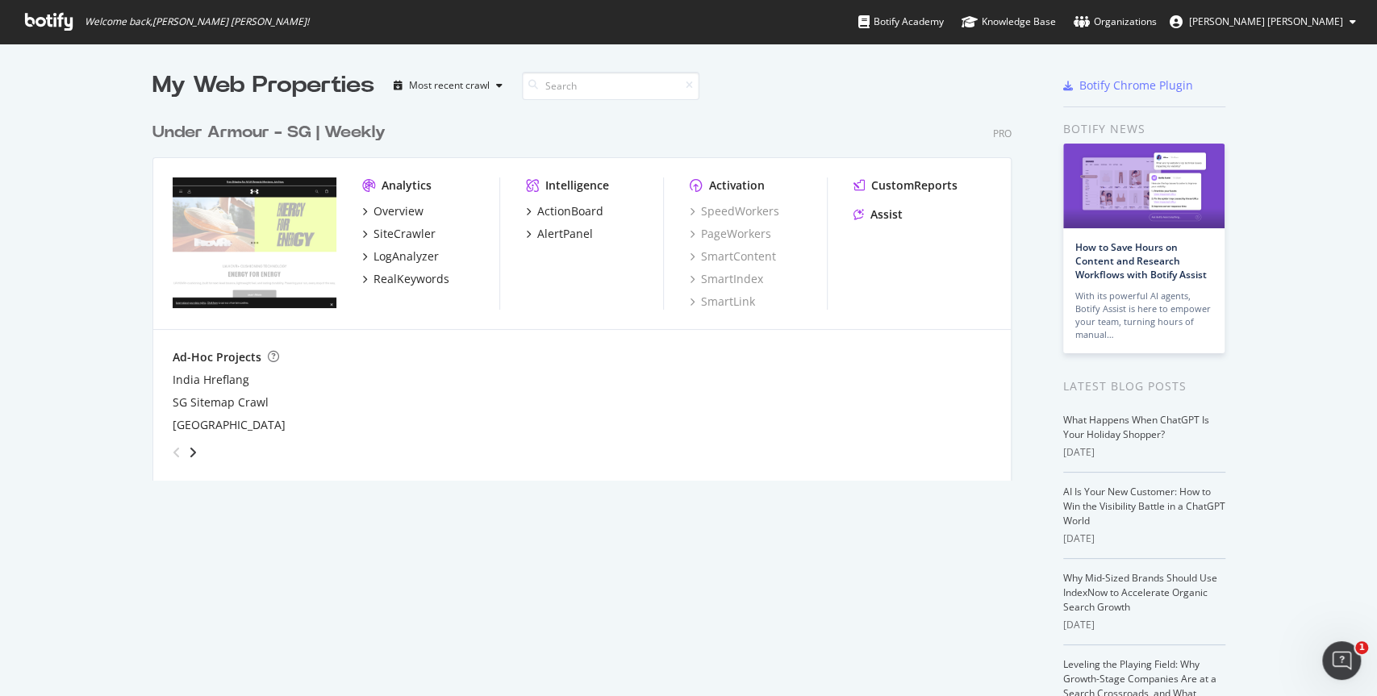
click at [1323, 17] on span "[PERSON_NAME] [PERSON_NAME]" at bounding box center [1266, 22] width 154 height 14
click at [1306, 540] on div "My Web Properties Most recent crawl Under Armour - SG | Weekly Pro Analytics Ov…" at bounding box center [688, 431] width 1377 height 774
click at [1350, 663] on div "Open Intercom Messenger" at bounding box center [1338, 657] width 53 height 53
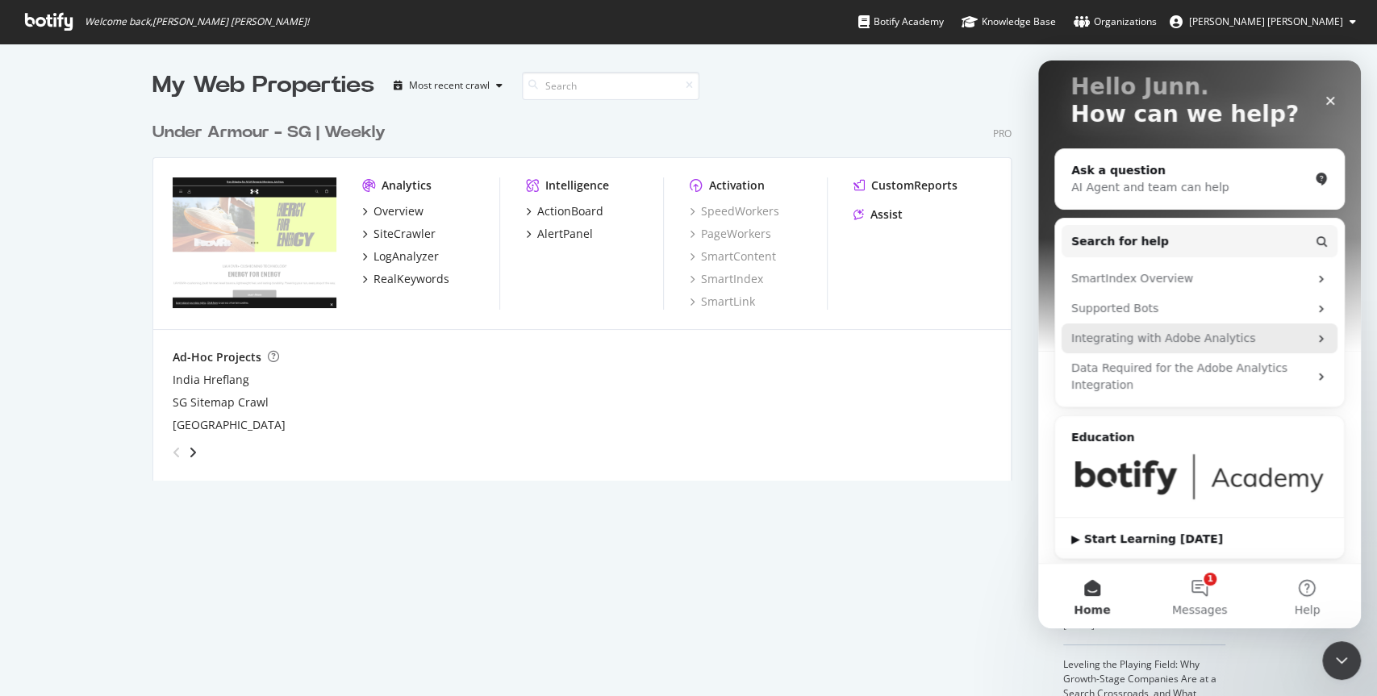
scroll to position [103, 0]
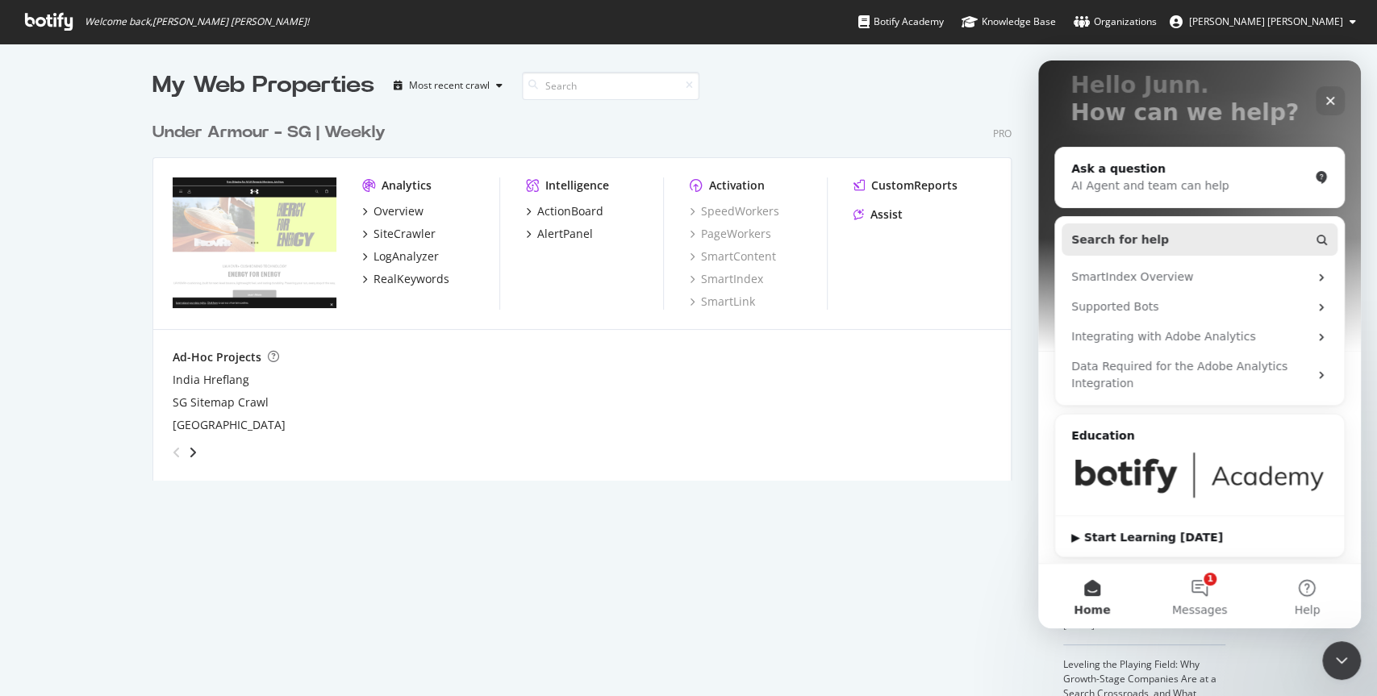
click at [1144, 238] on span "Search for help" at bounding box center [1120, 239] width 98 height 17
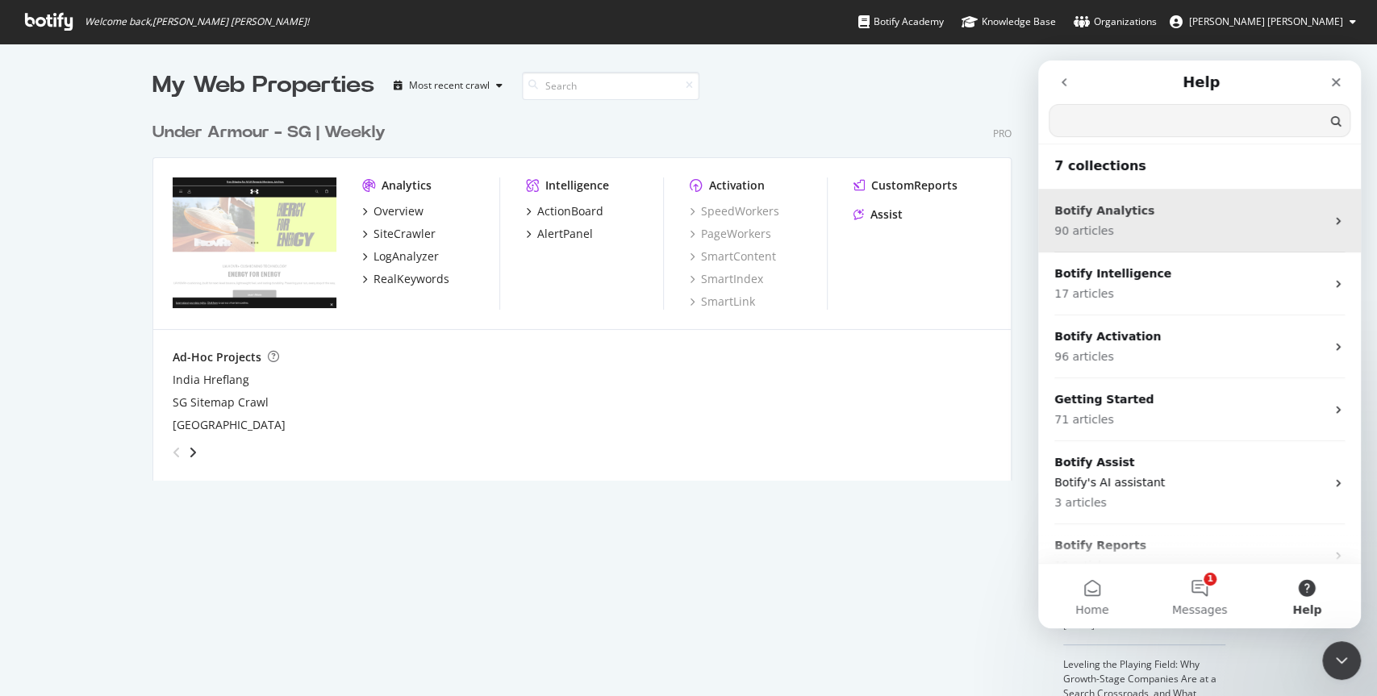
scroll to position [0, 0]
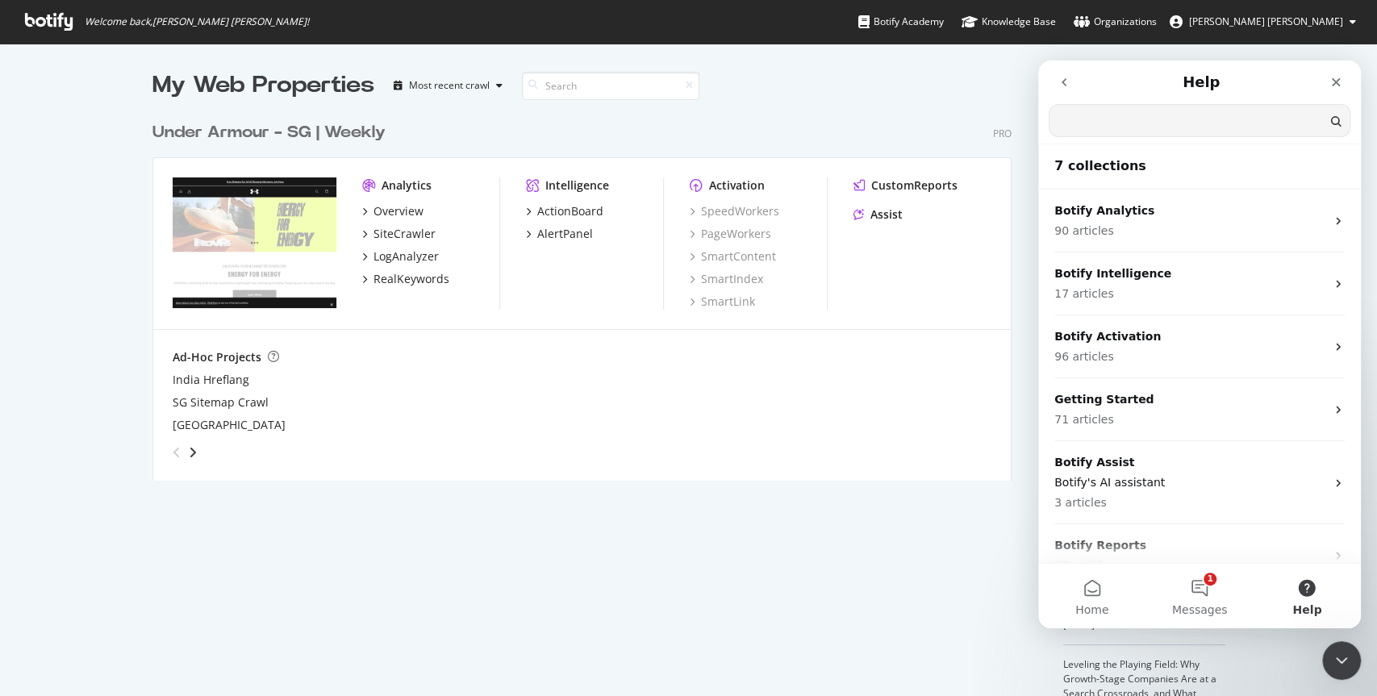
click at [1065, 85] on icon "go back" at bounding box center [1063, 82] width 5 height 8
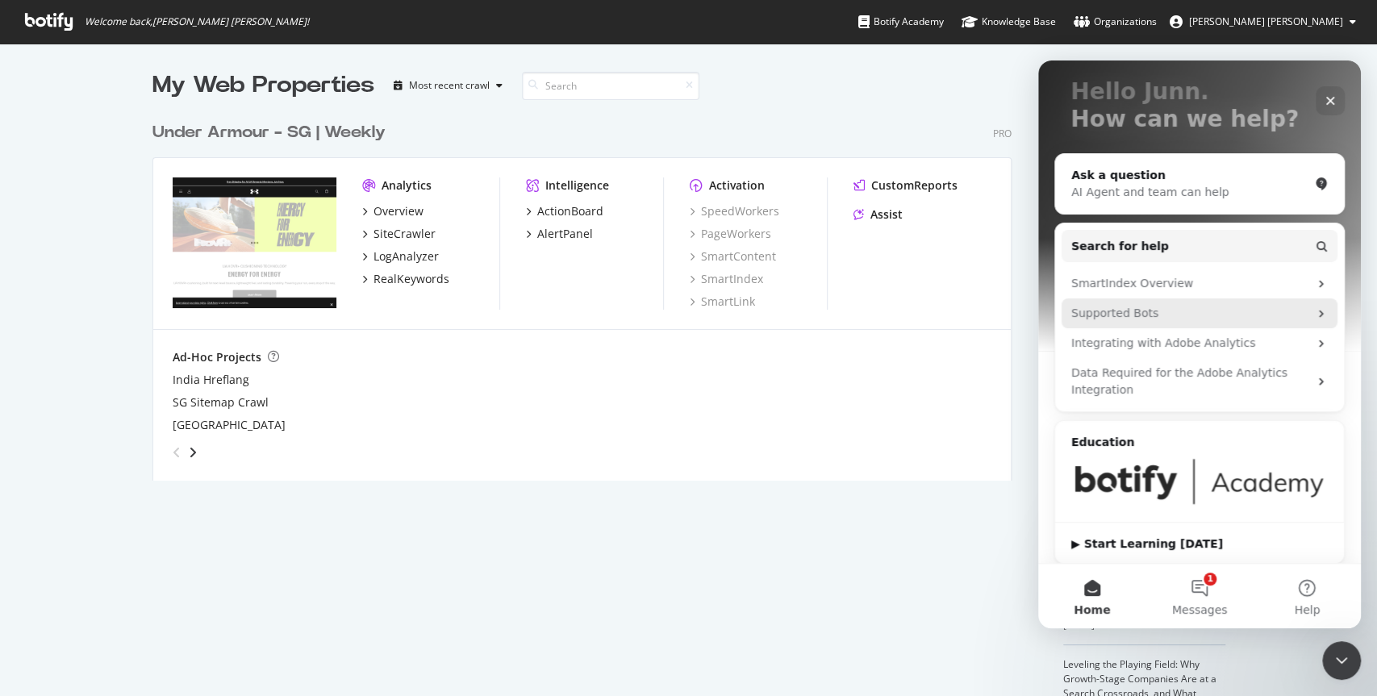
scroll to position [103, 0]
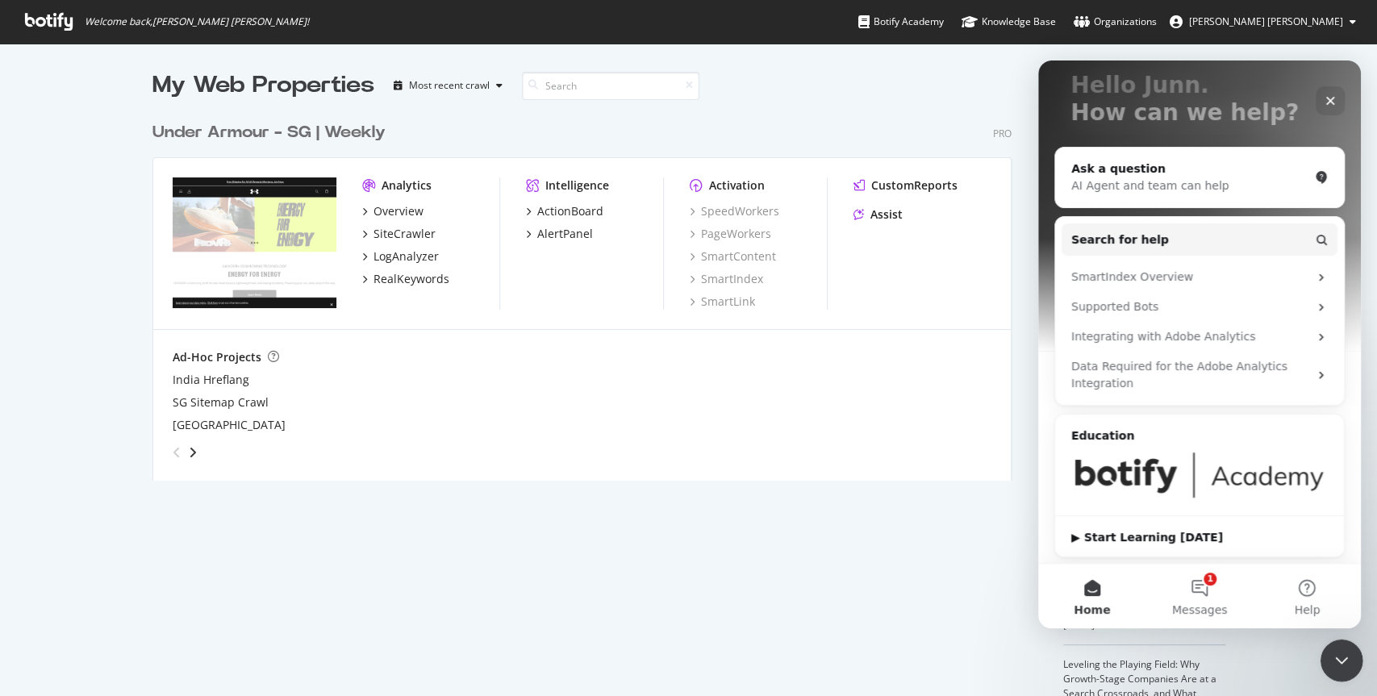
click at [1334, 649] on icon "Close Intercom Messenger" at bounding box center [1338, 657] width 19 height 19
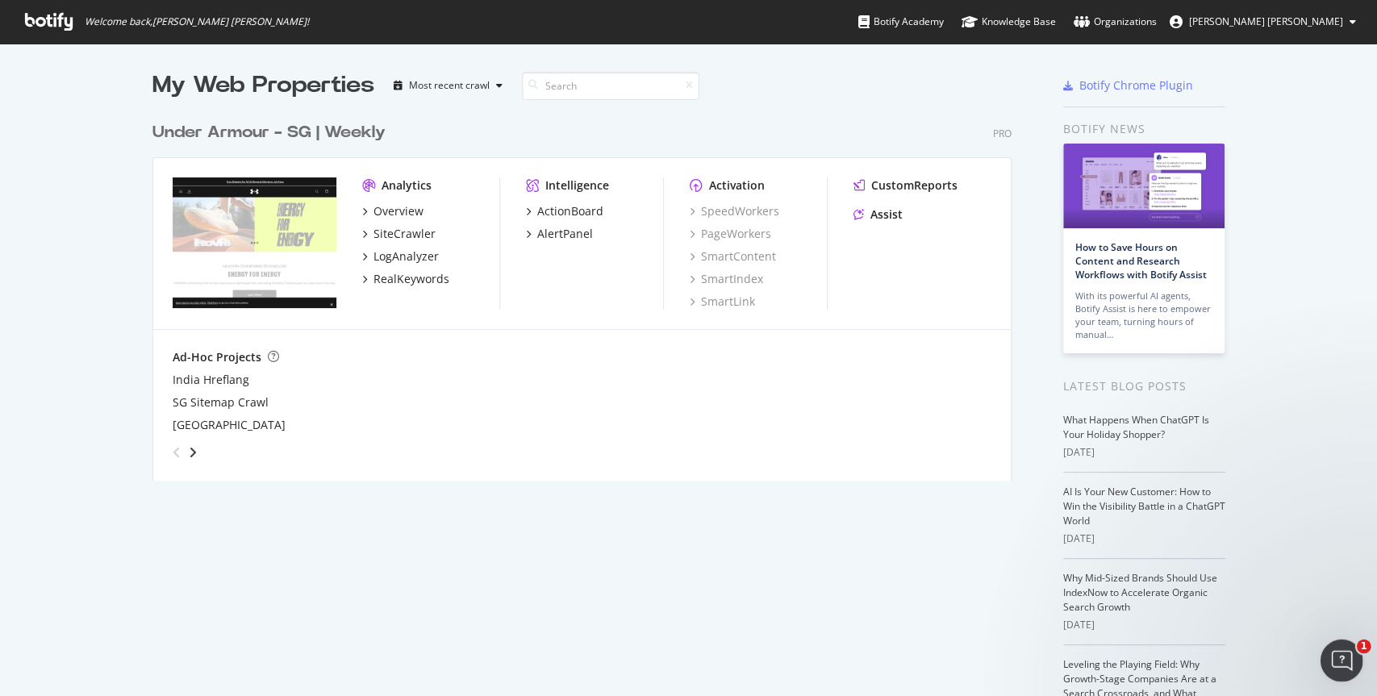
scroll to position [0, 0]
